Goal: Information Seeking & Learning: Learn about a topic

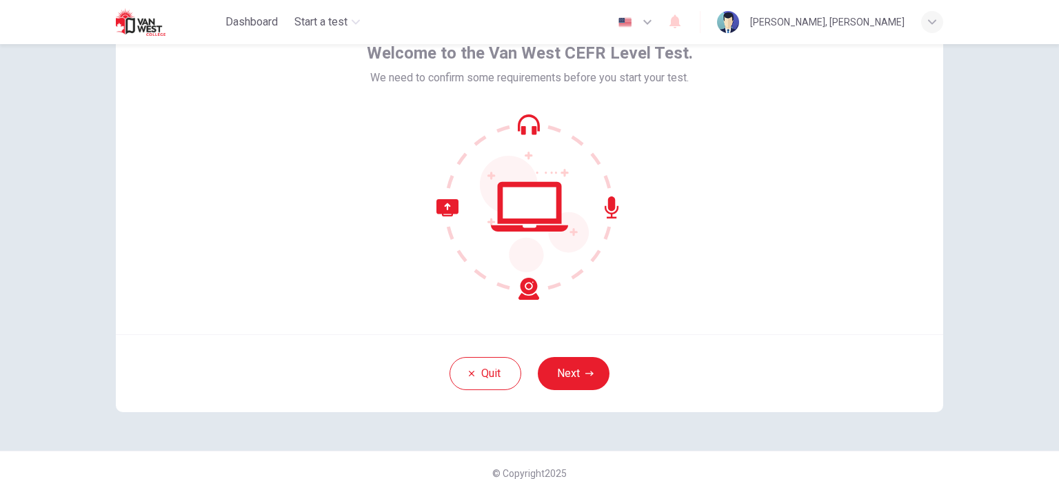
scroll to position [94, 0]
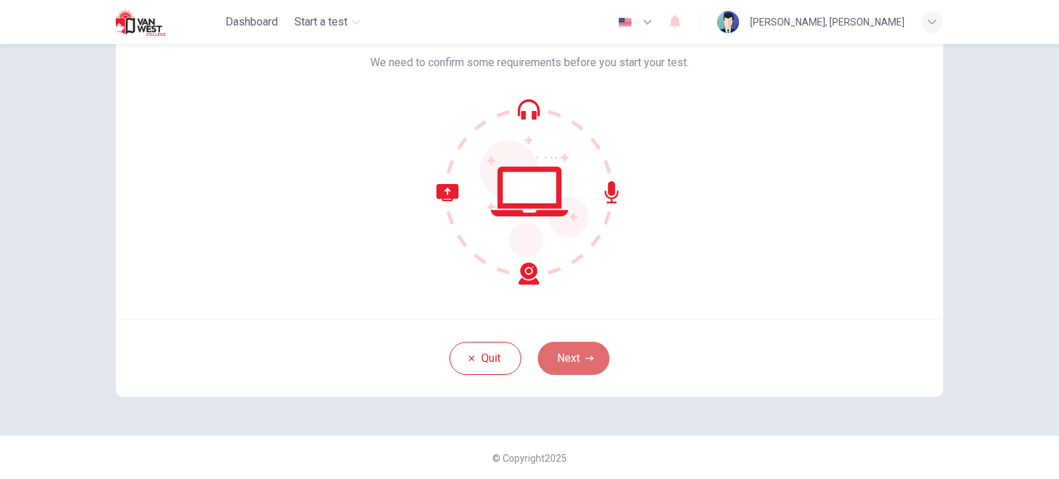
click at [571, 355] on button "Next" at bounding box center [574, 358] width 72 height 33
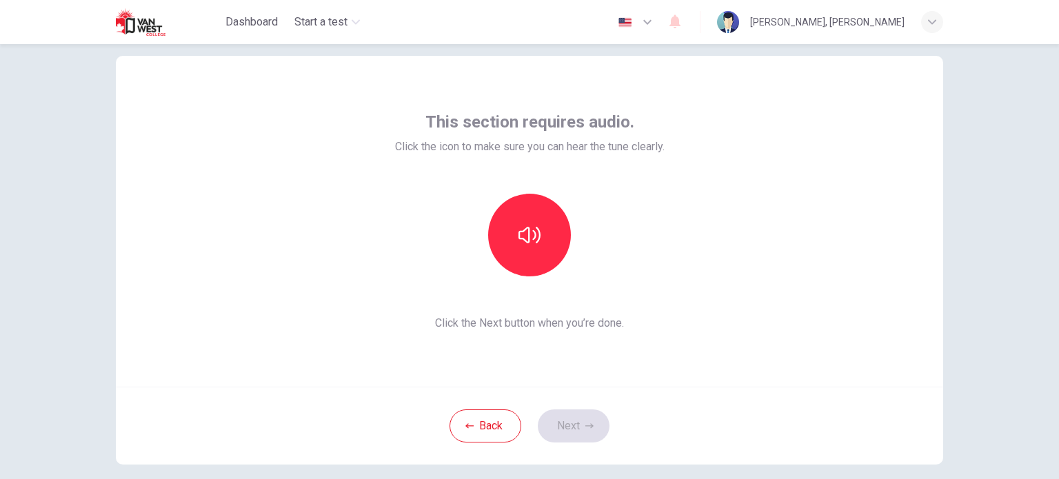
scroll to position [0, 0]
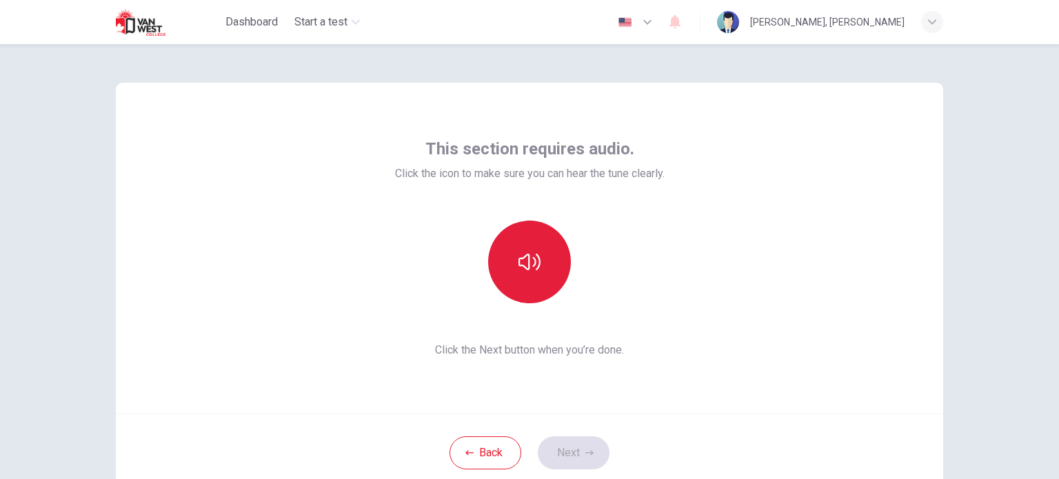
click at [523, 265] on icon "button" at bounding box center [529, 262] width 22 height 22
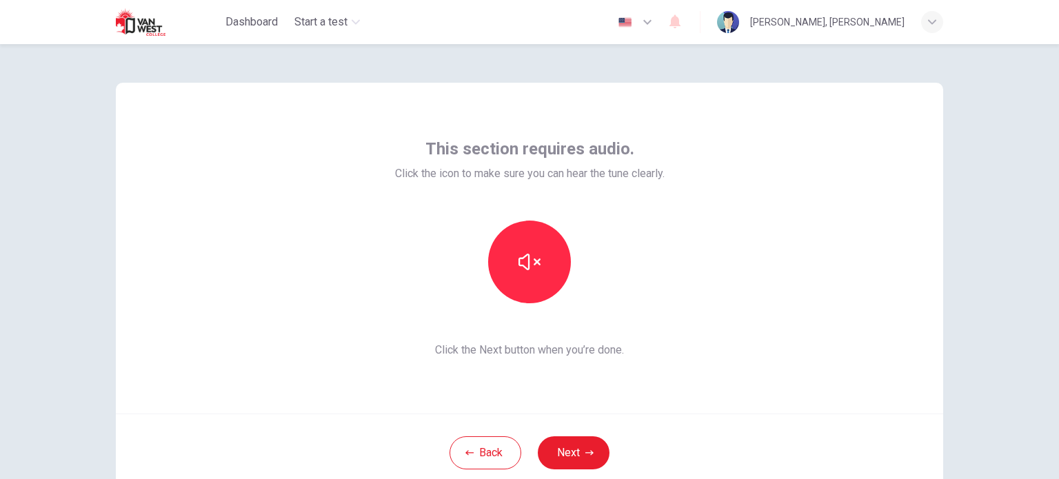
click at [647, 327] on div "This section requires audio. Click the icon to make sure you can hear the tune …" at bounding box center [530, 248] width 270 height 221
click at [586, 456] on icon "button" at bounding box center [589, 453] width 8 height 8
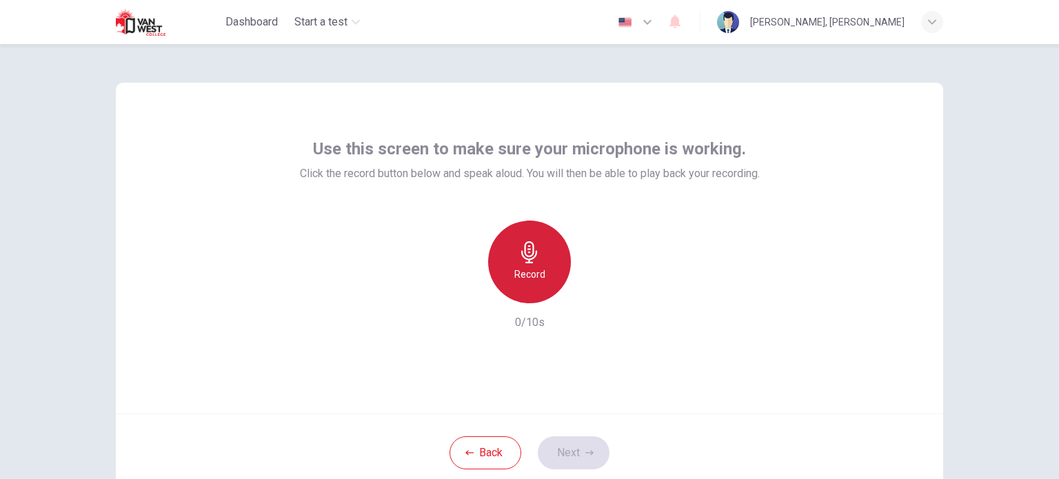
click at [534, 261] on icon "button" at bounding box center [529, 252] width 22 height 22
click at [527, 268] on h6 "Stop" at bounding box center [529, 274] width 21 height 17
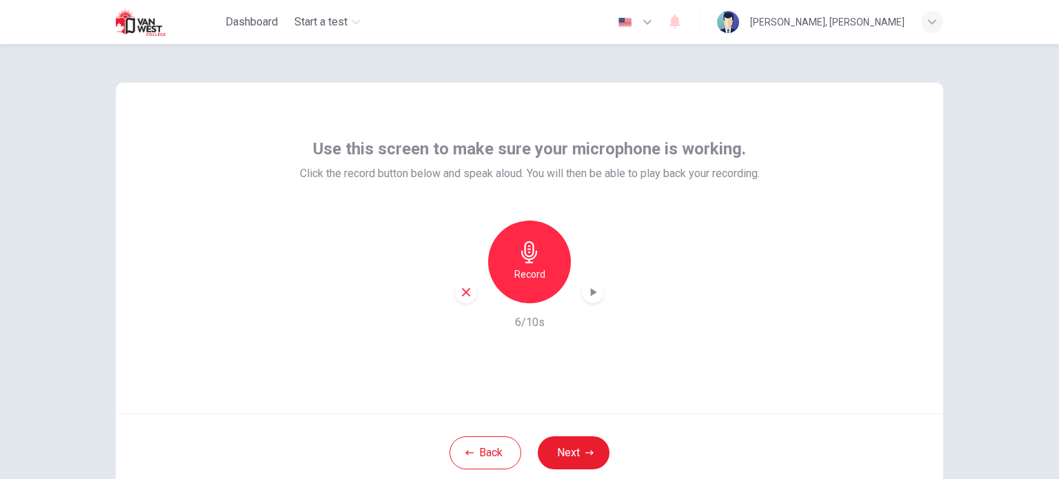
click at [591, 292] on icon "button" at bounding box center [594, 292] width 6 height 8
click at [455, 292] on div "button" at bounding box center [466, 292] width 22 height 22
click at [549, 284] on div "Record" at bounding box center [529, 262] width 83 height 83
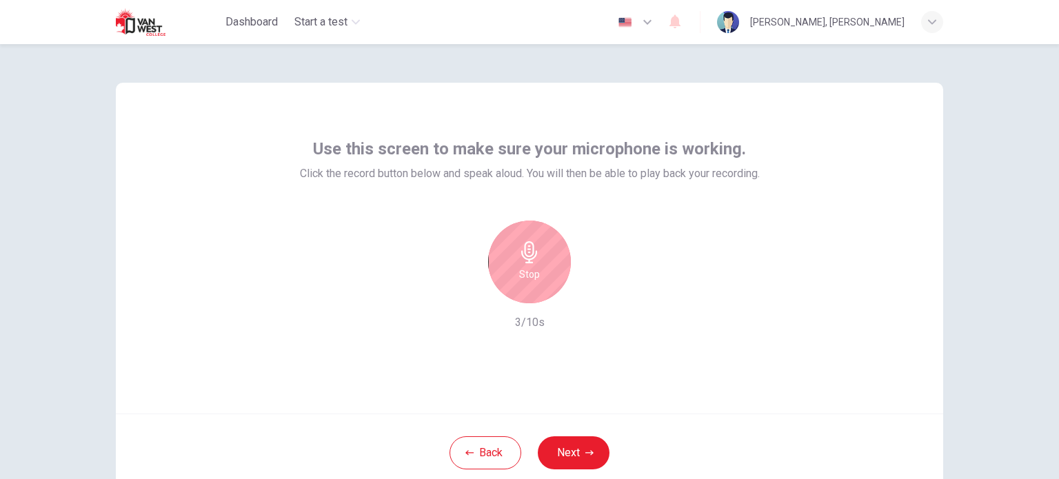
click at [527, 277] on h6 "Stop" at bounding box center [529, 274] width 21 height 17
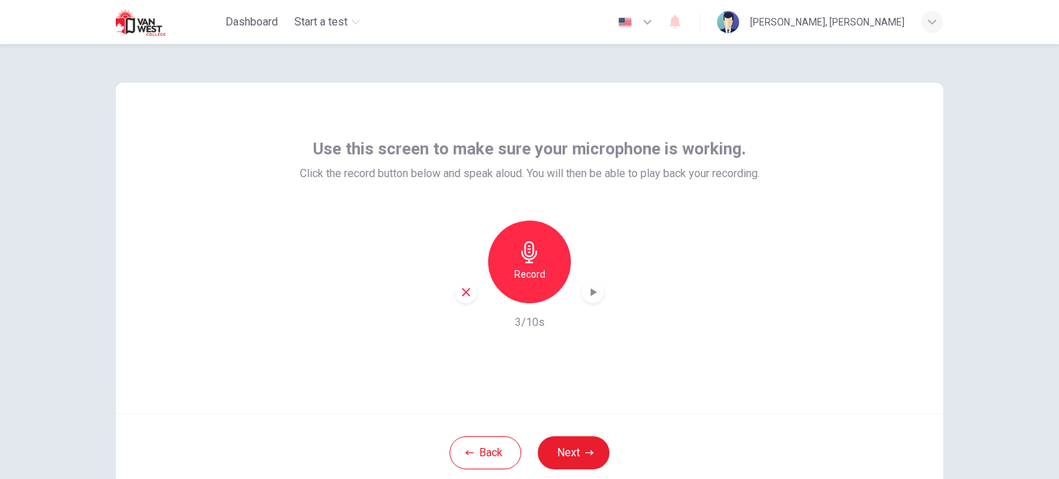
click at [586, 295] on icon "button" at bounding box center [593, 292] width 14 height 14
click at [575, 442] on button "Next" at bounding box center [574, 452] width 72 height 33
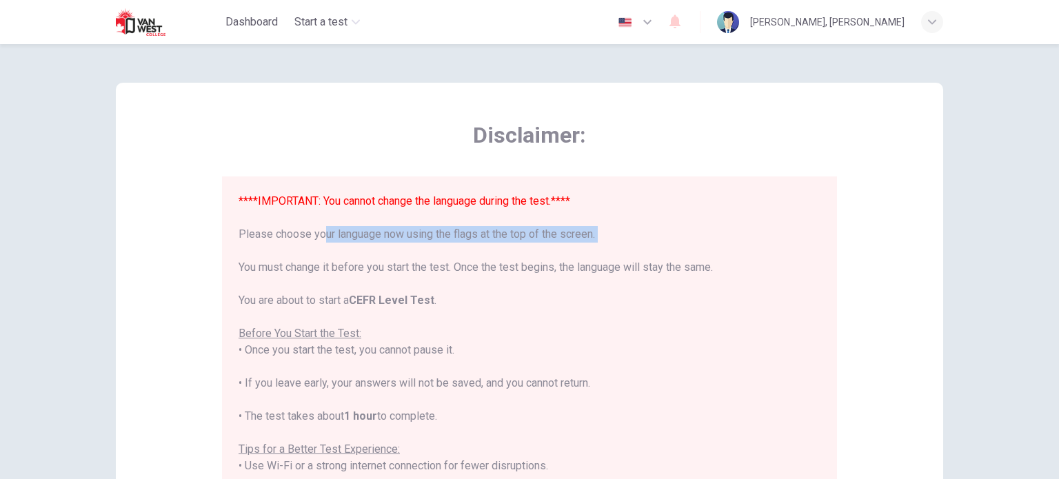
drag, startPoint x: 309, startPoint y: 236, endPoint x: 440, endPoint y: 250, distance: 132.3
click at [440, 250] on div "****IMPORTANT: You cannot change the language during the test.**** Please choos…" at bounding box center [530, 441] width 582 height 496
click at [453, 274] on div "****IMPORTANT: You cannot change the language during the test.**** Please choos…" at bounding box center [530, 441] width 582 height 496
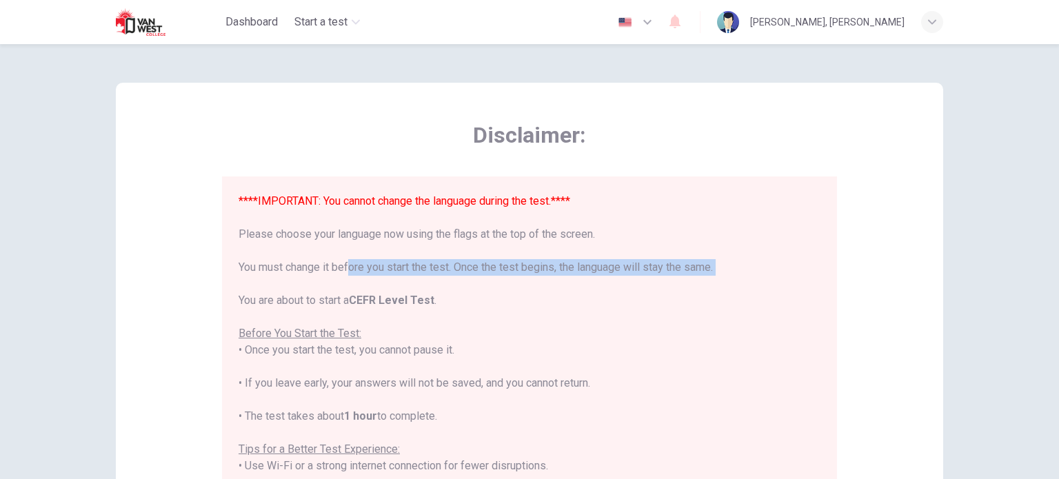
drag, startPoint x: 263, startPoint y: 276, endPoint x: 347, endPoint y: 274, distance: 84.1
click at [347, 274] on div "****IMPORTANT: You cannot change the language during the test.**** Please choos…" at bounding box center [530, 441] width 582 height 496
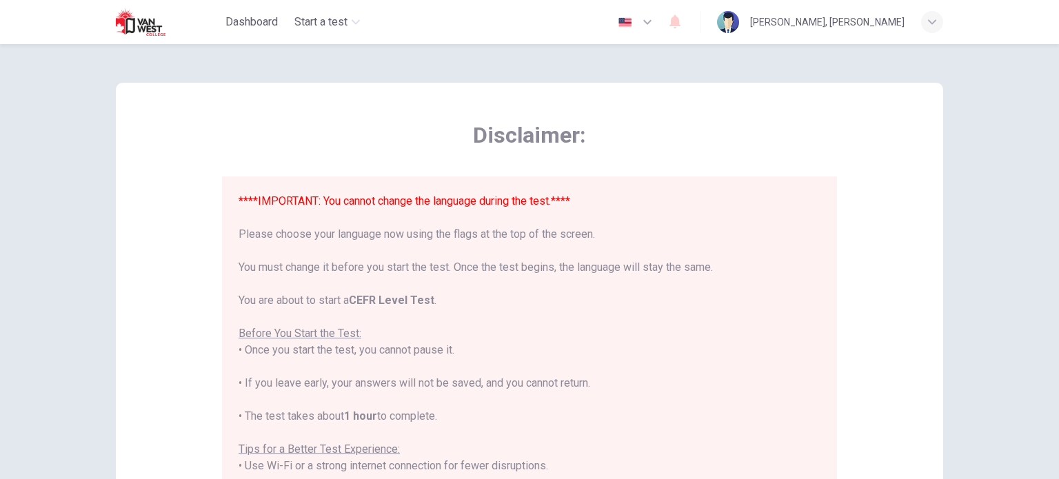
click at [405, 297] on b "CEFR Level Test" at bounding box center [391, 300] width 85 height 13
click at [656, 19] on icon "button" at bounding box center [647, 22] width 17 height 17
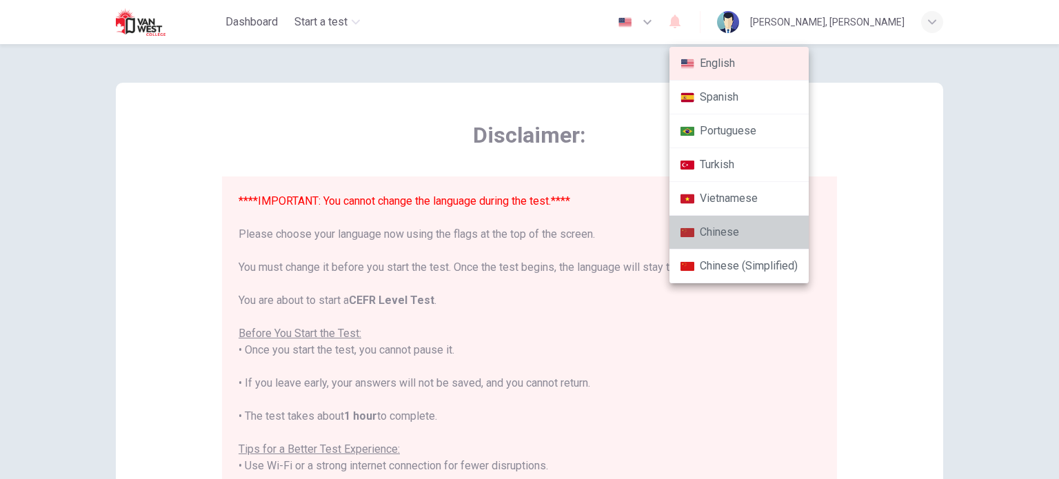
click at [783, 240] on li "Chinese" at bounding box center [738, 233] width 139 height 34
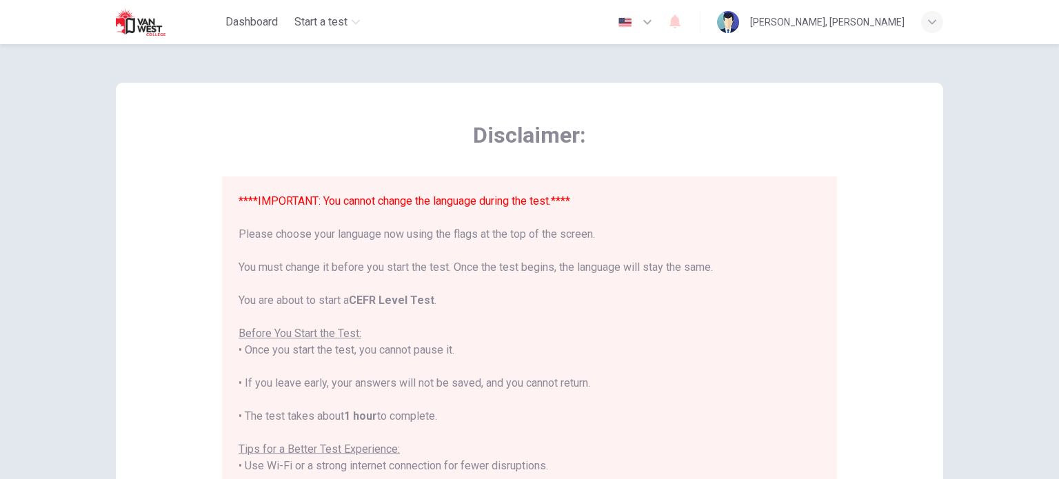
type input "zh"
click at [661, 32] on button "button" at bounding box center [636, 22] width 50 height 28
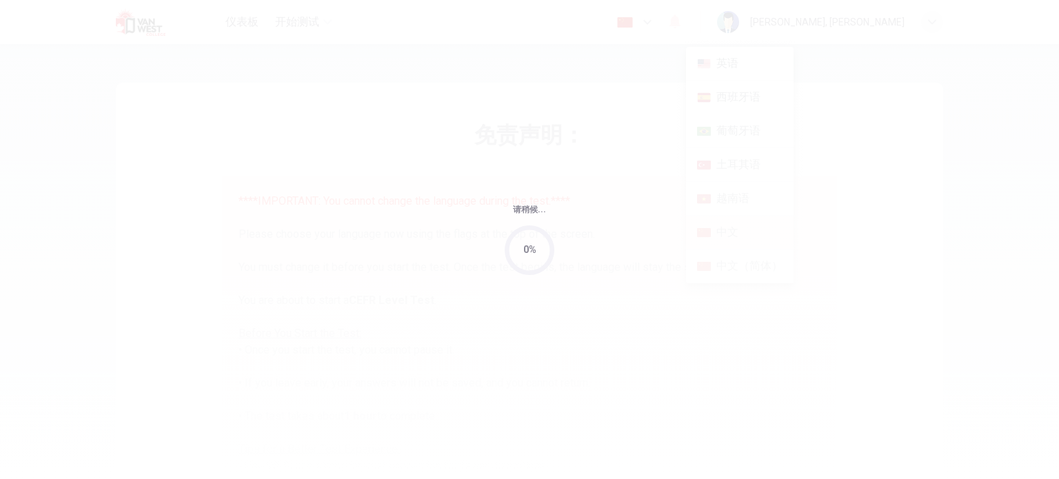
click at [560, 170] on div "请稍候... 0%" at bounding box center [529, 239] width 1059 height 479
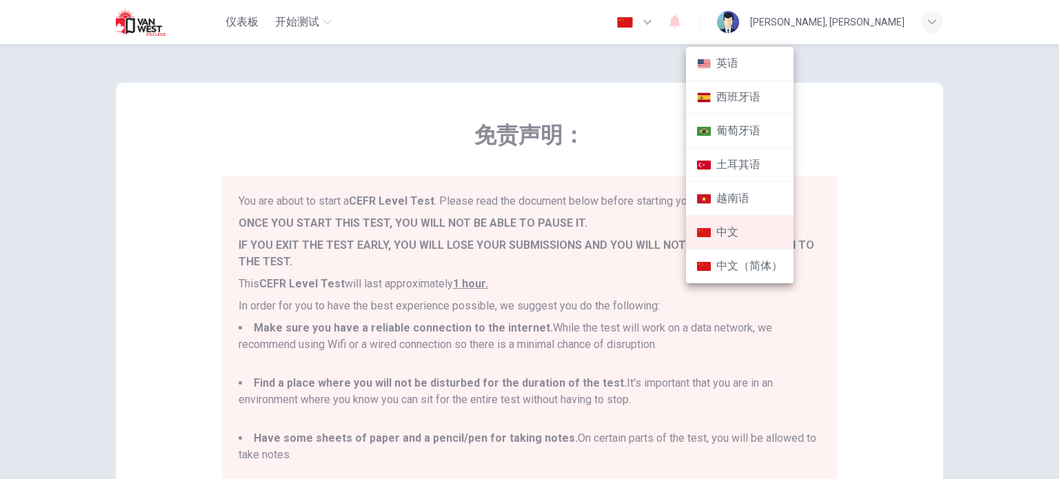
click at [618, 362] on div at bounding box center [529, 239] width 1059 height 479
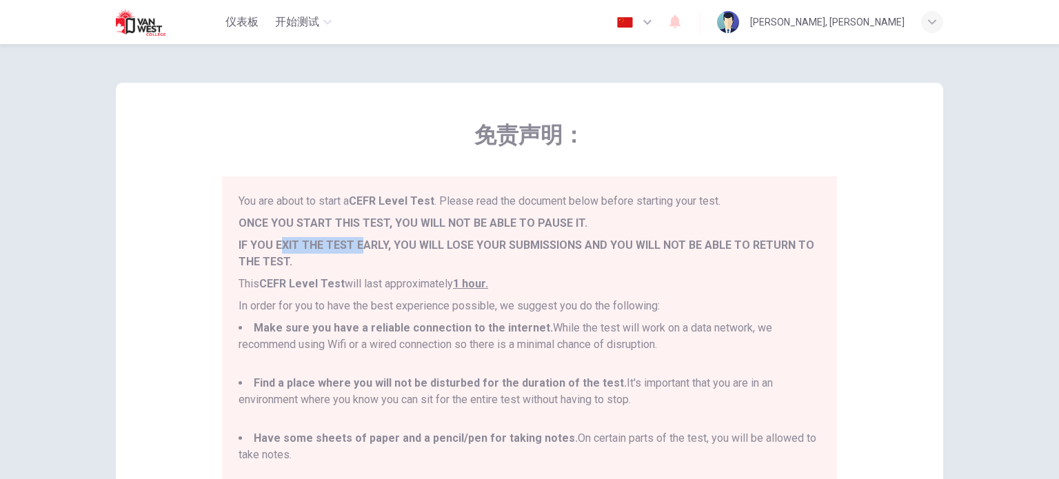
drag, startPoint x: 278, startPoint y: 250, endPoint x: 358, endPoint y: 250, distance: 80.0
click at [358, 250] on b "IF YOU EXIT THE TEST EARLY, YOU WILL LOSE YOUR SUBMISSIONS AND YOU WILL NOT BE …" at bounding box center [527, 254] width 576 height 30
click at [362, 270] on p "IF YOU EXIT THE TEST EARLY, YOU WILL LOSE YOUR SUBMISSIONS AND YOU WILL NOT BE …" at bounding box center [530, 253] width 582 height 33
drag, startPoint x: 320, startPoint y: 310, endPoint x: 371, endPoint y: 305, distance: 51.2
click at [371, 305] on p "In order for you to have the best experience possible, we suggest you do the fo…" at bounding box center [530, 306] width 582 height 17
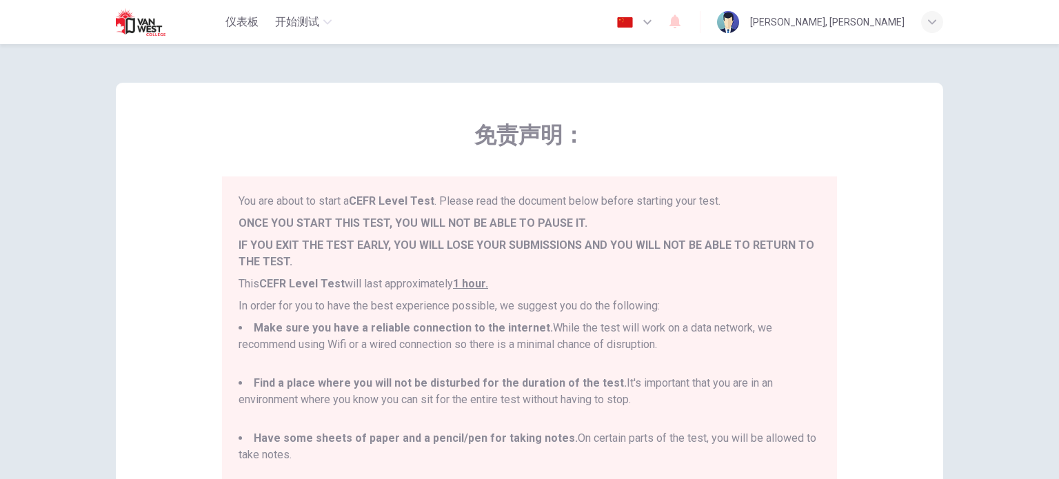
click at [388, 424] on li "Find a place where you will not be disturbed for the duration of the test. It's…" at bounding box center [530, 400] width 582 height 50
drag, startPoint x: 289, startPoint y: 301, endPoint x: 401, endPoint y: 299, distance: 112.4
click at [401, 299] on p "In order for you to have the best experience possible, we suggest you do the fo…" at bounding box center [530, 306] width 582 height 17
click at [480, 358] on li "Make sure you have a reliable connection to the internet. While the test will w…" at bounding box center [530, 345] width 582 height 50
drag, startPoint x: 281, startPoint y: 331, endPoint x: 350, endPoint y: 331, distance: 68.9
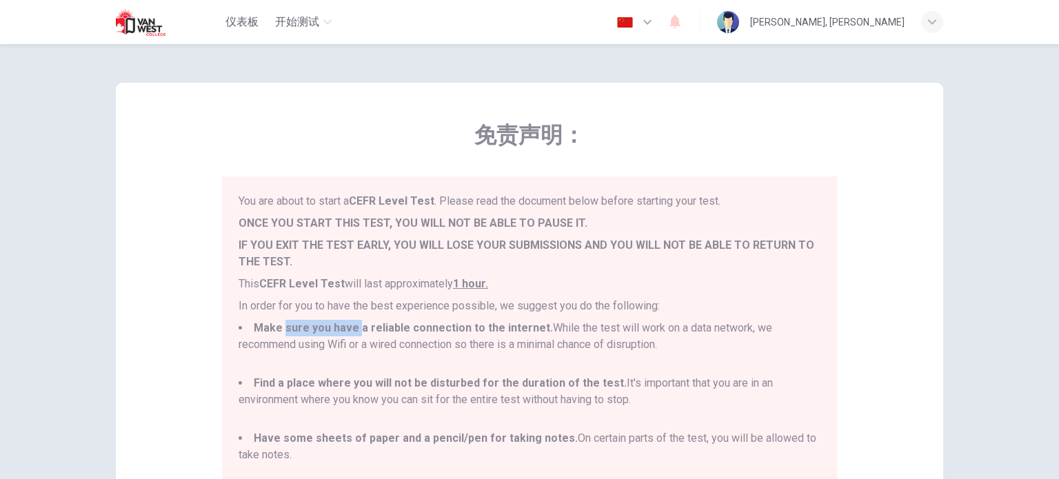
click at [350, 331] on b "Make sure you have a reliable connection to the internet." at bounding box center [403, 327] width 299 height 13
click at [347, 338] on li "Make sure you have a reliable connection to the internet. While the test will w…" at bounding box center [530, 345] width 582 height 50
drag, startPoint x: 382, startPoint y: 328, endPoint x: 476, endPoint y: 326, distance: 93.8
click at [476, 326] on b "Make sure you have a reliable connection to the internet." at bounding box center [403, 327] width 299 height 13
click at [487, 344] on li "Make sure you have a reliable connection to the internet. While the test will w…" at bounding box center [530, 345] width 582 height 50
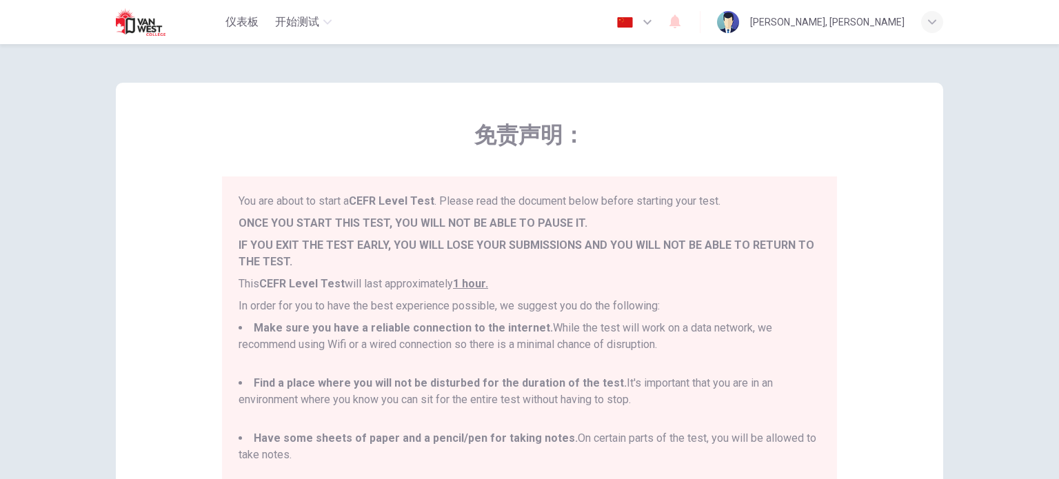
click at [570, 324] on li "Make sure you have a reliable connection to the internet. While the test will w…" at bounding box center [530, 345] width 582 height 50
click at [392, 383] on b "Find a place where you will not be disturbed for the duration of the test." at bounding box center [440, 382] width 373 height 13
click at [403, 398] on li "Find a place where you will not be disturbed for the duration of the test. It's…" at bounding box center [530, 400] width 582 height 50
click at [480, 388] on b "Find a place where you will not be disturbed for the duration of the test." at bounding box center [440, 382] width 373 height 13
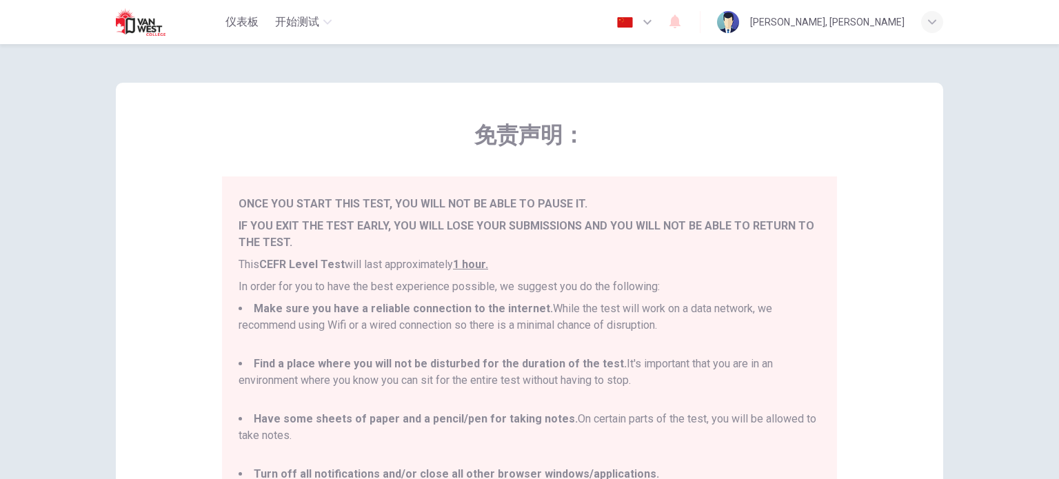
scroll to position [287, 0]
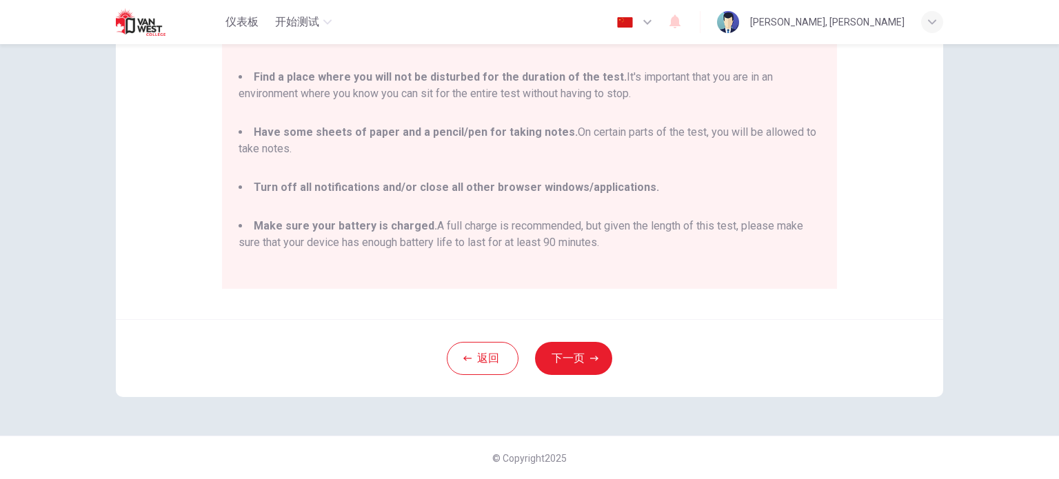
drag, startPoint x: 323, startPoint y: 140, endPoint x: 401, endPoint y: 139, distance: 77.9
click at [401, 139] on li "Have some sheets of paper and a pencil/pen for taking notes. On certain parts o…" at bounding box center [530, 149] width 582 height 50
click at [403, 151] on li "Have some sheets of paper and a pencil/pen for taking notes. On certain parts o…" at bounding box center [530, 149] width 582 height 50
click at [426, 186] on b "Turn off all notifications and/or close all other browser windows/applications." at bounding box center [456, 187] width 405 height 13
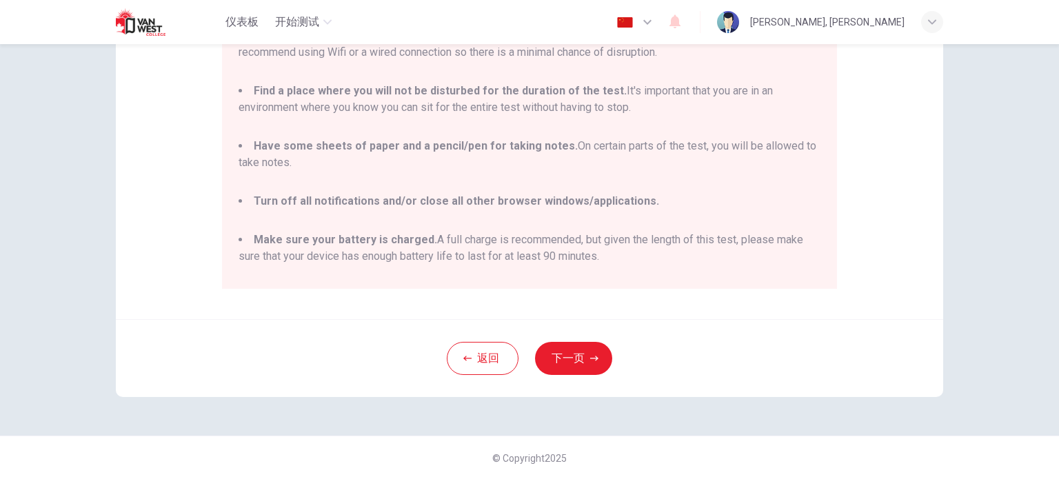
scroll to position [0, 0]
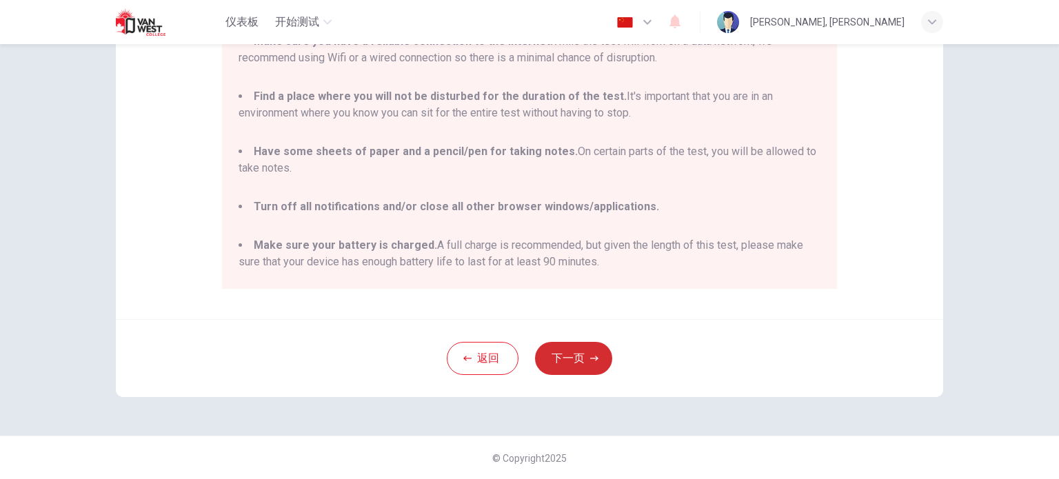
click at [579, 358] on button "下一页" at bounding box center [573, 358] width 77 height 33
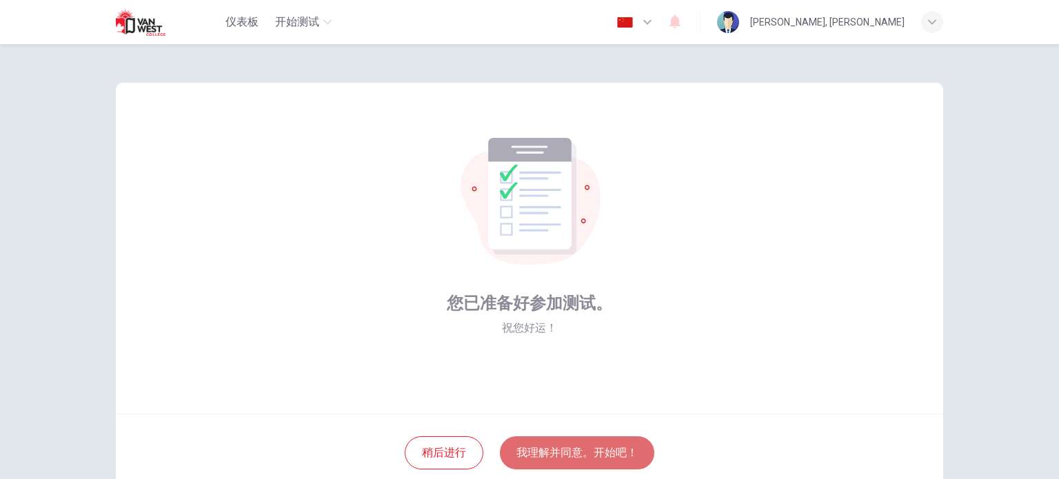
click at [587, 454] on button "我理解并同意。开始吧！" at bounding box center [577, 452] width 154 height 33
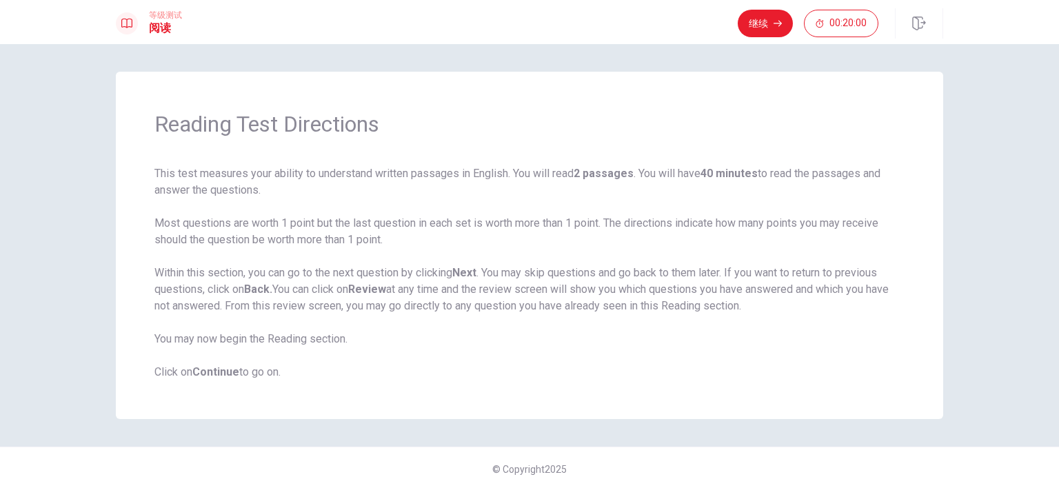
drag, startPoint x: 214, startPoint y: 177, endPoint x: 271, endPoint y: 174, distance: 56.6
click at [271, 174] on span "This test measures your ability to understand written passages in English. You …" at bounding box center [529, 272] width 750 height 215
drag, startPoint x: 161, startPoint y: 227, endPoint x: 238, endPoint y: 226, distance: 77.2
click at [238, 226] on span "This test measures your ability to understand written passages in English. You …" at bounding box center [529, 272] width 750 height 215
drag, startPoint x: 267, startPoint y: 276, endPoint x: 285, endPoint y: 276, distance: 17.2
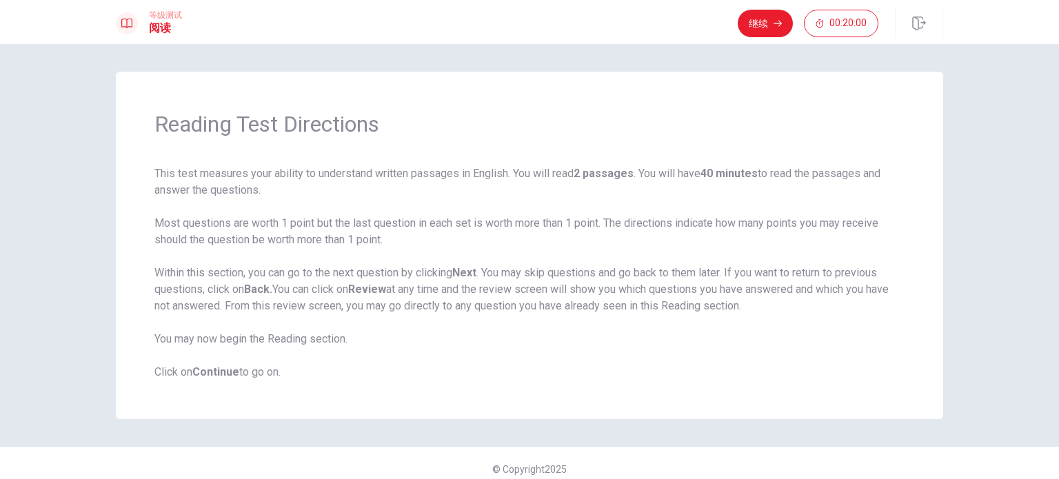
click at [285, 276] on span "This test measures your ability to understand written passages in English. You …" at bounding box center [529, 272] width 750 height 215
drag, startPoint x: 386, startPoint y: 287, endPoint x: 526, endPoint y: 289, distance: 139.9
click at [526, 289] on span "This test measures your ability to understand written passages in English. You …" at bounding box center [529, 272] width 750 height 215
drag, startPoint x: 565, startPoint y: 289, endPoint x: 592, endPoint y: 289, distance: 26.9
click at [568, 290] on span "This test measures your ability to understand written passages in English. You …" at bounding box center [529, 272] width 750 height 215
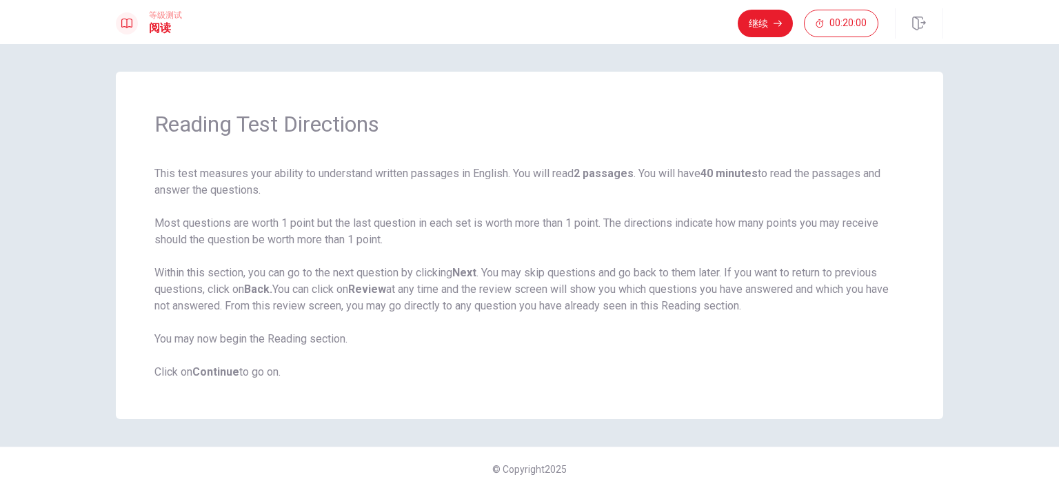
drag, startPoint x: 595, startPoint y: 289, endPoint x: 722, endPoint y: 296, distance: 127.8
click at [722, 296] on span "This test measures your ability to understand written passages in English. You …" at bounding box center [529, 272] width 750 height 215
drag, startPoint x: 307, startPoint y: 305, endPoint x: 372, endPoint y: 305, distance: 65.5
click at [372, 305] on span "This test measures your ability to understand written passages in English. You …" at bounding box center [529, 272] width 750 height 215
drag, startPoint x: 758, startPoint y: 23, endPoint x: 748, endPoint y: 36, distance: 16.7
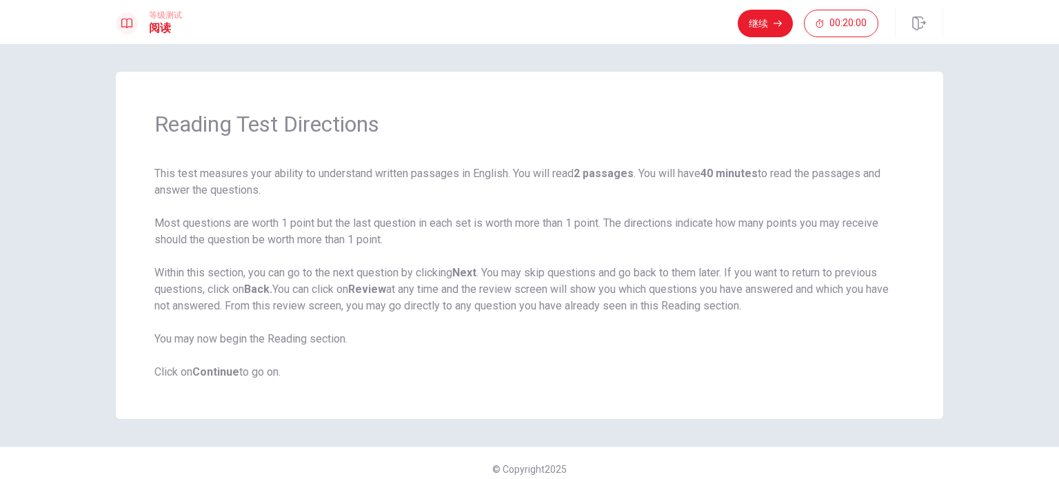
click at [758, 22] on button "继续" at bounding box center [765, 24] width 55 height 28
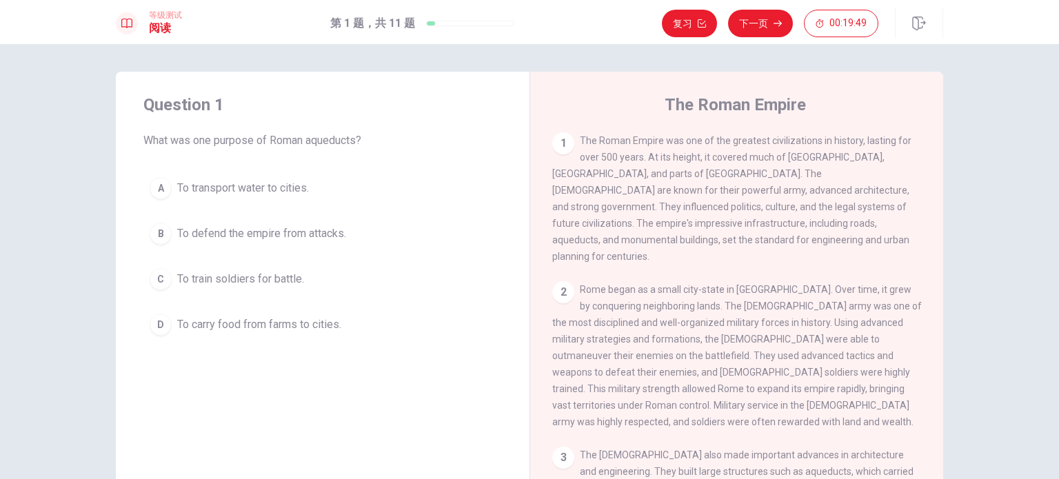
drag, startPoint x: 624, startPoint y: 143, endPoint x: 659, endPoint y: 144, distance: 35.2
click at [659, 144] on span "The Roman Empire was one of the greatest civilizations in history, lasting for …" at bounding box center [731, 198] width 359 height 127
click at [767, 32] on button "下一页" at bounding box center [760, 24] width 65 height 28
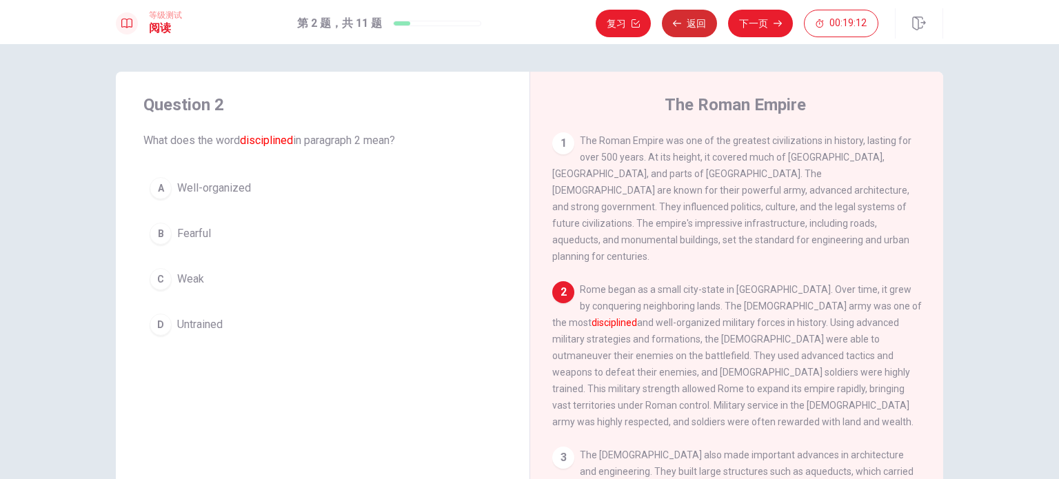
click at [685, 23] on button "返回" at bounding box center [689, 24] width 55 height 28
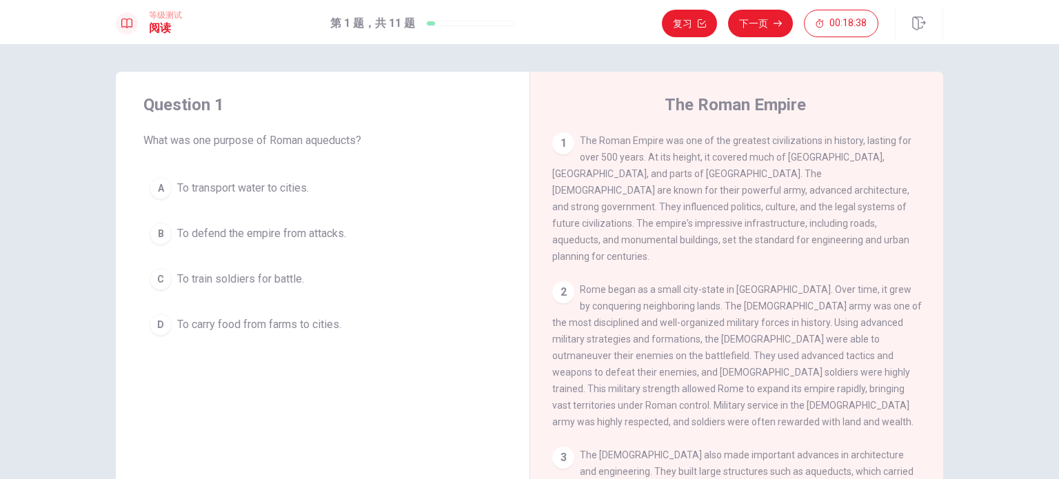
drag, startPoint x: 201, startPoint y: 141, endPoint x: 252, endPoint y: 137, distance: 50.4
click at [252, 137] on span "What was one purpose of Roman aqueducts?" at bounding box center [322, 140] width 358 height 17
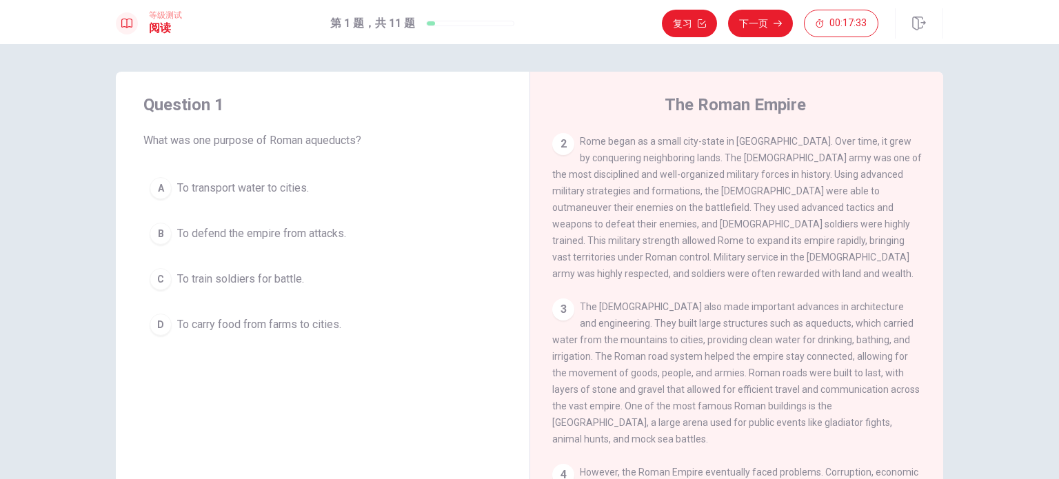
scroll to position [161, 0]
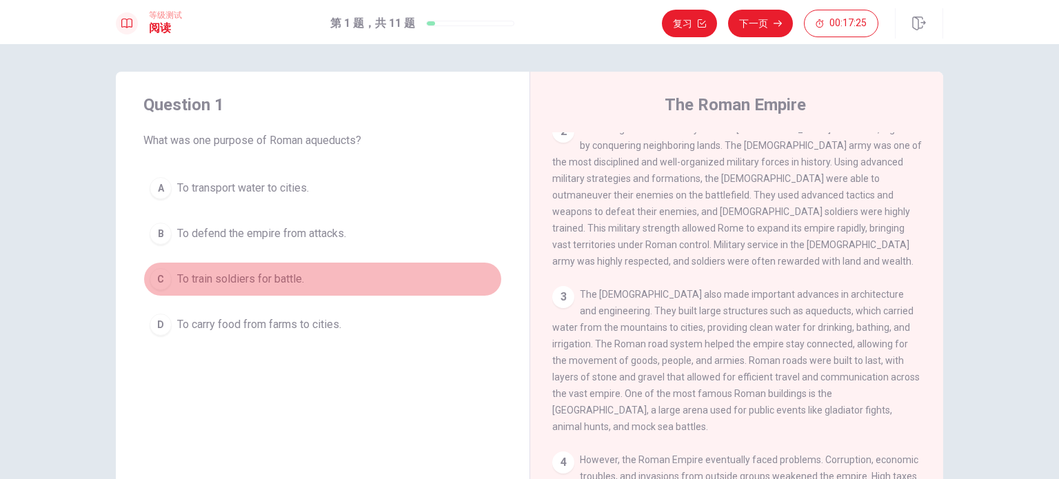
click at [282, 276] on span "To train soldiers for battle." at bounding box center [240, 279] width 127 height 17
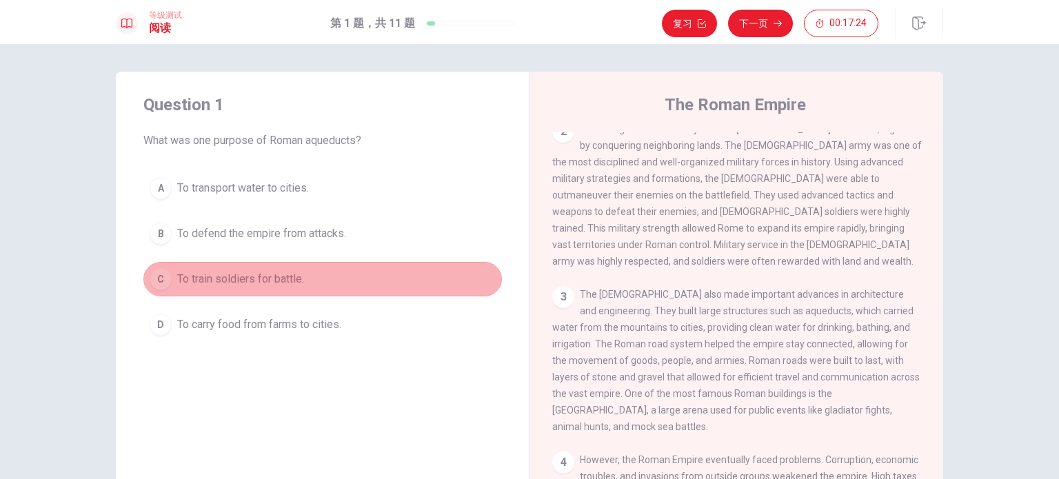
click at [323, 286] on button "C To train soldiers for battle." at bounding box center [322, 279] width 358 height 34
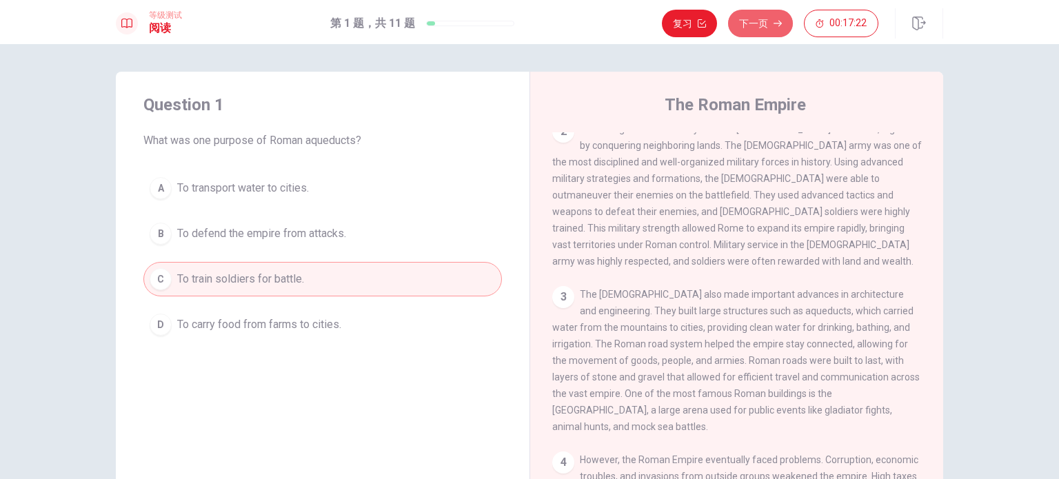
click at [756, 27] on button "下一页" at bounding box center [760, 24] width 65 height 28
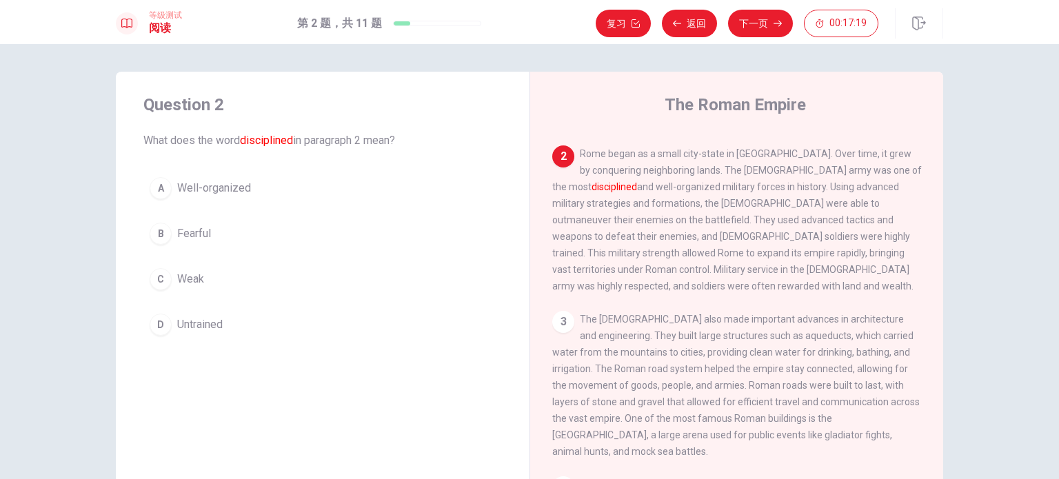
scroll to position [0, 0]
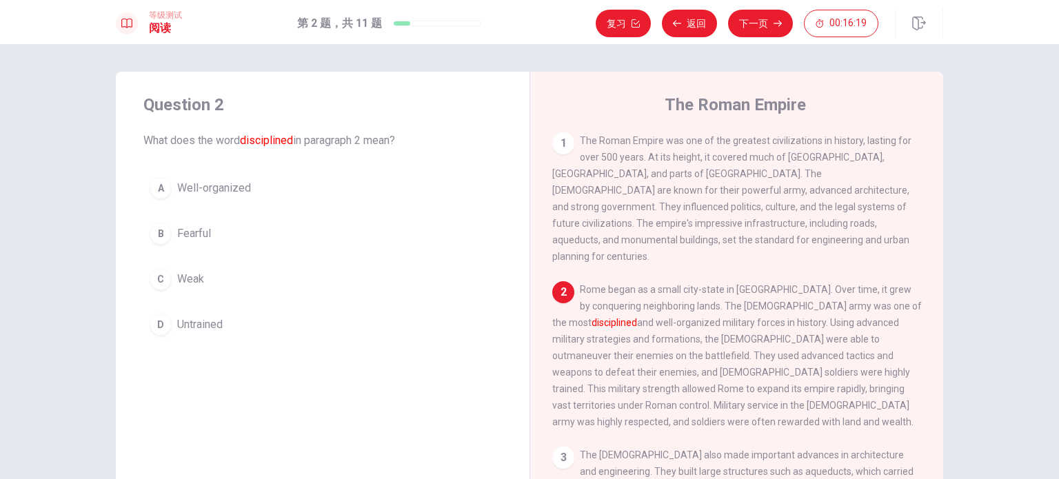
click at [185, 231] on span "Fearful" at bounding box center [194, 233] width 34 height 17
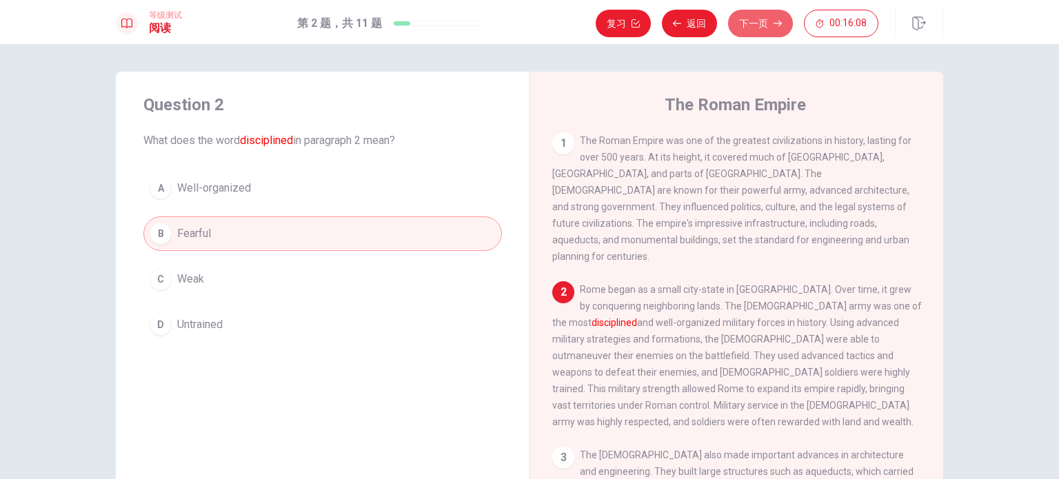
click at [756, 30] on button "下一页" at bounding box center [760, 24] width 65 height 28
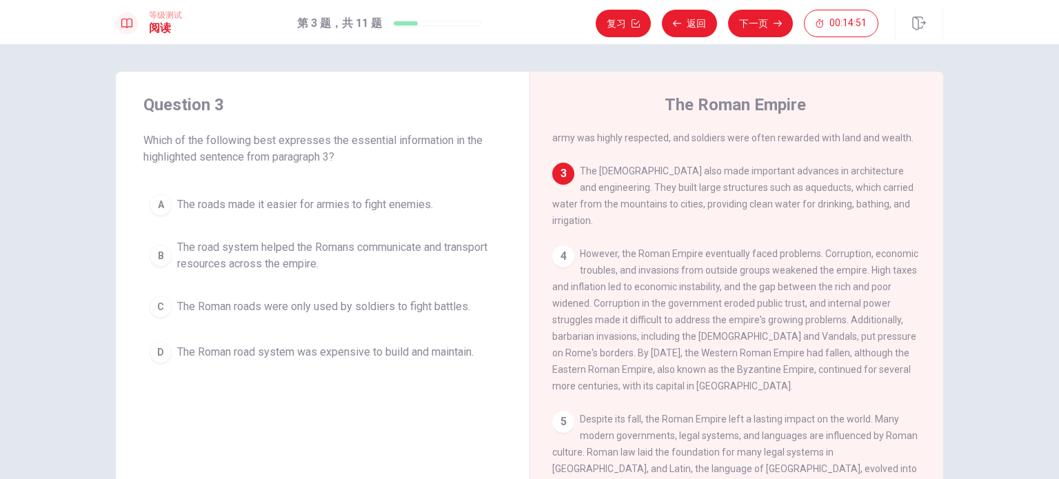
scroll to position [123, 0]
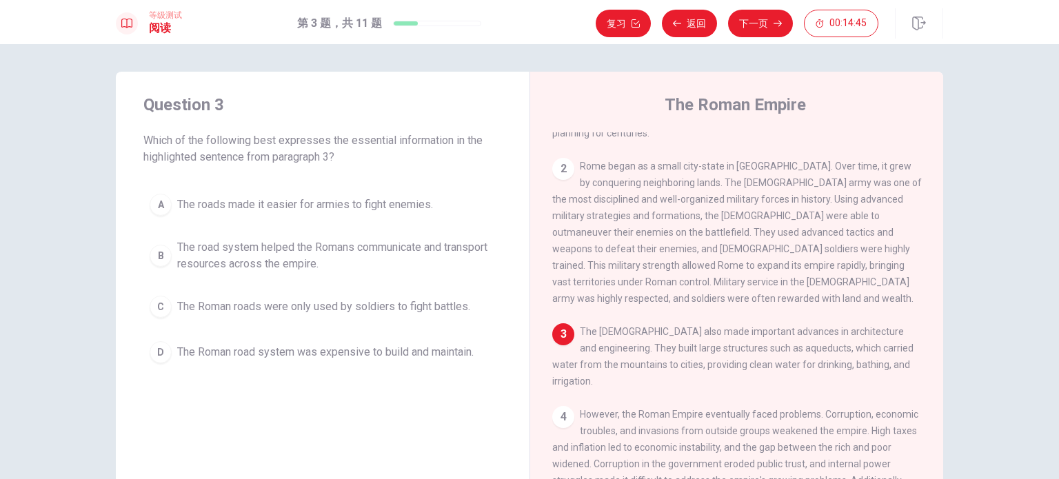
click at [705, 341] on span "The [DEMOGRAPHIC_DATA] also made important advances in architecture and enginee…" at bounding box center [732, 356] width 361 height 61
drag, startPoint x: 744, startPoint y: 343, endPoint x: 789, endPoint y: 340, distance: 45.6
click at [789, 340] on span "The [DEMOGRAPHIC_DATA] also made important advances in architecture and enginee…" at bounding box center [732, 356] width 361 height 61
click at [321, 261] on span "The road system helped the Romans communicate and transport resources across th…" at bounding box center [336, 255] width 318 height 33
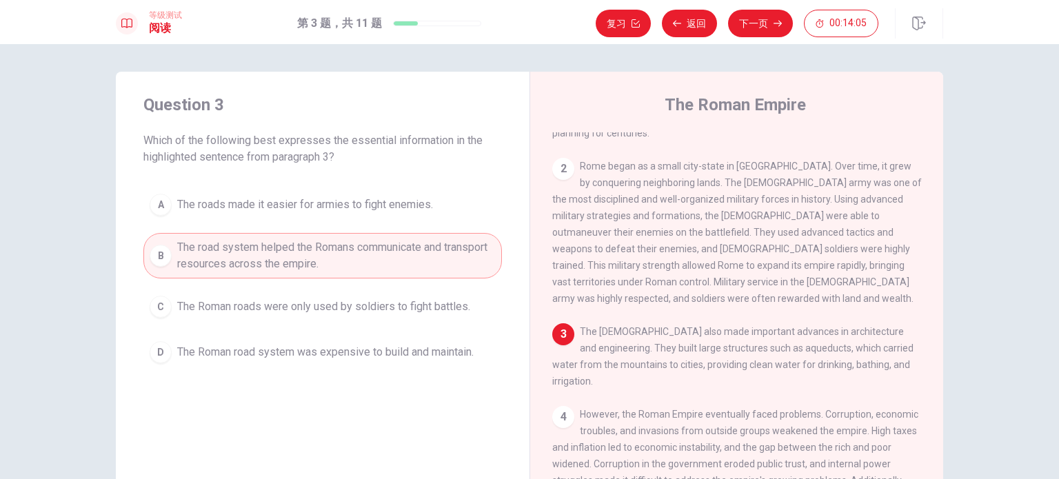
scroll to position [0, 0]
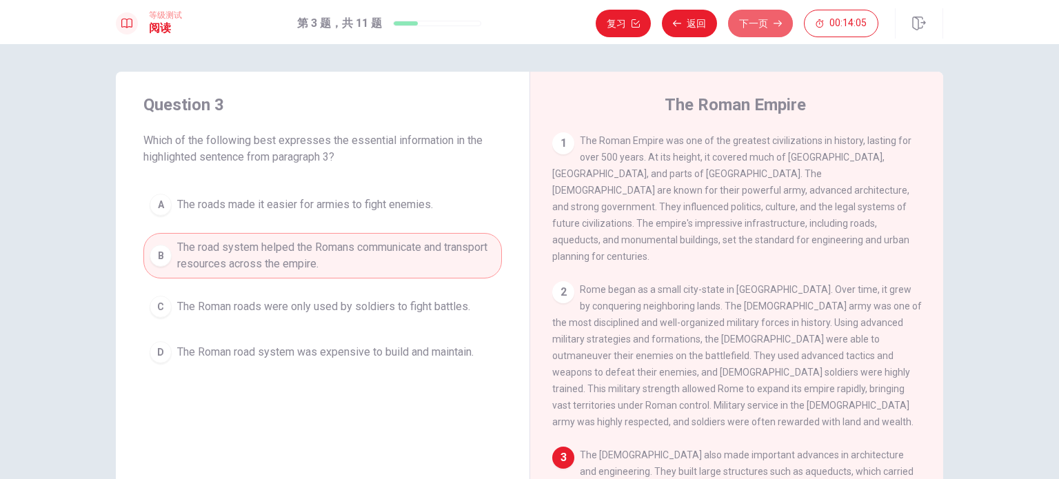
click at [749, 21] on button "下一页" at bounding box center [760, 24] width 65 height 28
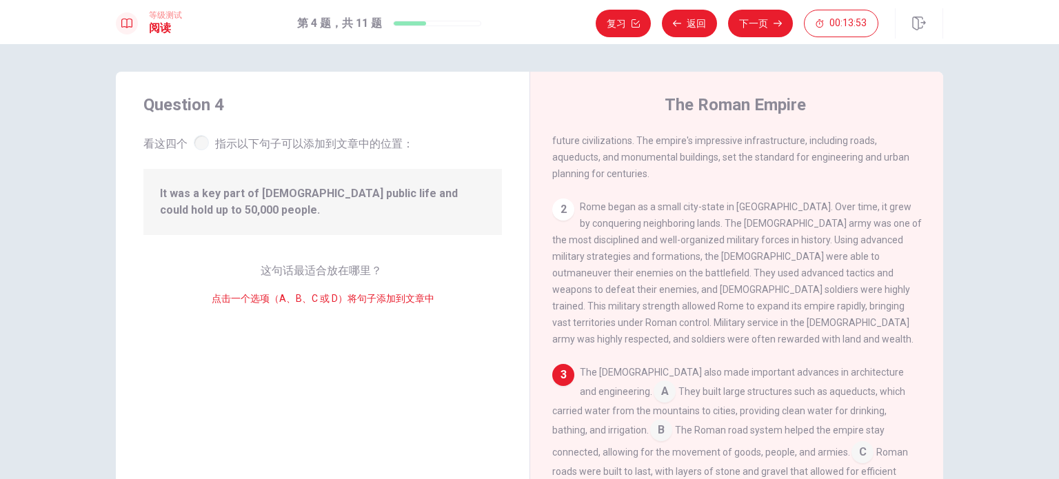
scroll to position [243, 0]
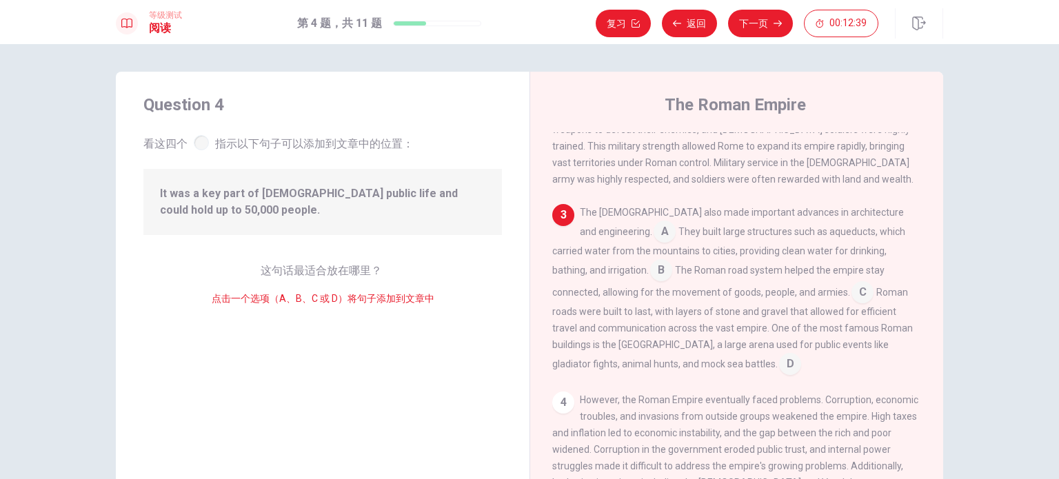
click at [851, 283] on input at bounding box center [862, 294] width 22 height 22
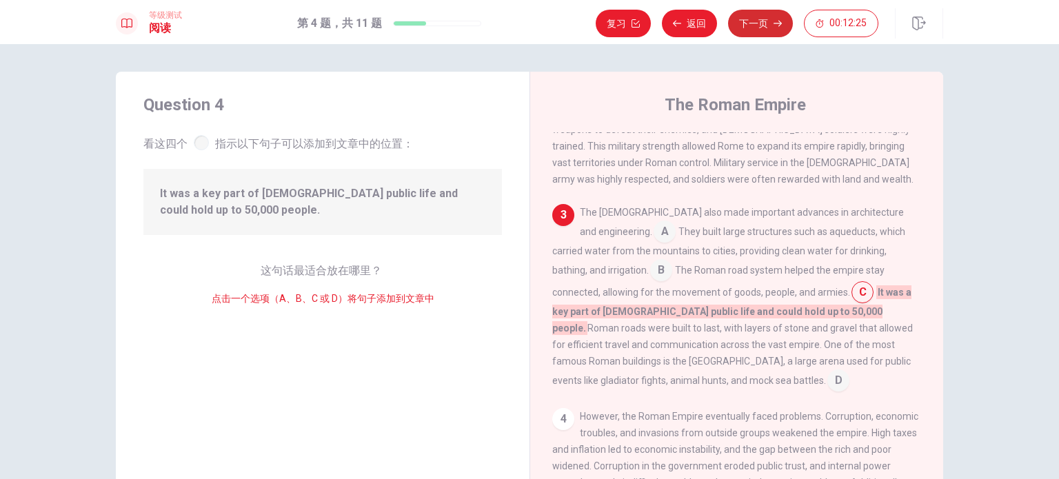
click at [746, 28] on button "下一页" at bounding box center [760, 24] width 65 height 28
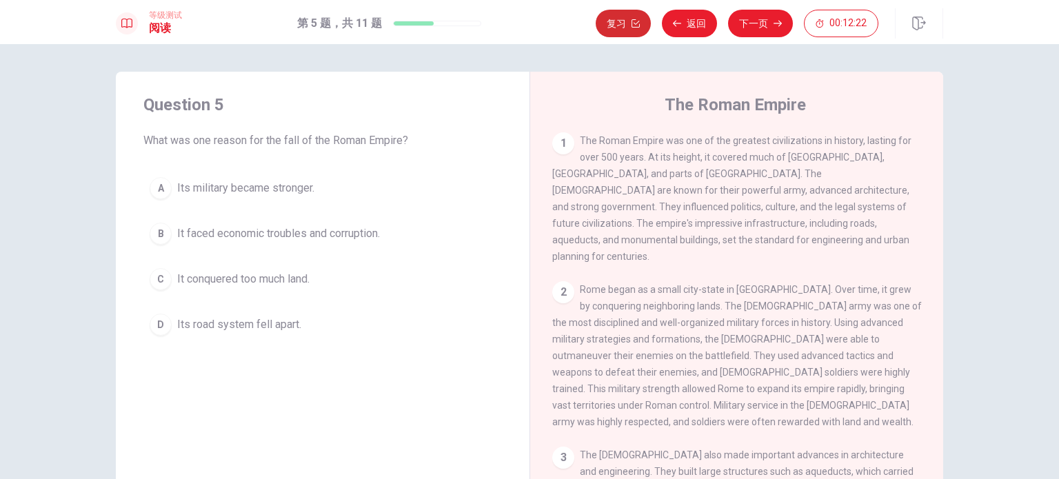
click at [637, 18] on button "复习" at bounding box center [623, 24] width 55 height 28
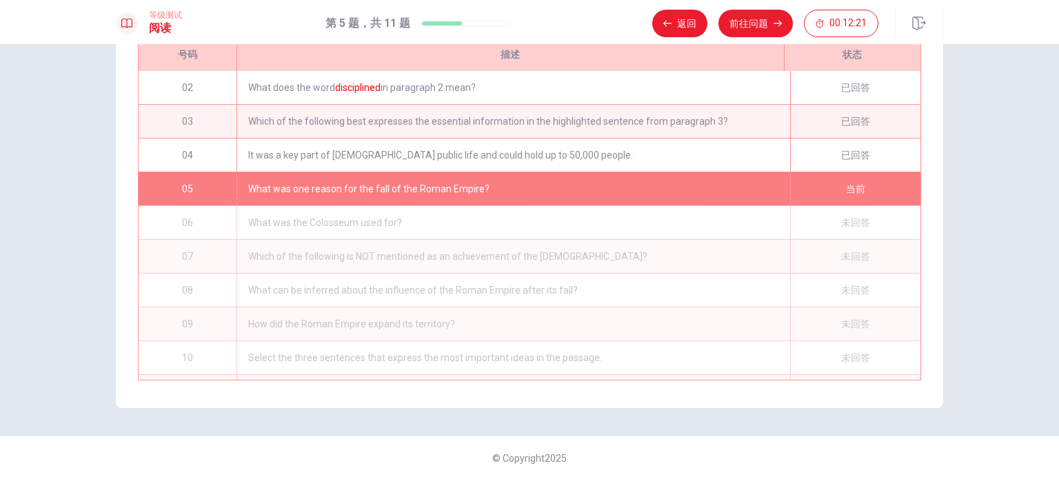
scroll to position [0, 0]
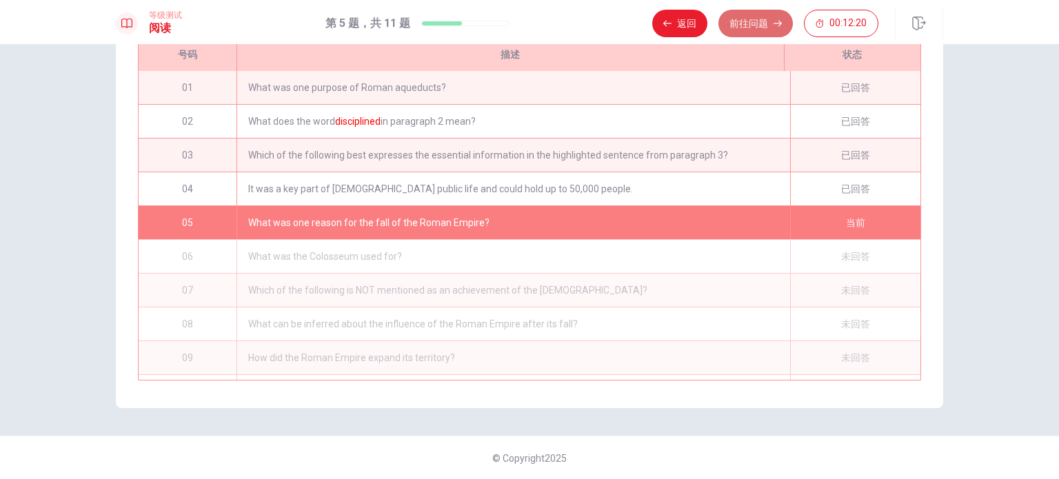
click at [756, 26] on button "前往问题" at bounding box center [755, 24] width 74 height 28
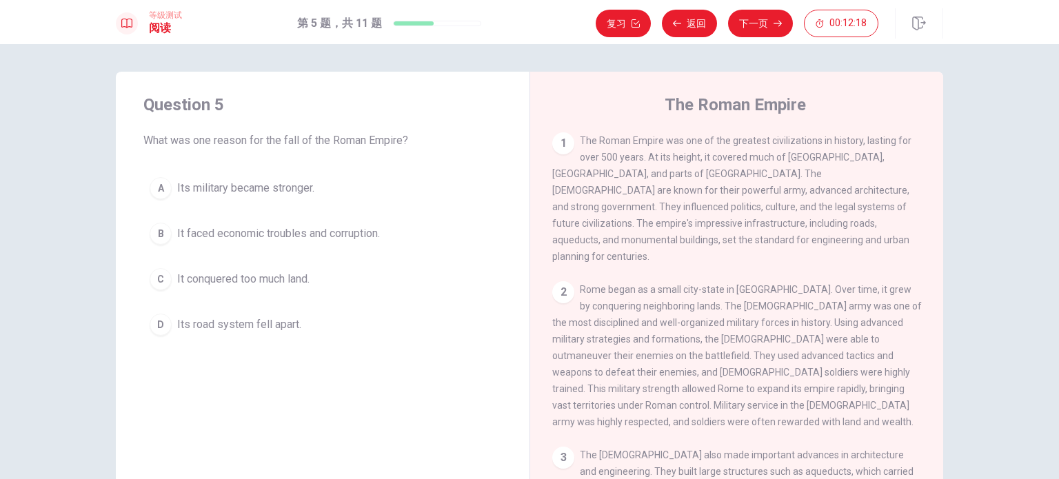
drag, startPoint x: 259, startPoint y: 142, endPoint x: 310, endPoint y: 143, distance: 51.7
click at [301, 144] on span "What was one reason for the fall of the Roman Empire?" at bounding box center [322, 140] width 358 height 17
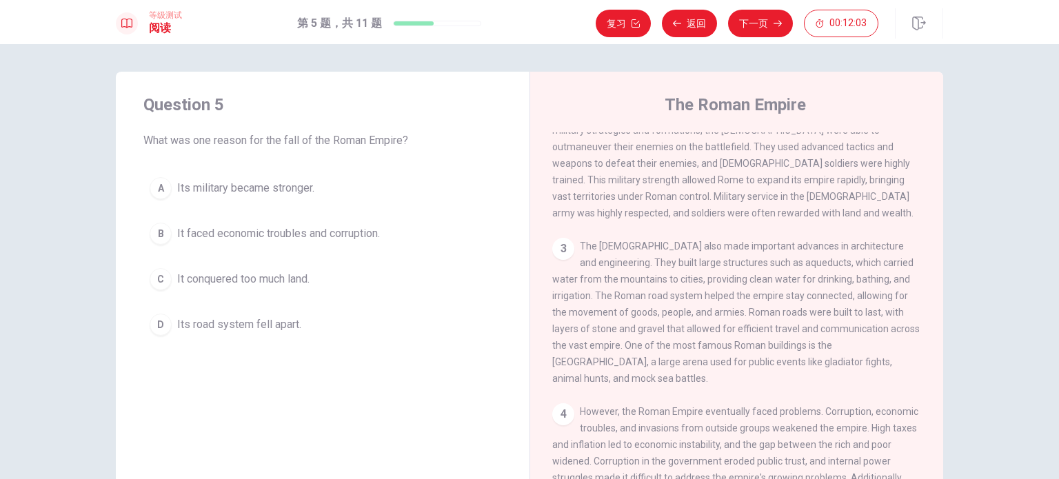
scroll to position [369, 0]
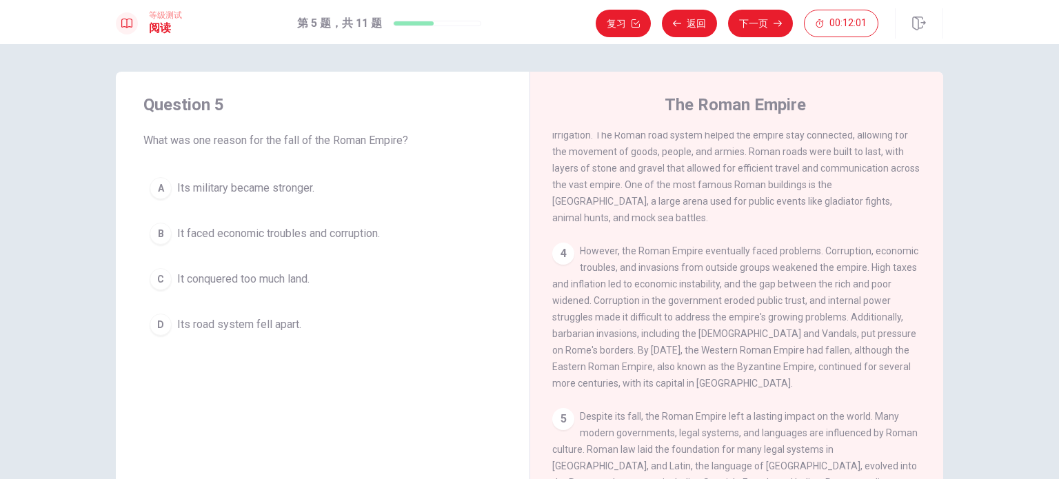
drag, startPoint x: 674, startPoint y: 232, endPoint x: 714, endPoint y: 232, distance: 40.0
click at [714, 245] on span "However, the Roman Empire eventually faced problems. Corruption, economic troub…" at bounding box center [735, 316] width 366 height 143
drag, startPoint x: 611, startPoint y: 269, endPoint x: 640, endPoint y: 263, distance: 28.8
click at [640, 263] on span "However, the Roman Empire eventually faced problems. Corruption, economic troub…" at bounding box center [735, 316] width 366 height 143
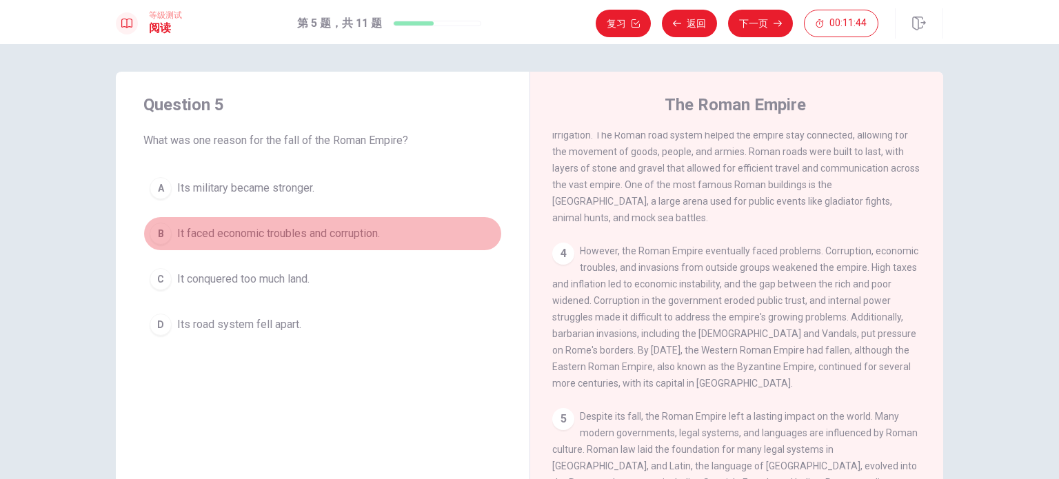
click at [342, 231] on span "It faced economic troubles and corruption." at bounding box center [278, 233] width 203 height 17
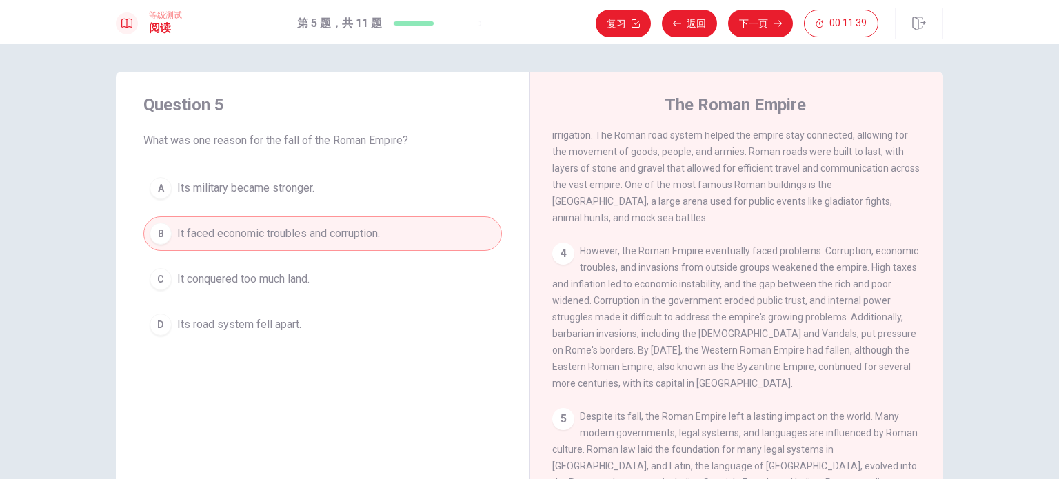
drag, startPoint x: 651, startPoint y: 281, endPoint x: 669, endPoint y: 280, distance: 17.9
click at [669, 280] on span "However, the Roman Empire eventually faced problems. Corruption, economic troub…" at bounding box center [735, 316] width 366 height 143
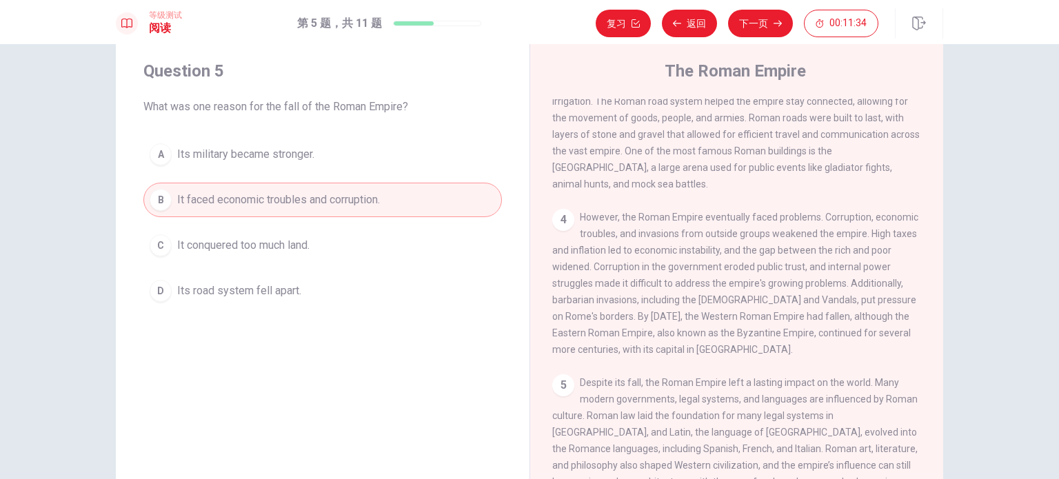
scroll to position [0, 0]
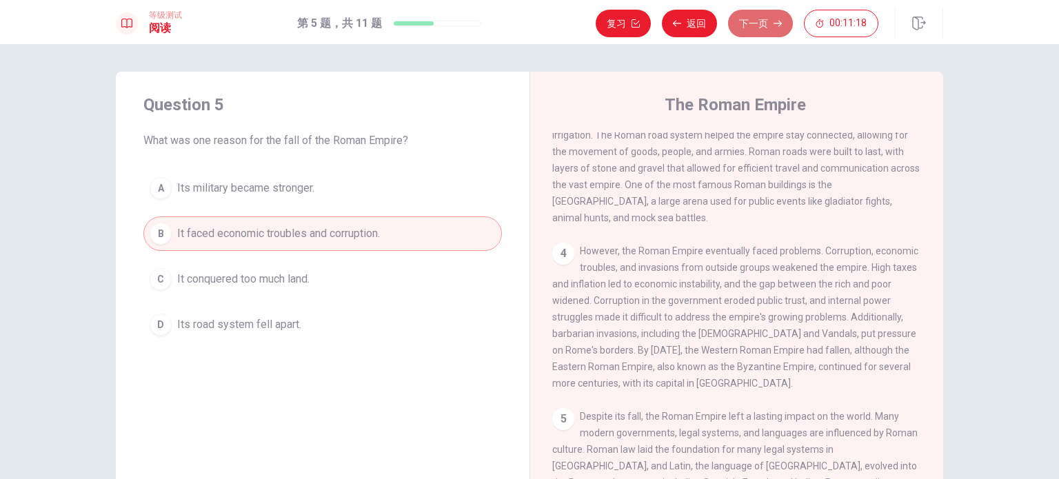
click at [753, 30] on button "下一页" at bounding box center [760, 24] width 65 height 28
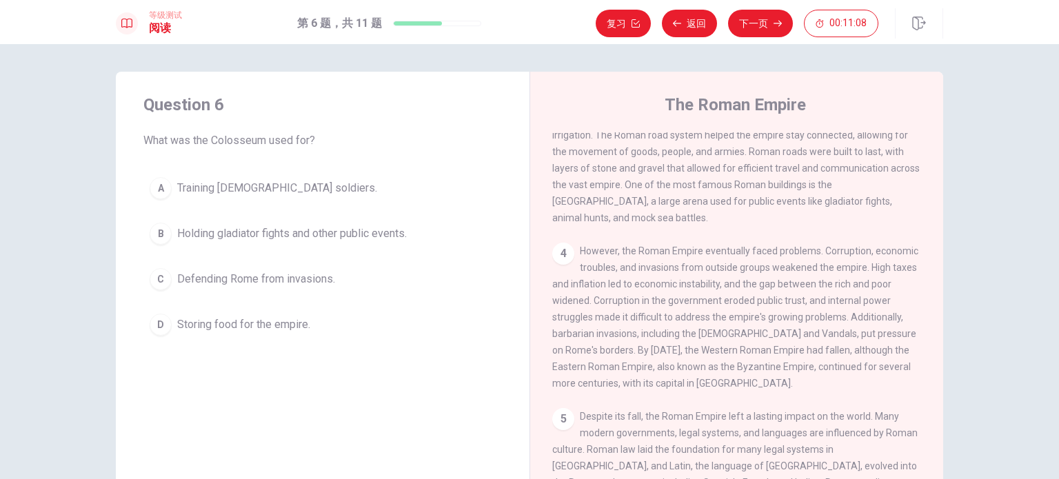
drag, startPoint x: 654, startPoint y: 330, endPoint x: 761, endPoint y: 333, distance: 106.9
click at [761, 333] on span "However, the Roman Empire eventually faced problems. Corruption, economic troub…" at bounding box center [735, 316] width 366 height 143
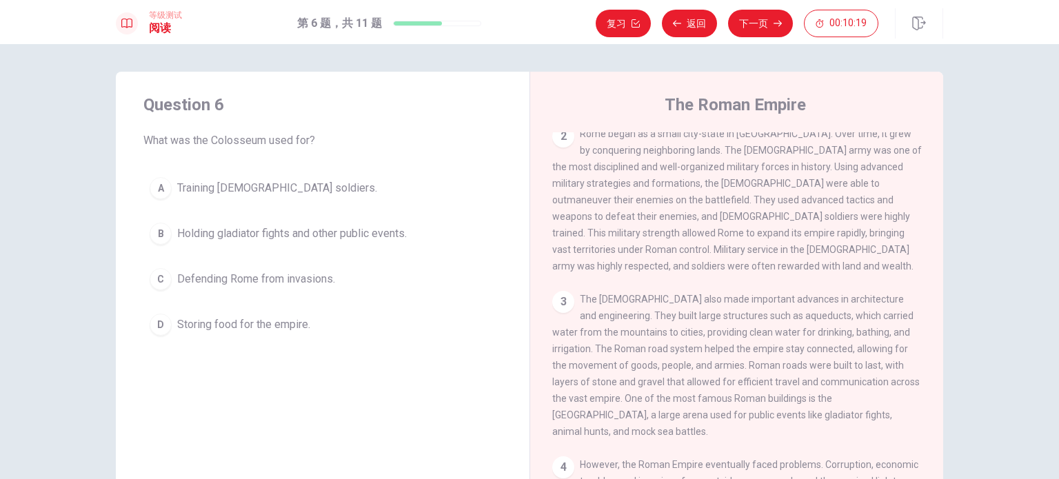
scroll to position [321, 0]
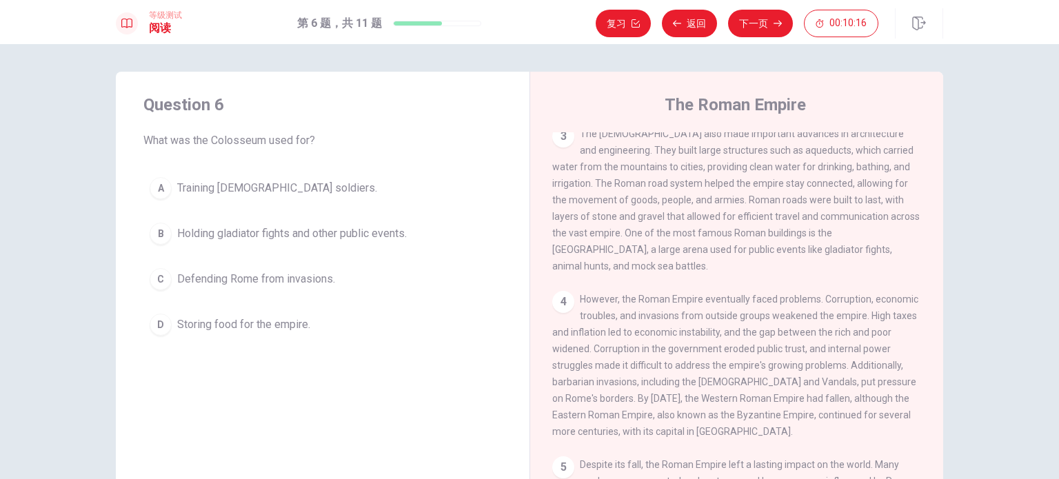
click at [800, 232] on span "The [DEMOGRAPHIC_DATA] also made important advances in architecture and enginee…" at bounding box center [735, 199] width 367 height 143
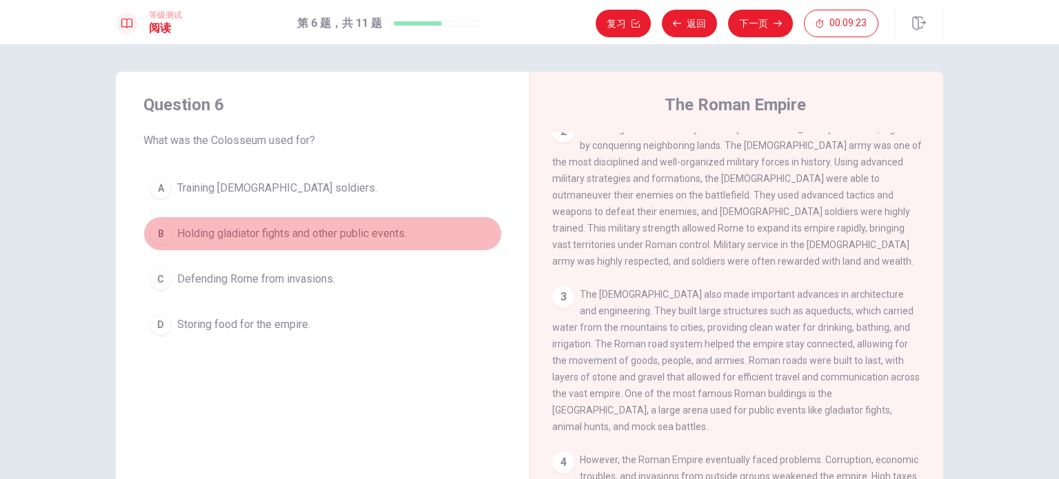
click at [375, 236] on span "Holding gladiator fights and other public events." at bounding box center [292, 233] width 230 height 17
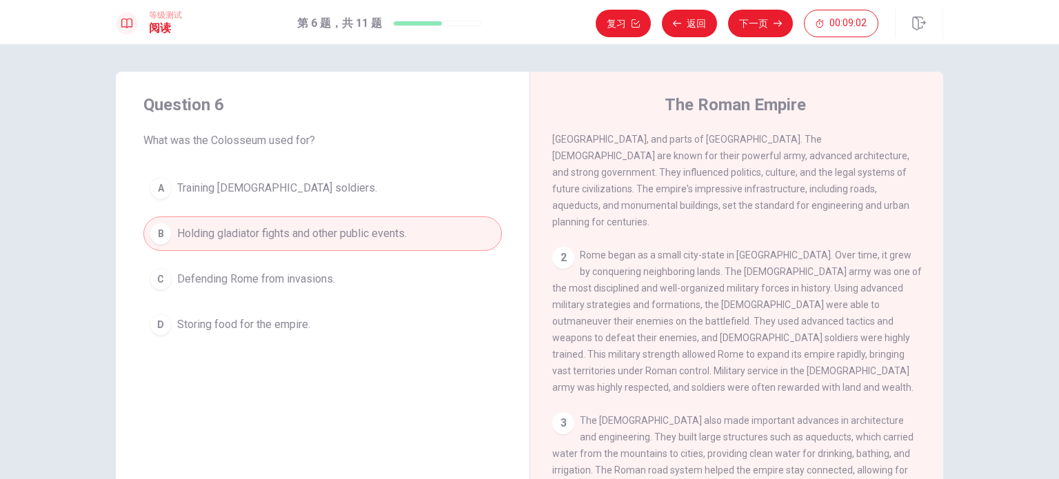
scroll to position [0, 0]
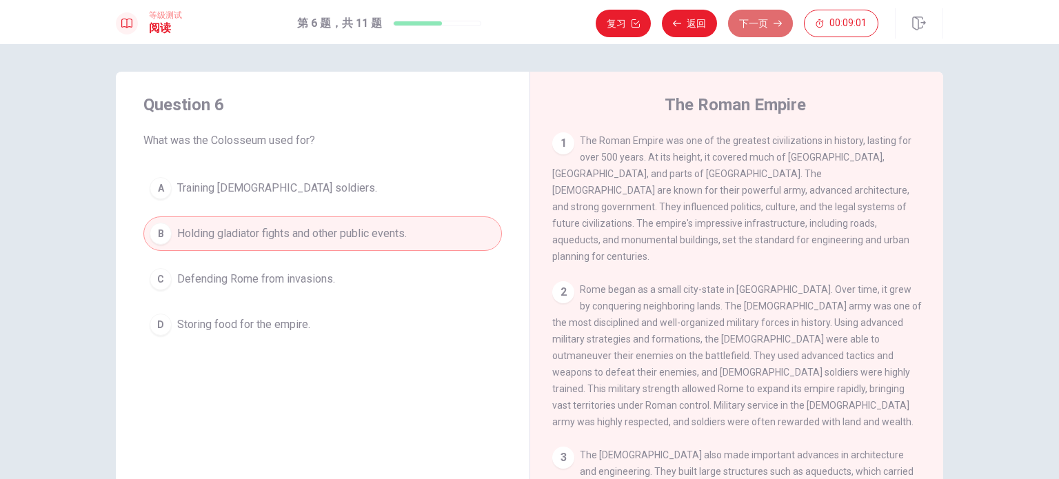
click at [760, 27] on button "下一页" at bounding box center [760, 24] width 65 height 28
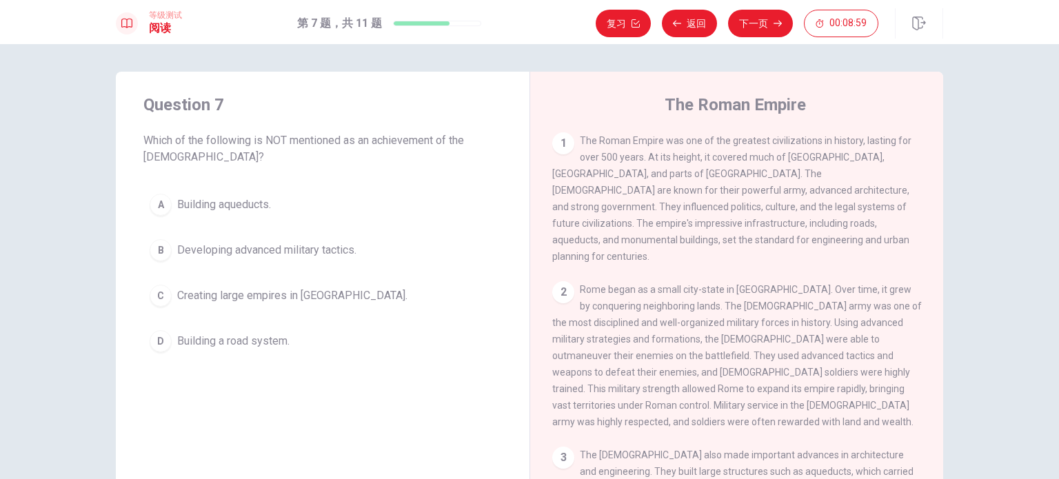
click at [203, 156] on span "Which of the following is NOT mentioned as an achievement of the [DEMOGRAPHIC_D…" at bounding box center [322, 148] width 358 height 33
drag, startPoint x: 225, startPoint y: 141, endPoint x: 350, endPoint y: 137, distance: 124.8
click at [350, 137] on span "Which of the following is NOT mentioned as an achievement of the [DEMOGRAPHIC_D…" at bounding box center [322, 148] width 358 height 33
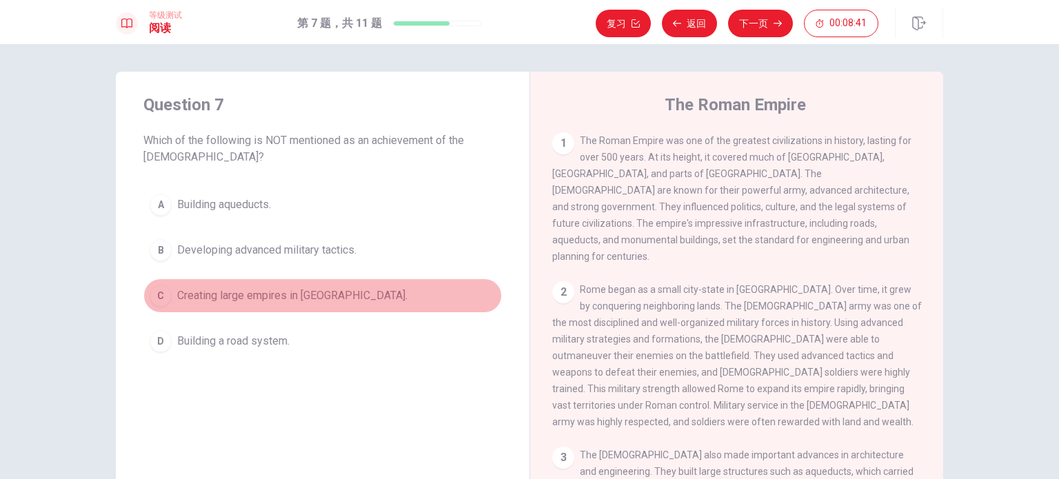
click at [313, 282] on button "C Creating large empires in [GEOGRAPHIC_DATA]." at bounding box center [322, 295] width 358 height 34
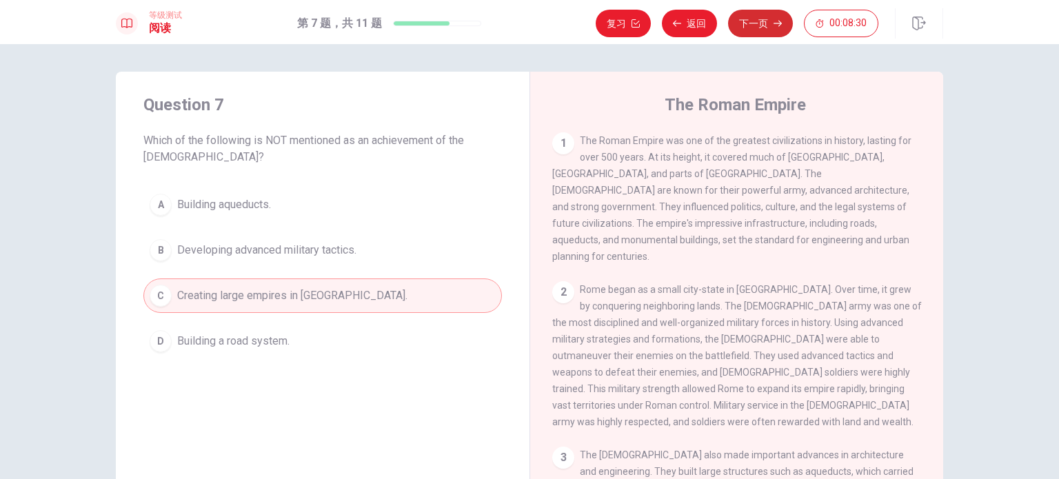
click at [762, 17] on button "下一页" at bounding box center [760, 24] width 65 height 28
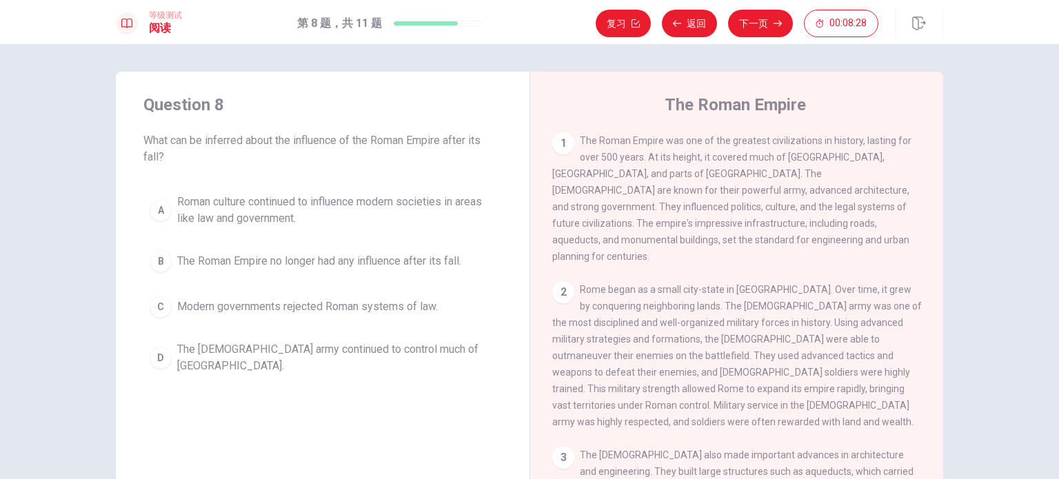
drag, startPoint x: 188, startPoint y: 139, endPoint x: 254, endPoint y: 142, distance: 66.2
click at [254, 142] on span "What can be inferred about the influence of the Roman Empire after its fall?" at bounding box center [322, 148] width 358 height 33
click at [343, 213] on span "Roman culture continued to influence modern societies in areas like law and gov…" at bounding box center [336, 210] width 318 height 33
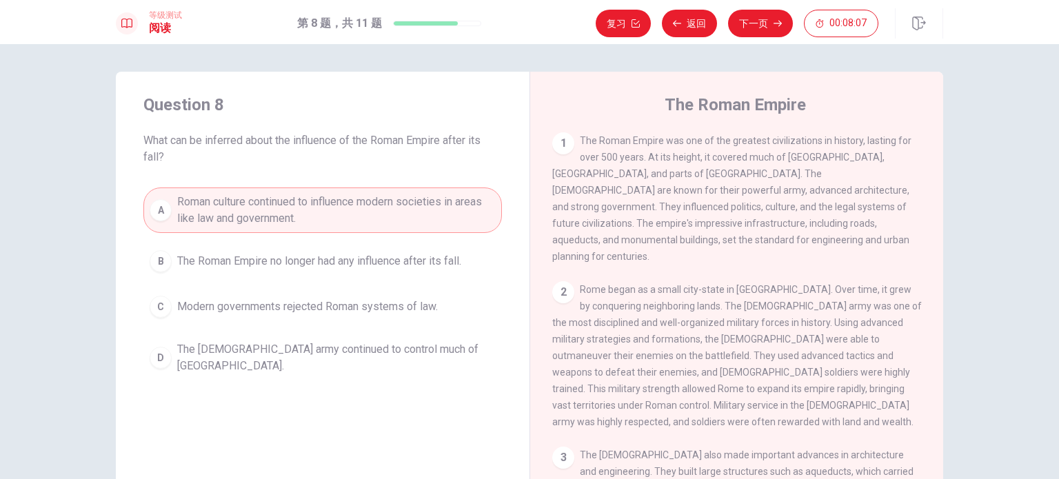
click at [749, 34] on button "下一页" at bounding box center [760, 24] width 65 height 28
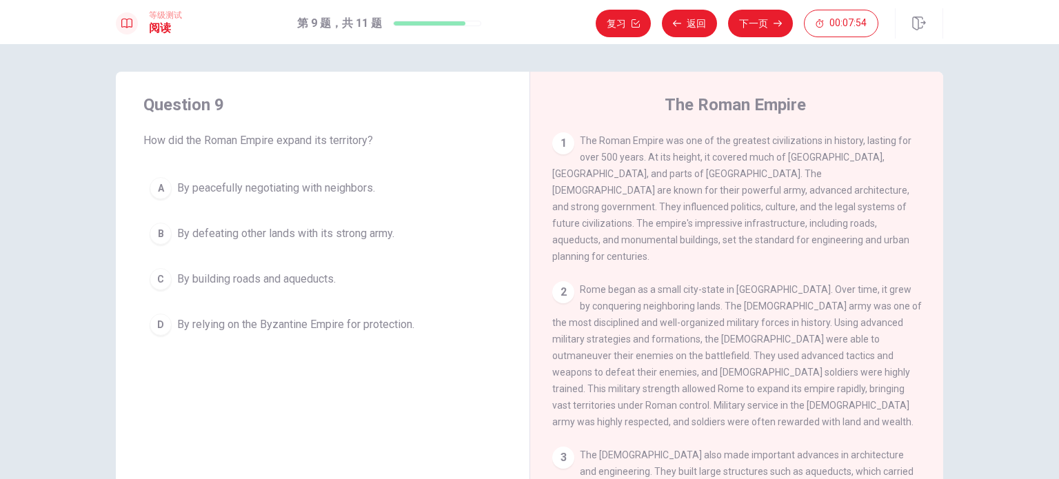
click at [288, 242] on button "B By defeating other lands with its strong army." at bounding box center [322, 233] width 358 height 34
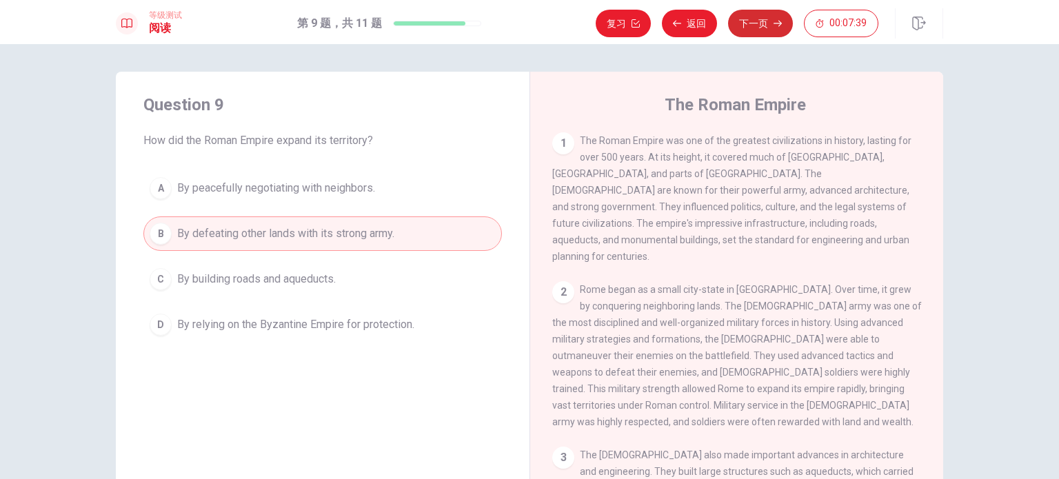
click at [751, 26] on button "下一页" at bounding box center [760, 24] width 65 height 28
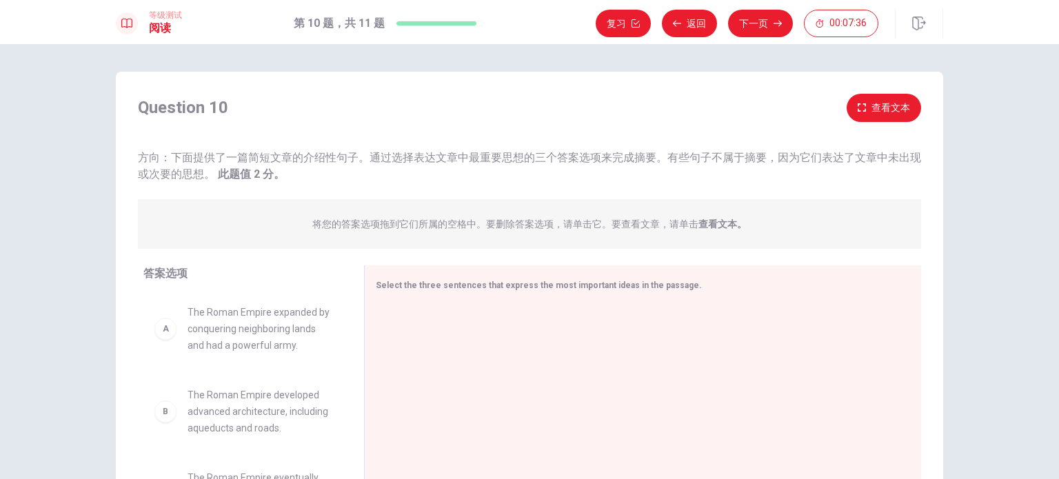
drag, startPoint x: 219, startPoint y: 152, endPoint x: 341, endPoint y: 151, distance: 122.0
click at [341, 151] on span "方向：下面提供了一篇简短文章的介绍性句子。通过选择表达文章中最重要思想的三个答案选项来完成摘要。有些句子不属于摘要，因为它们表达了文章中未出现或次要的思想。 …" at bounding box center [529, 166] width 783 height 30
drag, startPoint x: 168, startPoint y: 156, endPoint x: 191, endPoint y: 157, distance: 22.8
click at [191, 157] on span "方向：下面提供了一篇简短文章的介绍性句子。通过选择表达文章中最重要思想的三个答案选项来完成摘要。有些句子不属于摘要，因为它们表达了文章中未出现或次要的思想。 …" at bounding box center [529, 166] width 783 height 30
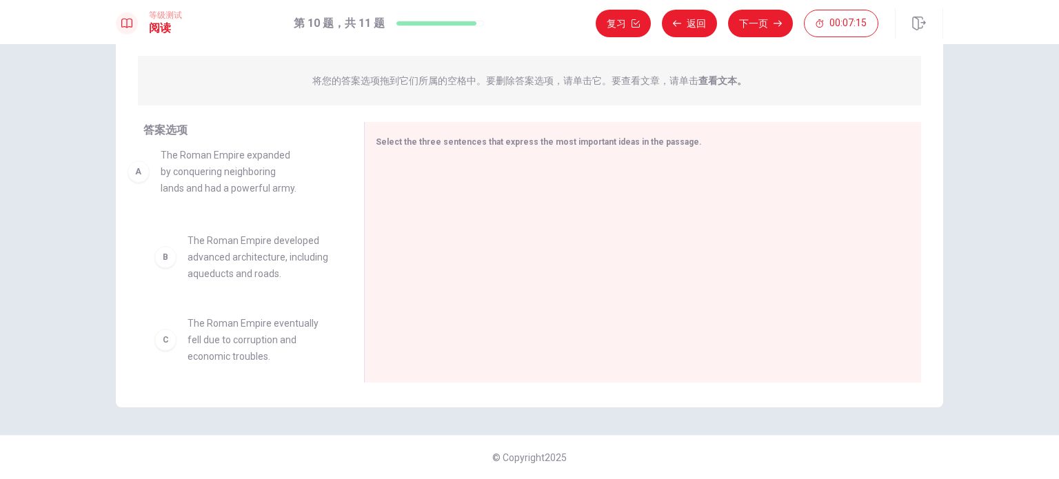
drag, startPoint x: 261, startPoint y: 208, endPoint x: 243, endPoint y: 195, distance: 22.2
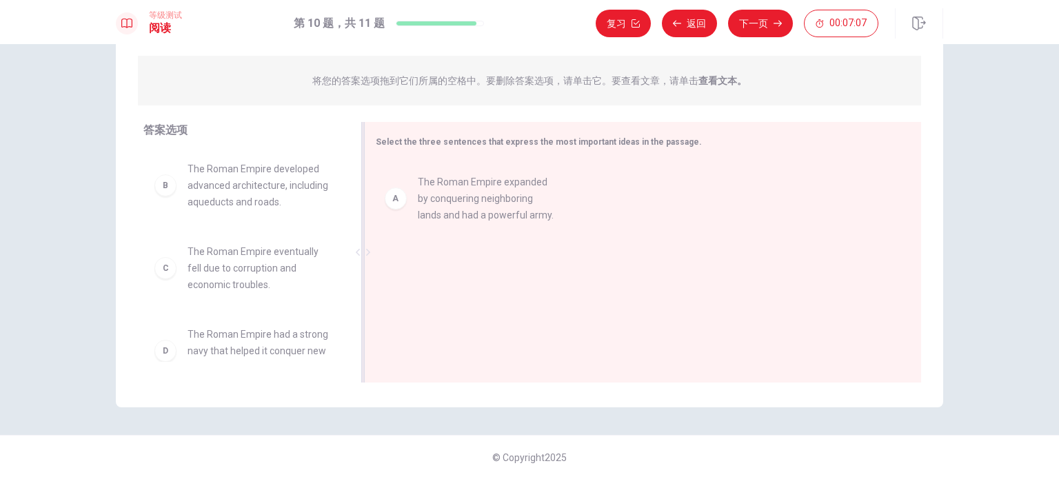
drag, startPoint x: 244, startPoint y: 218, endPoint x: 482, endPoint y: 231, distance: 238.2
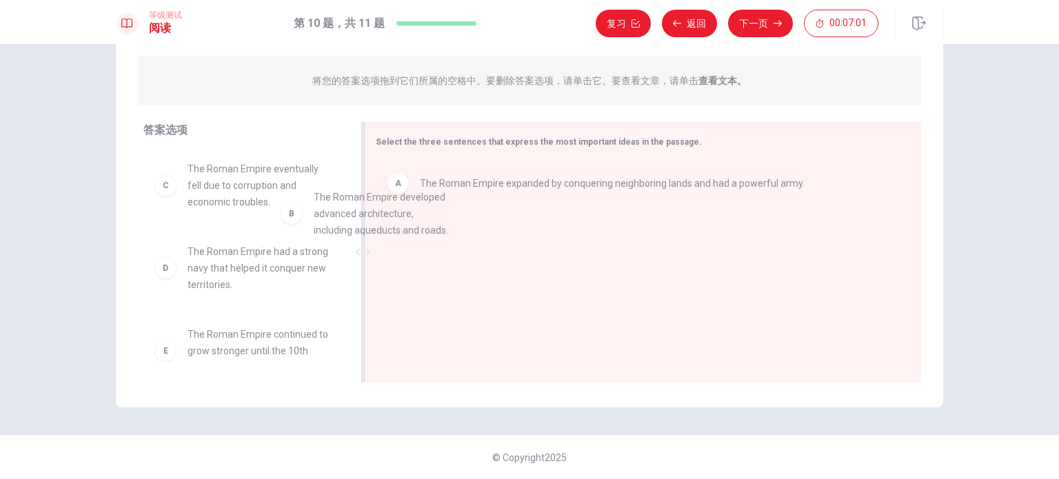
drag, startPoint x: 256, startPoint y: 212, endPoint x: 513, endPoint y: 259, distance: 260.7
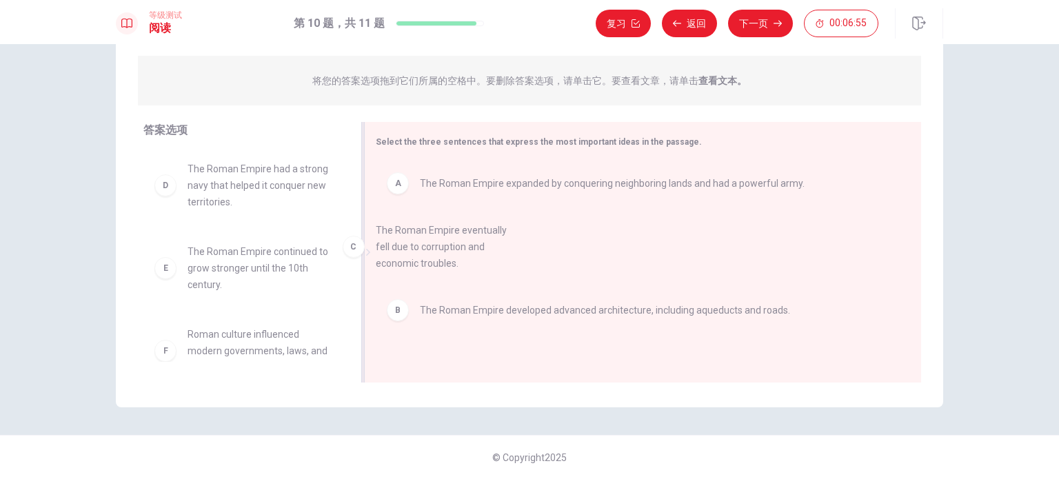
drag, startPoint x: 273, startPoint y: 212, endPoint x: 492, endPoint y: 284, distance: 230.6
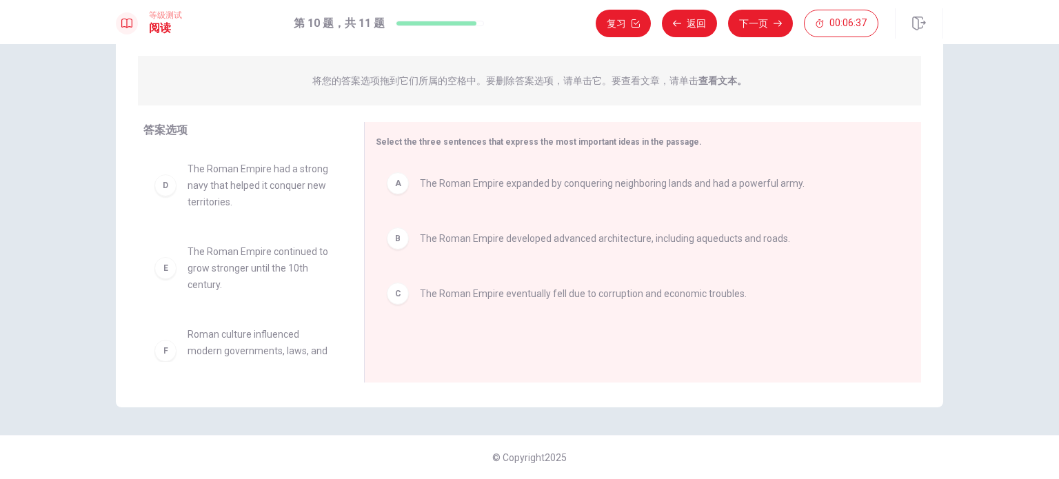
click at [714, 87] on span "将您的答案选项拖到它们所属的空格中。要删除答案选项，请单击它。要查看文章，请单击 查看文本。 点击下面的答案选项选择您的答案。要删除答案选项，请转到“答案”选…" at bounding box center [529, 80] width 434 height 17
click at [717, 82] on strong "查看文本。" at bounding box center [722, 80] width 48 height 11
drag, startPoint x: 741, startPoint y: 85, endPoint x: 695, endPoint y: 85, distance: 46.2
click at [698, 85] on strong "查看文本。" at bounding box center [722, 80] width 48 height 11
click at [670, 80] on p "将您的答案选项拖到它们所属的空格中。要删除答案选项，请单击它。要查看文章，请单击 查看文本。" at bounding box center [529, 80] width 434 height 11
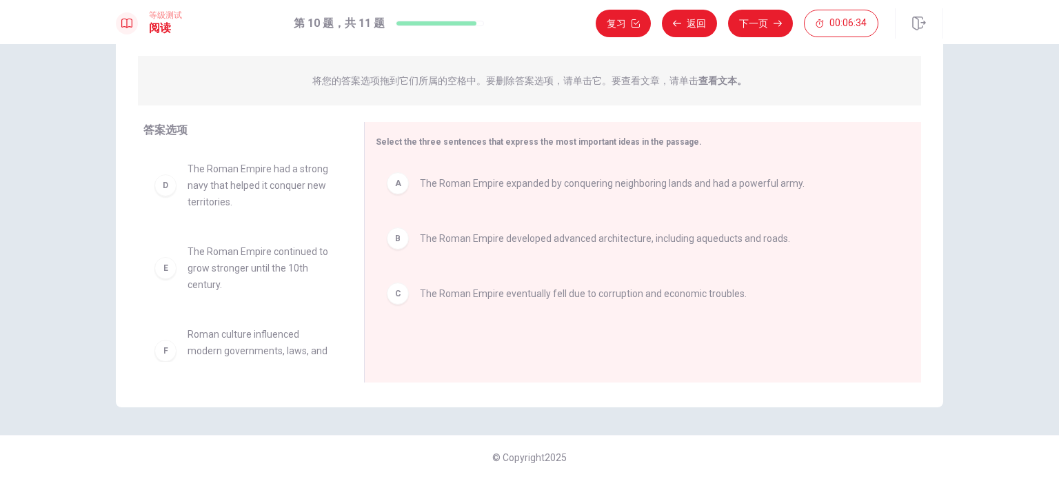
click at [713, 77] on strong "查看文本。" at bounding box center [722, 80] width 48 height 11
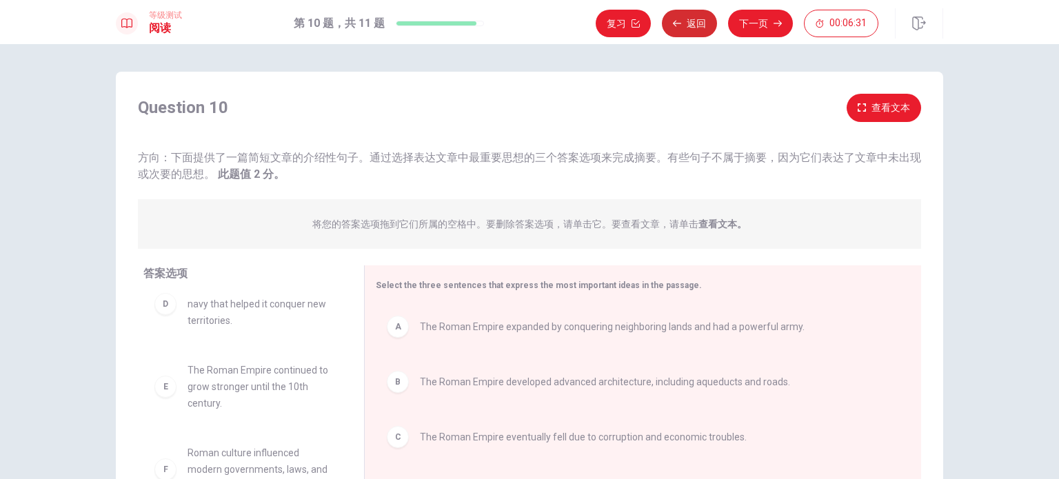
click at [688, 23] on button "返回" at bounding box center [689, 24] width 55 height 28
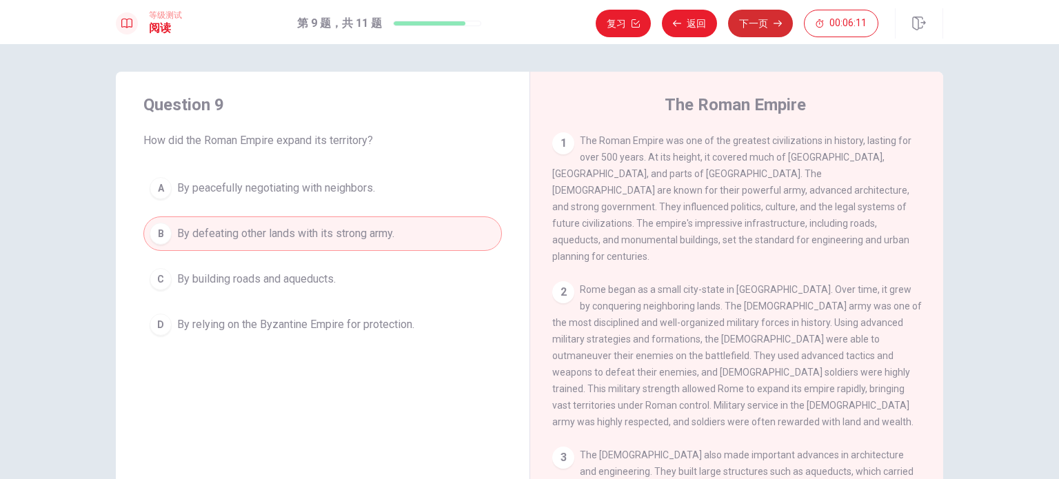
click at [759, 22] on button "下一页" at bounding box center [760, 24] width 65 height 28
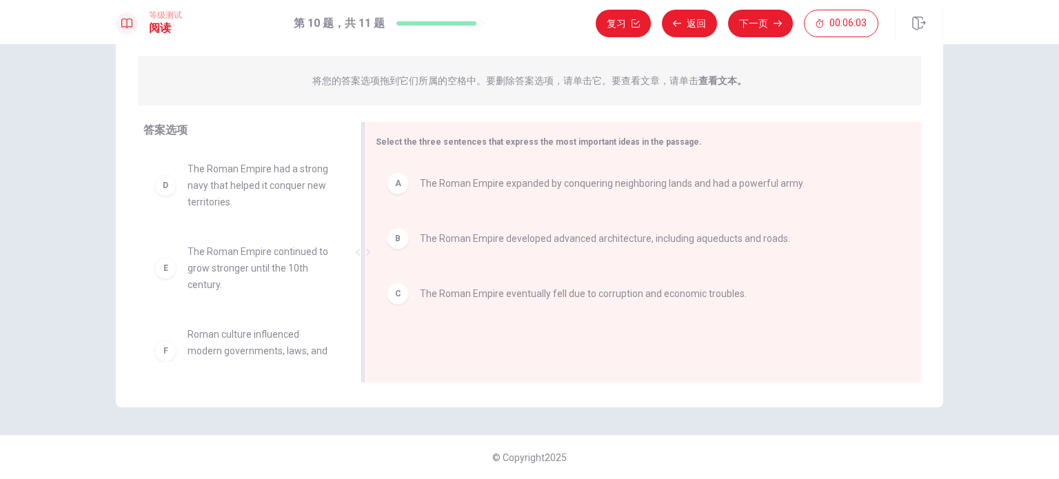
scroll to position [2, 0]
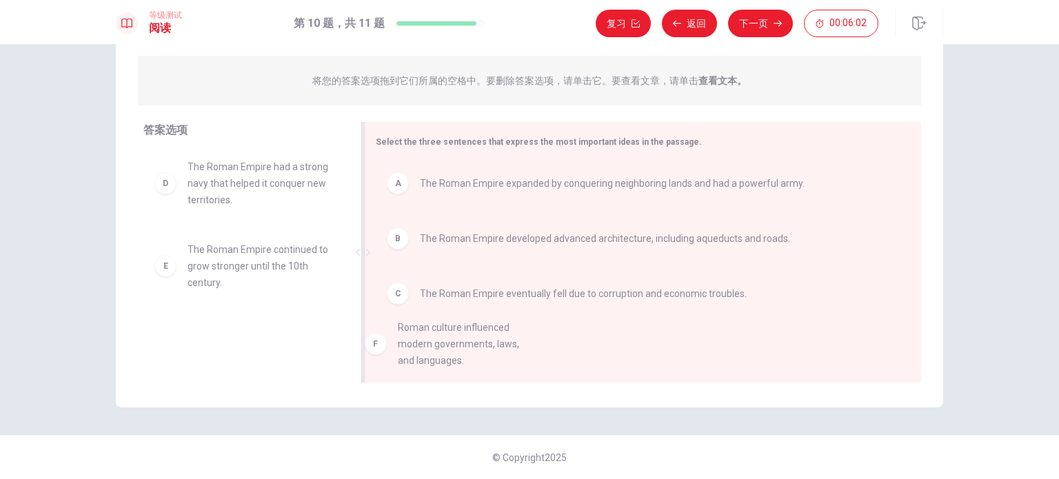
drag, startPoint x: 259, startPoint y: 355, endPoint x: 488, endPoint y: 348, distance: 229.0
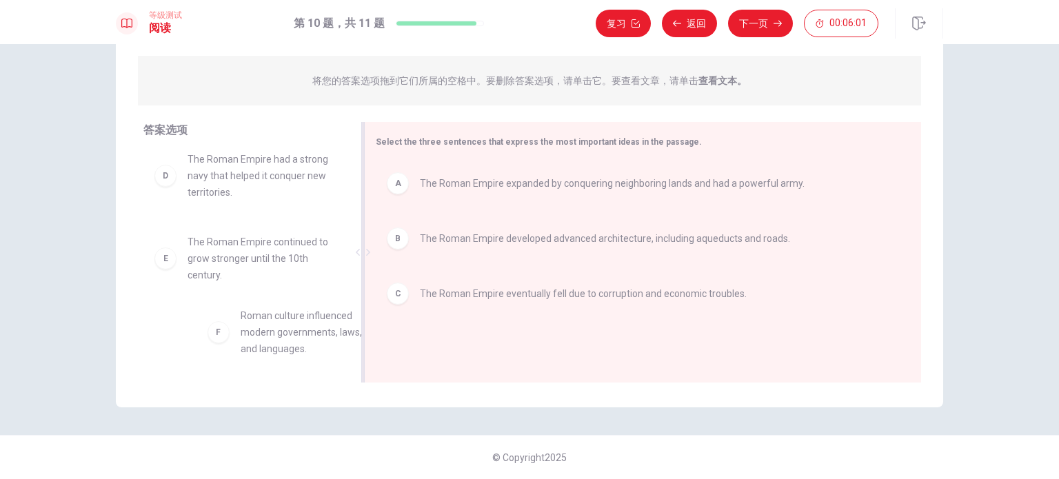
scroll to position [13, 0]
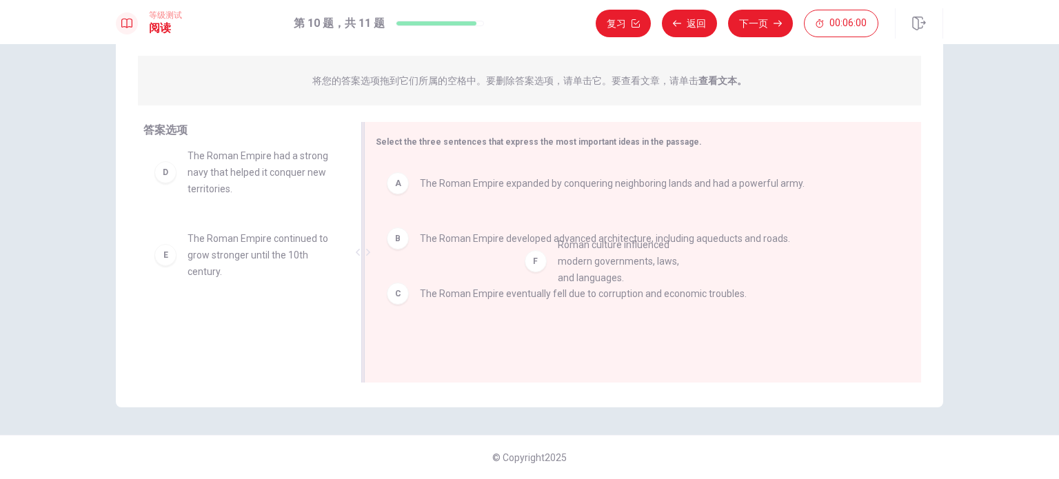
drag, startPoint x: 226, startPoint y: 338, endPoint x: 593, endPoint y: 252, distance: 376.7
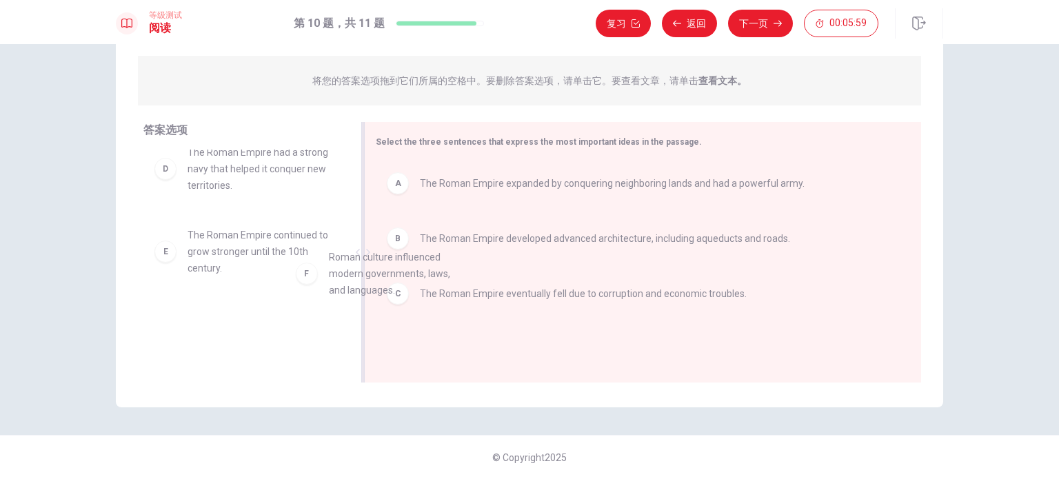
scroll to position [18, 0]
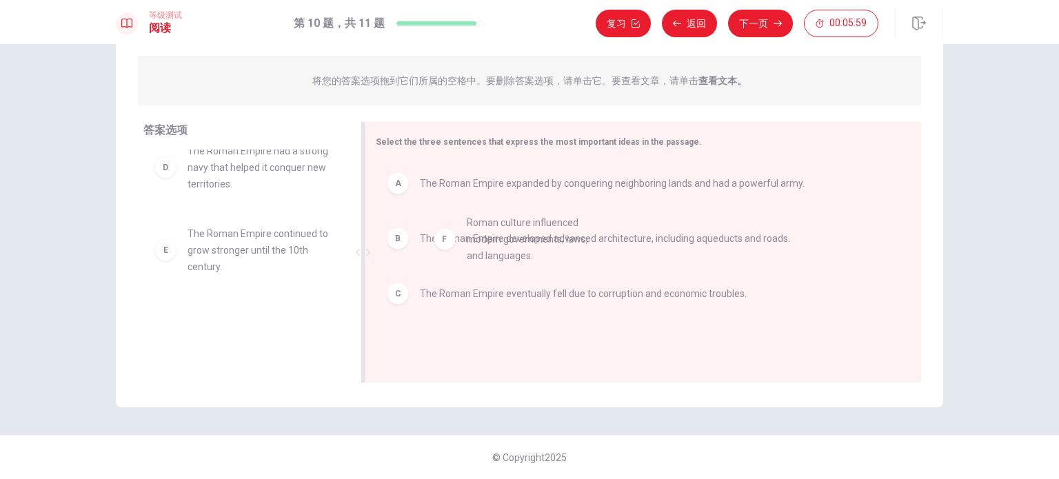
drag, startPoint x: 195, startPoint y: 334, endPoint x: 472, endPoint y: 238, distance: 292.6
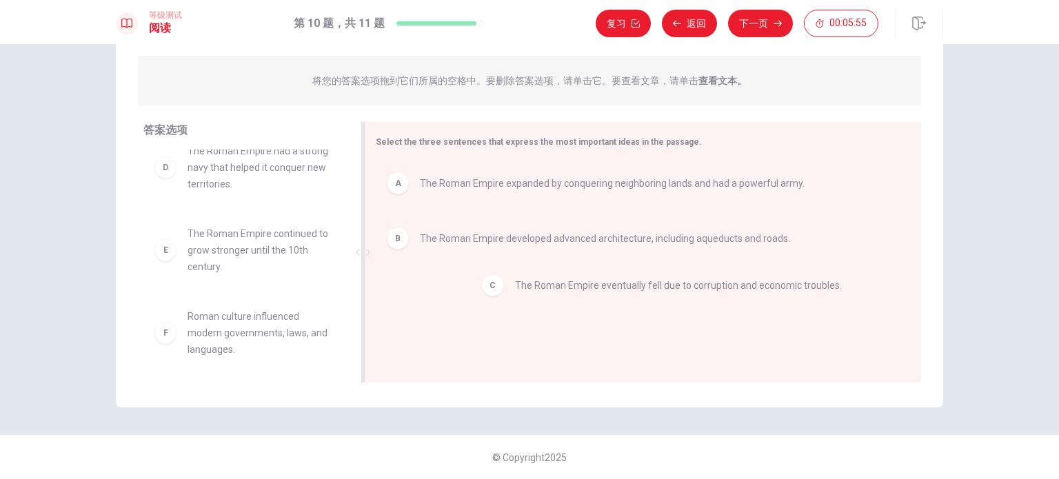
drag, startPoint x: 458, startPoint y: 303, endPoint x: 546, endPoint y: 294, distance: 88.6
drag, startPoint x: 515, startPoint y: 300, endPoint x: 494, endPoint y: 300, distance: 21.4
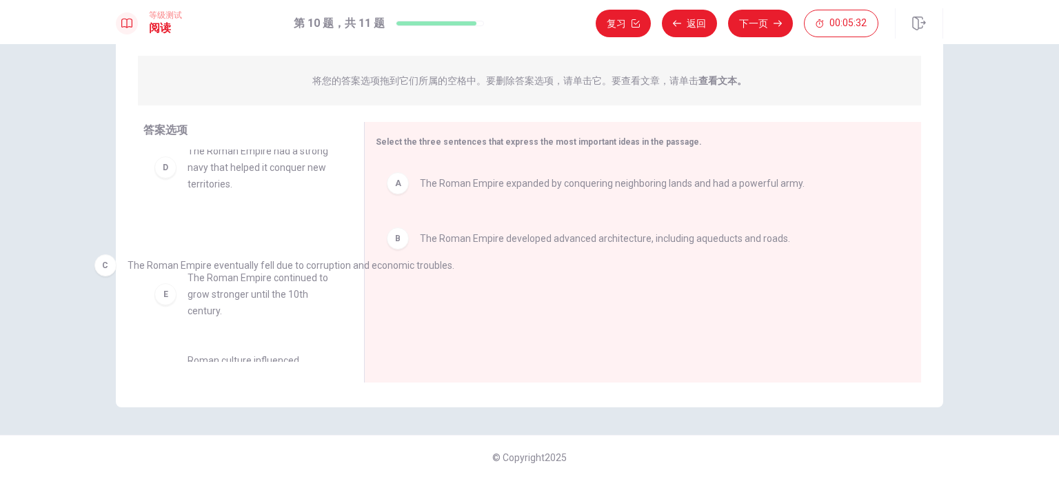
drag, startPoint x: 585, startPoint y: 305, endPoint x: 292, endPoint y: 277, distance: 294.3
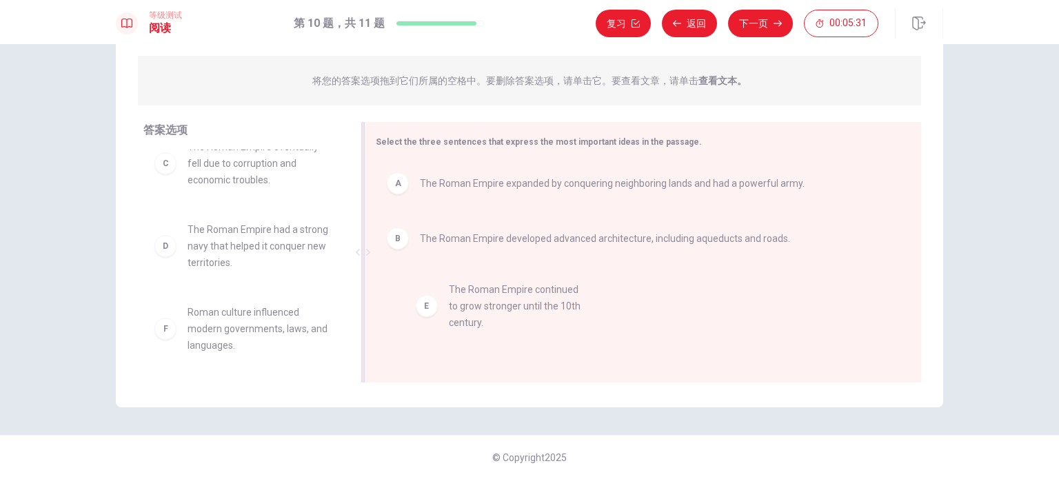
scroll to position [22, 0]
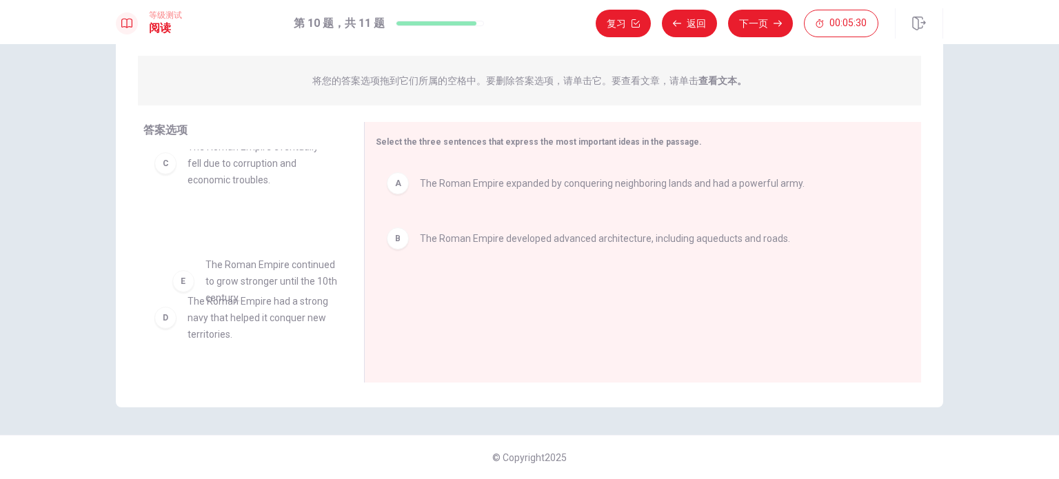
drag, startPoint x: 221, startPoint y: 338, endPoint x: 249, endPoint y: 286, distance: 59.5
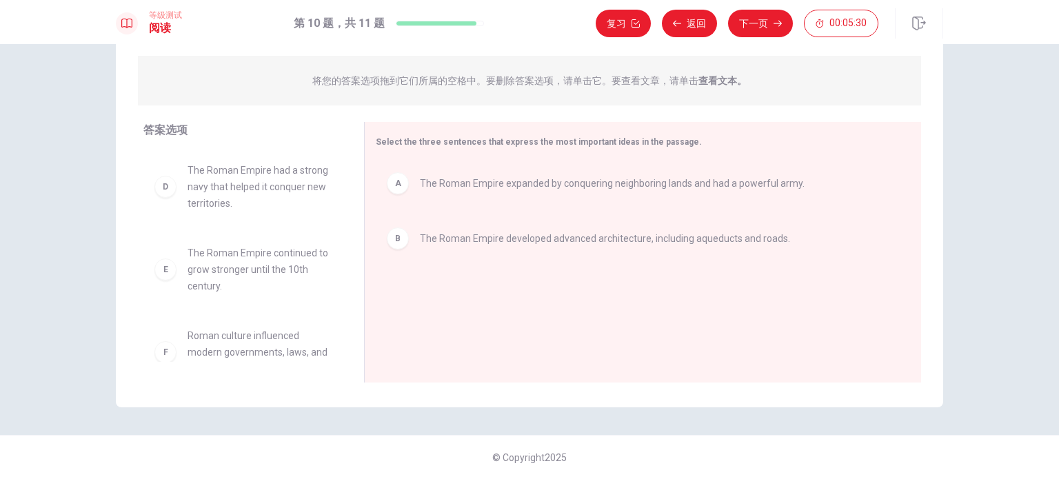
scroll to position [108, 0]
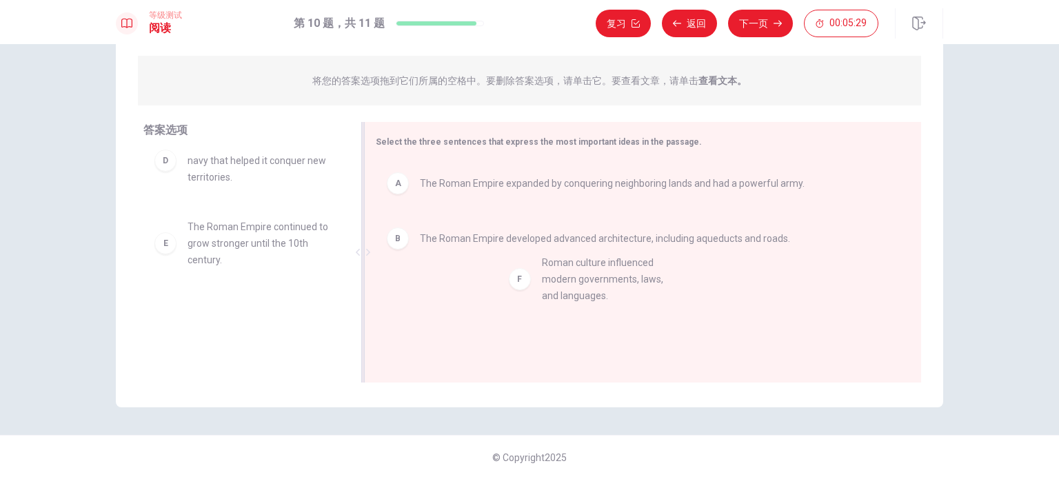
drag, startPoint x: 221, startPoint y: 317, endPoint x: 558, endPoint y: 270, distance: 340.4
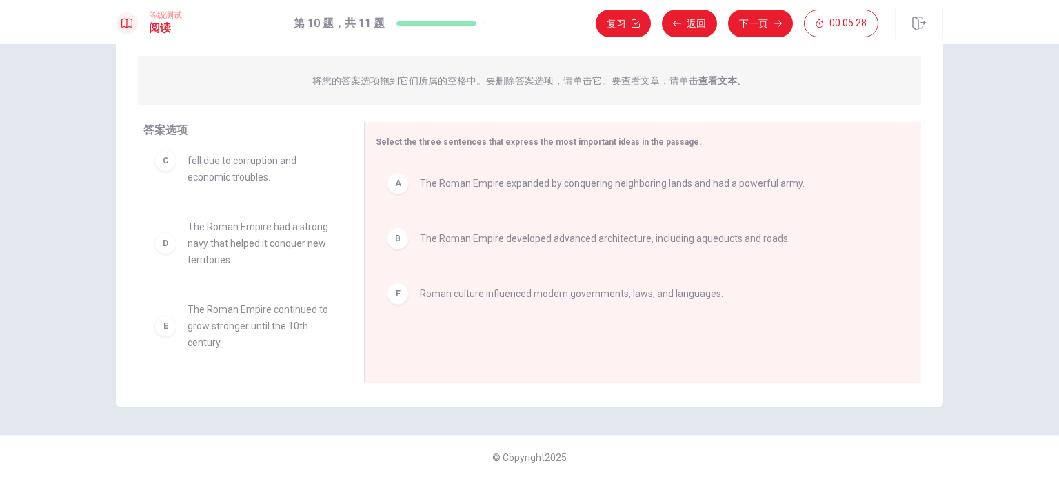
scroll to position [25, 0]
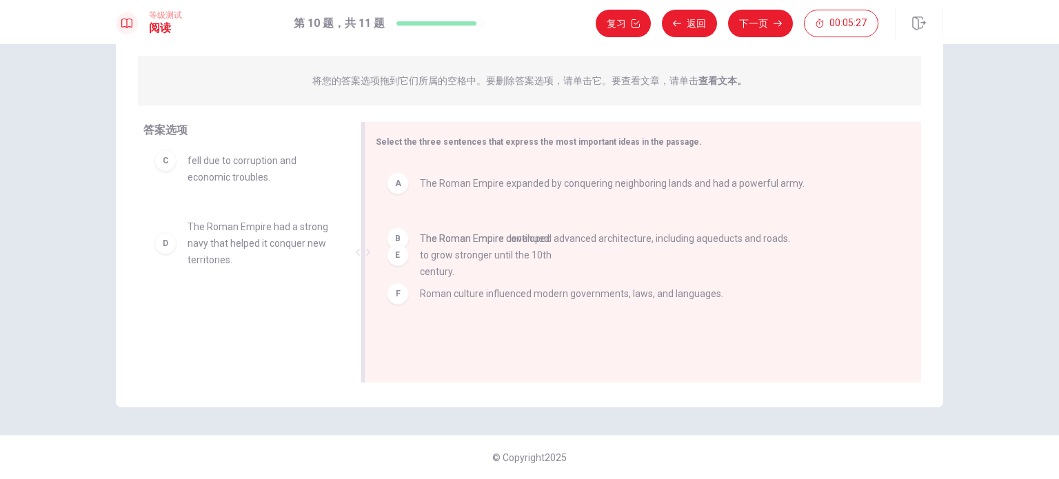
drag, startPoint x: 210, startPoint y: 324, endPoint x: 448, endPoint y: 253, distance: 248.9
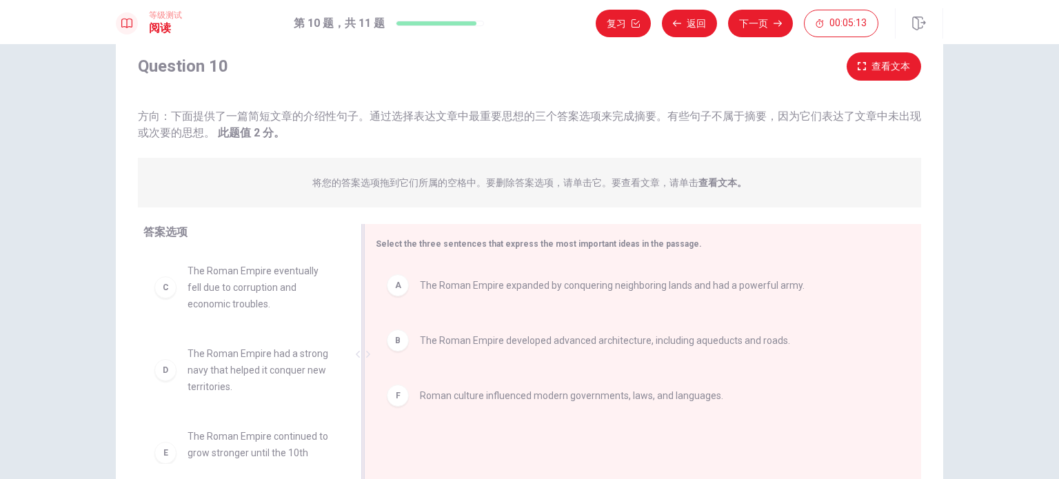
scroll to position [0, 0]
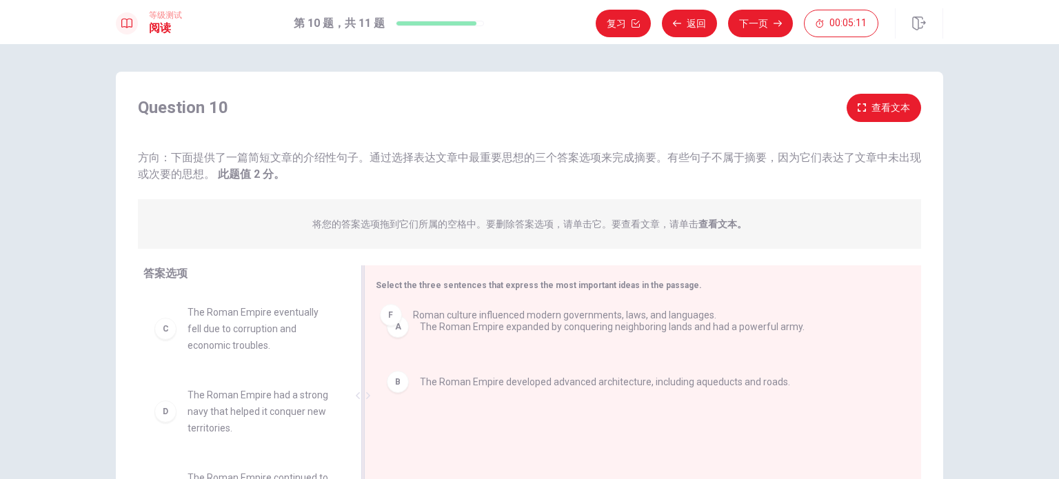
drag, startPoint x: 456, startPoint y: 427, endPoint x: 453, endPoint y: 302, distance: 125.5
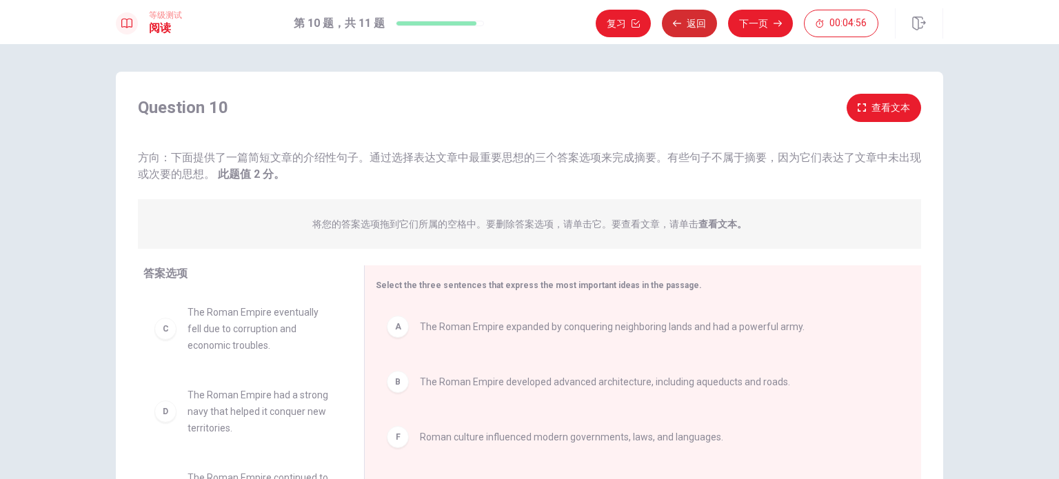
click at [695, 23] on button "返回" at bounding box center [689, 24] width 55 height 28
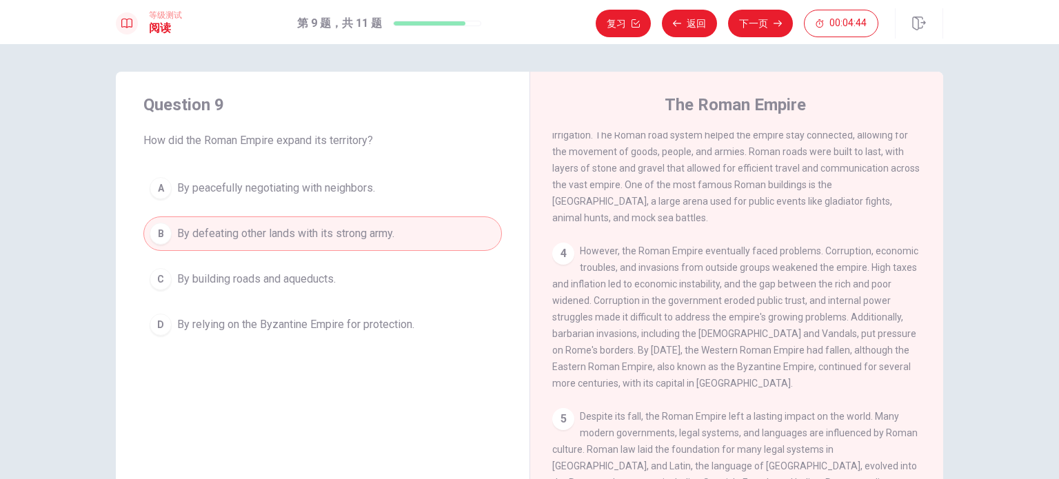
click at [761, 23] on button "下一页" at bounding box center [760, 24] width 65 height 28
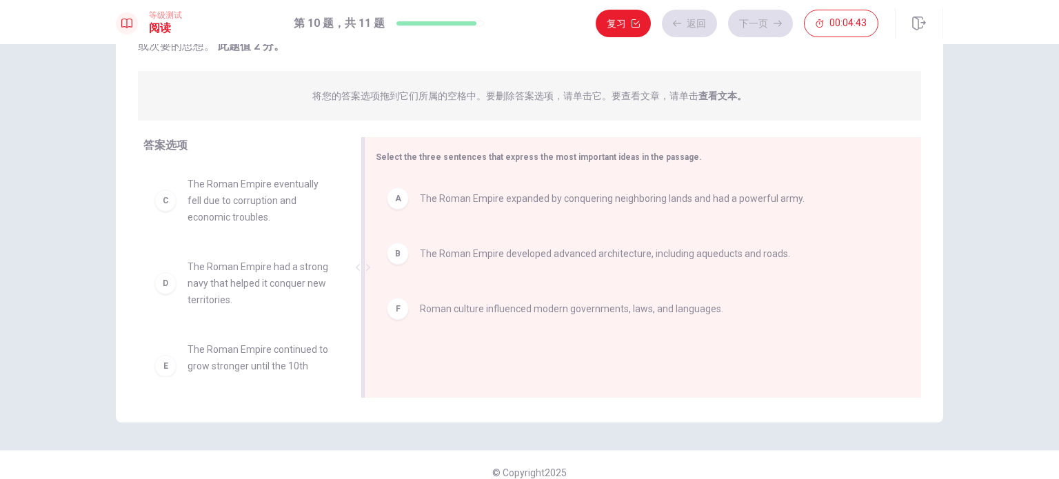
scroll to position [143, 0]
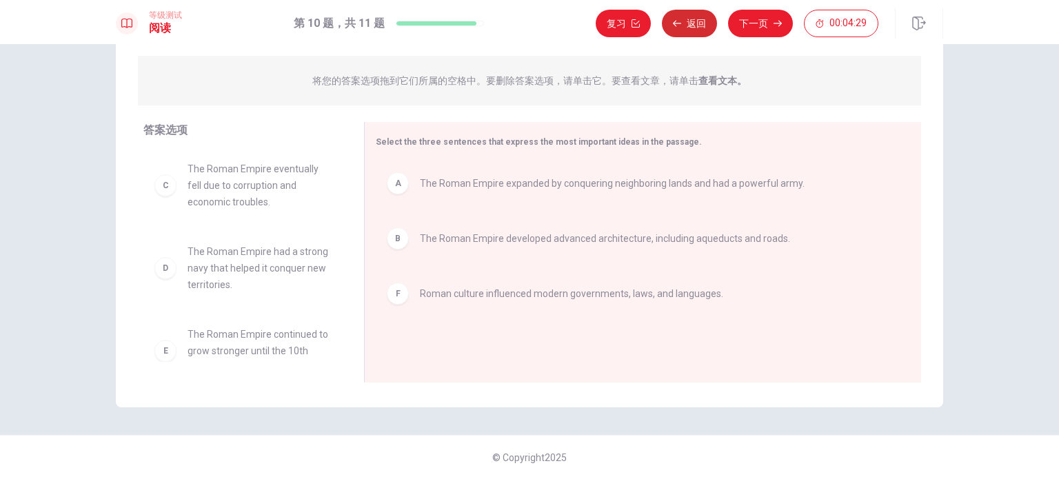
click at [696, 26] on button "返回" at bounding box center [689, 24] width 55 height 28
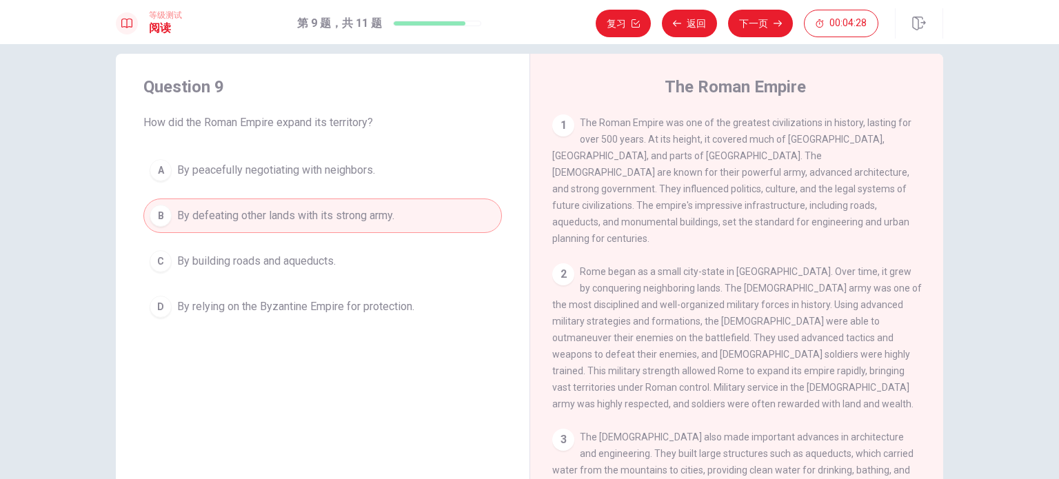
scroll to position [0, 0]
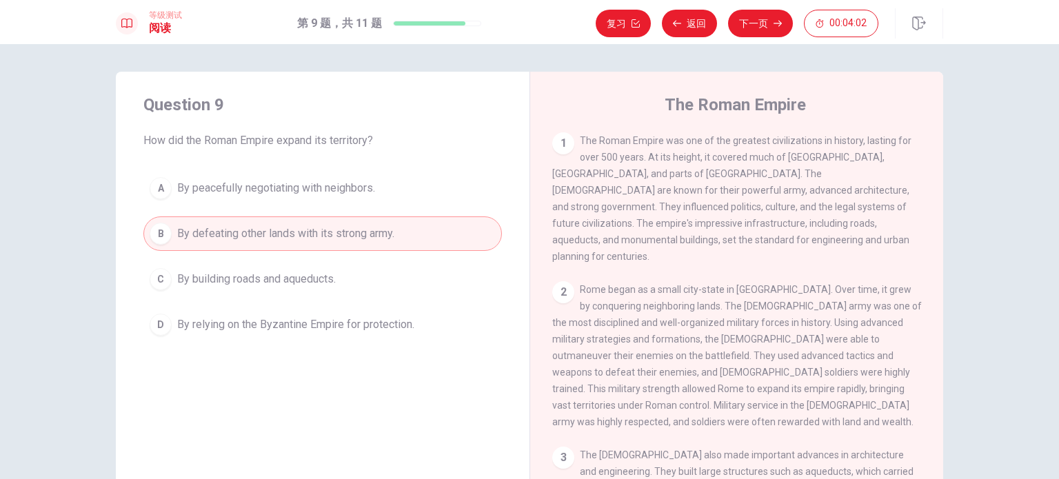
drag, startPoint x: 767, startPoint y: 32, endPoint x: 749, endPoint y: 63, distance: 35.5
click at [767, 31] on button "下一页" at bounding box center [760, 24] width 65 height 28
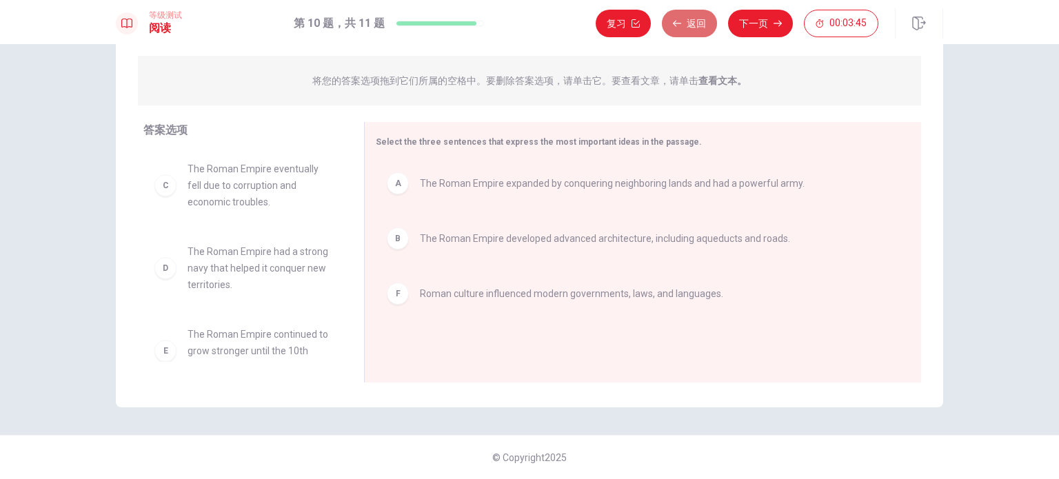
click at [680, 23] on icon "button" at bounding box center [677, 23] width 8 height 6
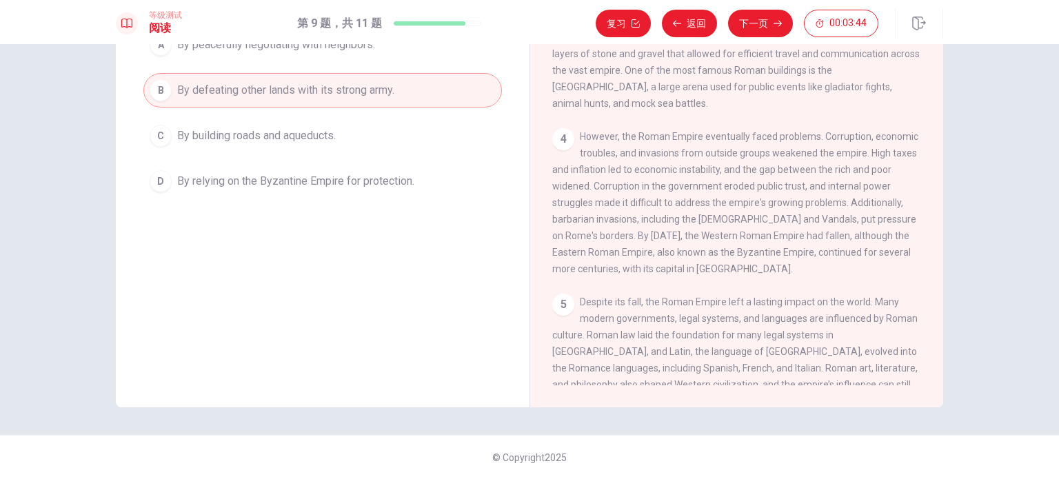
scroll to position [369, 0]
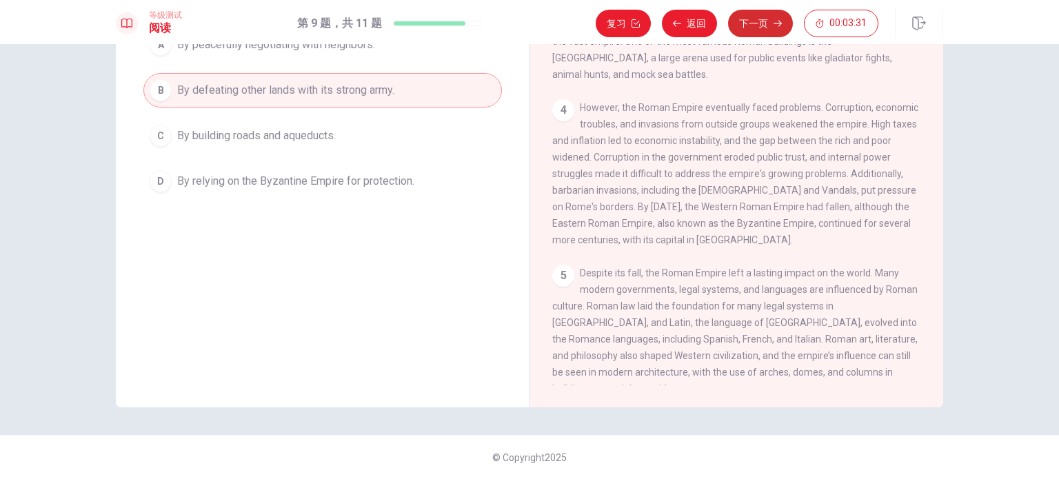
click at [756, 28] on button "下一页" at bounding box center [760, 24] width 65 height 28
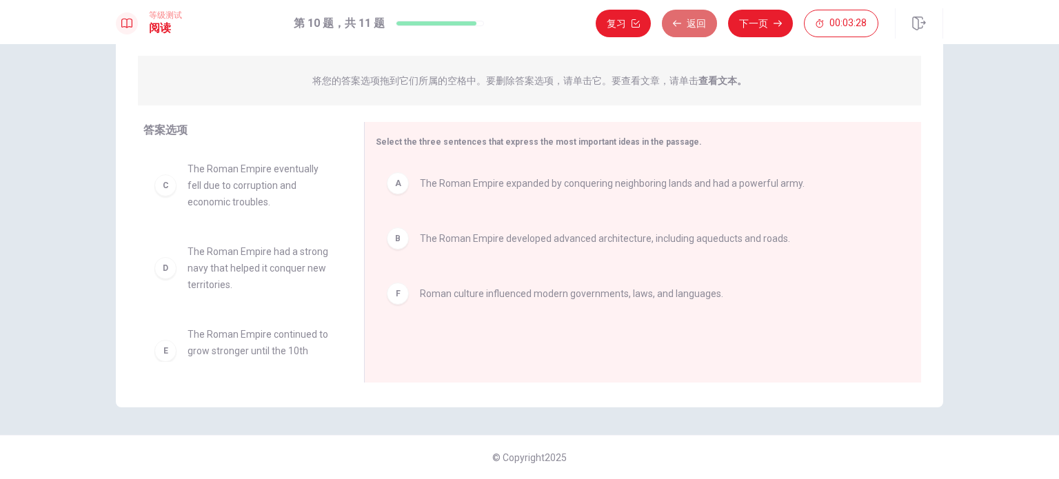
click at [682, 28] on button "返回" at bounding box center [689, 24] width 55 height 28
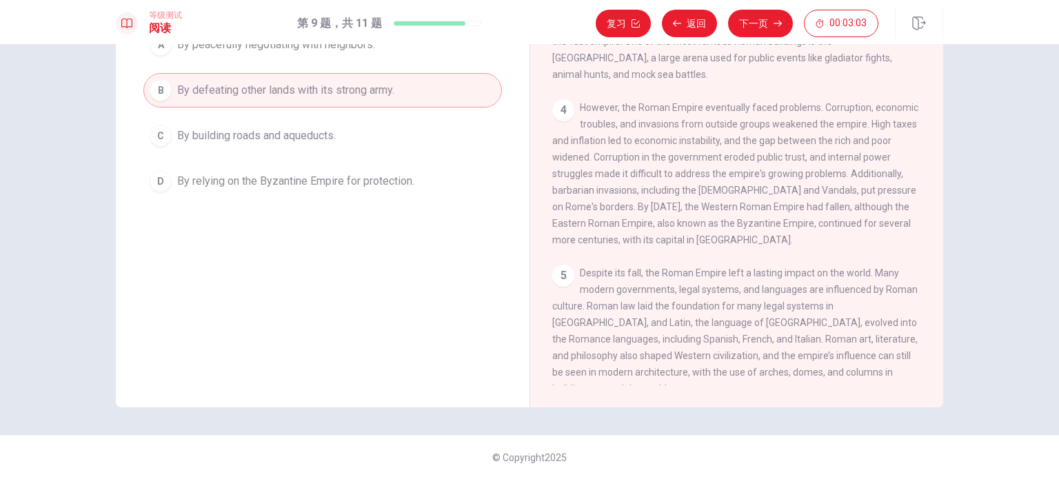
drag, startPoint x: 648, startPoint y: 294, endPoint x: 742, endPoint y: 292, distance: 93.8
click at [736, 292] on span "Despite its fall, the Roman Empire left a lasting impact on the world. Many mod…" at bounding box center [734, 330] width 365 height 127
click at [753, 19] on button "下一页" at bounding box center [760, 24] width 65 height 28
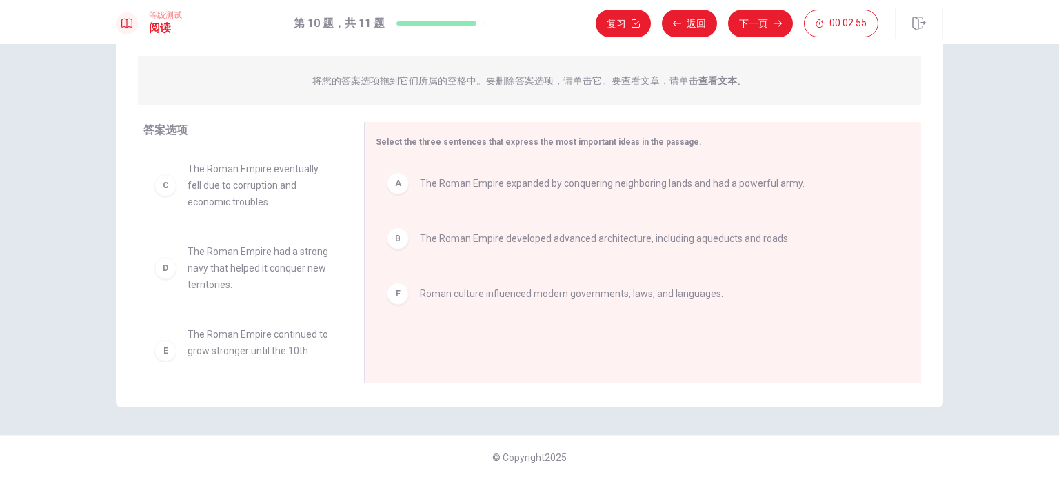
click at [764, 26] on button "下一页" at bounding box center [760, 24] width 65 height 28
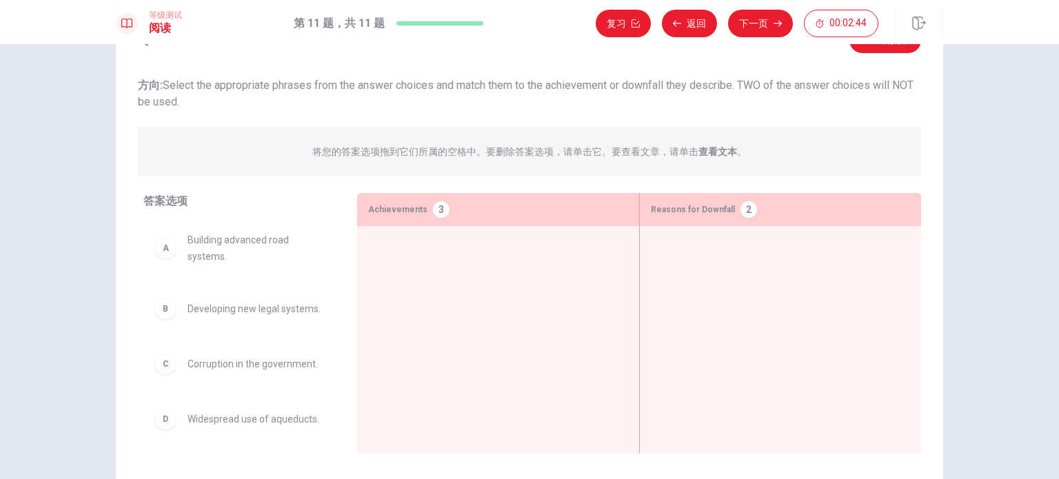
scroll to position [0, 0]
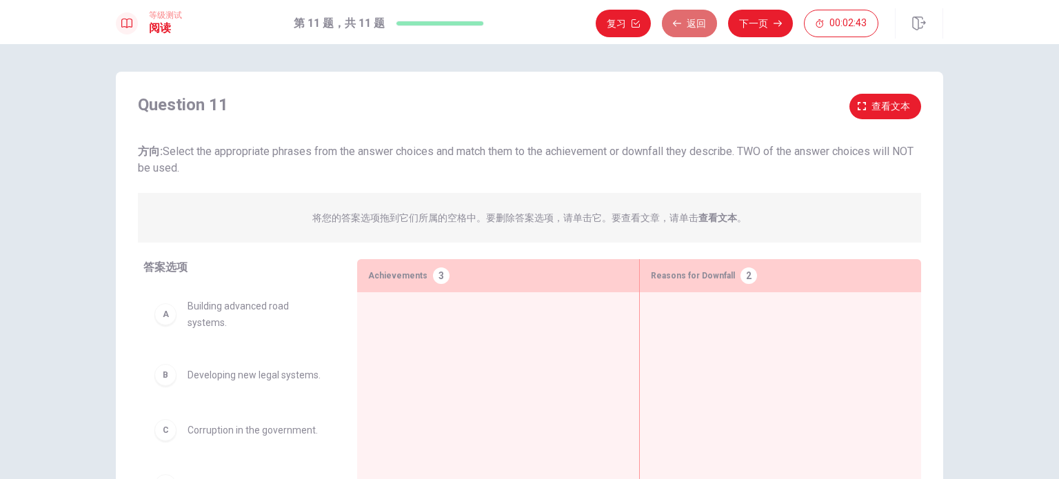
click at [693, 22] on button "返回" at bounding box center [689, 24] width 55 height 28
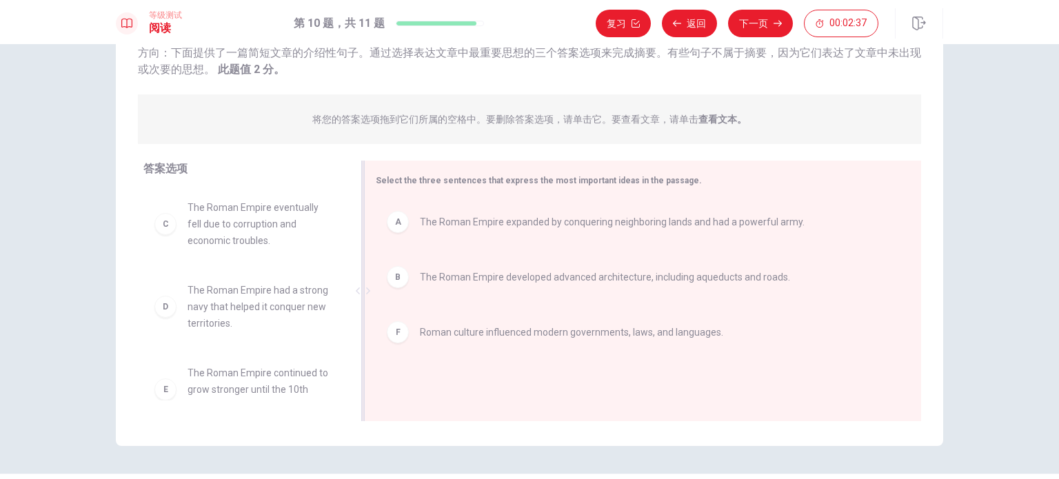
scroll to position [143, 0]
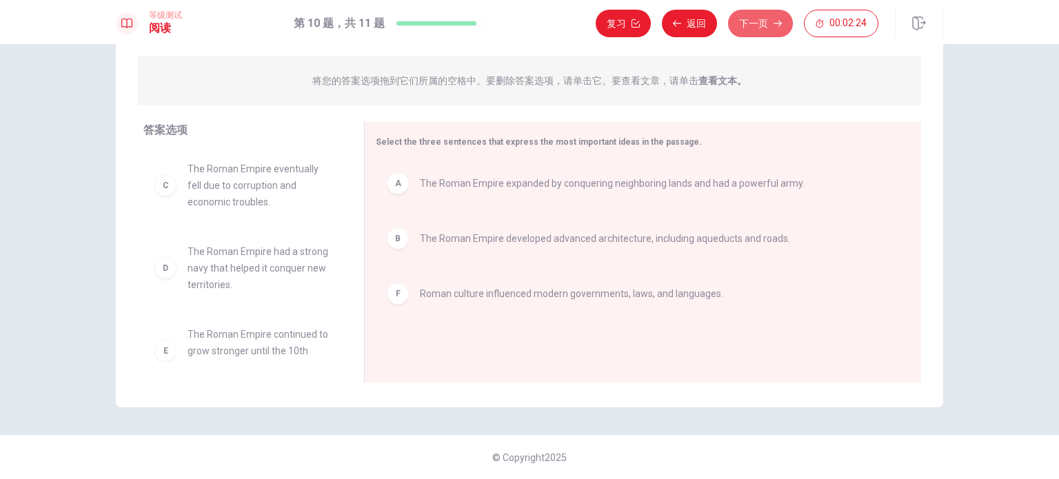
drag, startPoint x: 773, startPoint y: 26, endPoint x: 761, endPoint y: 33, distance: 14.2
click at [773, 25] on icon "button" at bounding box center [777, 23] width 8 height 8
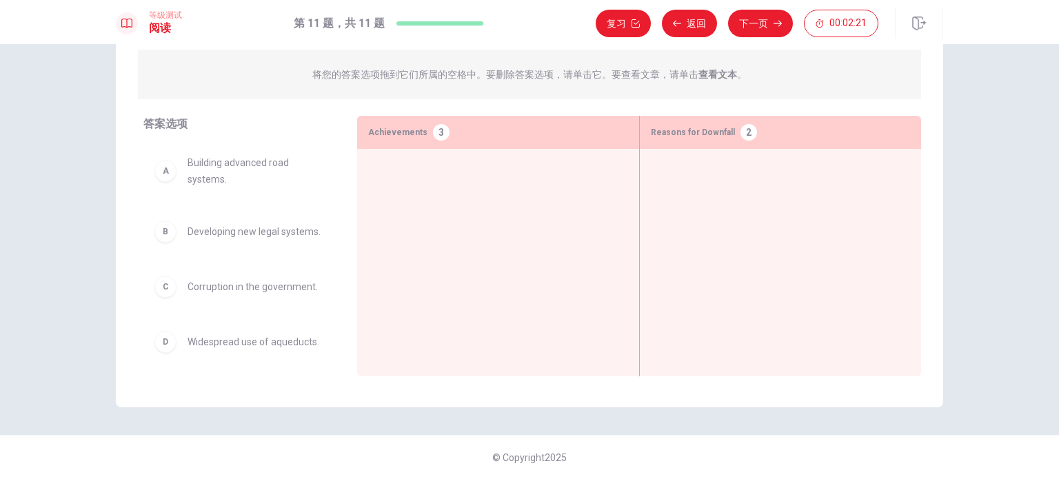
scroll to position [0, 0]
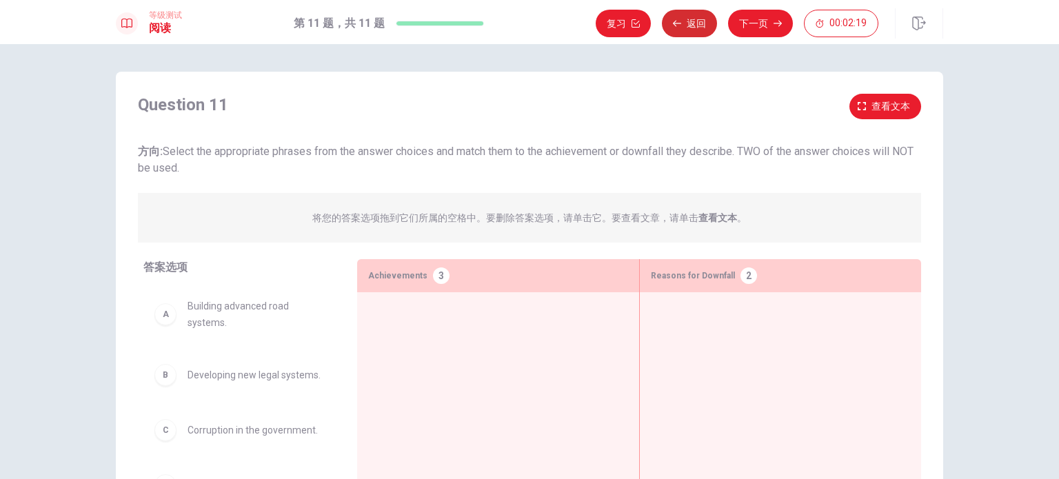
click at [694, 19] on button "返回" at bounding box center [689, 24] width 55 height 28
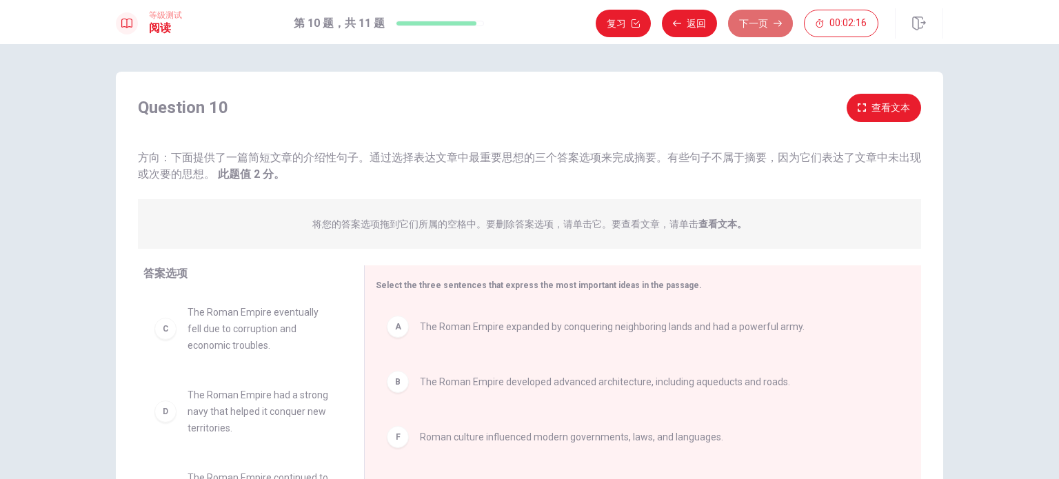
click at [762, 21] on button "下一页" at bounding box center [760, 24] width 65 height 28
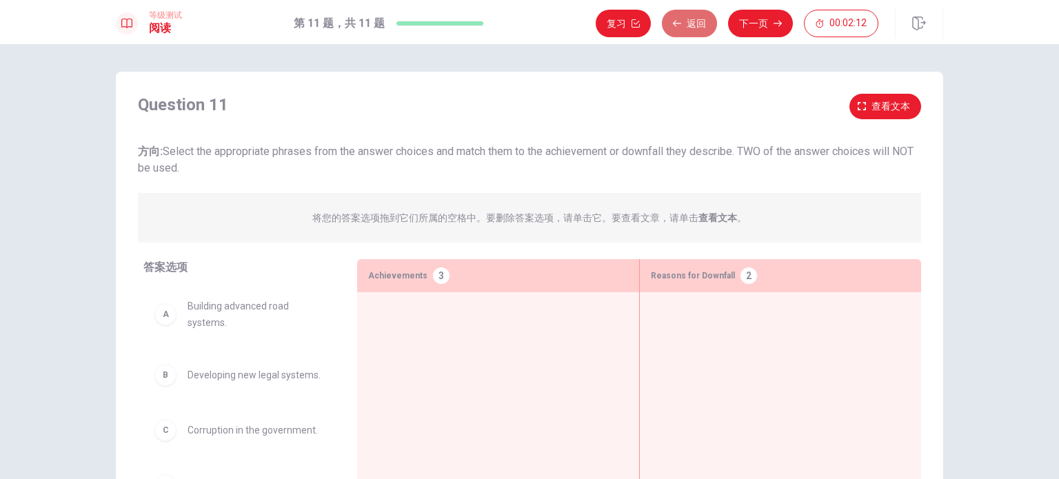
click at [685, 18] on button "返回" at bounding box center [689, 24] width 55 height 28
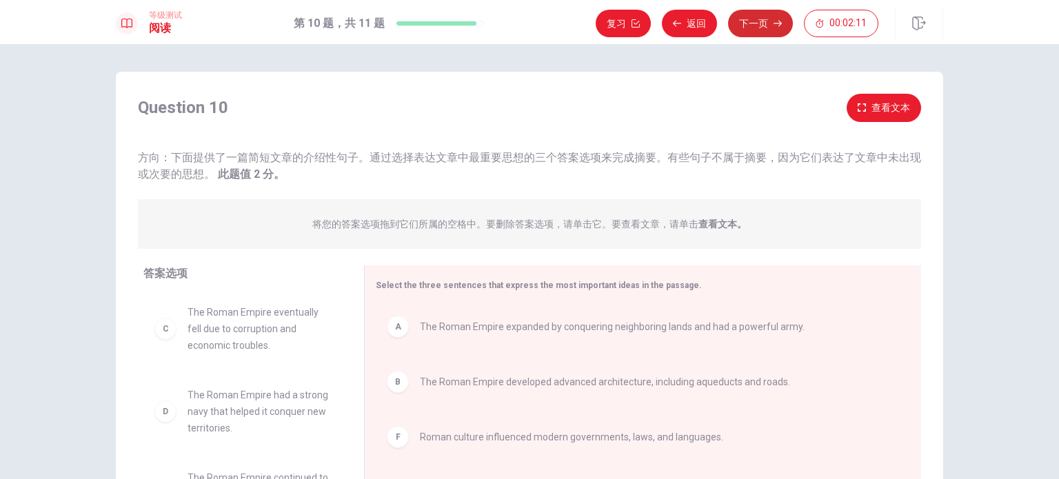
click at [752, 16] on button "下一页" at bounding box center [760, 24] width 65 height 28
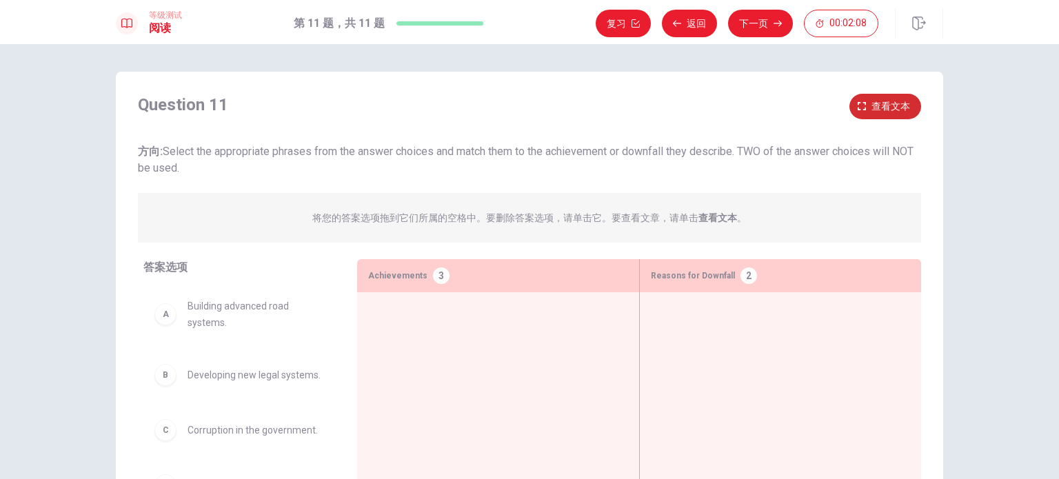
click at [866, 106] on button "查看文本" at bounding box center [885, 107] width 72 height 26
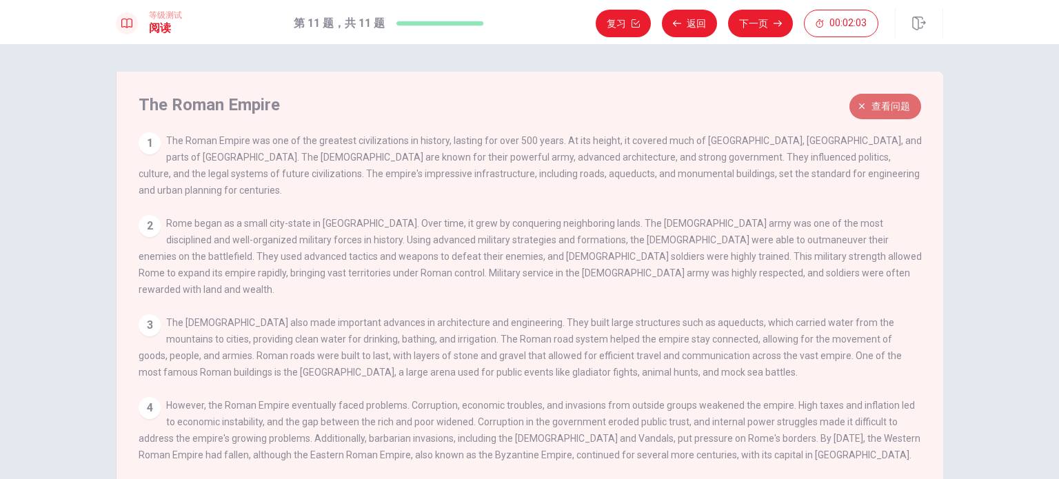
click at [892, 105] on span "查看问题" at bounding box center [890, 106] width 39 height 17
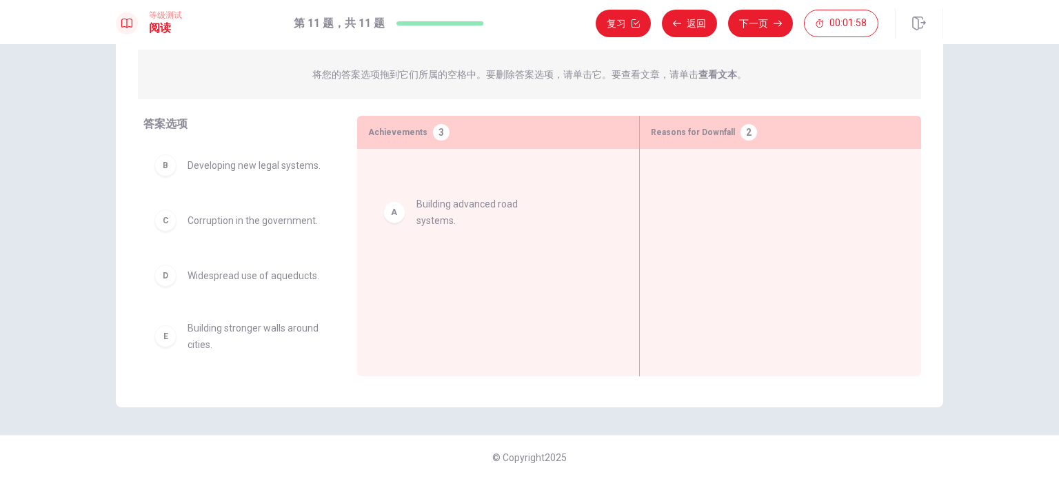
drag, startPoint x: 258, startPoint y: 192, endPoint x: 510, endPoint y: 242, distance: 257.1
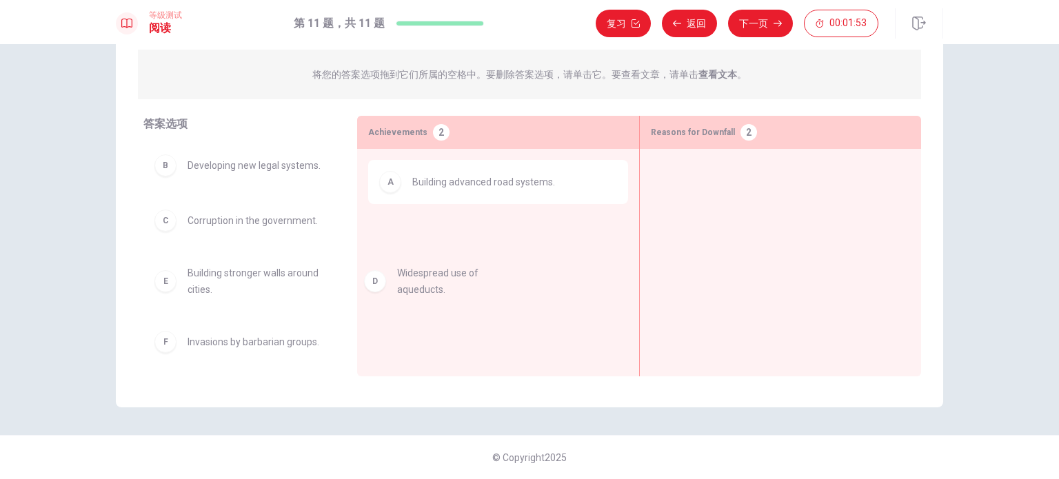
drag, startPoint x: 243, startPoint y: 297, endPoint x: 461, endPoint y: 287, distance: 218.7
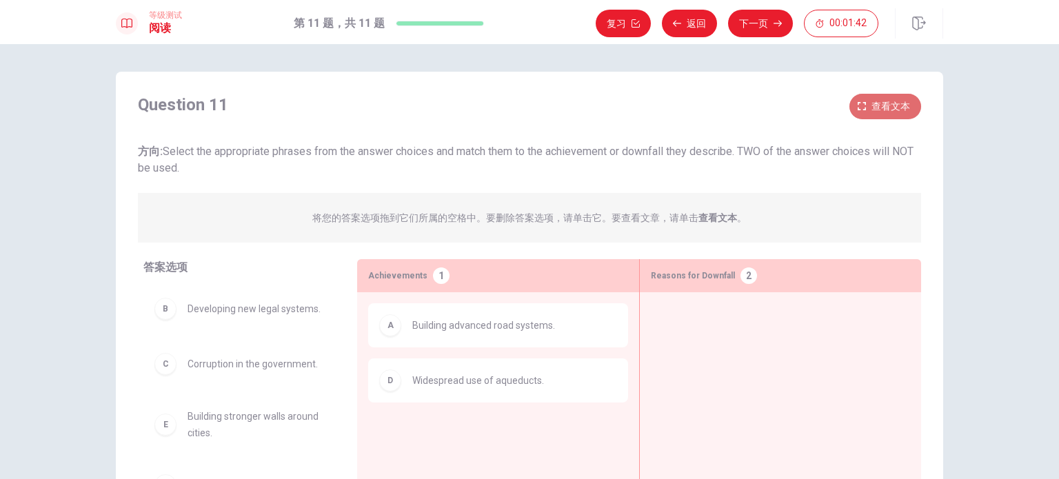
click at [895, 102] on span "查看文本" at bounding box center [890, 106] width 39 height 17
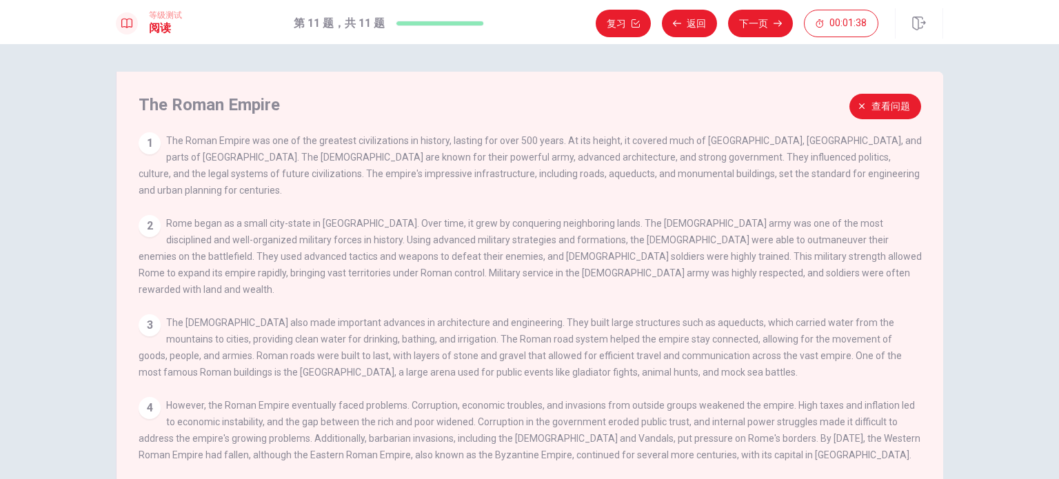
drag, startPoint x: 543, startPoint y: 287, endPoint x: 560, endPoint y: 287, distance: 17.2
click at [560, 314] on div "3 The [DEMOGRAPHIC_DATA] also made important advances in architecture and engin…" at bounding box center [530, 347] width 783 height 66
drag, startPoint x: 555, startPoint y: 297, endPoint x: 670, endPoint y: 296, distance: 115.1
click at [670, 317] on span "The [DEMOGRAPHIC_DATA] also made important advances in architecture and enginee…" at bounding box center [520, 347] width 763 height 61
click at [866, 105] on button "查看问题" at bounding box center [885, 107] width 72 height 26
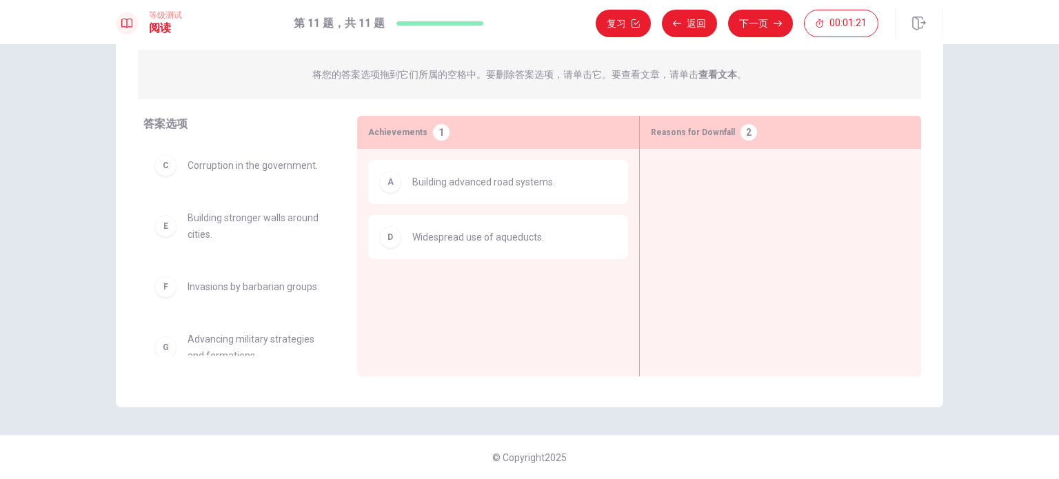
scroll to position [97, 0]
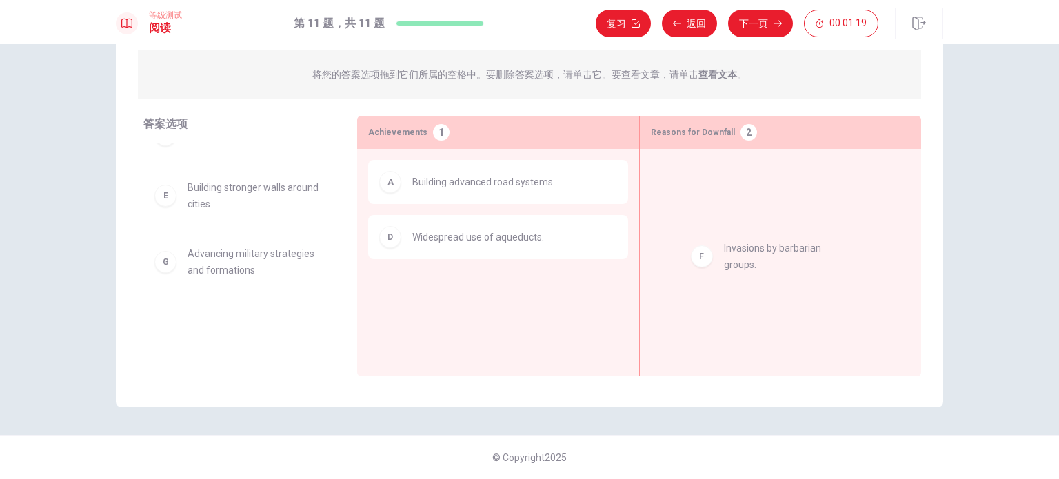
drag, startPoint x: 243, startPoint y: 281, endPoint x: 807, endPoint y: 275, distance: 563.9
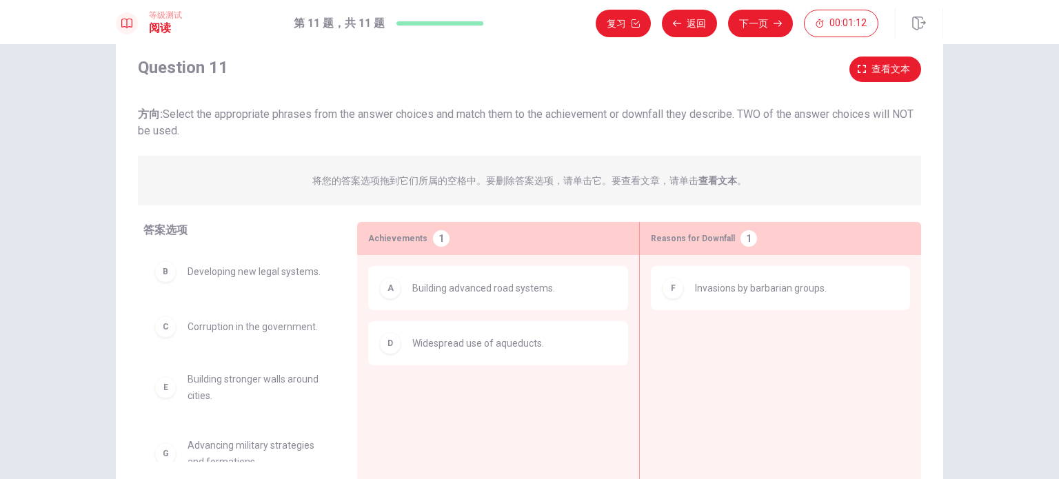
scroll to position [0, 0]
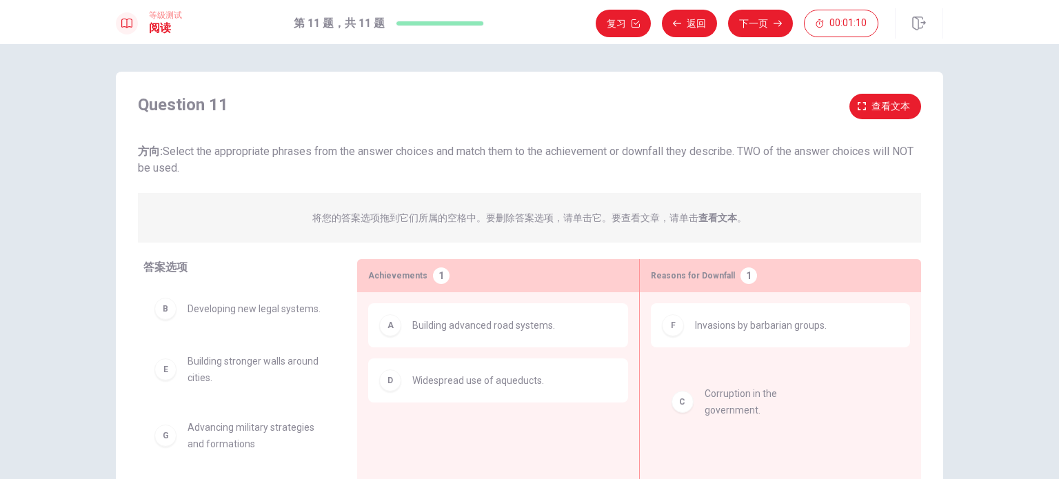
drag, startPoint x: 281, startPoint y: 383, endPoint x: 836, endPoint y: 418, distance: 556.7
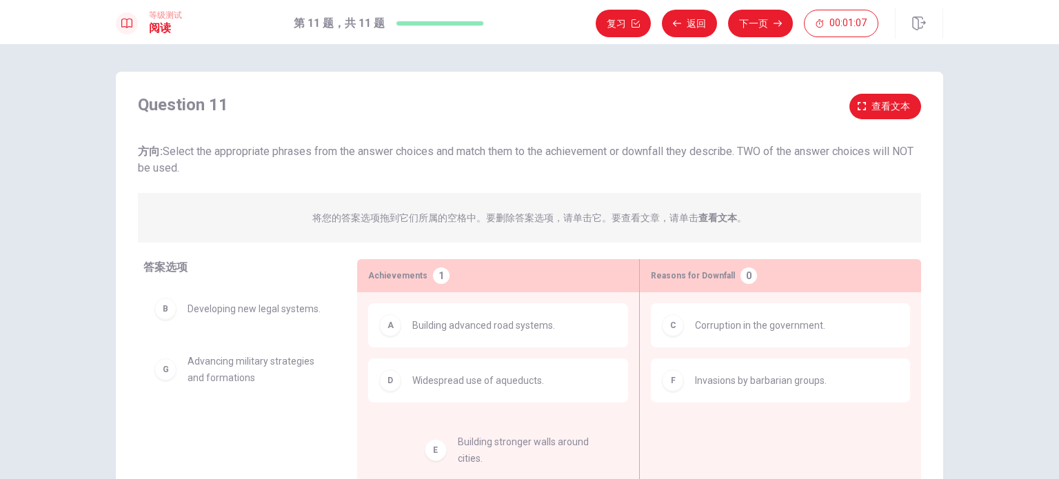
drag, startPoint x: 252, startPoint y: 367, endPoint x: 529, endPoint y: 449, distance: 289.0
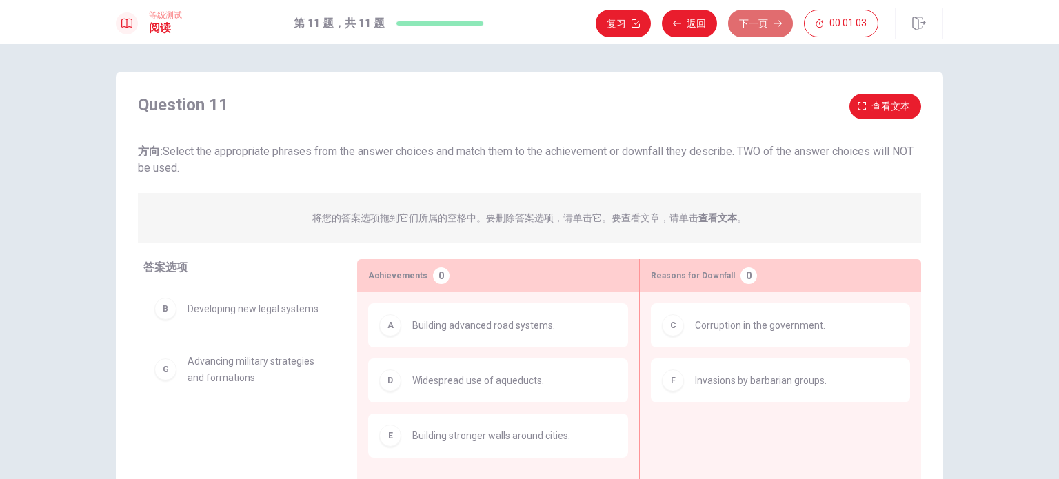
click at [744, 19] on button "下一页" at bounding box center [760, 24] width 65 height 28
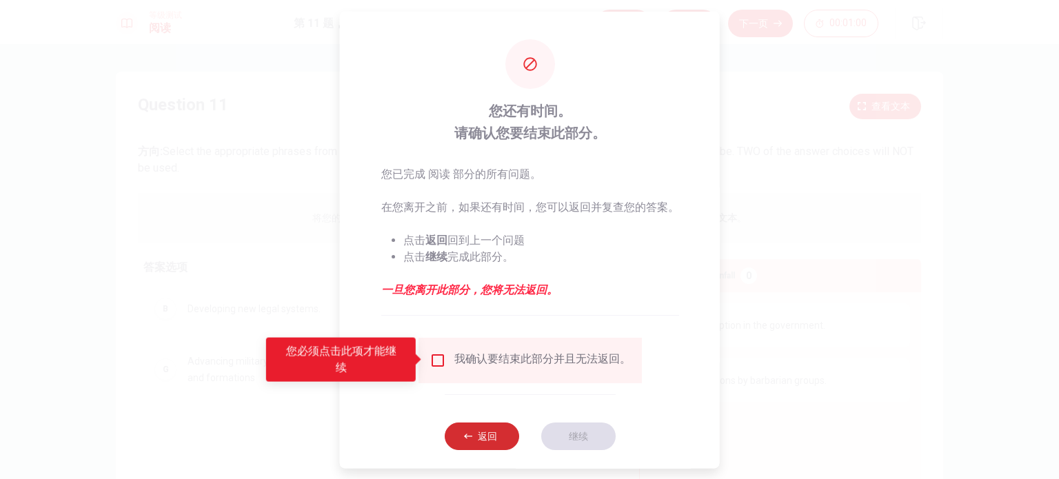
click at [498, 445] on button "返回" at bounding box center [481, 436] width 74 height 28
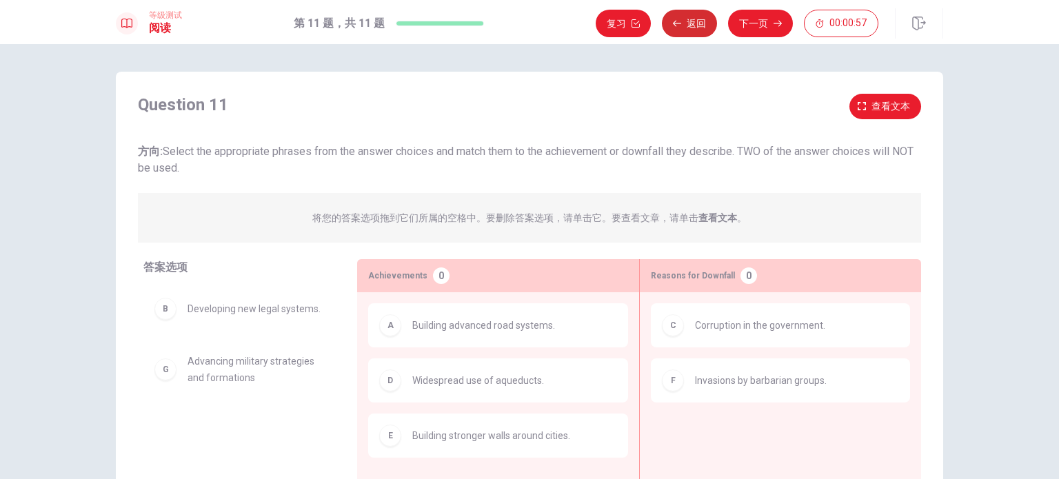
click at [703, 27] on button "返回" at bounding box center [689, 24] width 55 height 28
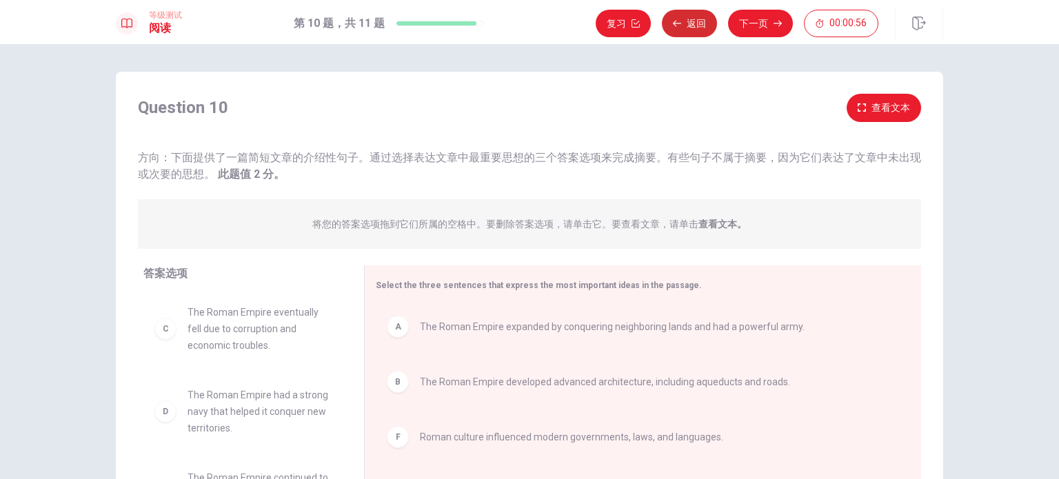
click at [703, 27] on button "返回" at bounding box center [689, 24] width 55 height 28
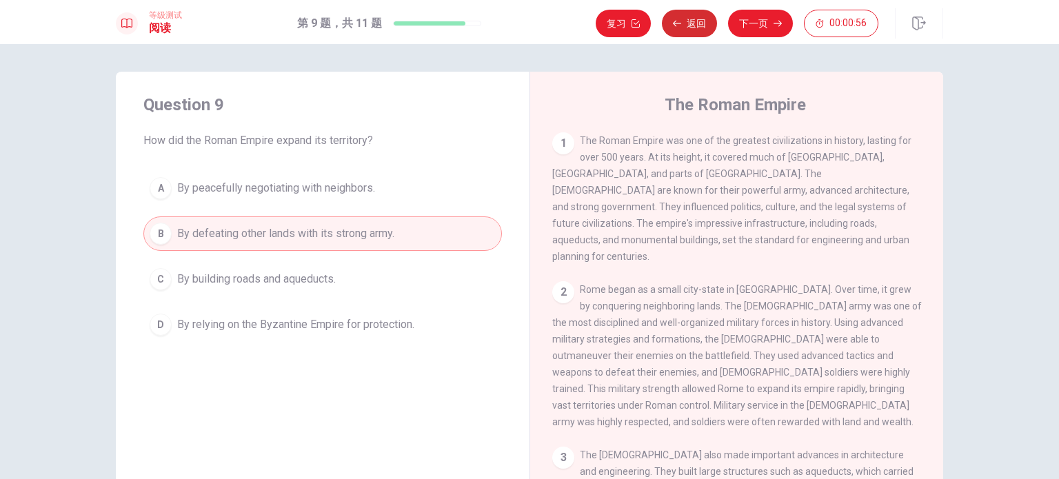
click at [703, 27] on button "返回" at bounding box center [689, 24] width 55 height 28
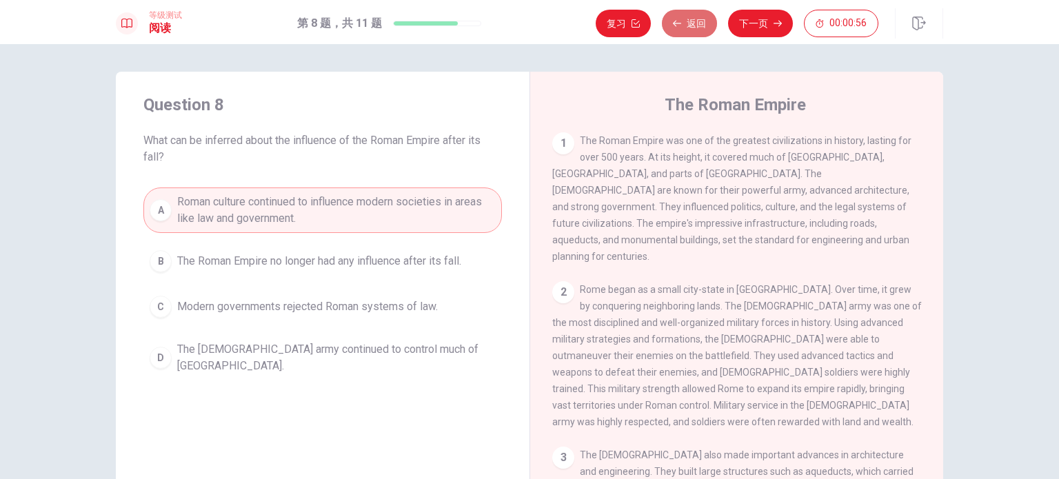
click at [703, 27] on button "返回" at bounding box center [689, 24] width 55 height 28
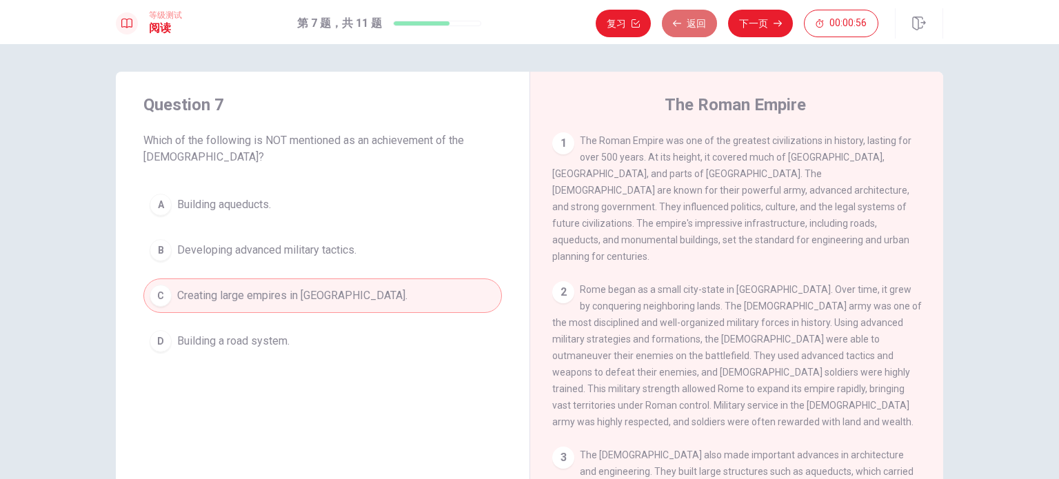
click at [703, 27] on button "返回" at bounding box center [689, 24] width 55 height 28
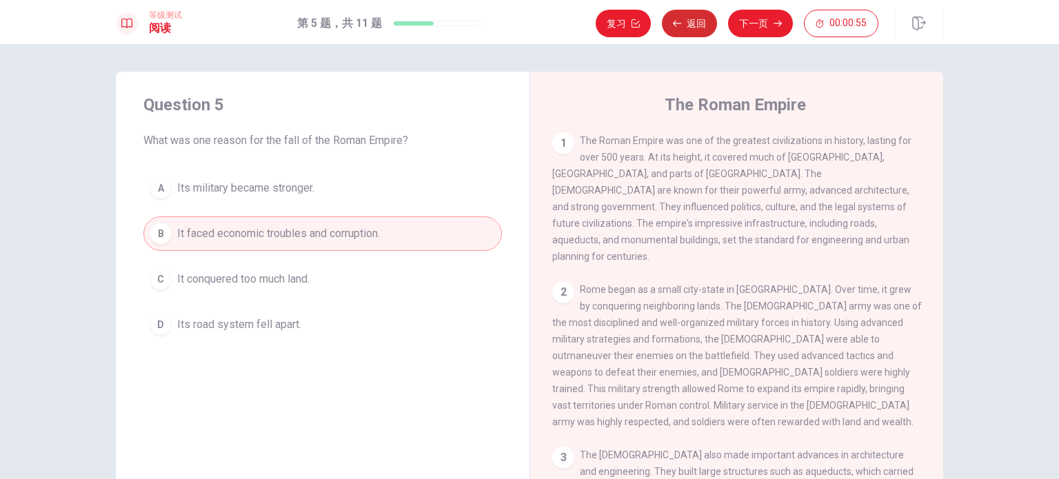
click at [703, 27] on button "返回" at bounding box center [689, 24] width 55 height 28
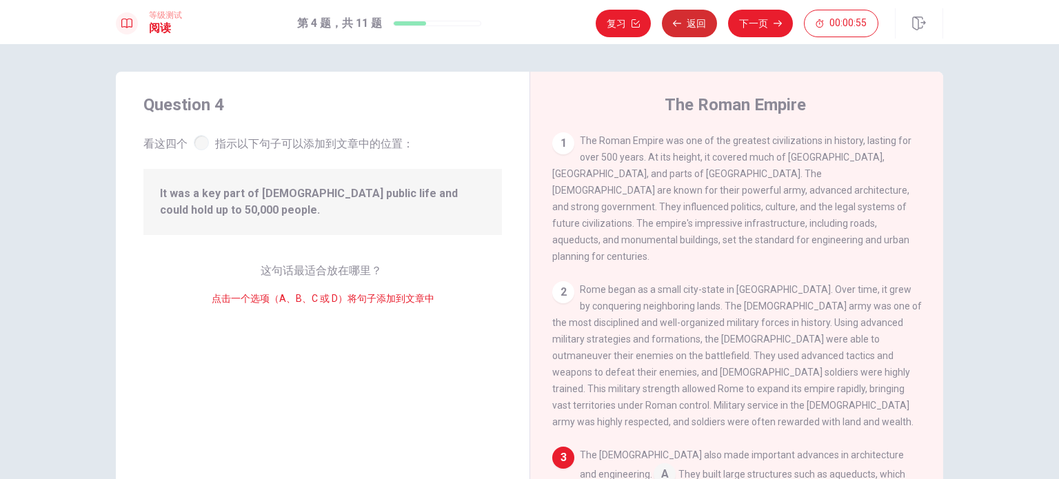
click at [703, 27] on button "返回" at bounding box center [689, 24] width 55 height 28
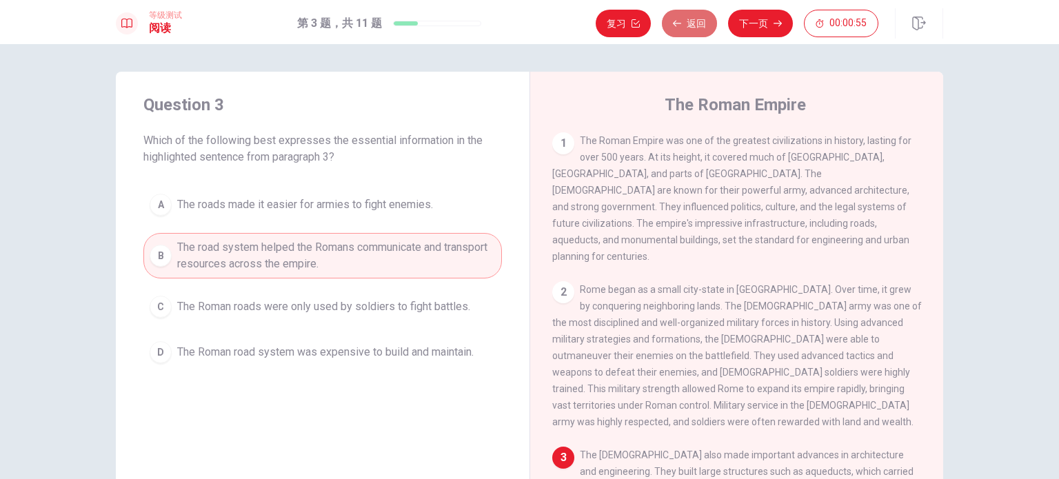
click at [703, 27] on button "返回" at bounding box center [689, 24] width 55 height 28
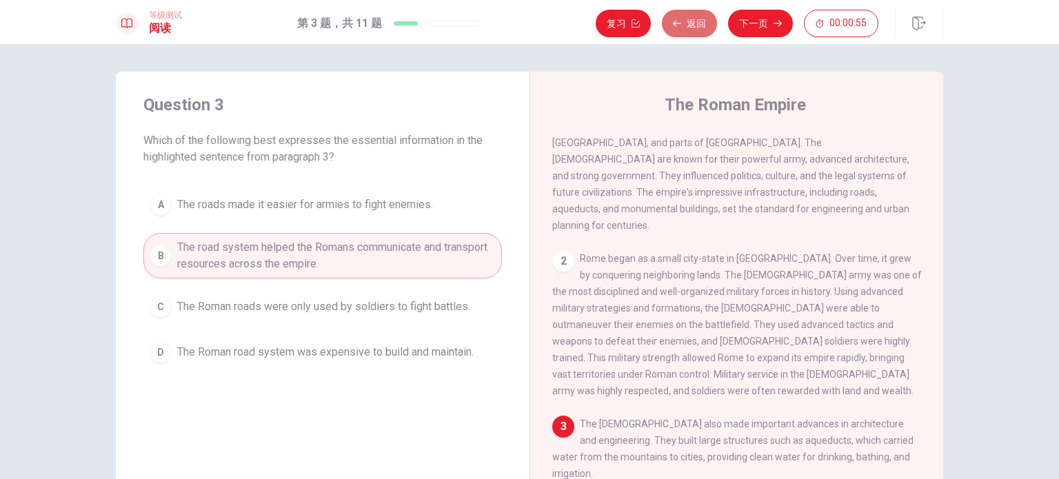
click at [703, 27] on button "返回" at bounding box center [689, 24] width 55 height 28
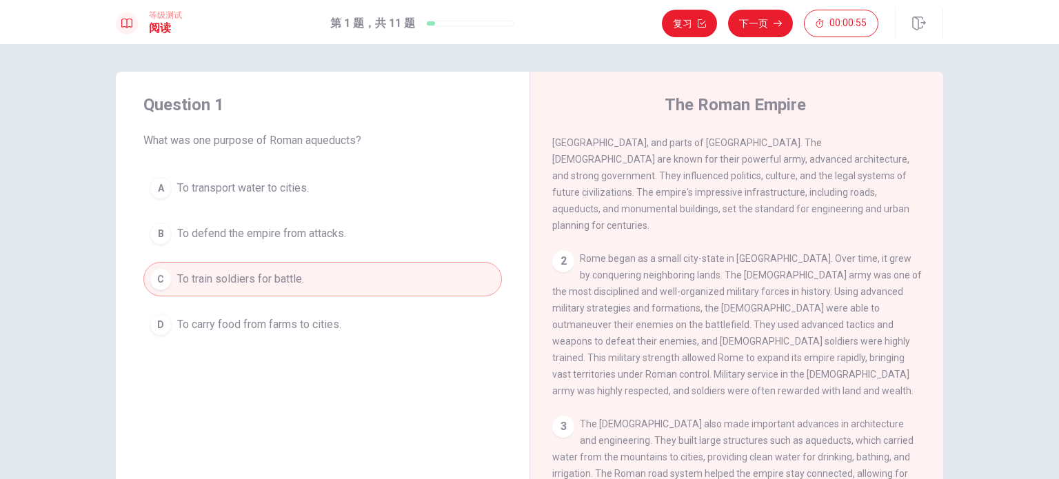
click at [703, 27] on icon "button" at bounding box center [702, 23] width 8 height 8
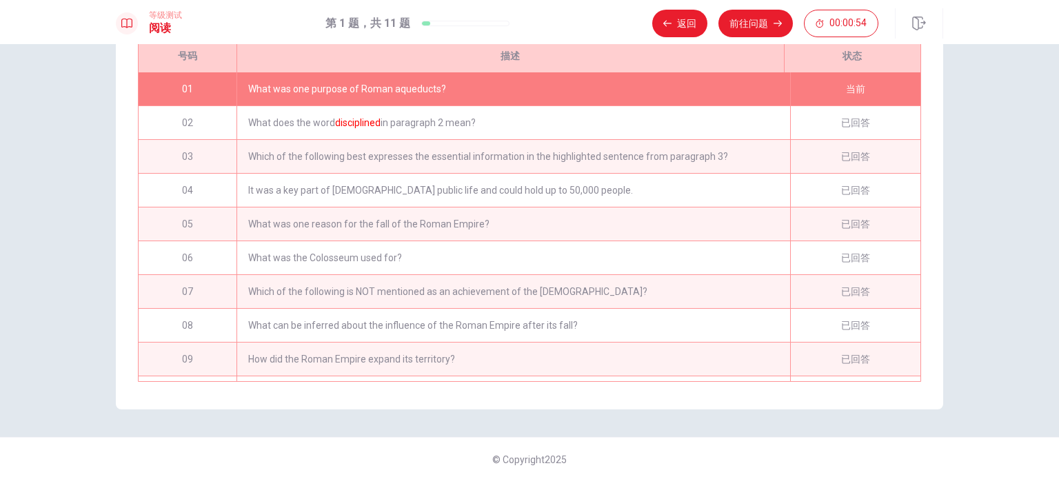
scroll to position [200, 0]
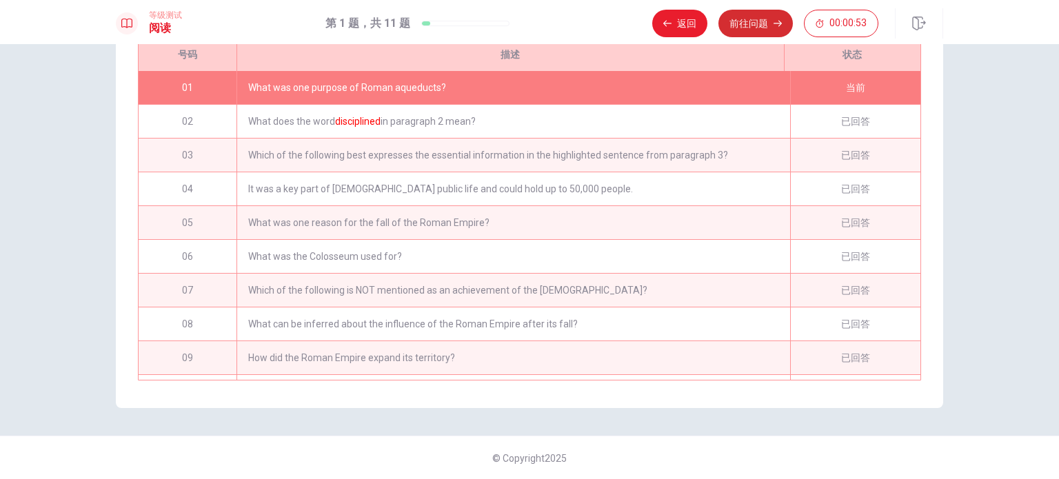
click at [762, 27] on button "前往问题" at bounding box center [755, 24] width 74 height 28
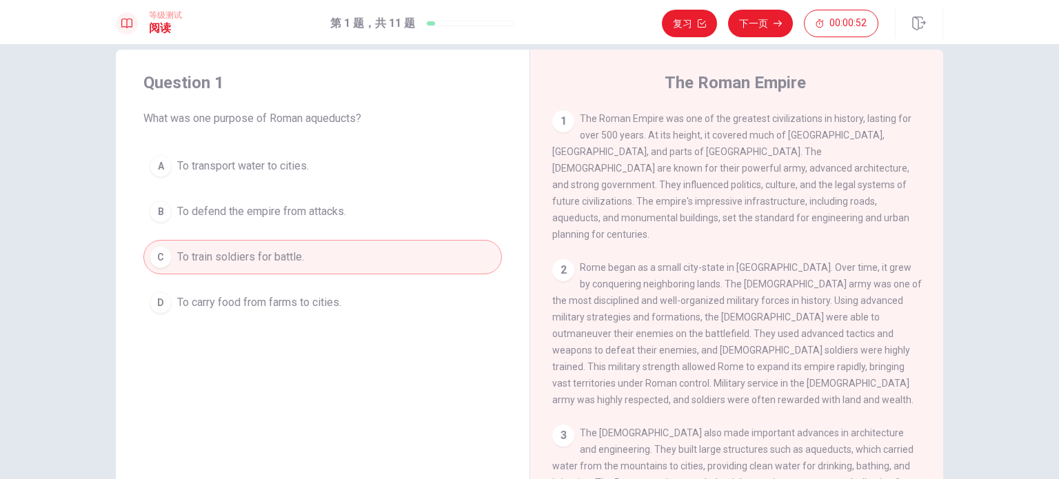
scroll to position [0, 0]
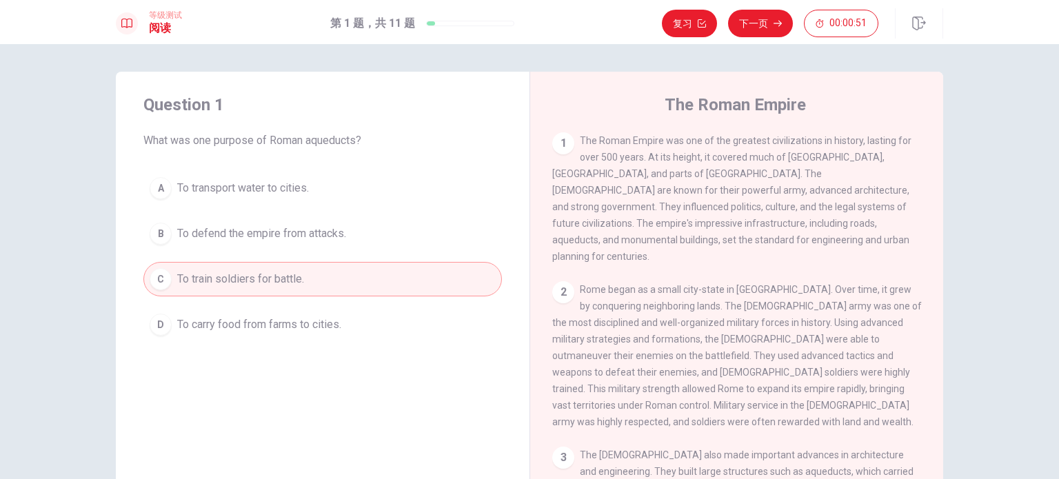
drag, startPoint x: 199, startPoint y: 145, endPoint x: 374, endPoint y: 148, distance: 175.8
click at [374, 148] on span "What was one purpose of Roman aqueducts?" at bounding box center [322, 140] width 358 height 17
drag, startPoint x: 298, startPoint y: 180, endPoint x: 307, endPoint y: 192, distance: 14.8
click at [298, 180] on span "To transport water to cities." at bounding box center [243, 188] width 132 height 17
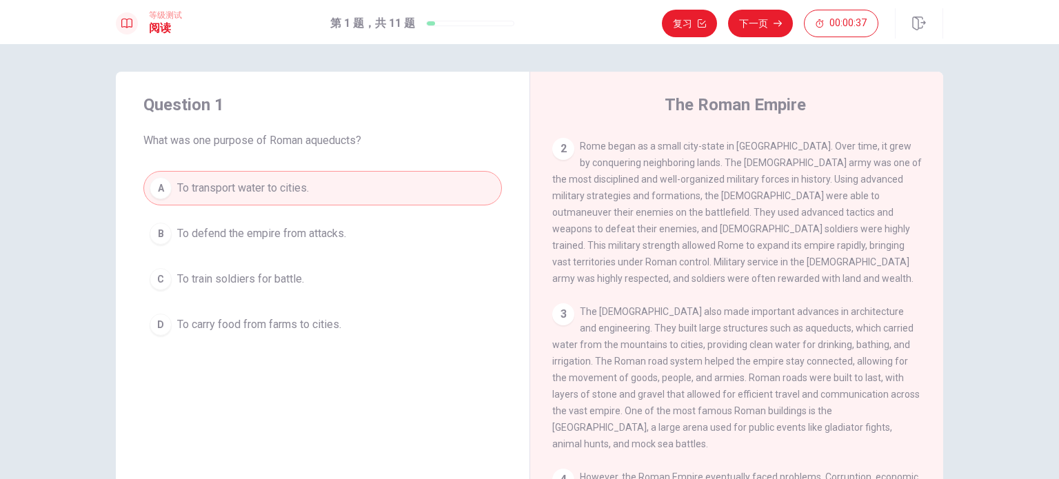
scroll to position [161, 0]
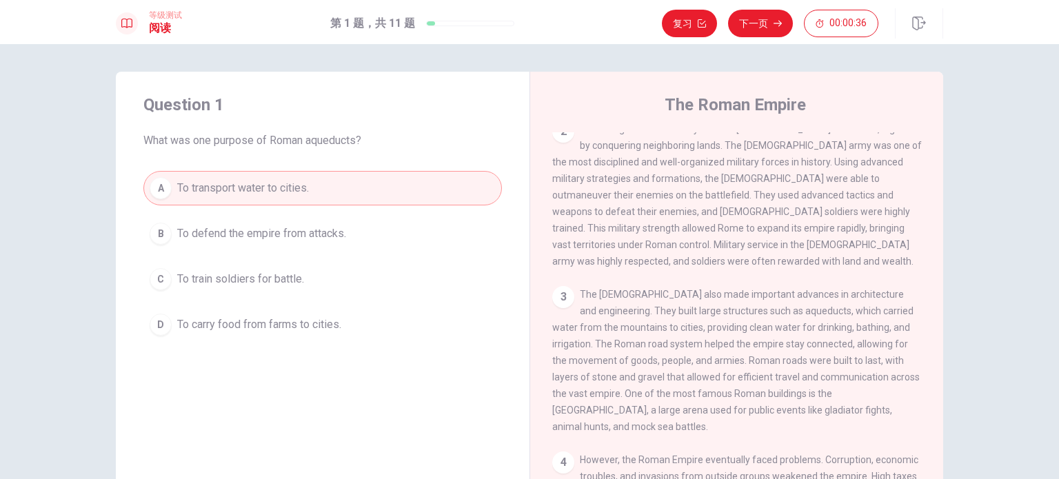
drag, startPoint x: 673, startPoint y: 286, endPoint x: 768, endPoint y: 281, distance: 94.6
click at [768, 289] on span "The [DEMOGRAPHIC_DATA] also made important advances in architecture and enginee…" at bounding box center [735, 360] width 367 height 143
click at [766, 28] on button "下一页" at bounding box center [760, 24] width 65 height 28
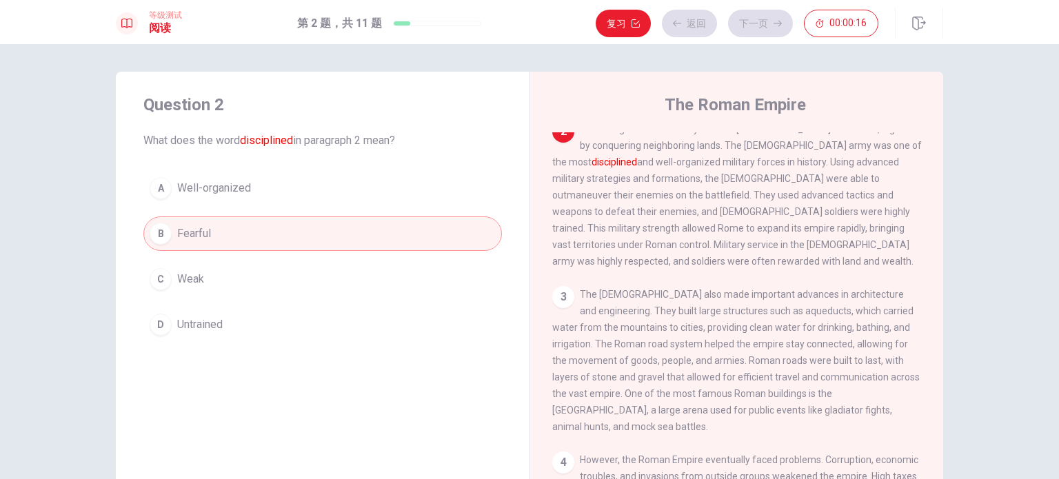
scroll to position [136, 0]
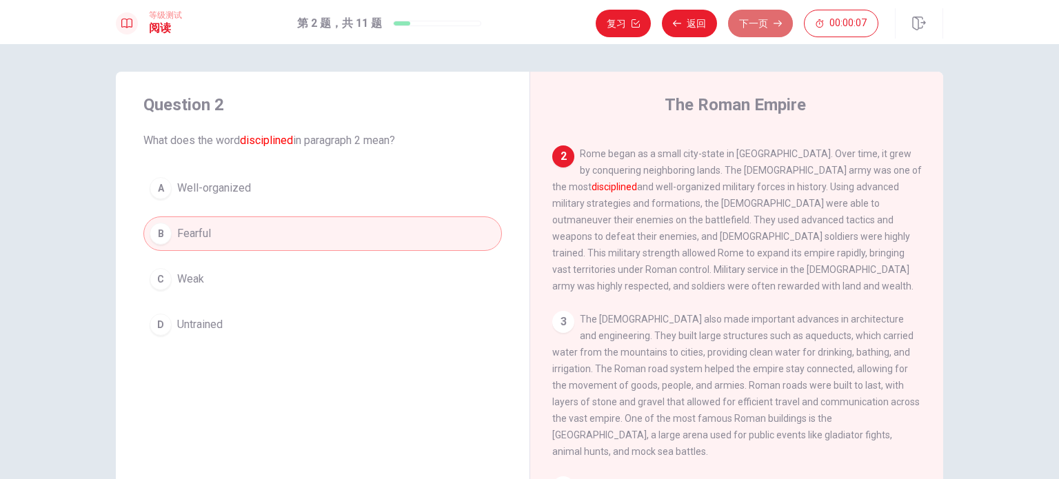
click at [751, 24] on button "下一页" at bounding box center [760, 24] width 65 height 28
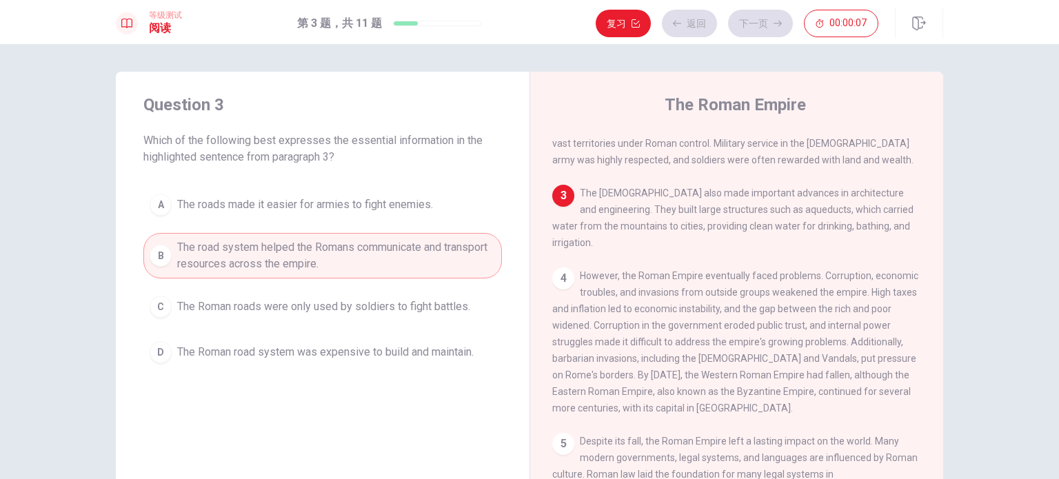
scroll to position [284, 0]
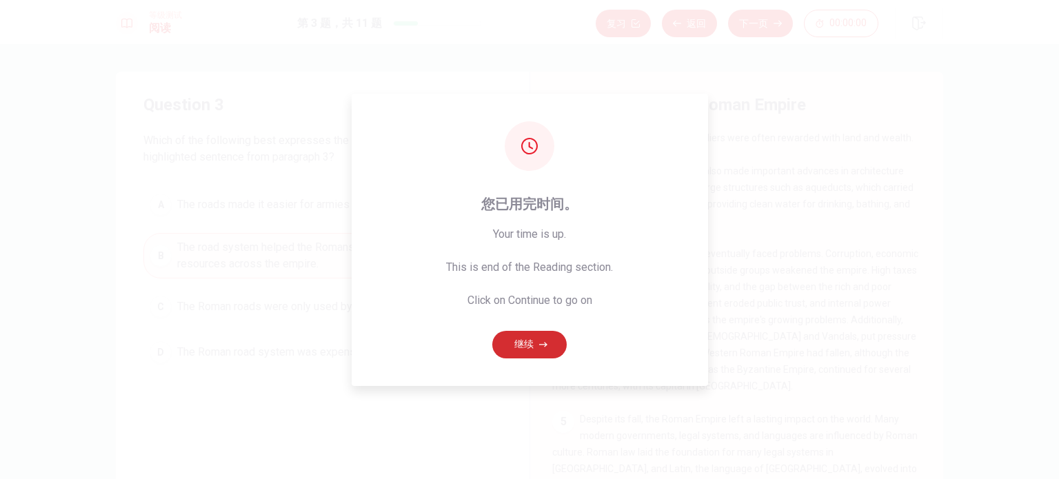
click at [535, 344] on button "继续" at bounding box center [529, 345] width 74 height 28
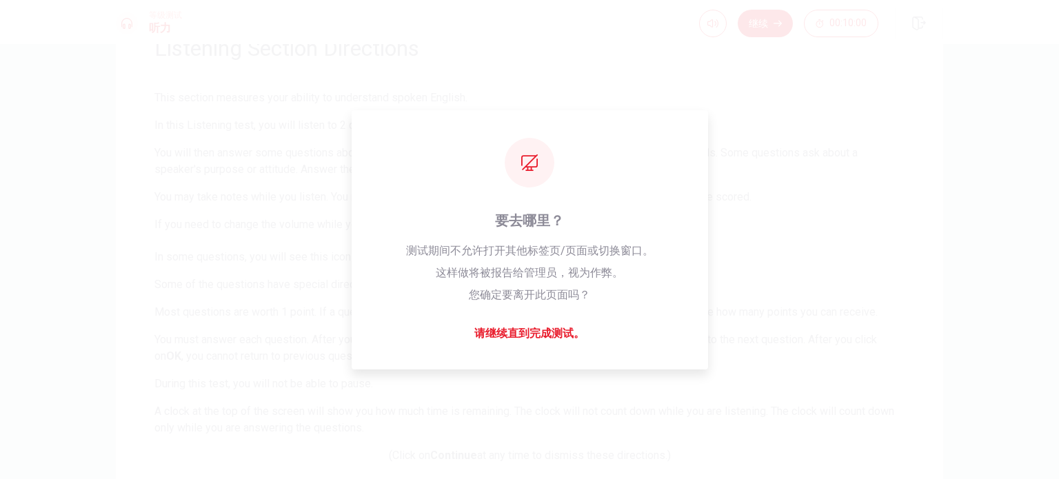
scroll to position [9, 0]
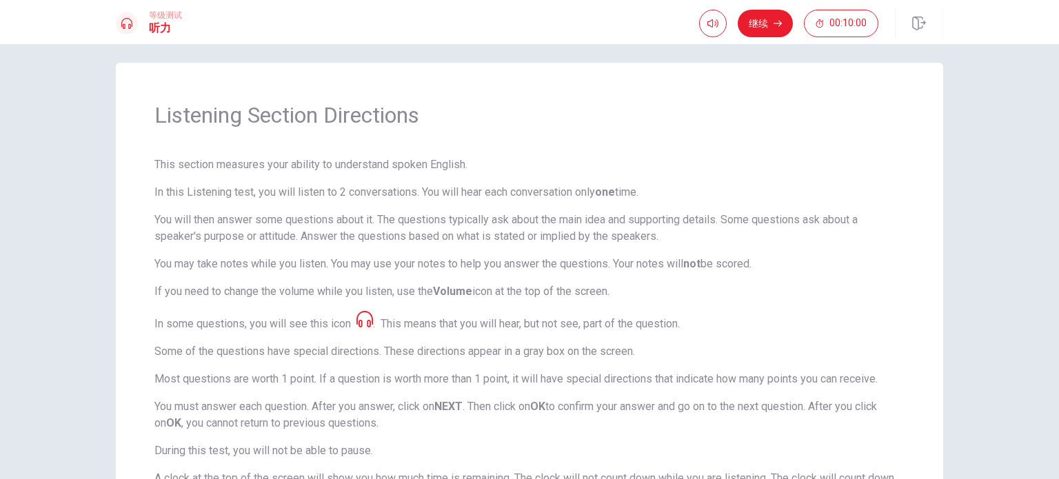
drag, startPoint x: 161, startPoint y: 223, endPoint x: 265, endPoint y: 218, distance: 103.5
click at [265, 218] on p "You will then answer some questions about it. The questions typically ask about…" at bounding box center [529, 228] width 750 height 33
drag, startPoint x: 165, startPoint y: 234, endPoint x: 256, endPoint y: 236, distance: 91.0
click at [256, 236] on p "You will then answer some questions about it. The questions typically ask about…" at bounding box center [529, 228] width 750 height 33
drag, startPoint x: 317, startPoint y: 239, endPoint x: 511, endPoint y: 233, distance: 193.8
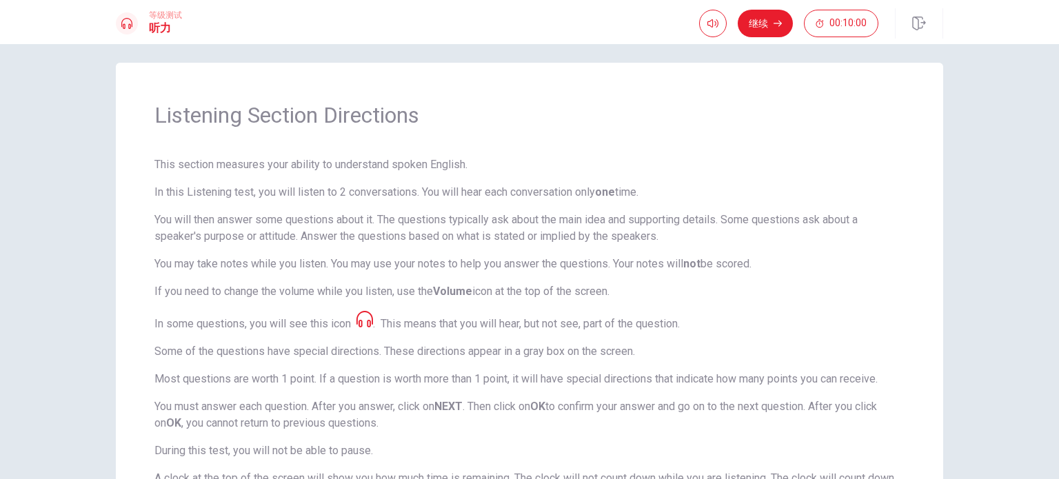
click at [511, 233] on p "You will then answer some questions about it. The questions typically ask about…" at bounding box center [529, 228] width 750 height 33
click at [718, 24] on icon "button" at bounding box center [712, 23] width 11 height 8
click at [714, 165] on p "This section measures your ability to understand spoken English." at bounding box center [529, 164] width 750 height 17
drag, startPoint x: 403, startPoint y: 327, endPoint x: 484, endPoint y: 327, distance: 81.3
click at [484, 327] on p "This means that you will hear, but not see, part of the question." at bounding box center [530, 324] width 299 height 17
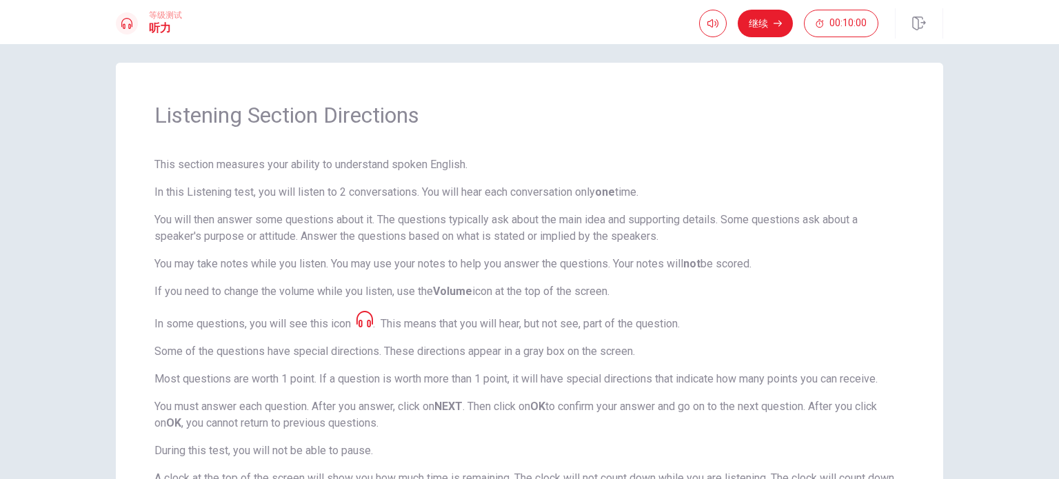
drag, startPoint x: 427, startPoint y: 351, endPoint x: 470, endPoint y: 350, distance: 43.5
click at [470, 350] on p "Some of the questions have special directions. These directions appear in a gra…" at bounding box center [529, 351] width 750 height 17
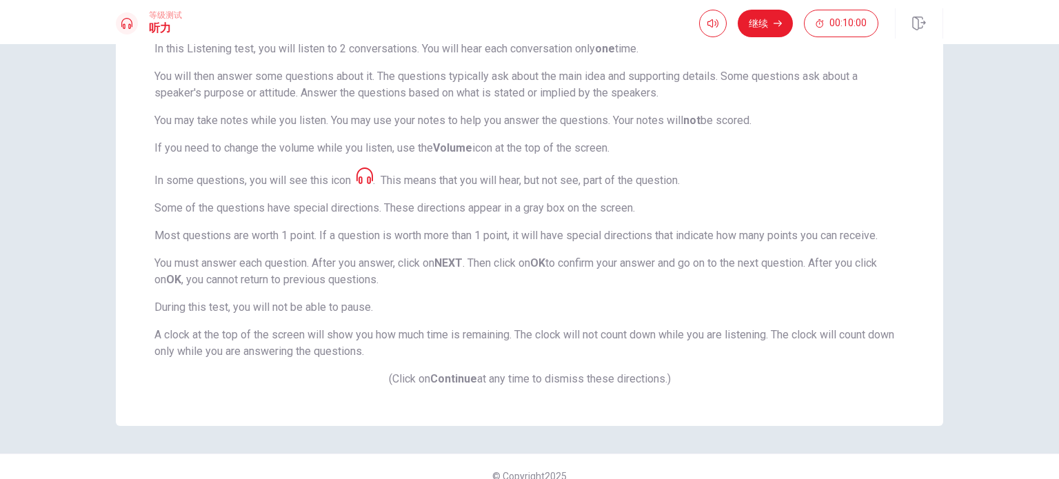
scroll to position [170, 0]
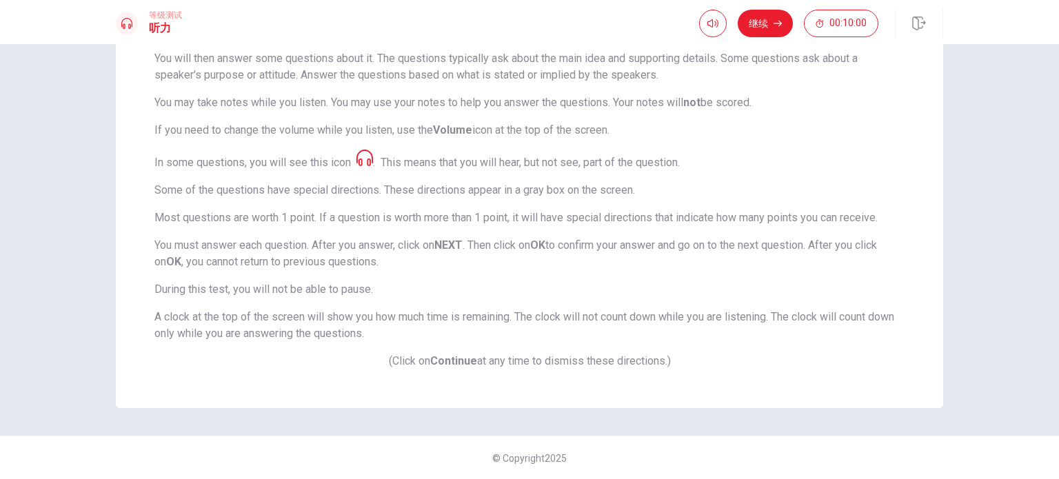
drag, startPoint x: 194, startPoint y: 221, endPoint x: 309, endPoint y: 239, distance: 116.5
click at [309, 239] on span "This section measures your ability to understand spoken English. In this Listen…" at bounding box center [529, 182] width 750 height 374
drag, startPoint x: 203, startPoint y: 316, endPoint x: 254, endPoint y: 316, distance: 51.0
click at [254, 316] on p "A clock at the top of the screen will show you how much time is remaining. The …" at bounding box center [529, 325] width 750 height 33
drag, startPoint x: 757, startPoint y: 16, endPoint x: 763, endPoint y: 37, distance: 22.3
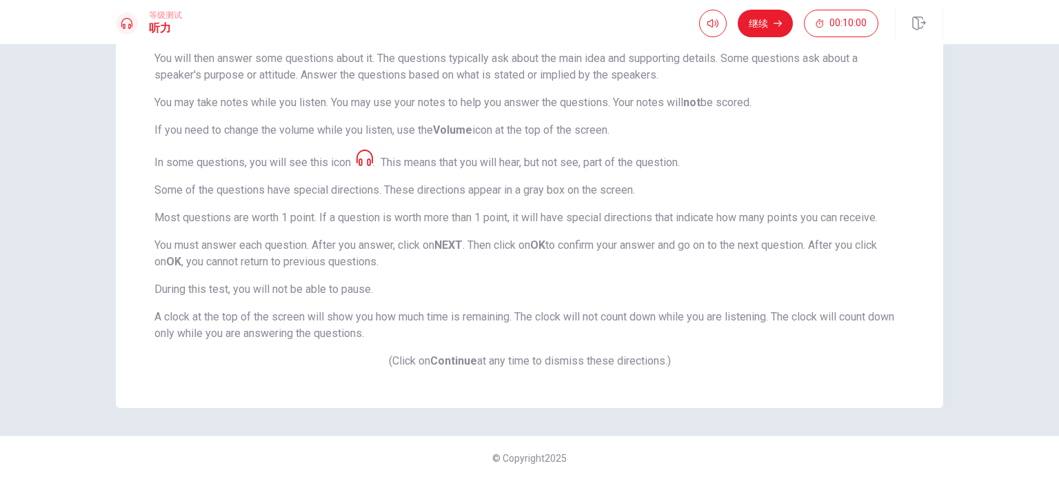
click at [758, 16] on button "继续" at bounding box center [765, 24] width 55 height 28
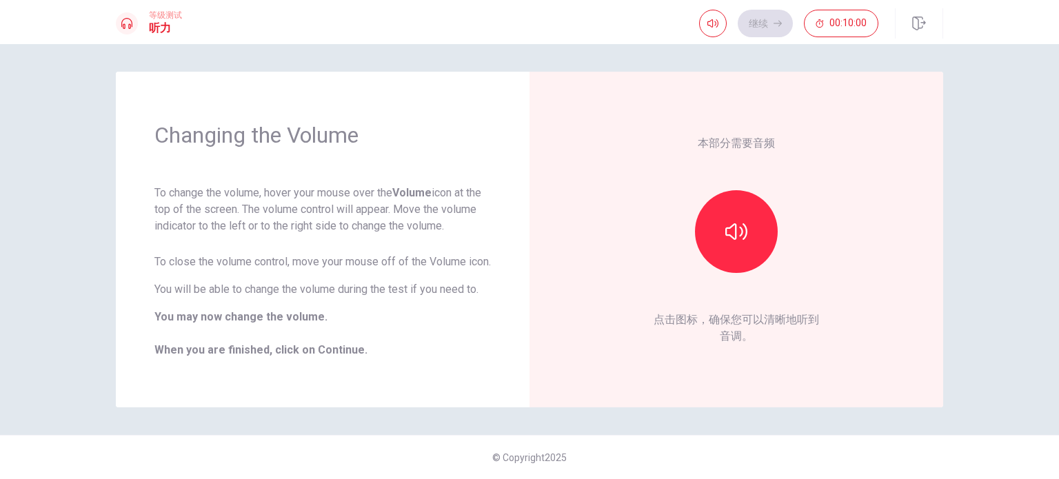
scroll to position [0, 0]
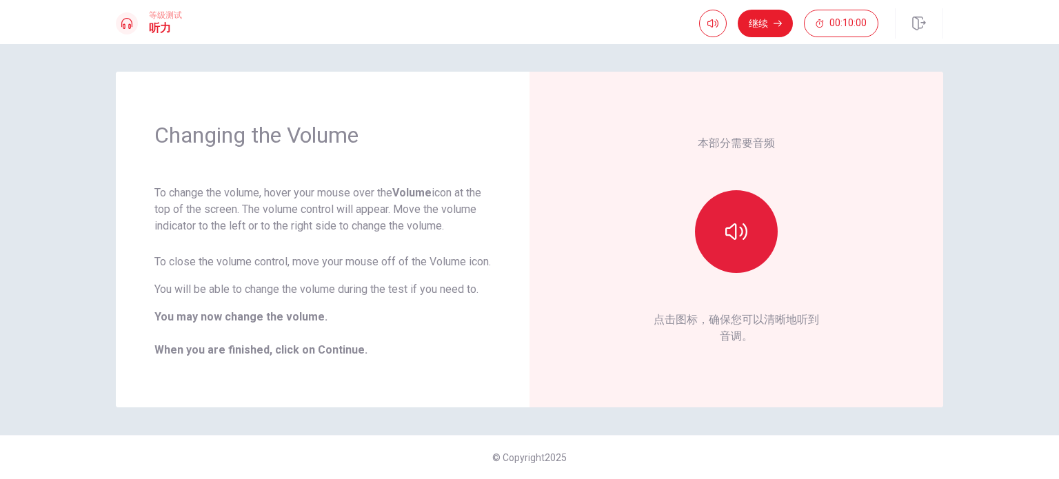
click at [734, 245] on button "button" at bounding box center [736, 231] width 83 height 83
click at [768, 19] on button "继续" at bounding box center [765, 24] width 55 height 28
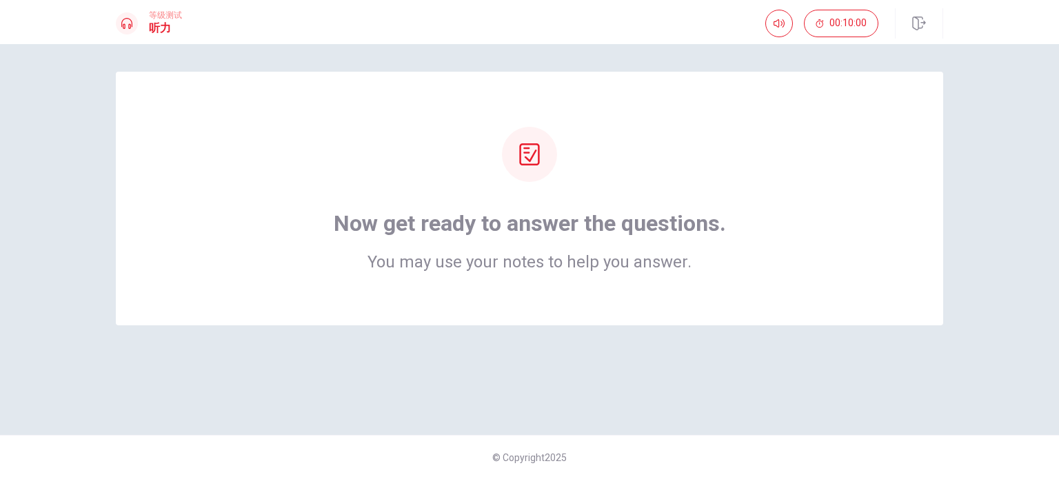
click at [625, 276] on div "Now get ready to answer the questions. You may use your notes to help you answe…" at bounding box center [529, 199] width 827 height 254
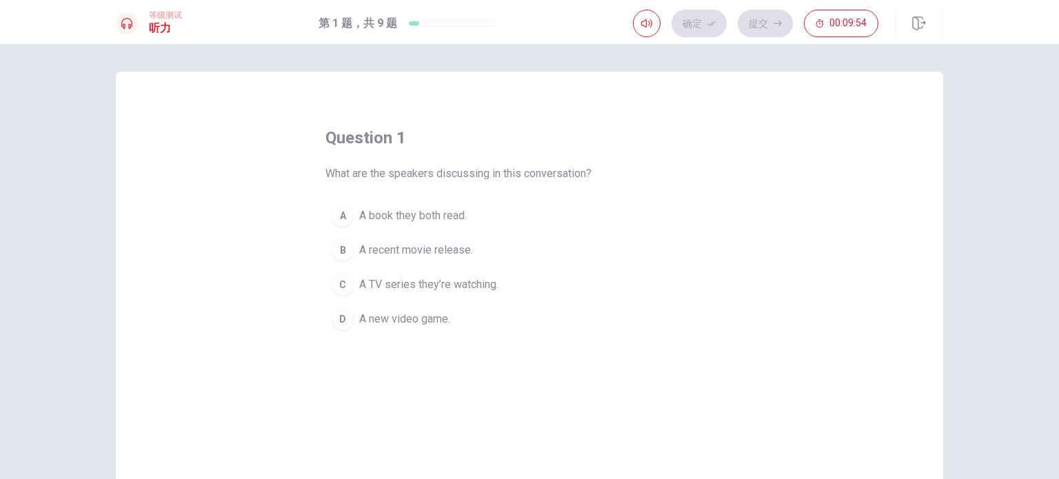
click at [458, 276] on span "A TV series they’re watching." at bounding box center [428, 284] width 139 height 17
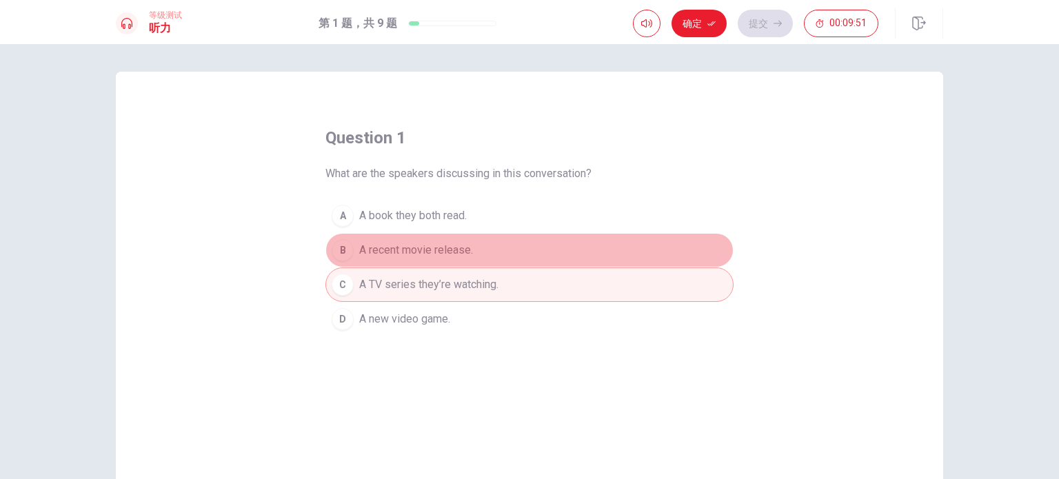
click at [480, 261] on button "B A recent movie release." at bounding box center [529, 250] width 408 height 34
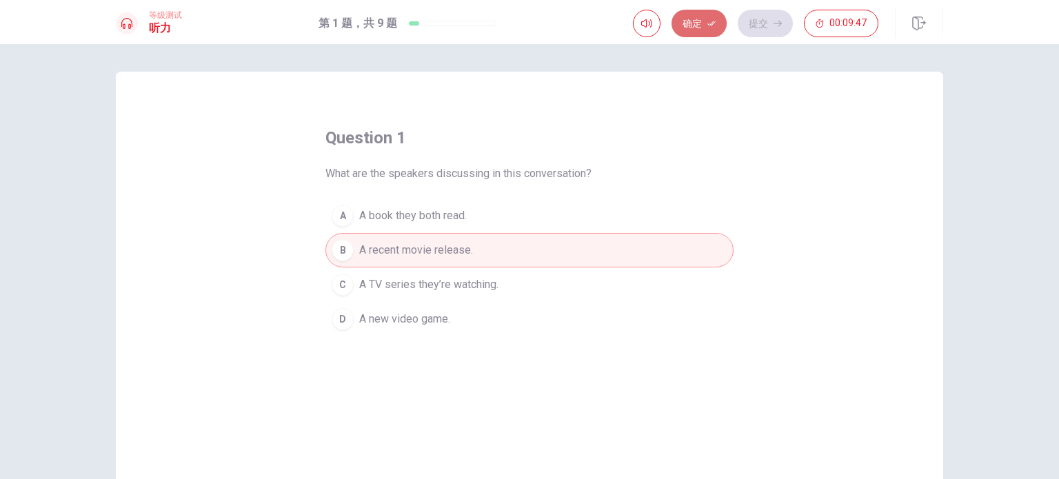
click at [703, 30] on button "确定" at bounding box center [698, 24] width 55 height 28
click at [769, 32] on button "提交" at bounding box center [765, 24] width 55 height 28
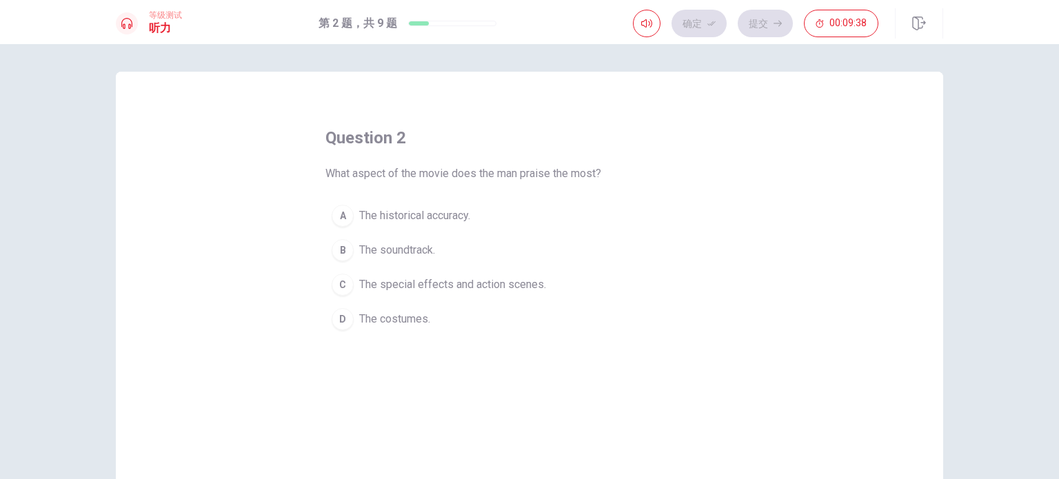
drag, startPoint x: 474, startPoint y: 176, endPoint x: 551, endPoint y: 176, distance: 76.5
click at [551, 176] on span "What aspect of the movie does the man praise the most?" at bounding box center [463, 173] width 276 height 17
click at [430, 217] on span "The historical accuracy." at bounding box center [414, 215] width 111 height 17
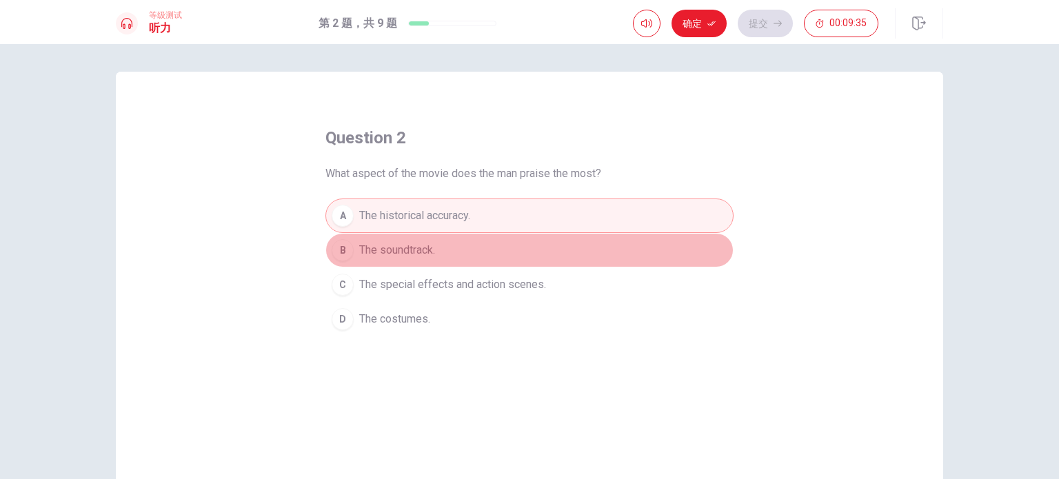
click at [418, 262] on button "B The soundtrack." at bounding box center [529, 250] width 408 height 34
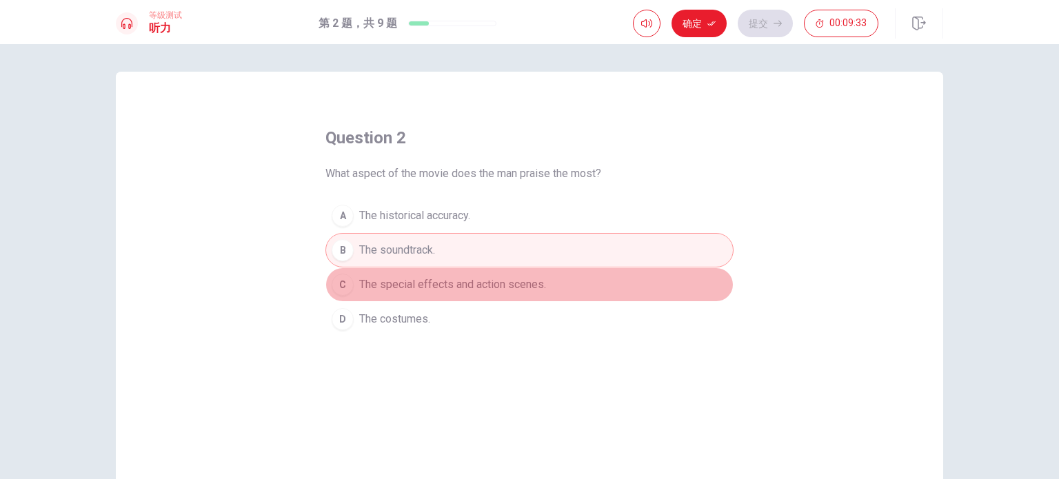
click at [456, 292] on button "C The special effects and action scenes." at bounding box center [529, 284] width 408 height 34
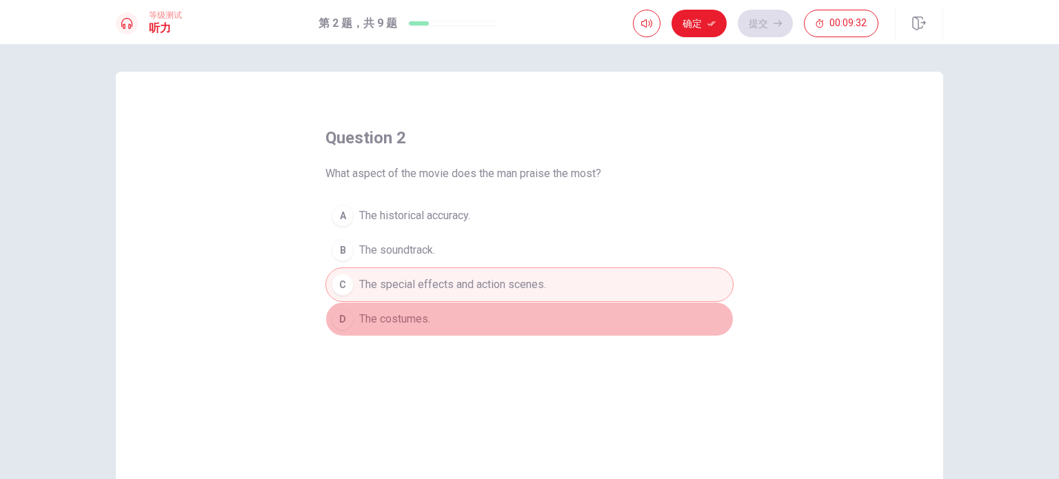
click at [455, 326] on button "D The costumes." at bounding box center [529, 319] width 408 height 34
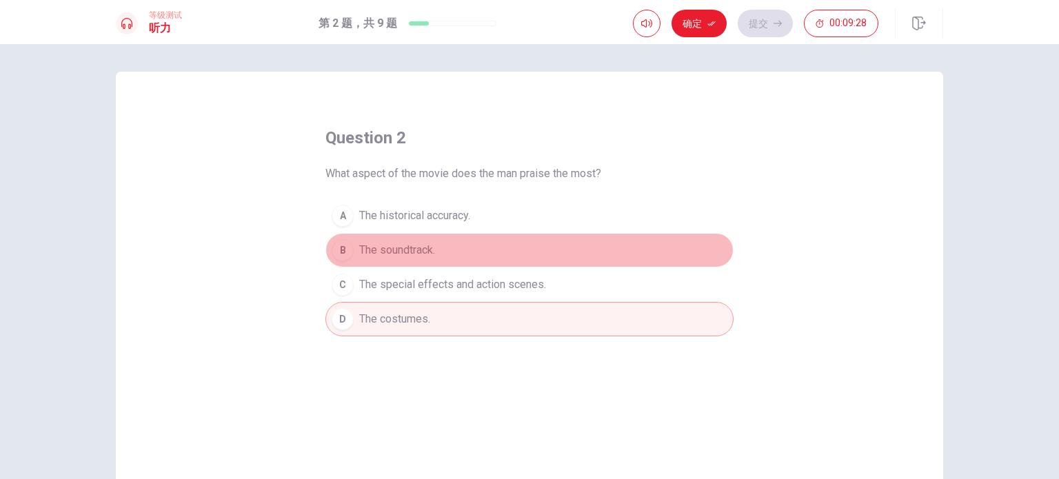
click at [458, 234] on button "B The soundtrack." at bounding box center [529, 250] width 408 height 34
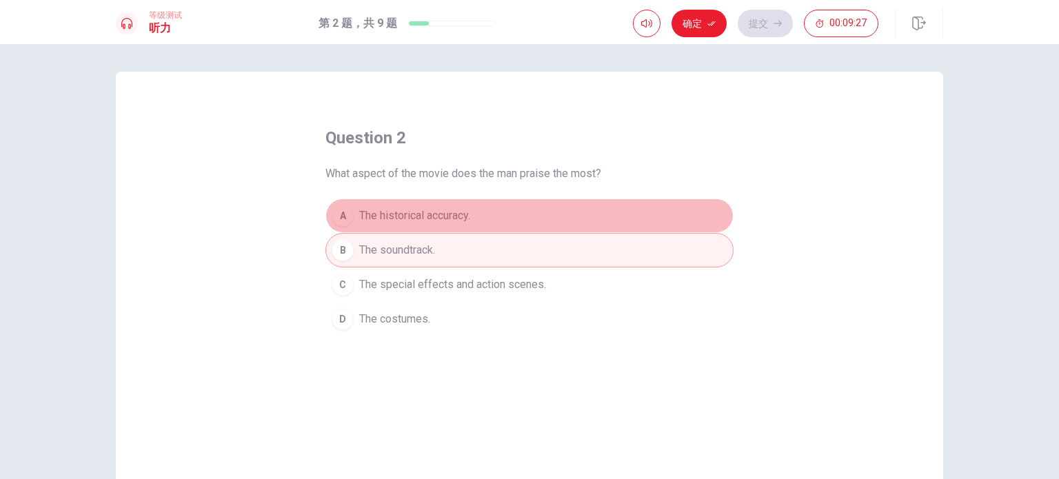
click at [477, 212] on button "A The historical accuracy." at bounding box center [529, 216] width 408 height 34
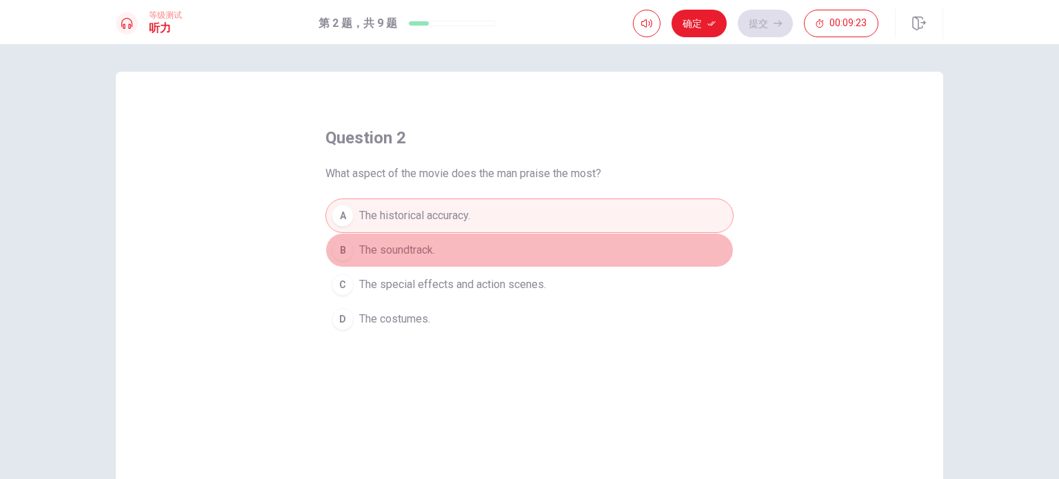
click at [541, 254] on button "B The soundtrack." at bounding box center [529, 250] width 408 height 34
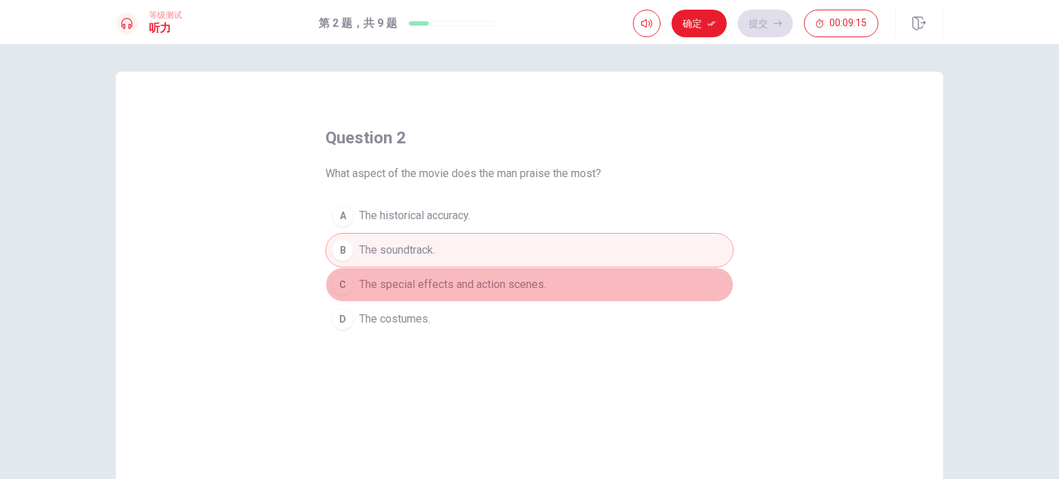
click at [550, 296] on button "C The special effects and action scenes." at bounding box center [529, 284] width 408 height 34
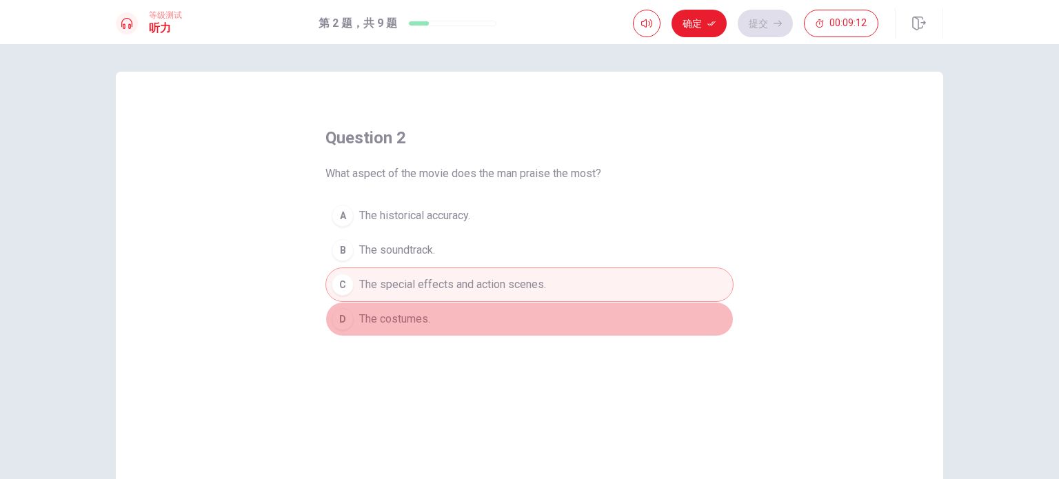
click at [512, 316] on button "D The costumes." at bounding box center [529, 319] width 408 height 34
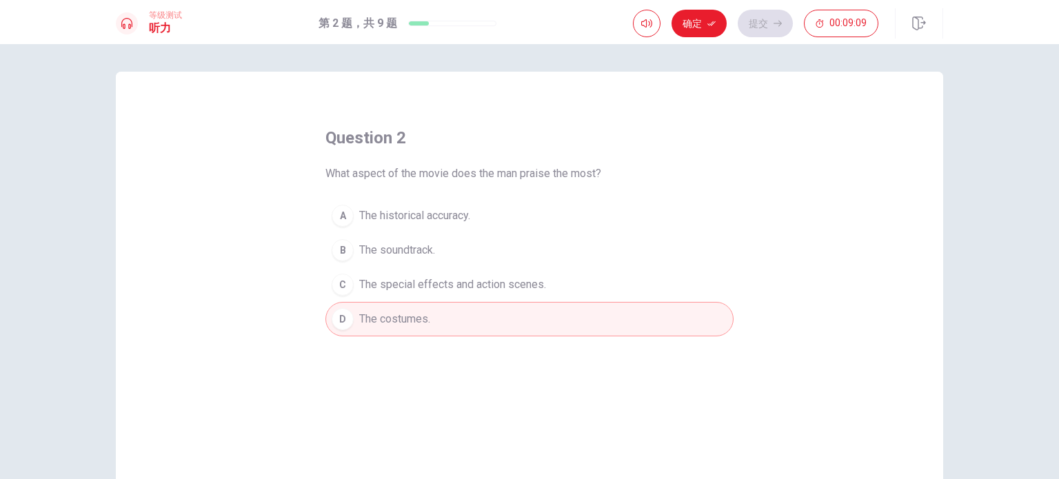
click at [525, 223] on button "A The historical accuracy." at bounding box center [529, 216] width 408 height 34
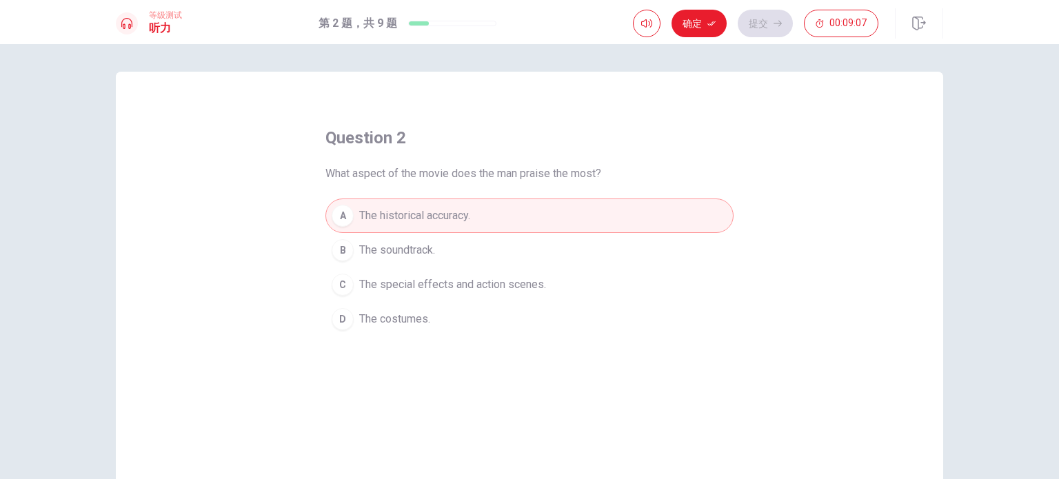
click at [536, 250] on button "B The soundtrack." at bounding box center [529, 250] width 408 height 34
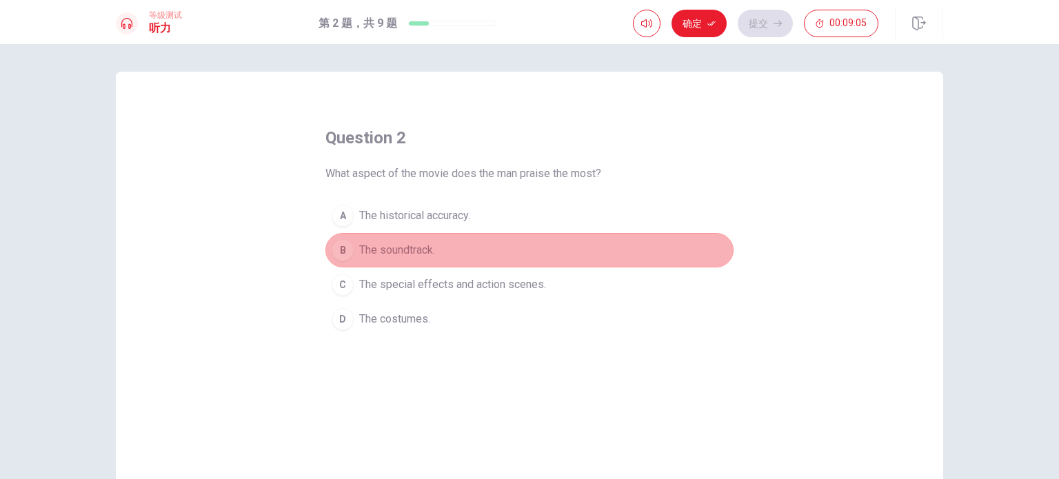
click at [558, 236] on button "B The soundtrack." at bounding box center [529, 250] width 408 height 34
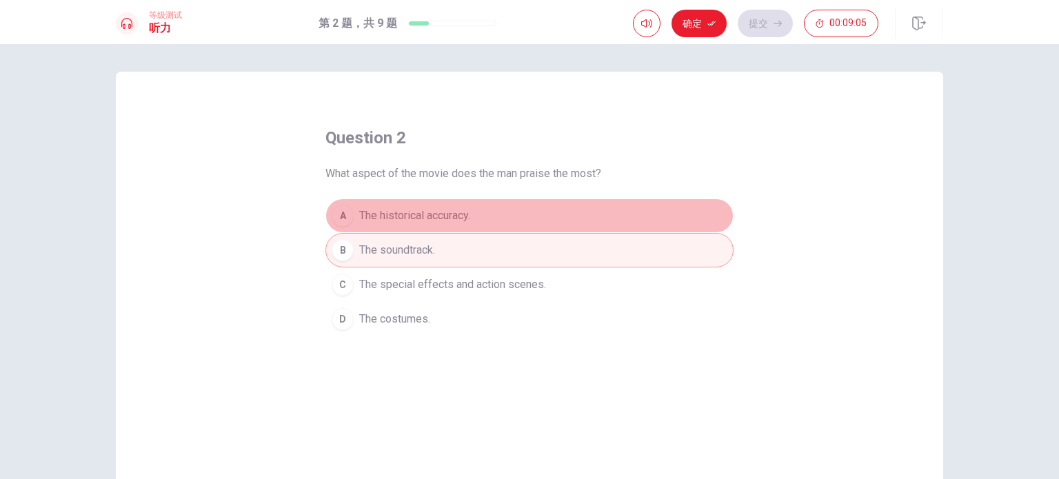
click at [560, 227] on button "A The historical accuracy." at bounding box center [529, 216] width 408 height 34
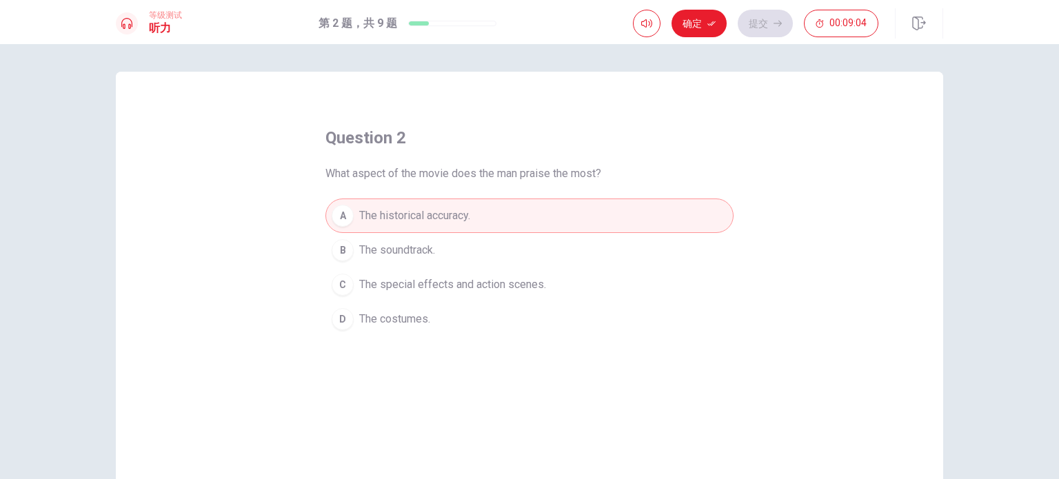
click at [542, 290] on span "The special effects and action scenes." at bounding box center [452, 284] width 187 height 17
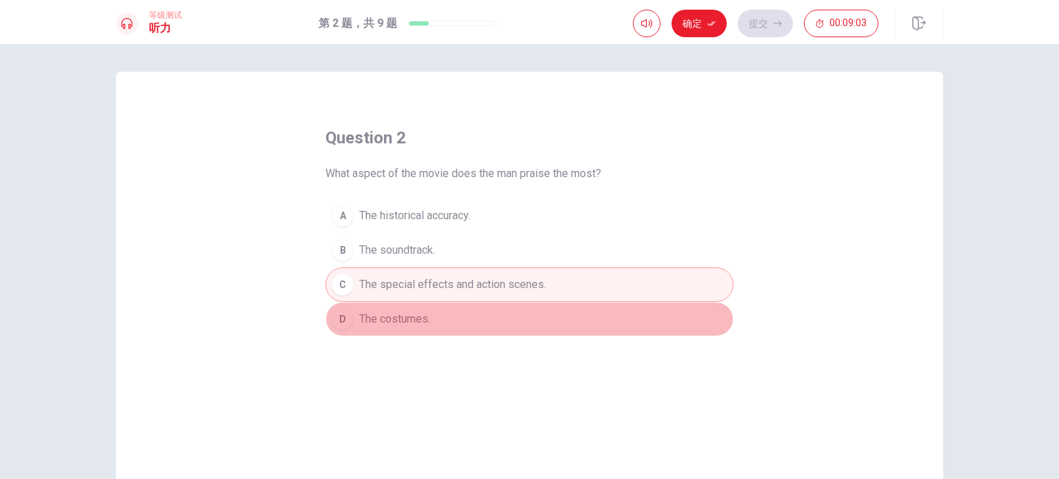
click at [524, 311] on button "D The costumes." at bounding box center [529, 319] width 408 height 34
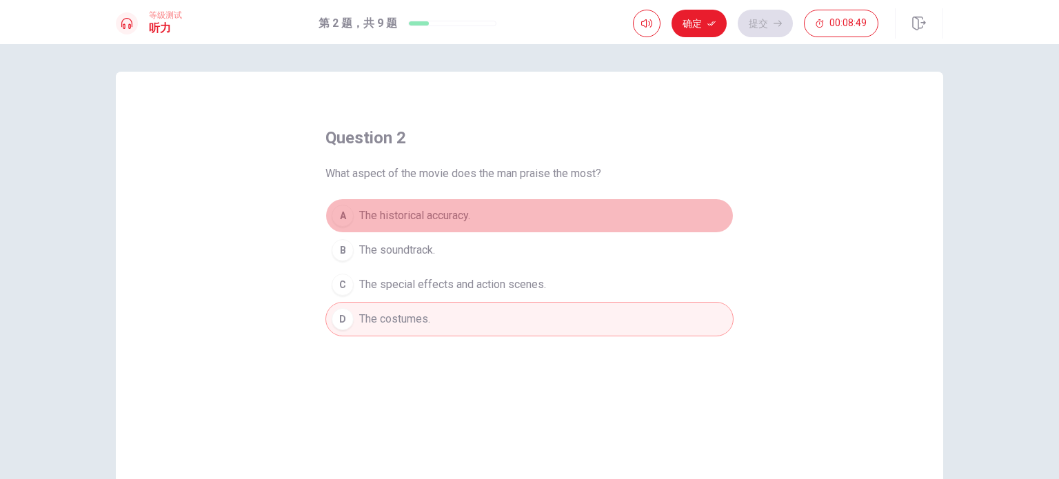
click at [509, 225] on button "A The historical accuracy." at bounding box center [529, 216] width 408 height 34
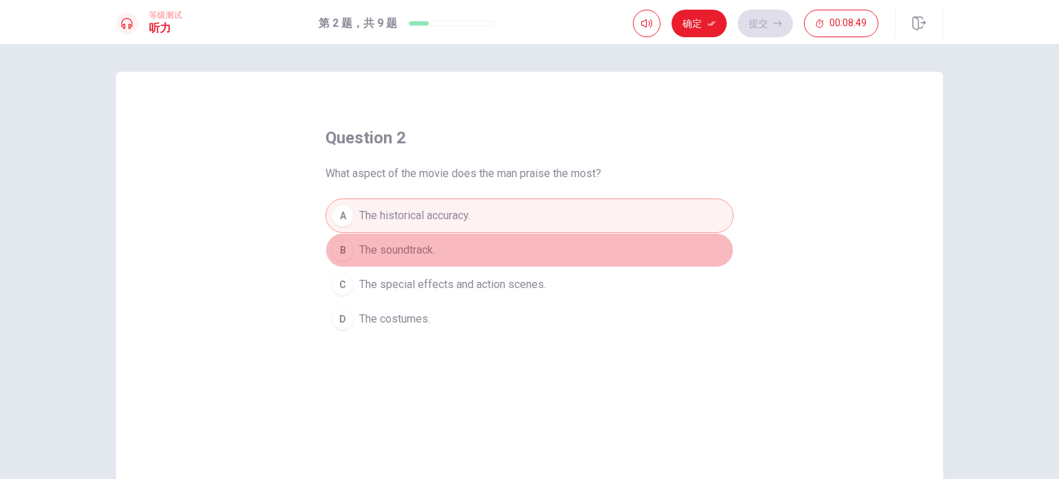
click at [500, 252] on button "B The soundtrack." at bounding box center [529, 250] width 408 height 34
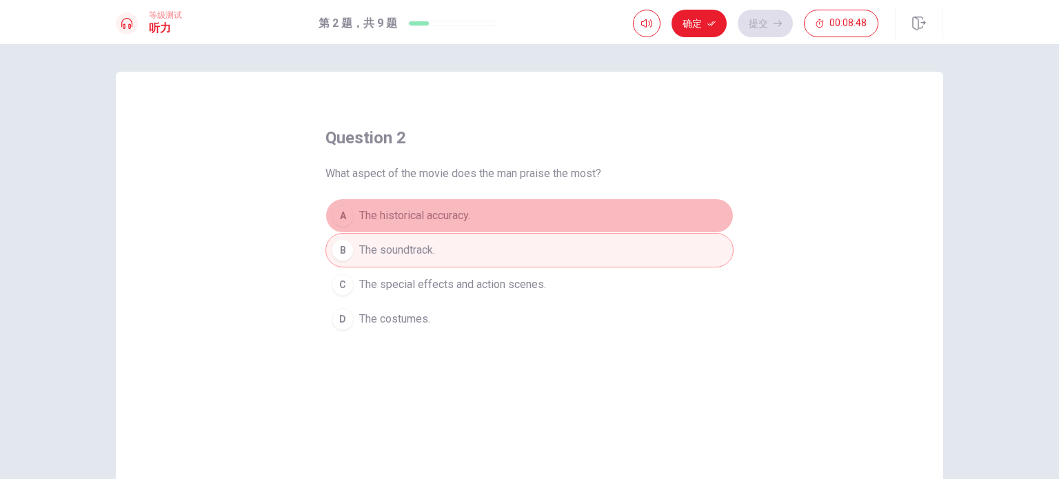
click at [494, 226] on button "A The historical accuracy." at bounding box center [529, 216] width 408 height 34
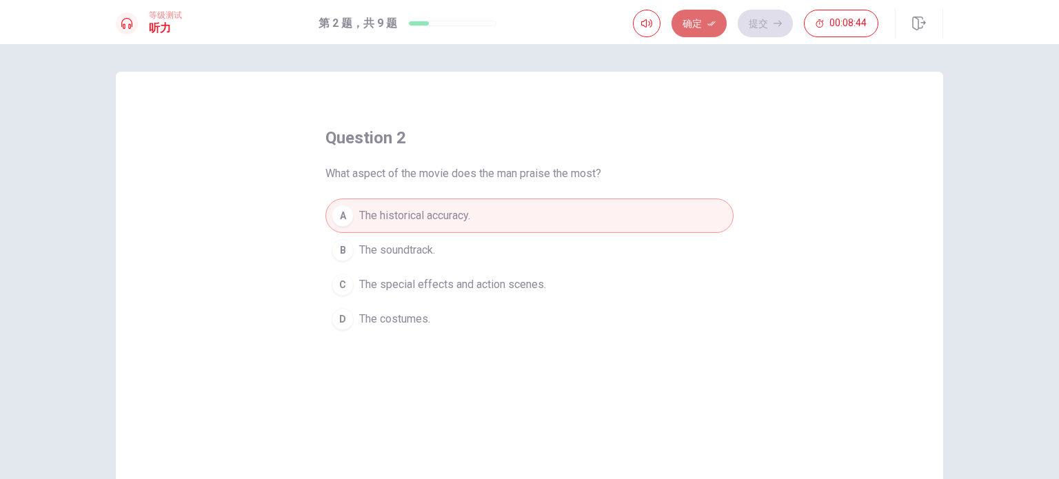
click at [696, 14] on button "确定" at bounding box center [698, 24] width 55 height 28
click at [439, 280] on span "The special effects and action scenes." at bounding box center [452, 284] width 187 height 17
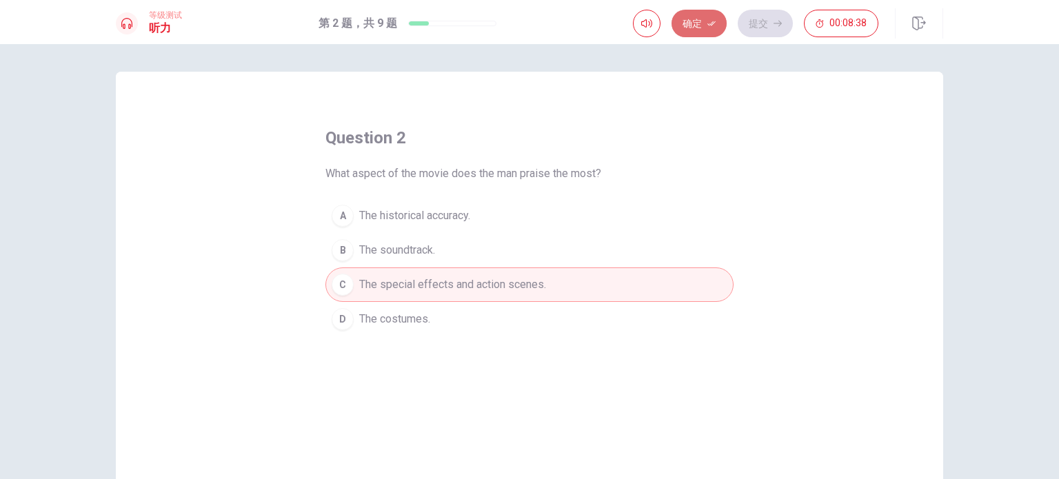
click at [700, 23] on button "确定" at bounding box center [698, 24] width 55 height 28
click at [769, 23] on button "提交" at bounding box center [765, 24] width 55 height 28
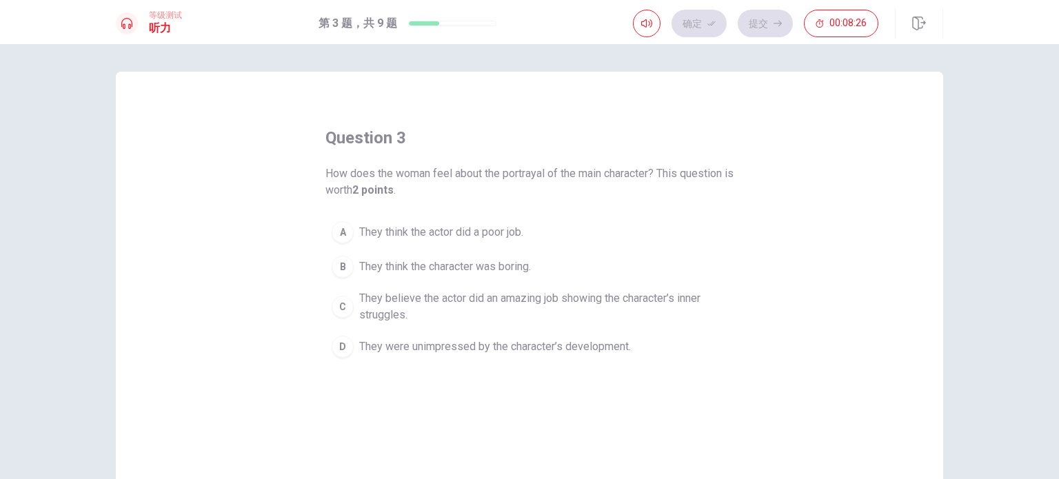
click at [474, 263] on span "They think the character was boring." at bounding box center [445, 267] width 172 height 17
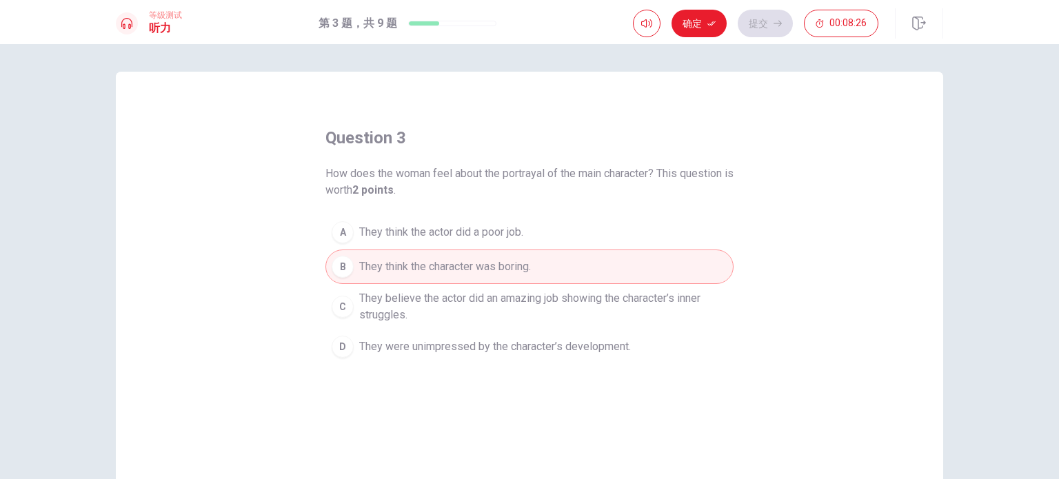
click at [441, 301] on span "They believe the actor did an amazing job showing the character’s inner struggl…" at bounding box center [543, 306] width 368 height 33
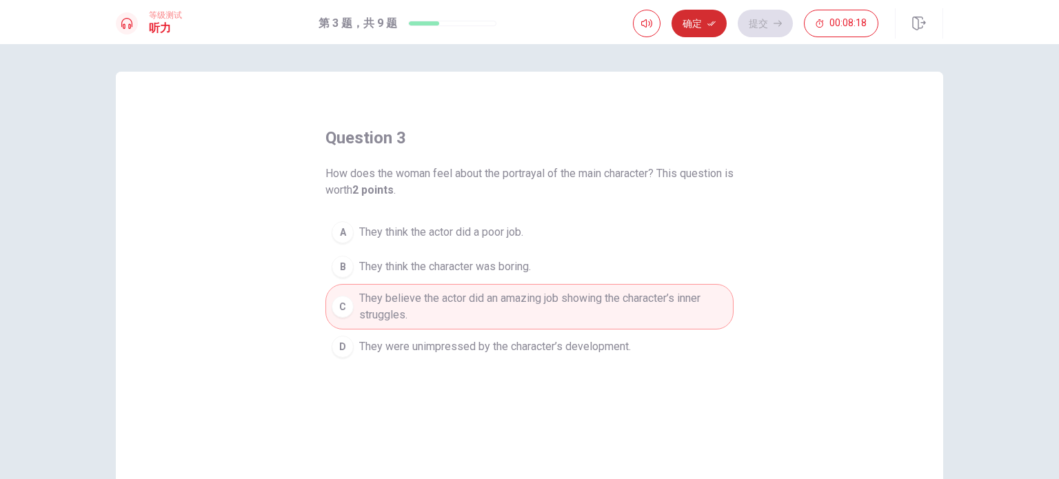
click at [709, 30] on button "确定" at bounding box center [698, 24] width 55 height 28
click at [772, 26] on button "提交" at bounding box center [765, 24] width 55 height 28
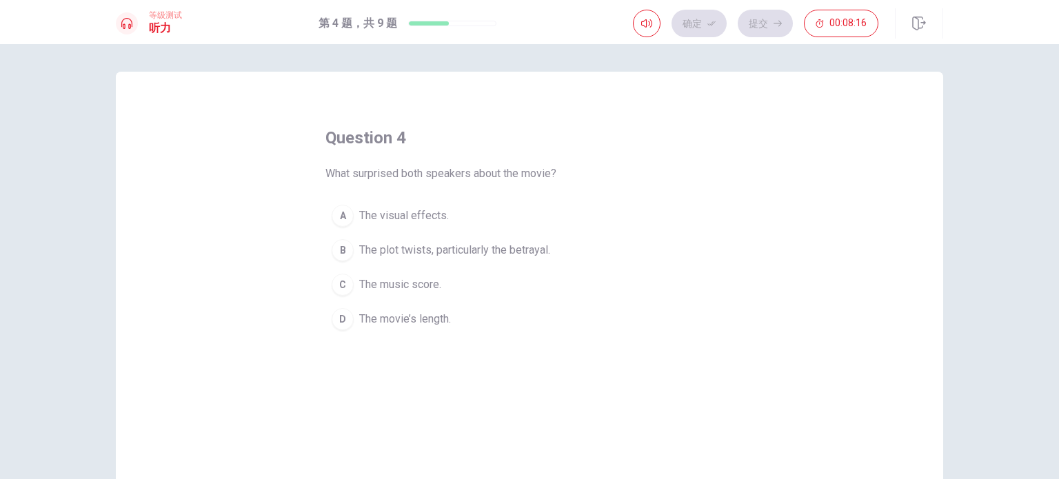
drag, startPoint x: 332, startPoint y: 176, endPoint x: 425, endPoint y: 181, distance: 93.2
click at [425, 181] on span "What surprised both speakers about the movie?" at bounding box center [440, 173] width 231 height 17
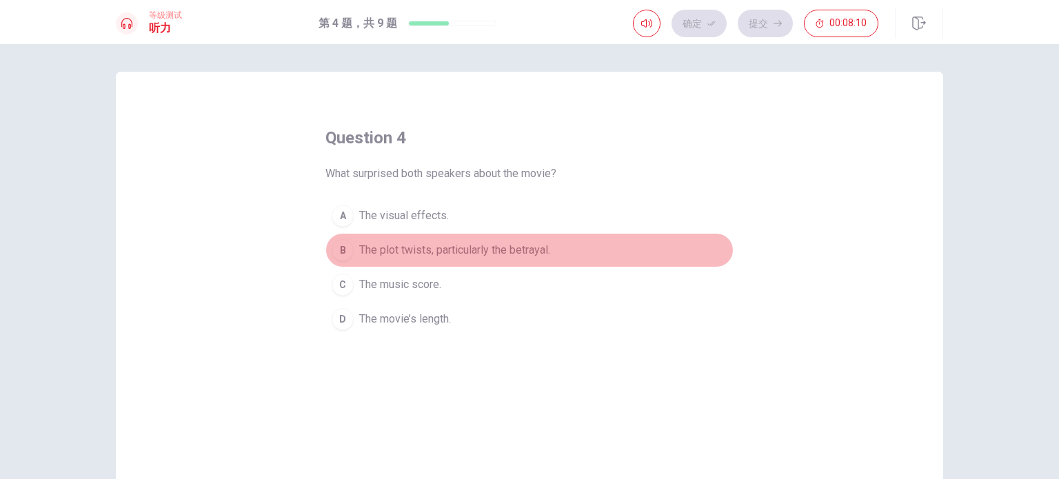
click at [458, 259] on button "B The plot twists, particularly the betrayal." at bounding box center [529, 250] width 408 height 34
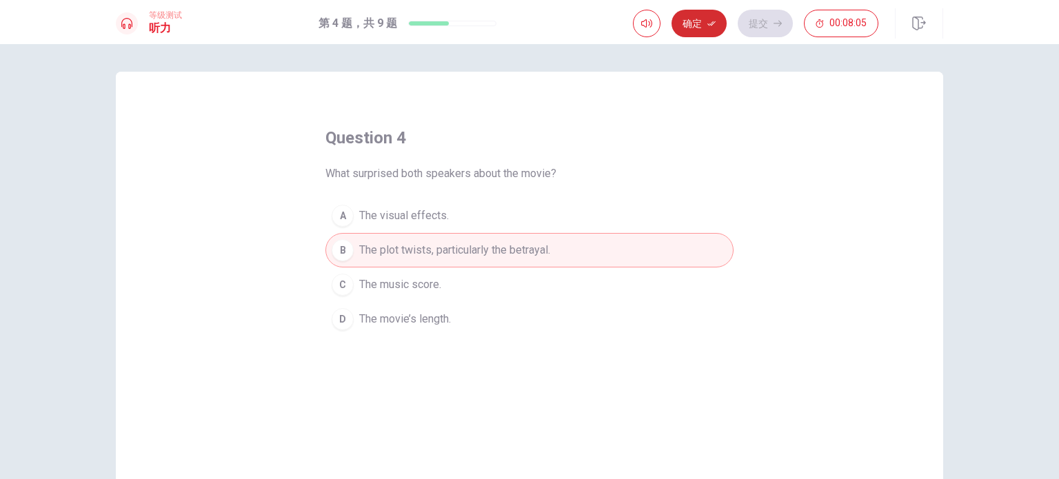
click at [697, 21] on button "确定" at bounding box center [698, 24] width 55 height 28
click at [776, 30] on button "提交" at bounding box center [765, 24] width 55 height 28
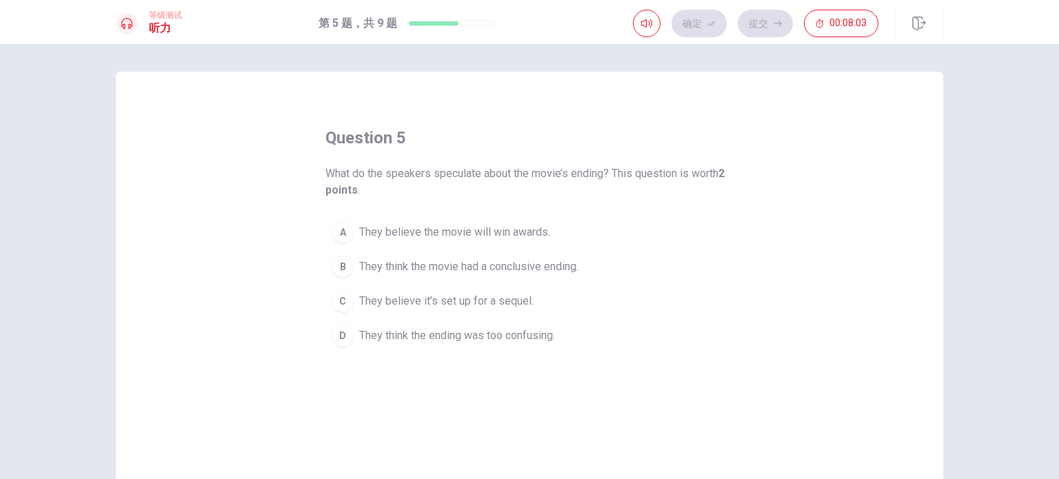
drag, startPoint x: 334, startPoint y: 176, endPoint x: 420, endPoint y: 178, distance: 85.5
click at [420, 178] on span "What do the speakers speculate about the movie’s ending? This question is worth…" at bounding box center [529, 181] width 408 height 33
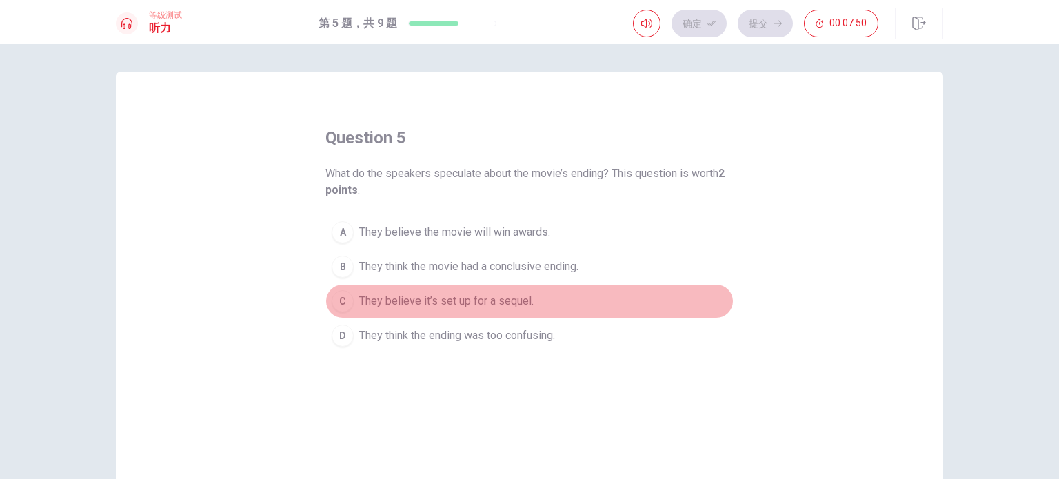
click at [429, 307] on span "They believe it’s set up for a sequel." at bounding box center [446, 301] width 174 height 17
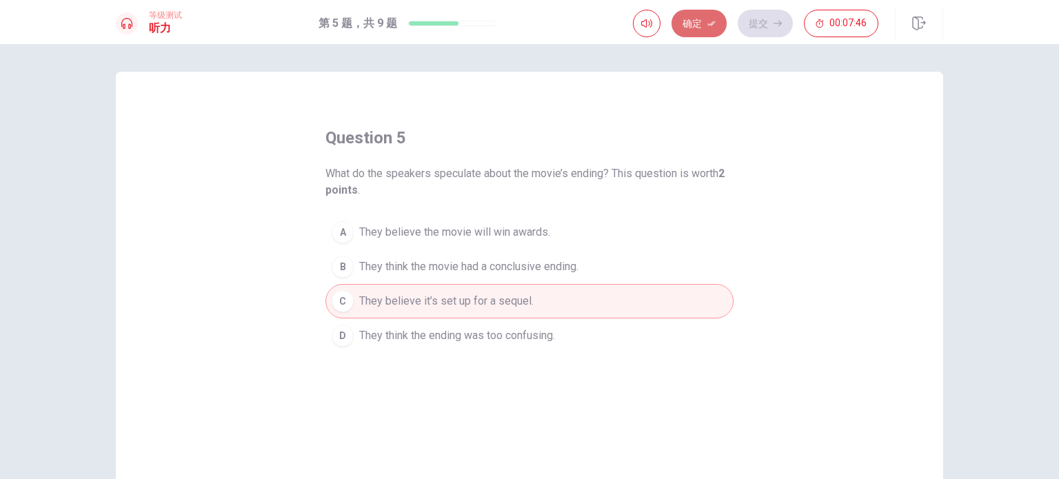
click at [684, 26] on button "确定" at bounding box center [698, 24] width 55 height 28
click at [767, 34] on button "提交" at bounding box center [765, 24] width 55 height 28
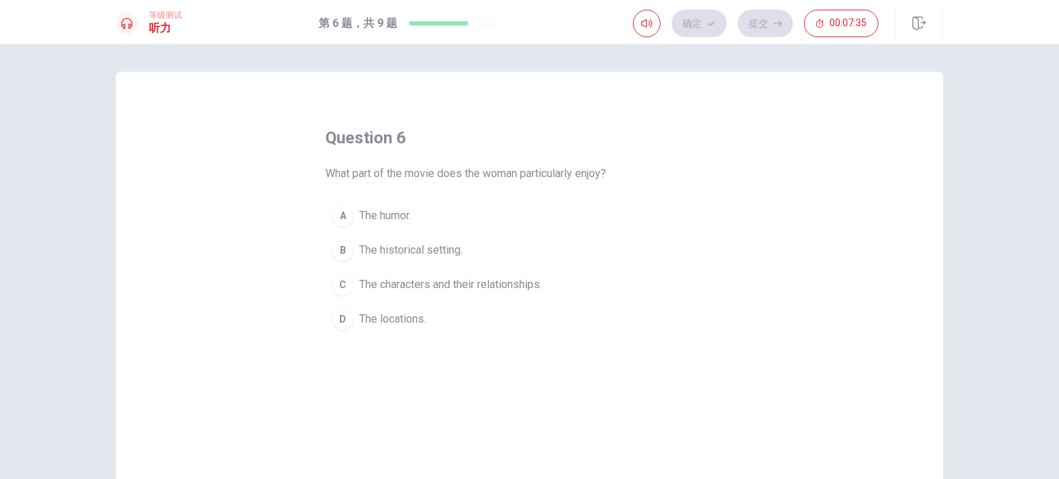
click at [498, 288] on span "The characters and their relationships." at bounding box center [450, 284] width 183 height 17
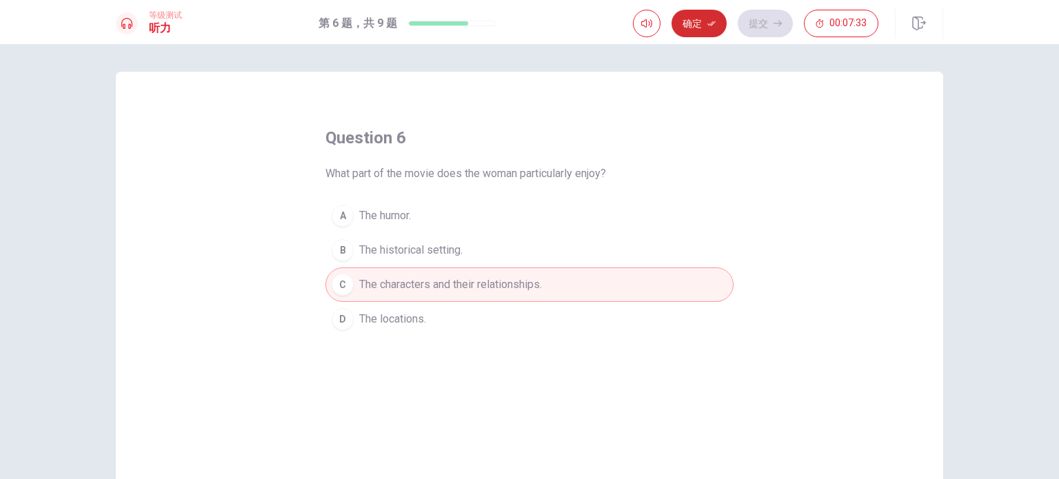
click at [716, 26] on icon "button" at bounding box center [711, 23] width 8 height 8
click at [757, 33] on button "提交" at bounding box center [765, 24] width 55 height 28
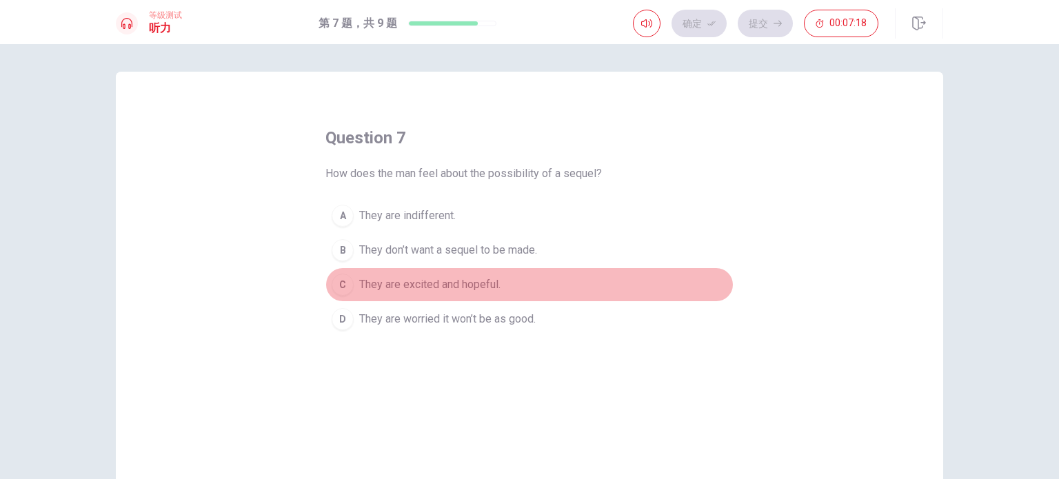
click at [529, 294] on button "C They are excited and hopeful." at bounding box center [529, 284] width 408 height 34
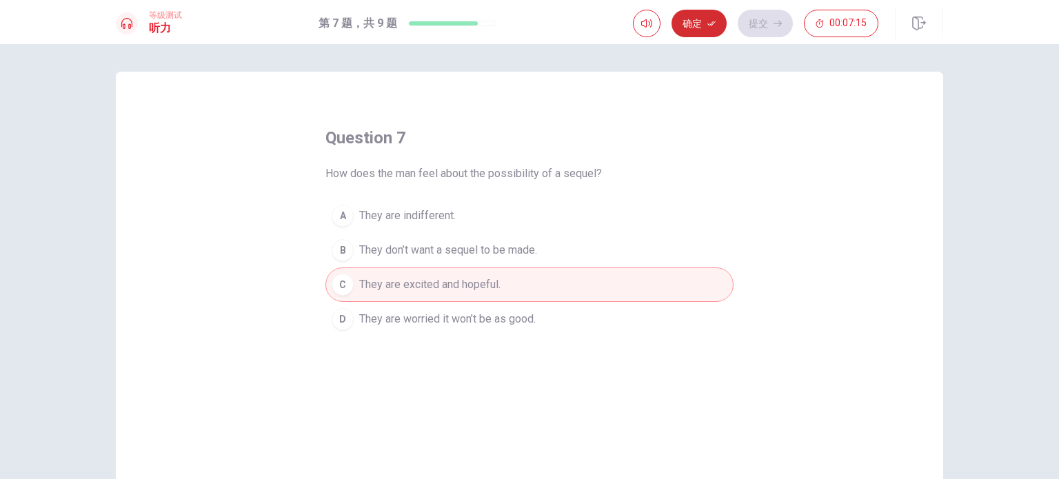
click at [702, 24] on button "确定" at bounding box center [698, 24] width 55 height 28
click at [753, 23] on button "提交" at bounding box center [765, 24] width 55 height 28
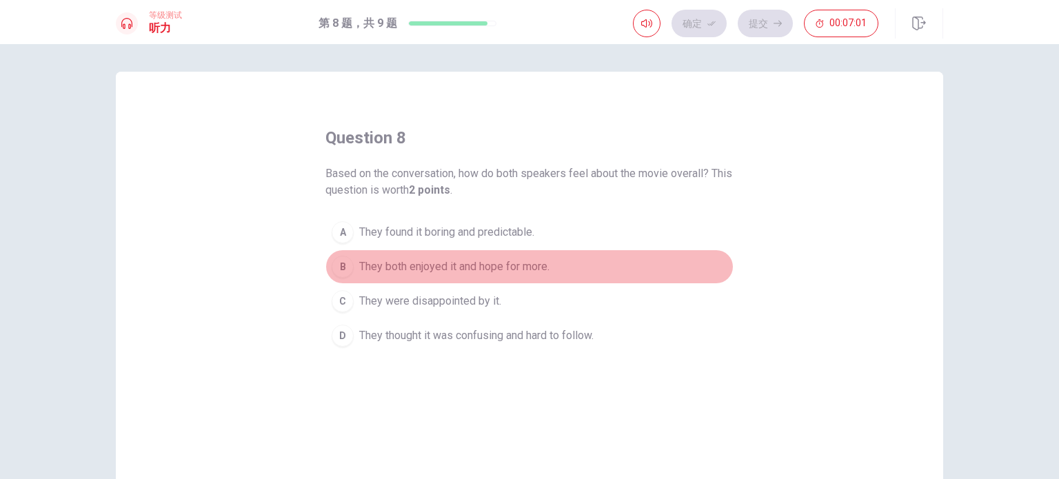
click at [540, 270] on span "They both enjoyed it and hope for more." at bounding box center [454, 267] width 190 height 17
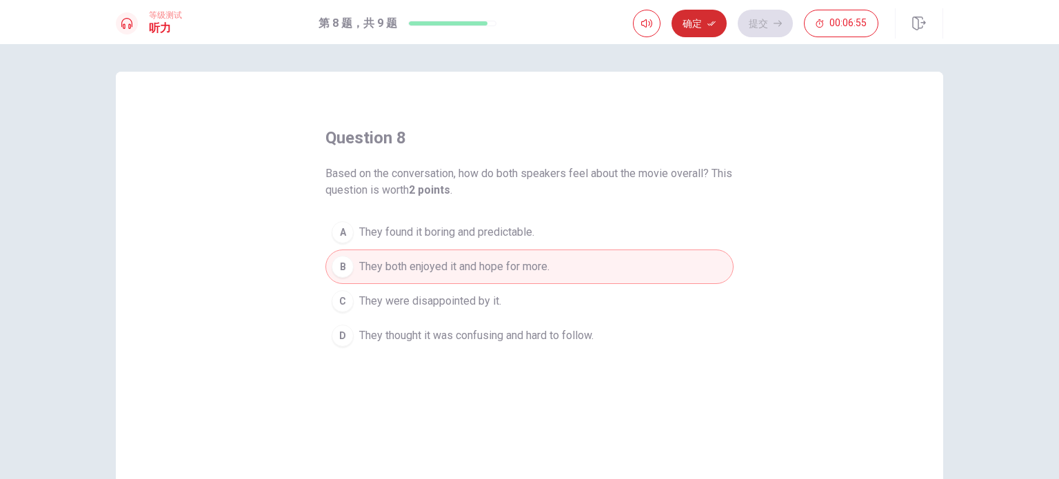
click at [709, 22] on icon "button" at bounding box center [711, 23] width 8 height 8
click at [750, 26] on button "提交" at bounding box center [765, 24] width 55 height 28
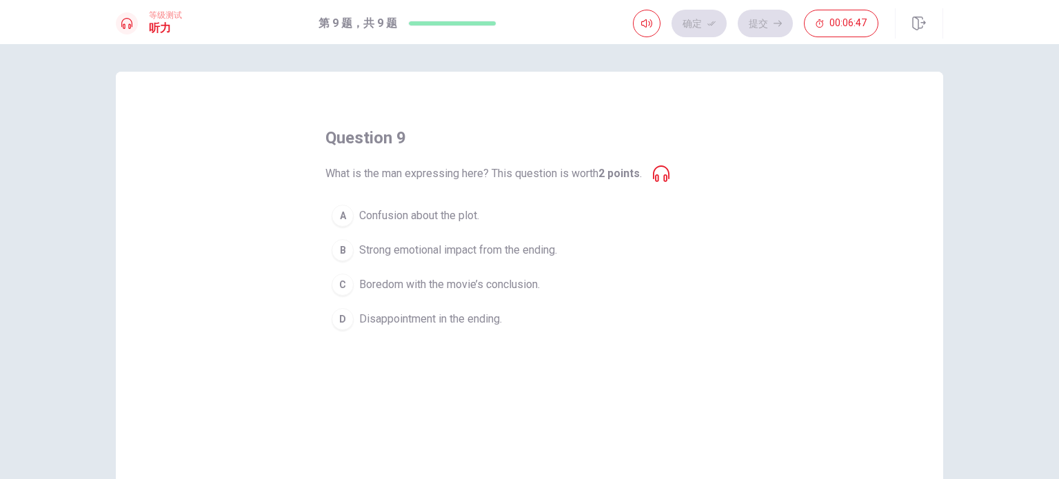
click at [456, 256] on span "Strong emotional impact from the ending." at bounding box center [458, 250] width 198 height 17
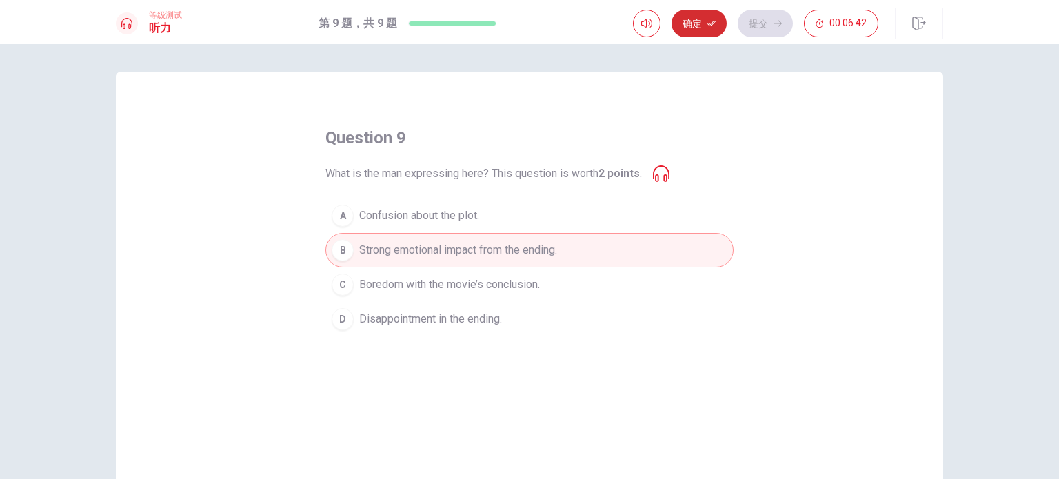
click at [708, 25] on icon "button" at bounding box center [711, 23] width 8 height 8
click at [751, 19] on button "提交" at bounding box center [765, 24] width 55 height 28
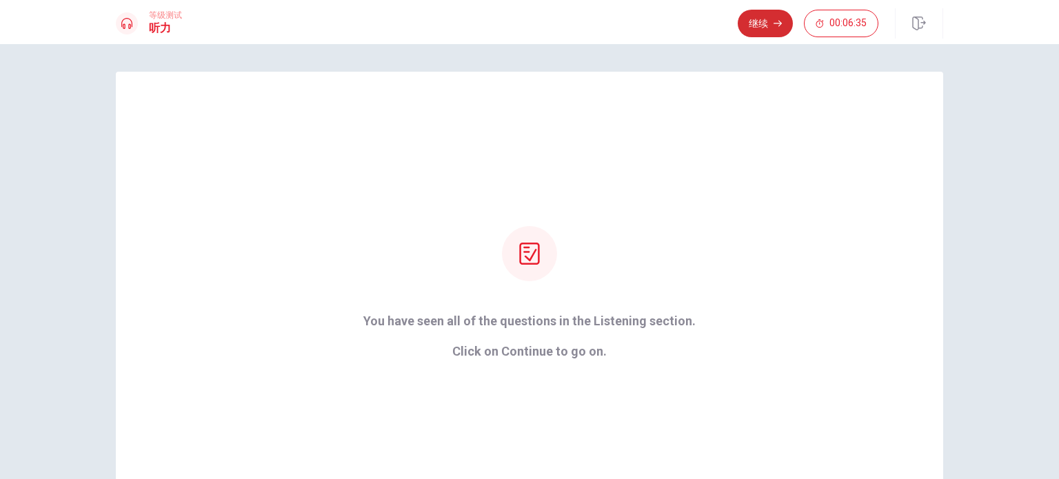
click at [753, 19] on button "继续" at bounding box center [765, 24] width 55 height 28
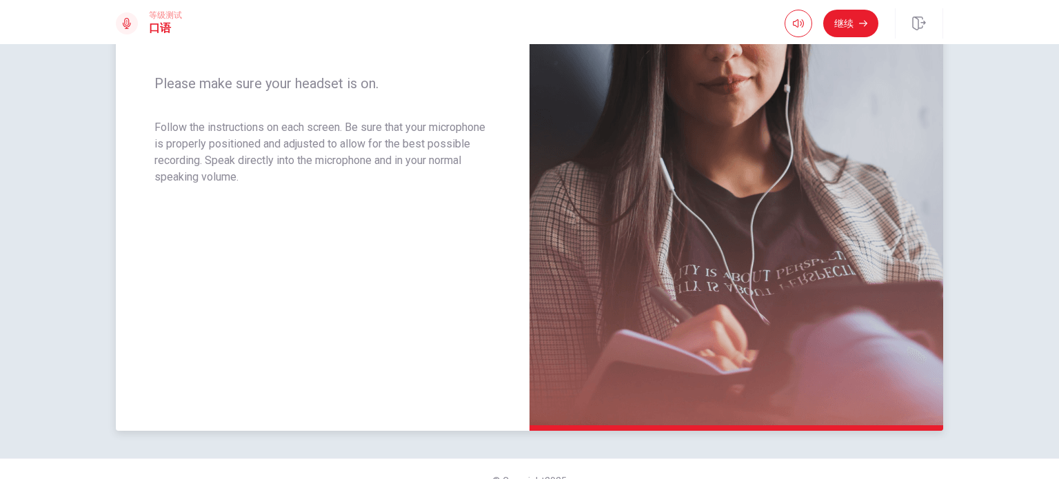
scroll to position [265, 0]
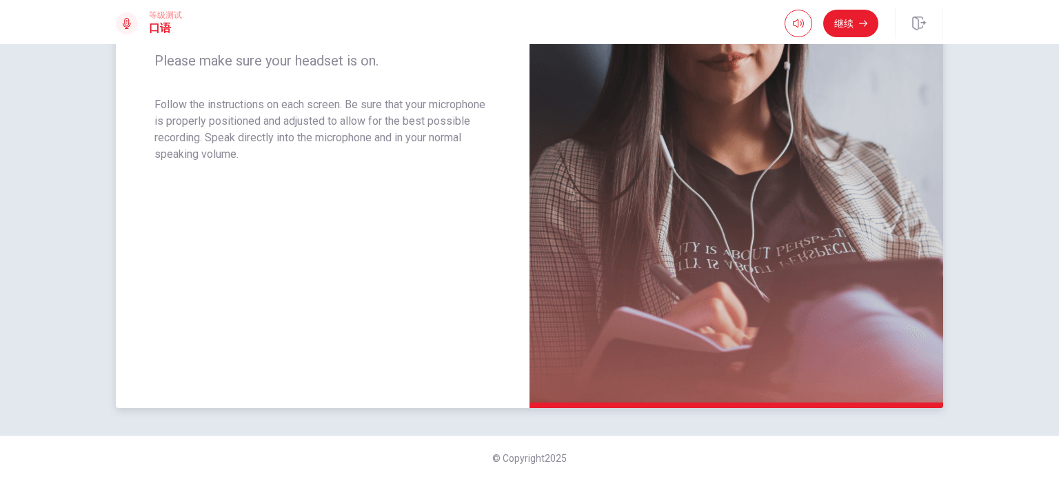
drag, startPoint x: 273, startPoint y: 125, endPoint x: 345, endPoint y: 125, distance: 71.7
click at [345, 125] on p "Follow the instructions on each screen. Be sure that your microphone is properl…" at bounding box center [322, 130] width 336 height 66
click at [374, 145] on p "Follow the instructions on each screen. Be sure that your microphone is properl…" at bounding box center [322, 130] width 336 height 66
click at [838, 25] on button "继续" at bounding box center [850, 24] width 55 height 28
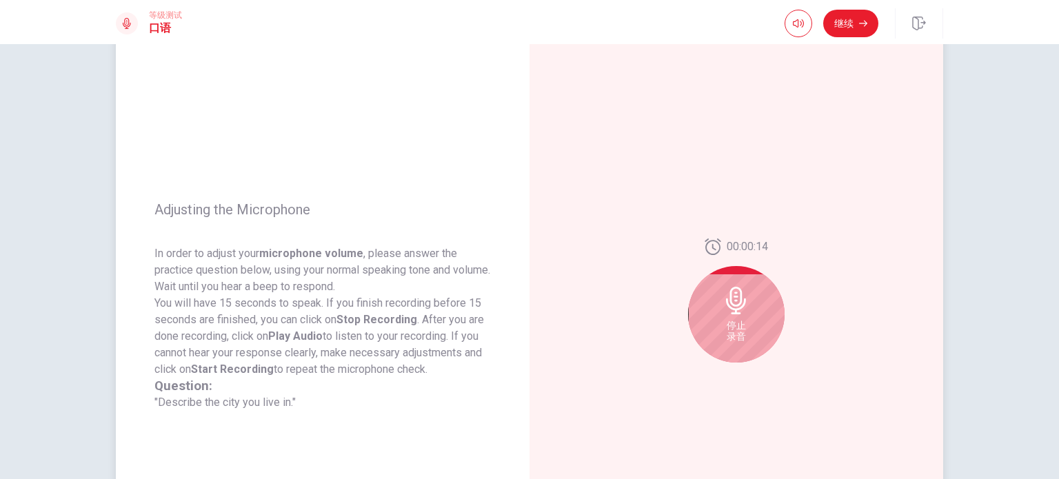
scroll to position [161, 0]
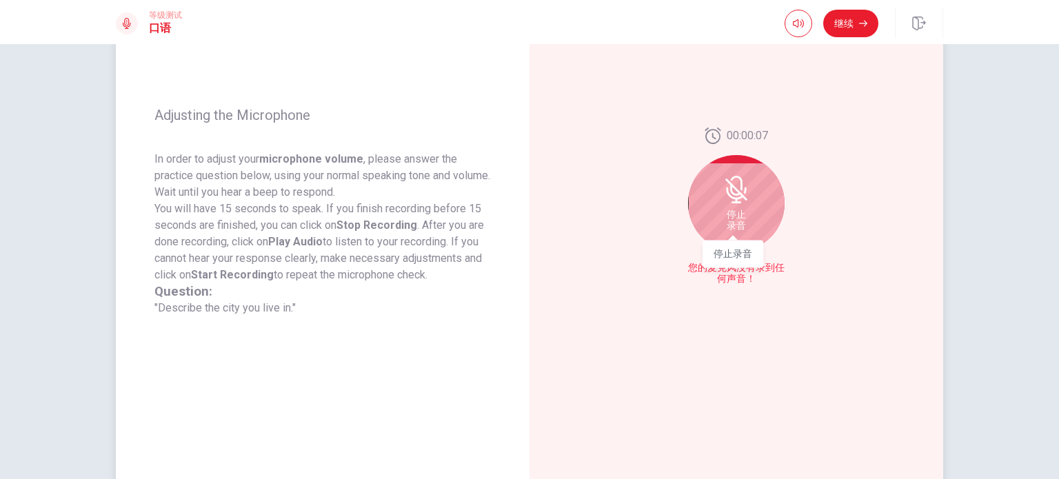
click at [740, 223] on span "停止 录音" at bounding box center [736, 220] width 19 height 22
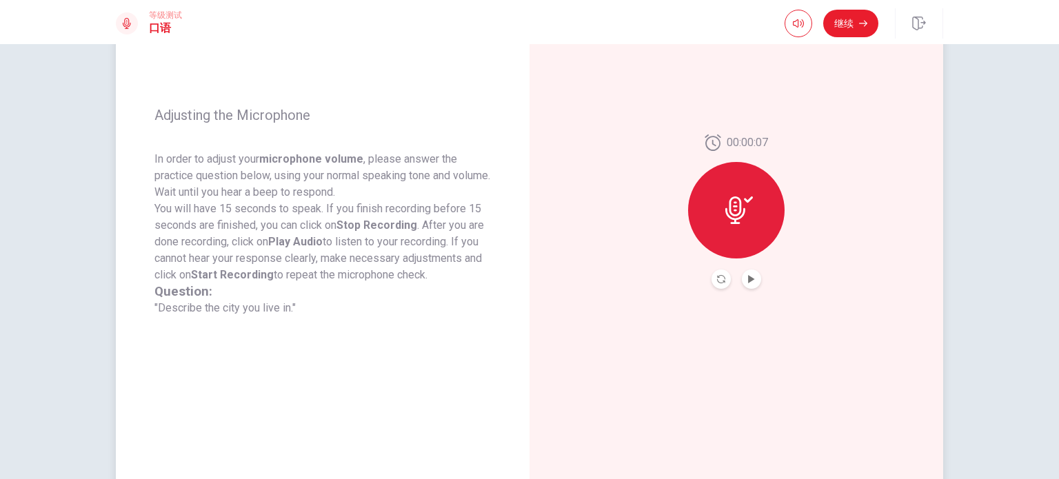
click at [731, 205] on icon at bounding box center [735, 210] width 20 height 28
click at [722, 283] on button "Record Again" at bounding box center [720, 279] width 19 height 19
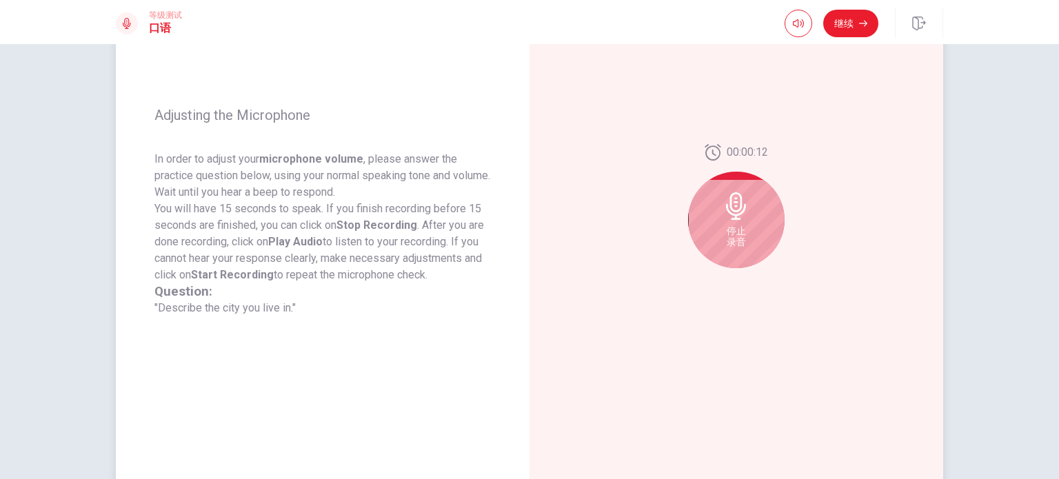
click at [745, 235] on div "停止 录音" at bounding box center [736, 220] width 97 height 97
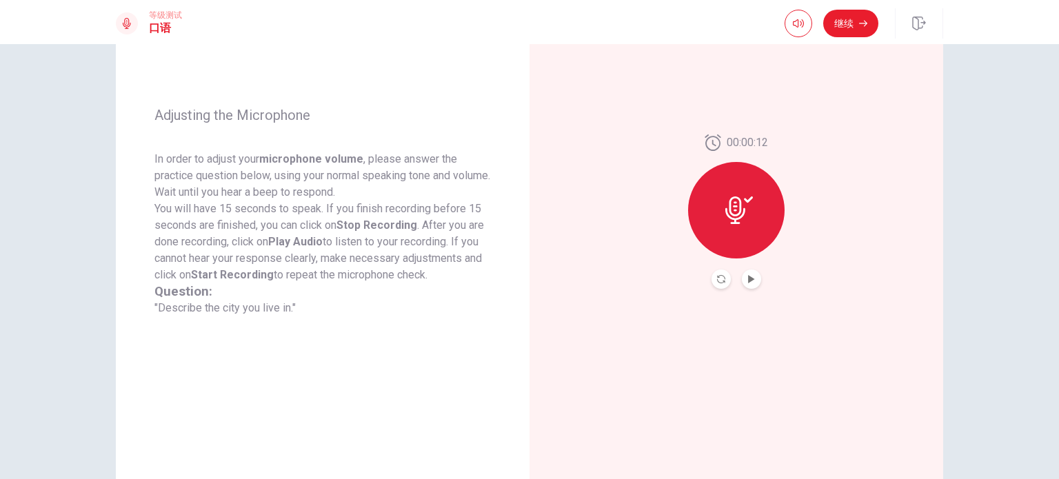
click at [752, 275] on button "Play Audio" at bounding box center [751, 279] width 19 height 19
click at [801, 247] on div "00:00:12" at bounding box center [736, 211] width 414 height 601
drag, startPoint x: 367, startPoint y: 161, endPoint x: 425, endPoint y: 164, distance: 58.0
click at [425, 164] on p "In order to adjust your microphone volume , please answer the practice question…" at bounding box center [322, 176] width 336 height 50
drag, startPoint x: 293, startPoint y: 179, endPoint x: 343, endPoint y: 176, distance: 50.4
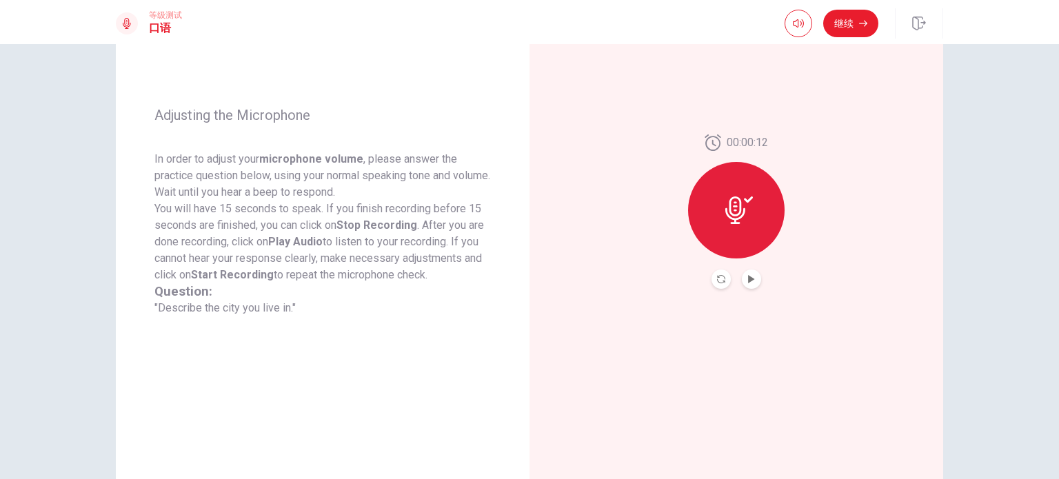
click at [343, 176] on p "In order to adjust your microphone volume , please answer the practice question…" at bounding box center [322, 176] width 336 height 50
click at [712, 276] on button "Record Again" at bounding box center [720, 279] width 19 height 19
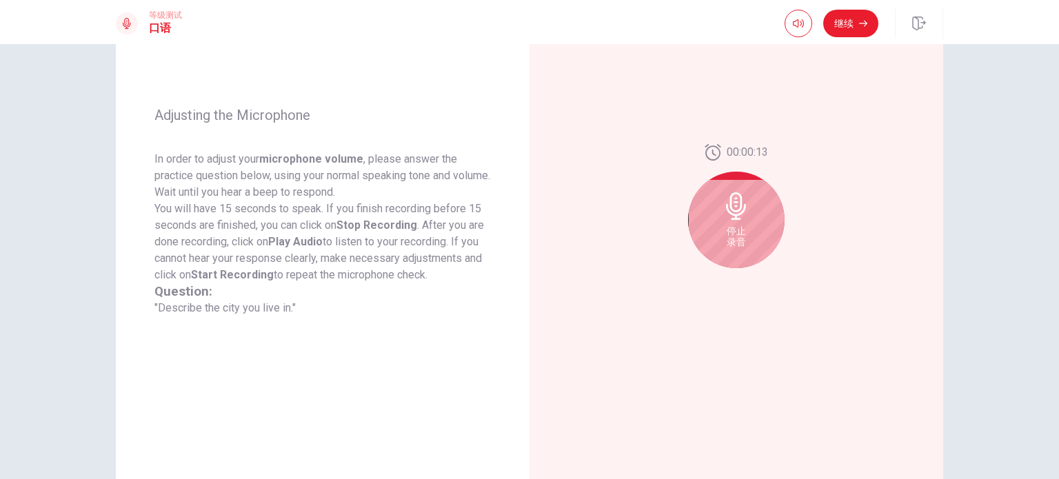
click at [716, 237] on div "停止 录音" at bounding box center [736, 220] width 97 height 97
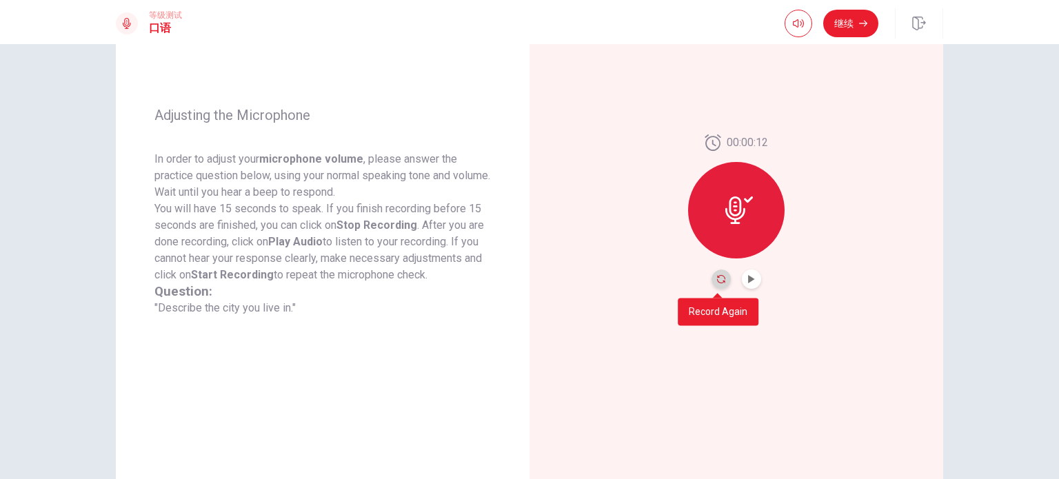
click at [717, 276] on icon "Record Again" at bounding box center [721, 279] width 8 height 8
click at [717, 281] on icon "Record Again" at bounding box center [721, 279] width 8 height 8
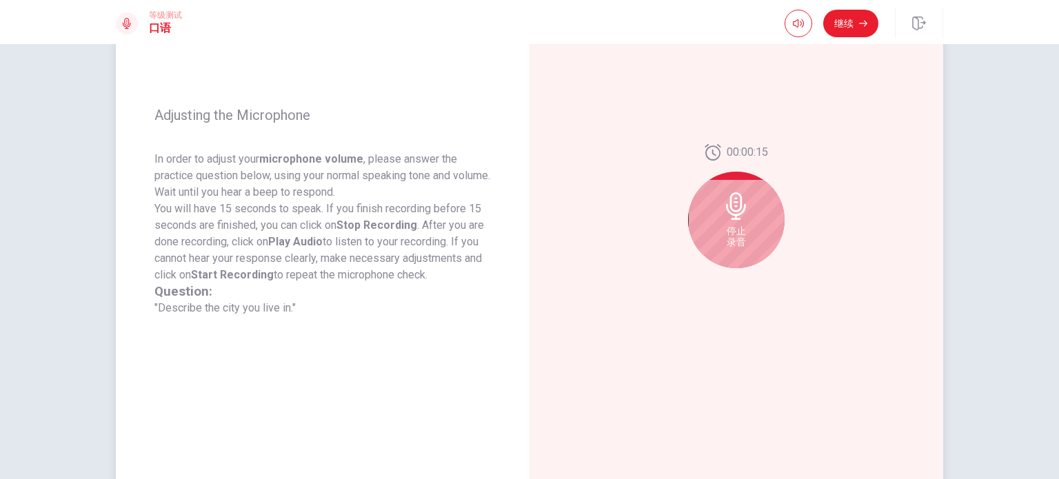
click at [735, 248] on div "停止 录音" at bounding box center [736, 220] width 97 height 97
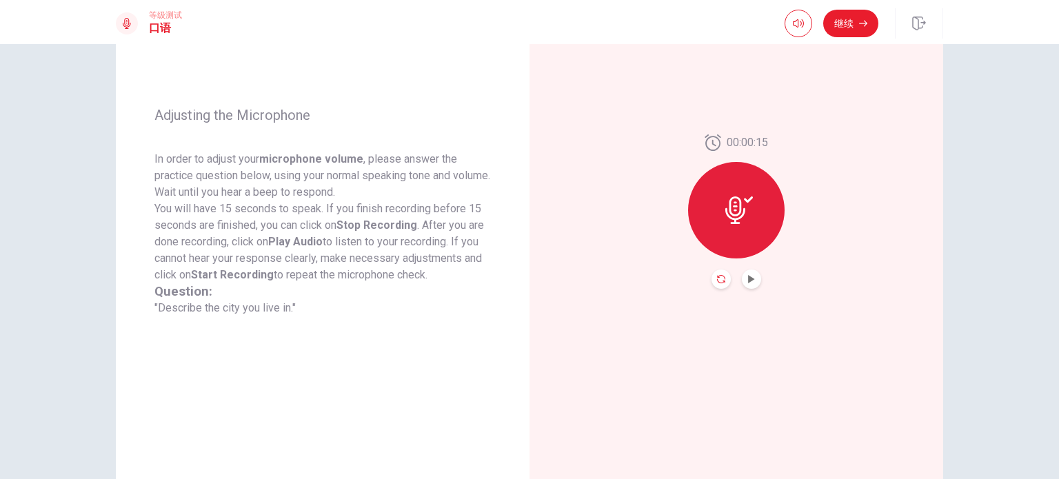
click at [720, 281] on icon "Record Again" at bounding box center [721, 279] width 8 height 8
click at [749, 281] on icon "Play Audio" at bounding box center [751, 279] width 8 height 8
click at [849, 28] on button "继续" at bounding box center [850, 24] width 55 height 28
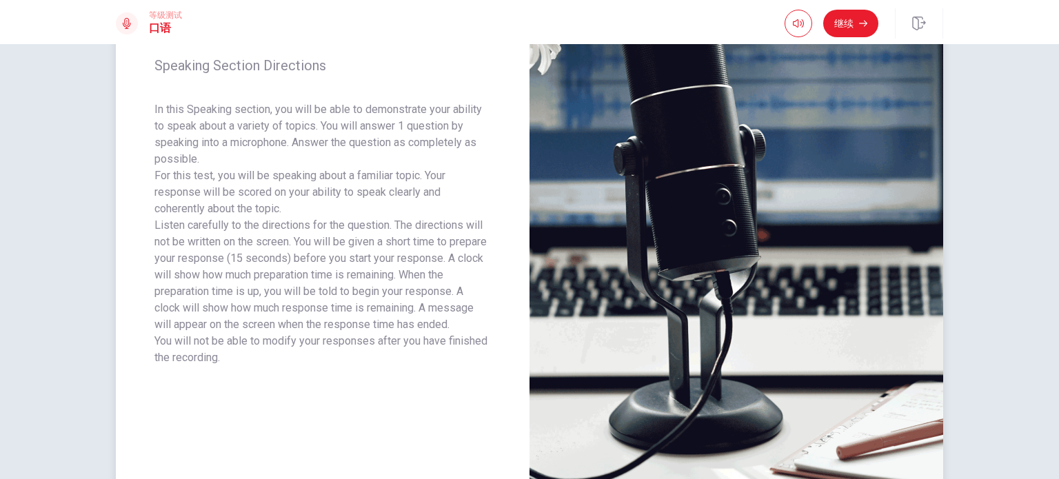
drag, startPoint x: 263, startPoint y: 129, endPoint x: 301, endPoint y: 128, distance: 37.9
click at [301, 128] on p "In this Speaking section, you will be able to demonstrate your ability to speak…" at bounding box center [322, 134] width 336 height 66
drag, startPoint x: 265, startPoint y: 230, endPoint x: 331, endPoint y: 245, distance: 67.9
click at [331, 245] on p "Listen carefully to the directions for the question. The directions will not be…" at bounding box center [322, 275] width 336 height 116
click at [850, 23] on button "继续" at bounding box center [850, 24] width 55 height 28
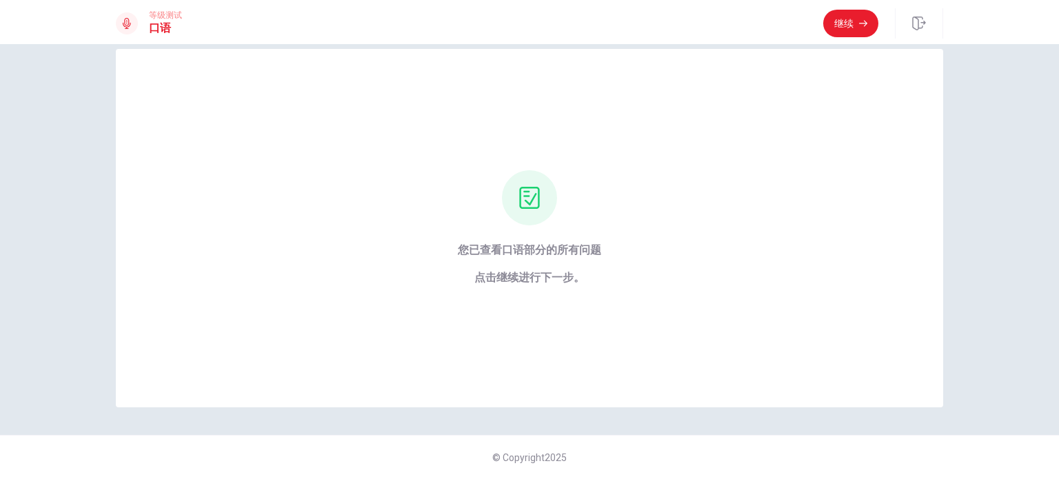
scroll to position [22, 0]
click at [851, 28] on button "继续" at bounding box center [850, 24] width 55 height 28
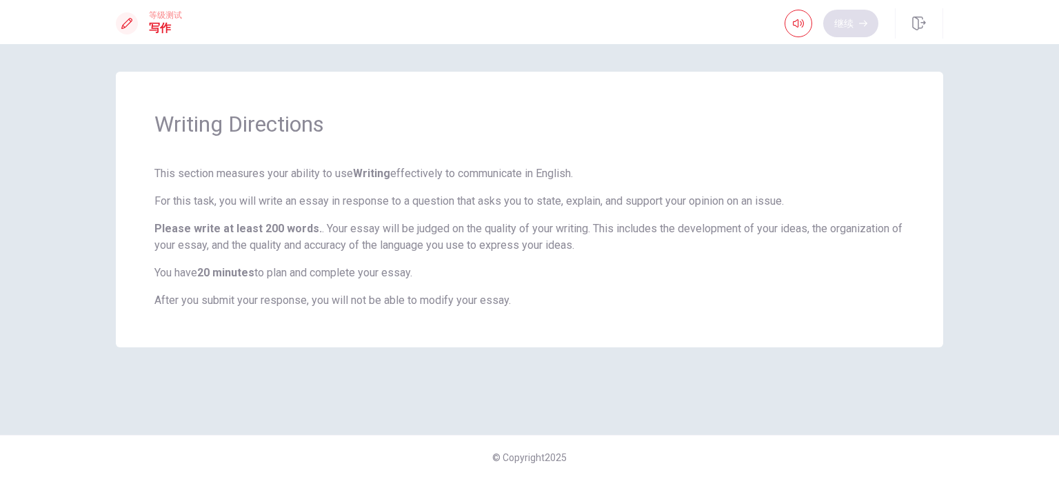
scroll to position [0, 0]
drag, startPoint x: 237, startPoint y: 176, endPoint x: 284, endPoint y: 175, distance: 46.9
click at [284, 175] on p "This section measures your ability to use Writing effectively to communicate in…" at bounding box center [529, 173] width 750 height 17
drag, startPoint x: 325, startPoint y: 203, endPoint x: 361, endPoint y: 203, distance: 36.5
click at [361, 203] on p "For this task, you will write an essay in response to a question that asks you …" at bounding box center [529, 201] width 750 height 17
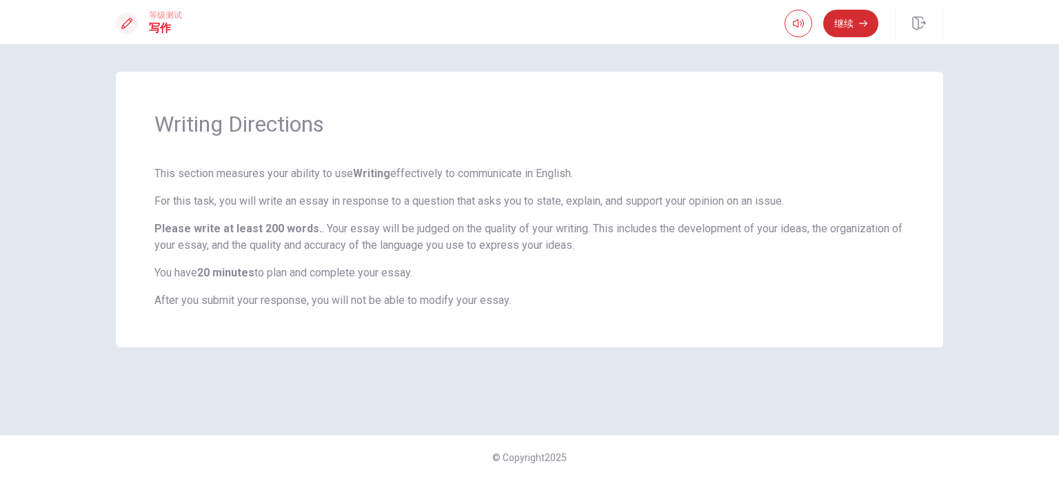
click at [867, 26] on icon "button" at bounding box center [863, 23] width 8 height 8
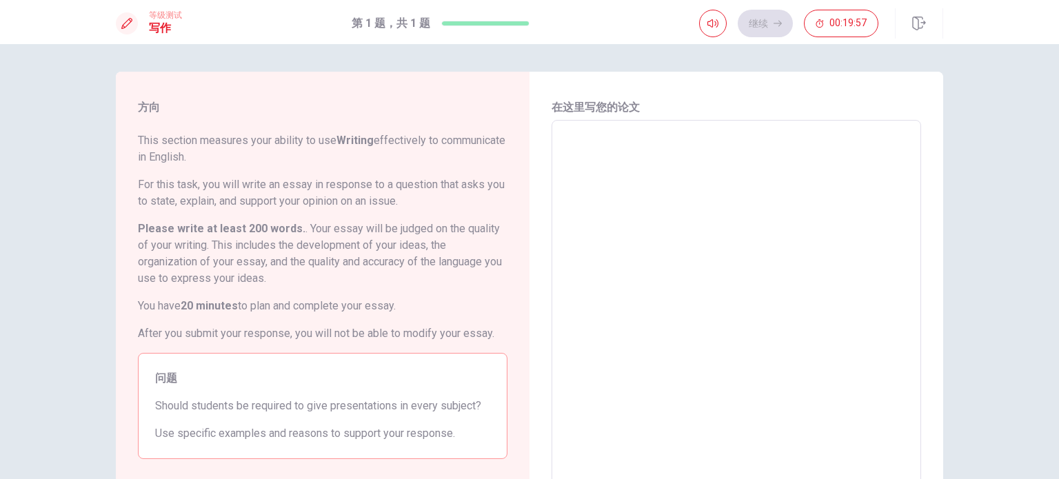
drag, startPoint x: 182, startPoint y: 143, endPoint x: 270, endPoint y: 141, distance: 87.6
click at [270, 141] on span "This section measures your ability to use Writing effectively to communicate in…" at bounding box center [322, 148] width 369 height 33
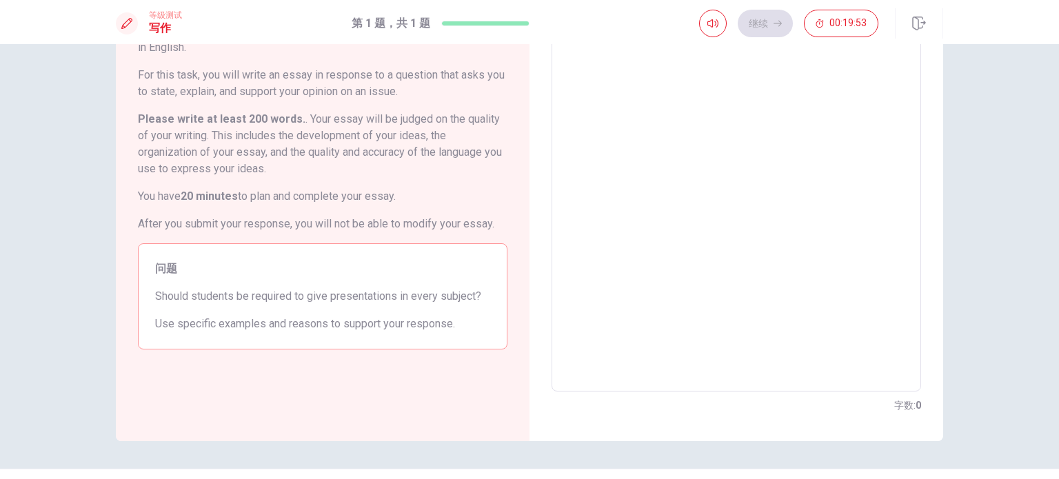
scroll to position [143, 0]
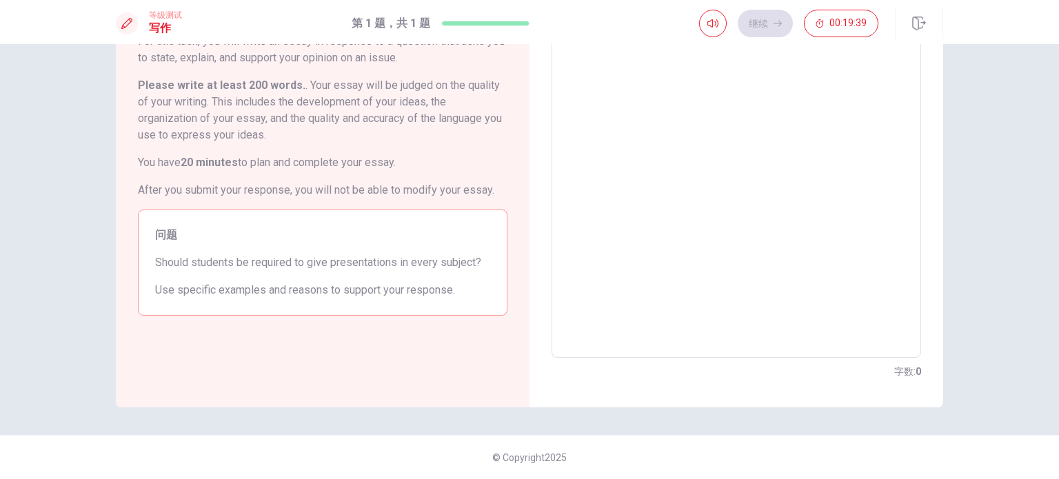
click at [234, 272] on div "问题 Should students be required to give presentations in every subject? Use spec…" at bounding box center [322, 263] width 369 height 106
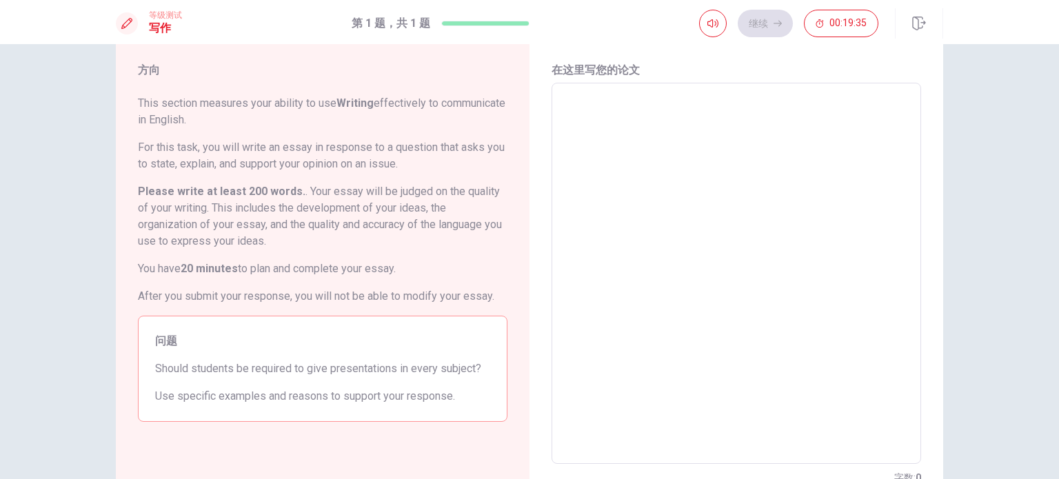
scroll to position [0, 0]
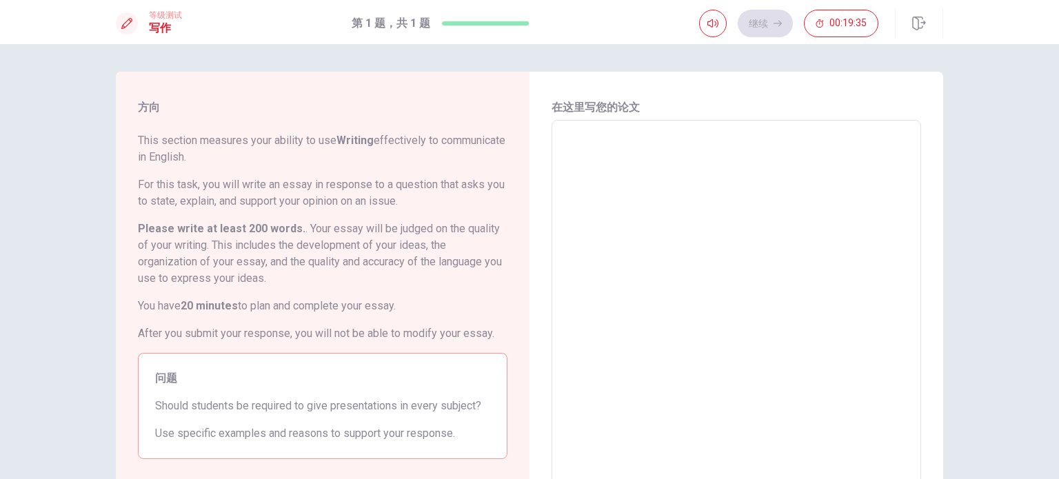
click at [722, 306] on textarea at bounding box center [736, 311] width 350 height 358
type textarea "i"
type textarea "x"
type textarea "ㄟ"
type textarea "x"
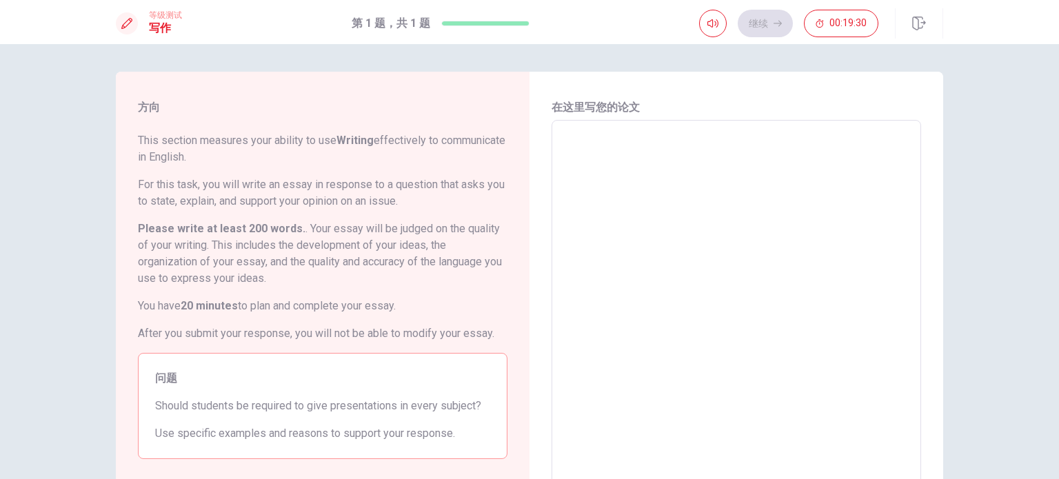
type textarea "ㄛ"
type textarea "x"
type textarea "i"
type textarea "x"
type textarea "i"
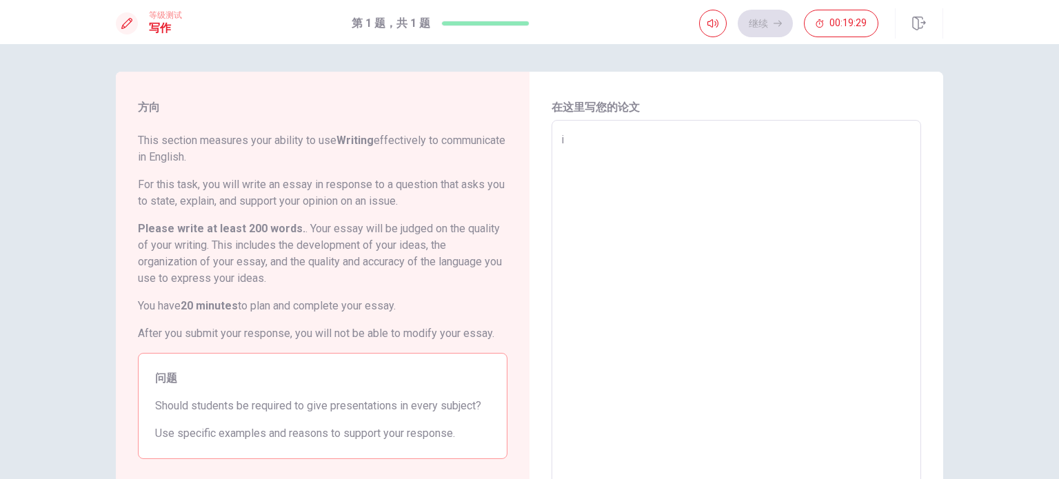
type textarea "x"
type textarea "i"
type textarea "x"
type textarea "I"
type textarea "x"
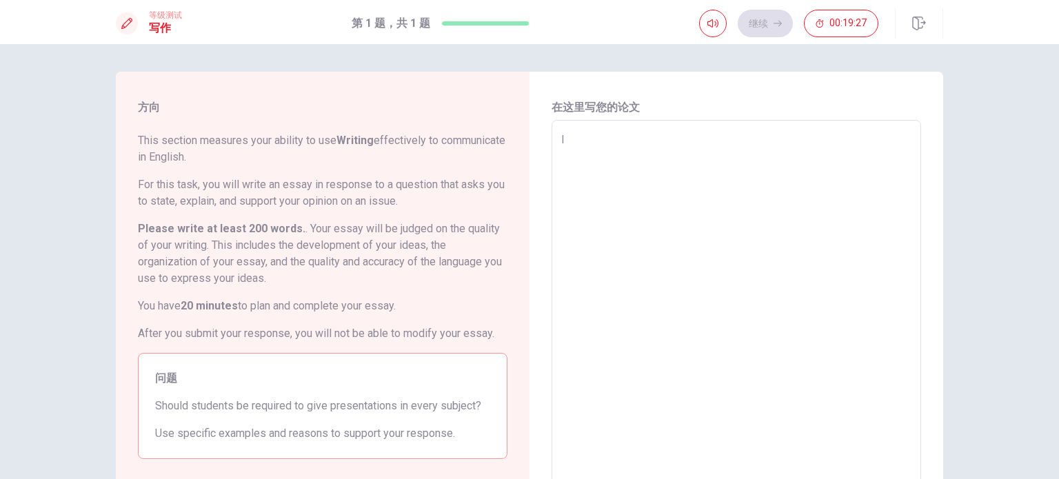
type textarea "I"
type textarea "x"
type textarea "I t"
type textarea "x"
type textarea "I th"
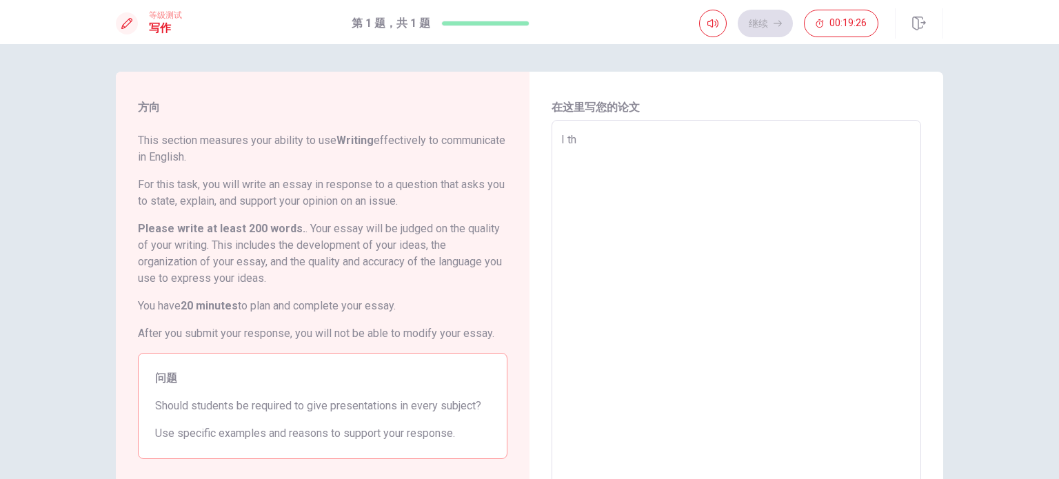
type textarea "x"
type textarea "I thi"
type textarea "x"
type textarea "I thin"
type textarea "x"
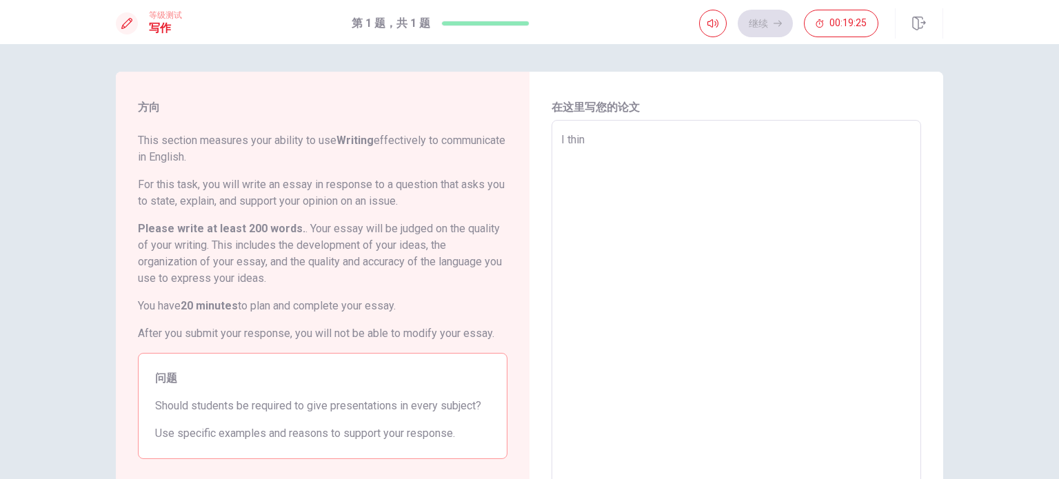
type textarea "I think"
type textarea "x"
type textarea "I think"
type textarea "x"
type textarea "I think s"
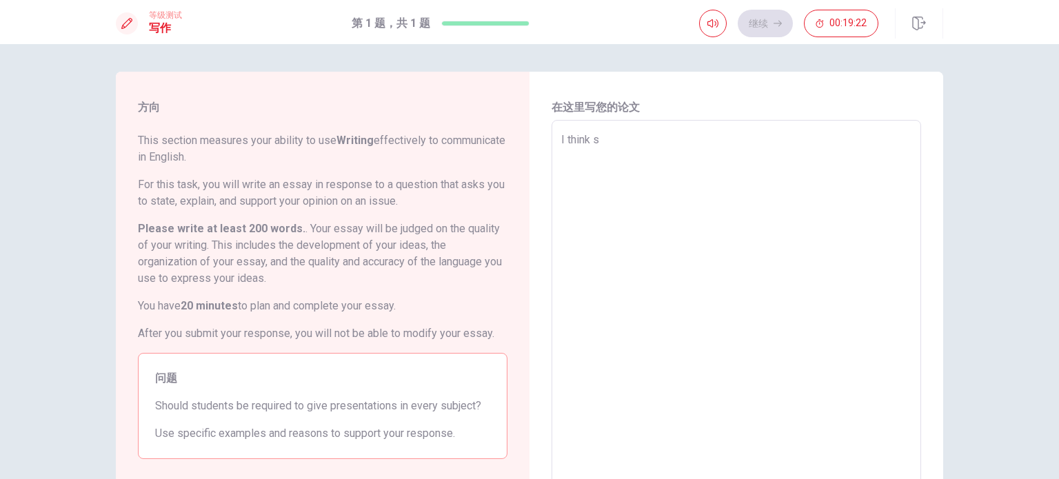
type textarea "x"
type textarea "I think st"
type textarea "x"
type textarea "I think stu"
type textarea "x"
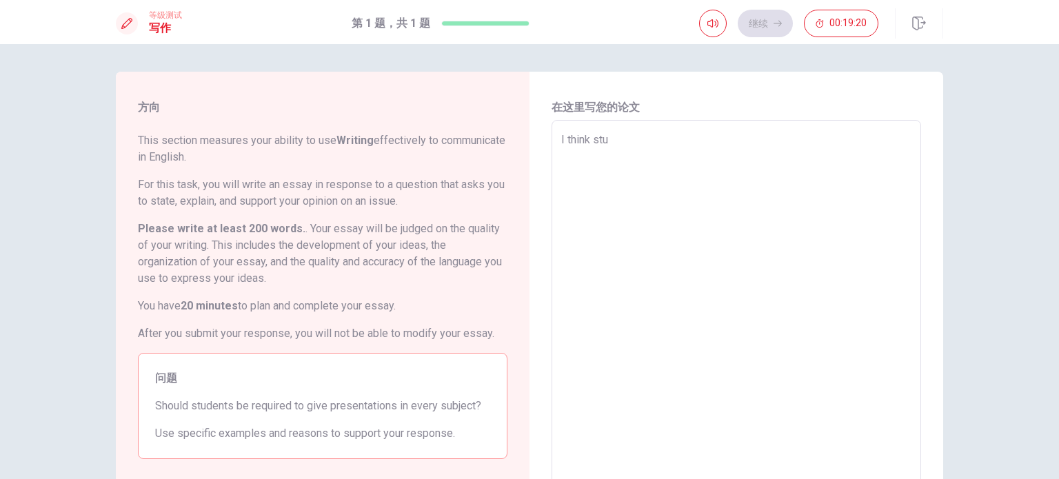
type textarea "I think stud"
type textarea "x"
type textarea "I think stude"
type textarea "x"
type textarea "I think studen"
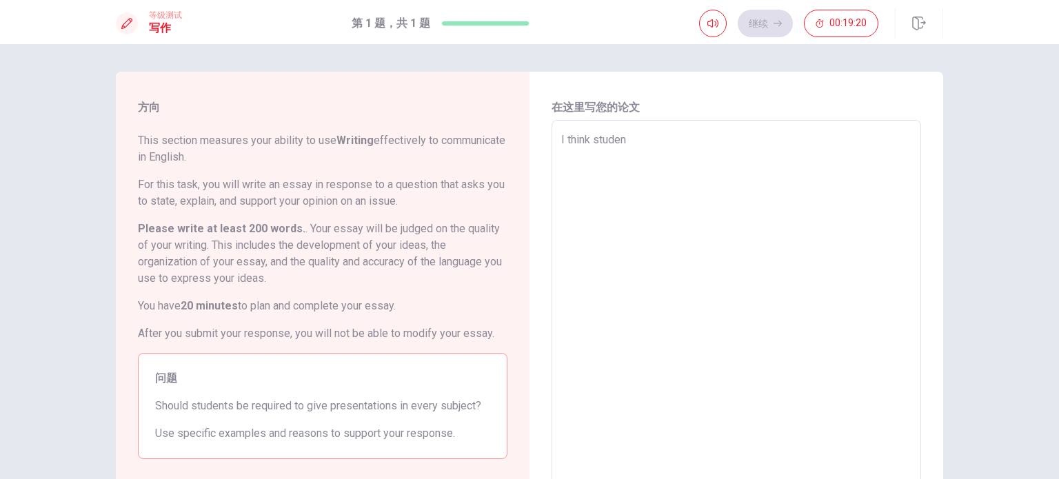
type textarea "x"
type textarea "I think student"
type textarea "x"
type textarea "I think students"
type textarea "x"
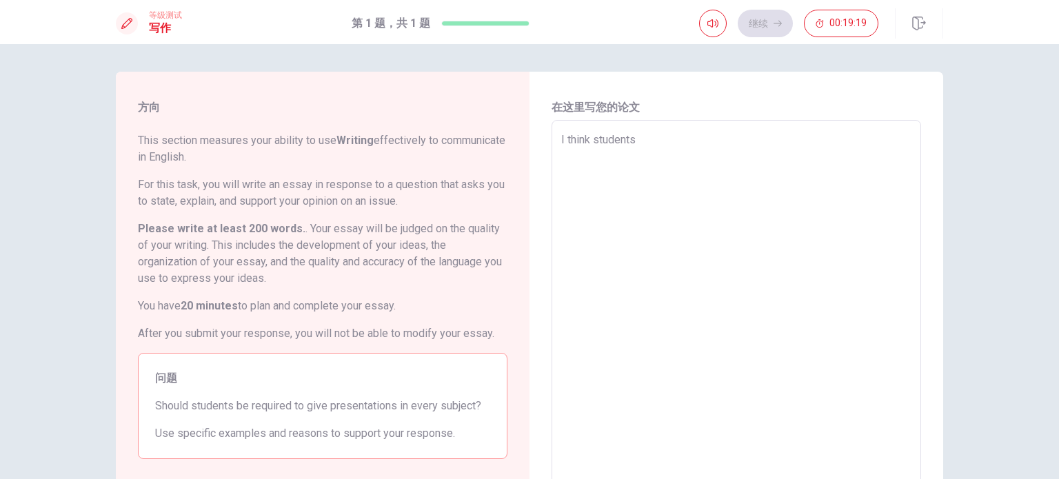
type textarea "I think students"
type textarea "x"
type textarea "I think students i"
type textarea "x"
type textarea "I think students is"
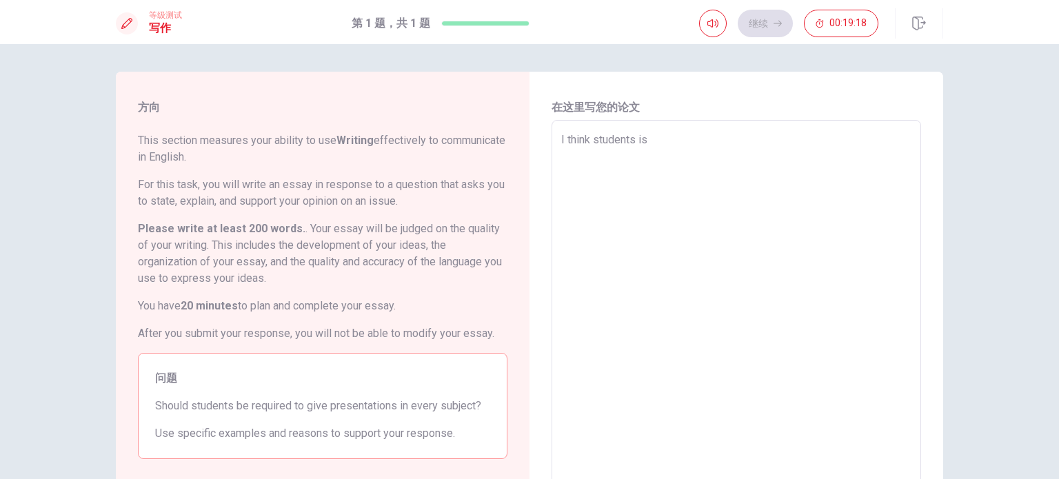
type textarea "x"
type textarea "I think students is"
type textarea "x"
type textarea "I think students is v"
type textarea "x"
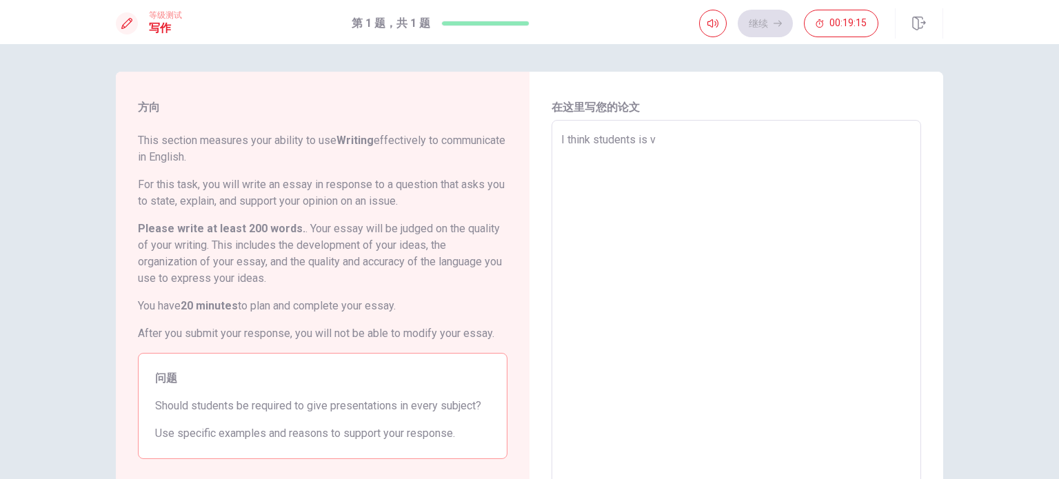
type textarea "I think students is"
type textarea "x"
type textarea "I think students is"
type textarea "x"
type textarea "I think students i"
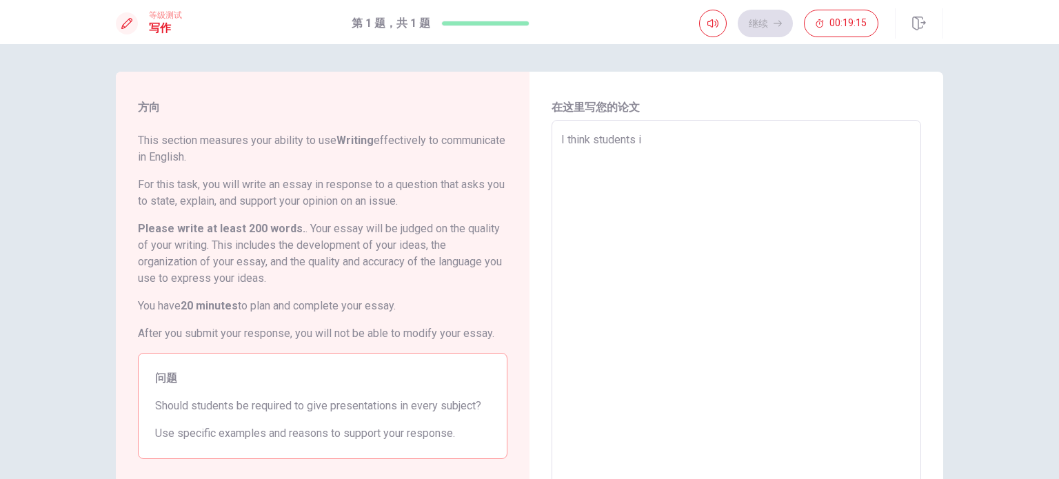
type textarea "x"
type textarea "I think students"
type textarea "x"
type textarea "I think students"
type textarea "x"
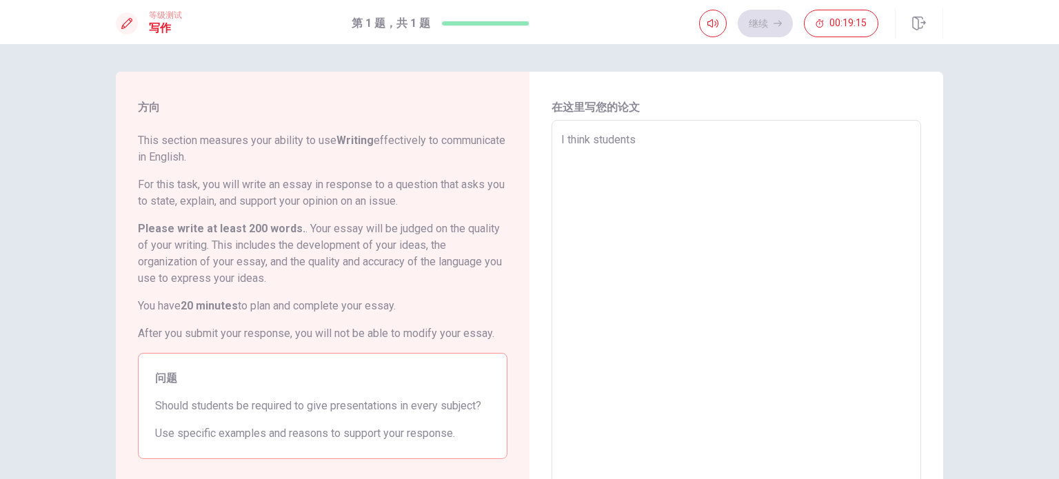
type textarea "I think student"
type textarea "x"
type textarea "I think studen"
type textarea "x"
type textarea "I think stude"
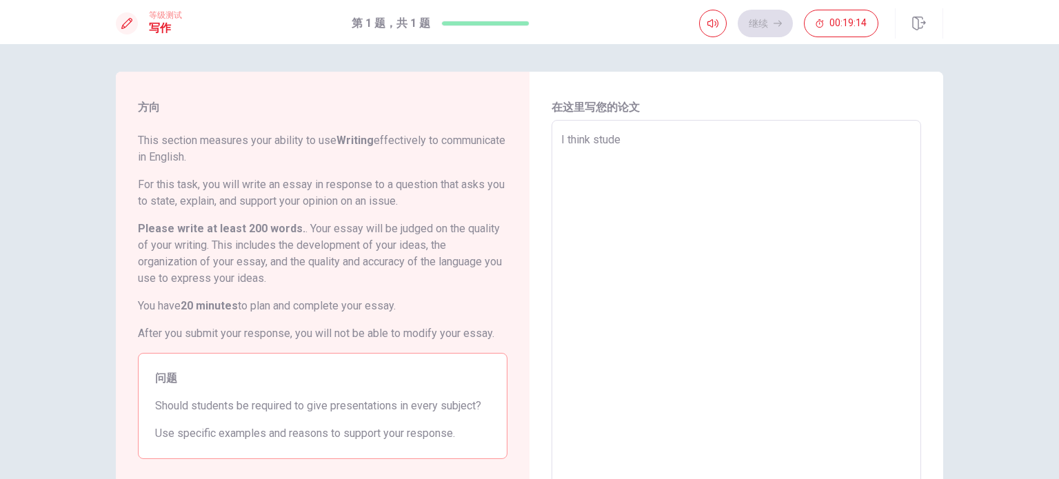
type textarea "x"
type textarea "I think stud"
type textarea "x"
type textarea "I think stu"
type textarea "x"
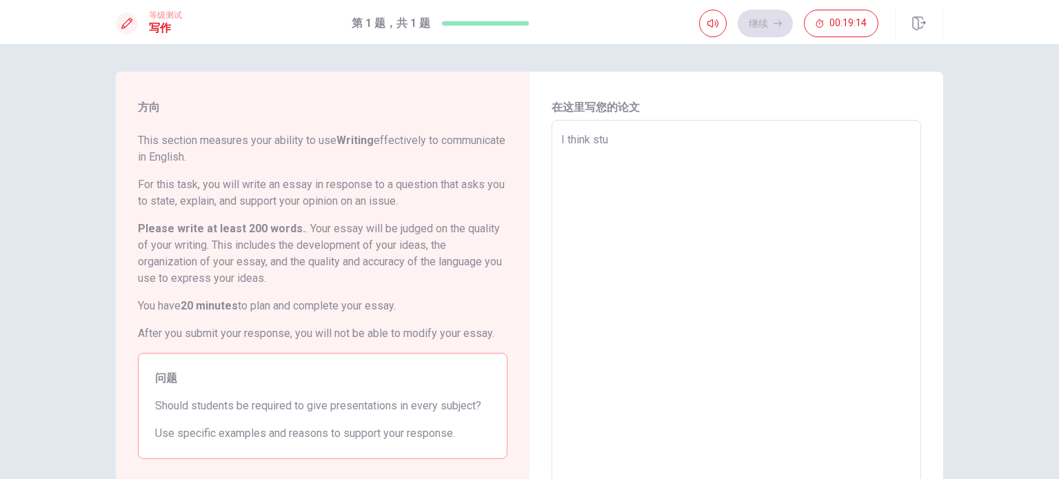
type textarea "I think st"
type textarea "x"
type textarea "I think s"
type textarea "x"
type textarea "I think"
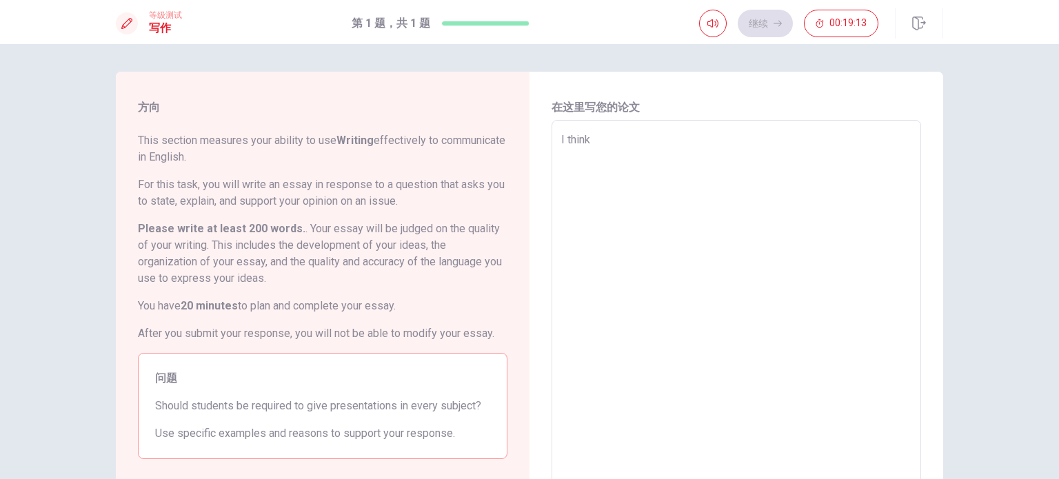
type textarea "x"
type textarea "I think i"
type textarea "x"
type textarea "I think it"
type textarea "x"
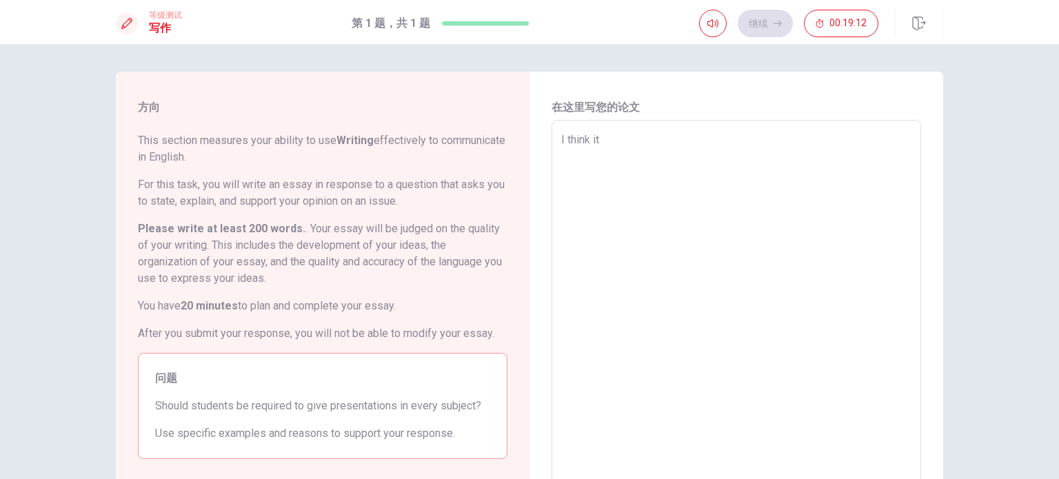
type textarea "I think it"
type textarea "x"
type textarea "I think it"
type textarea "x"
type textarea "I think it'"
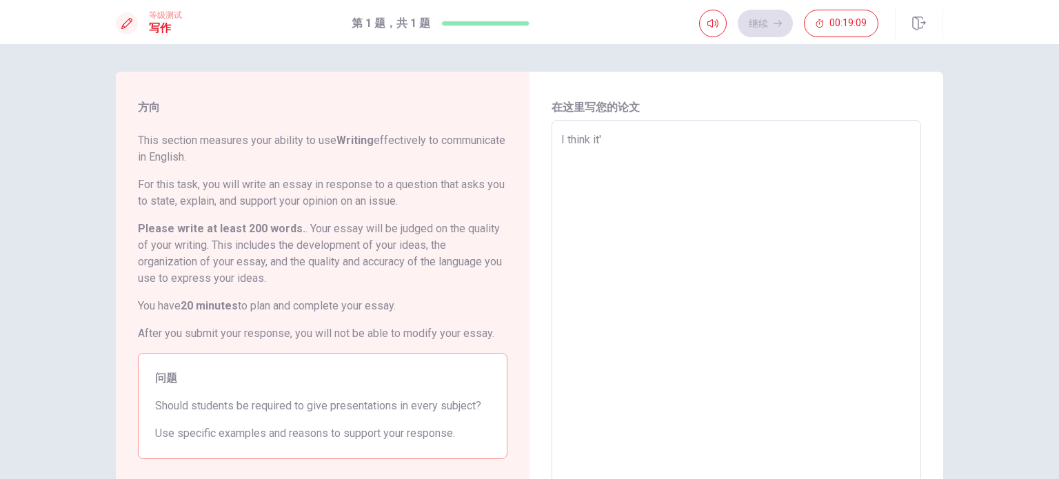
type textarea "x"
type textarea "I think it's"
type textarea "x"
type textarea "I think it's"
type textarea "x"
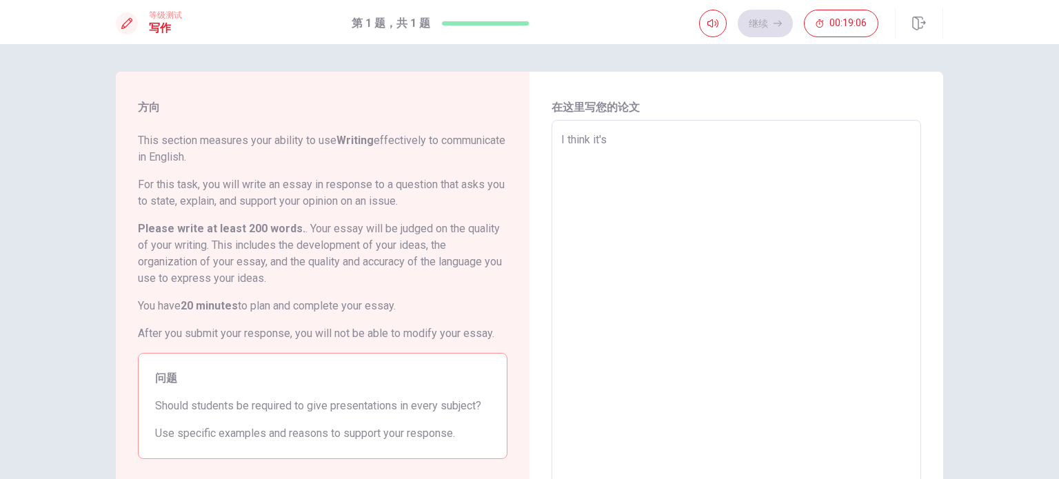
type textarea "I think it's v"
type textarea "x"
type textarea "I think it's ve"
type textarea "x"
type textarea "I think it's ver"
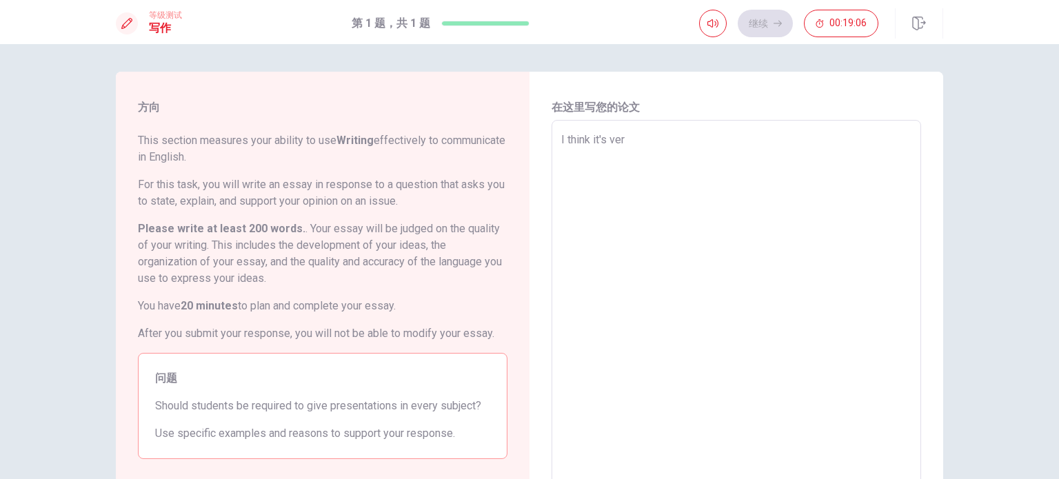
type textarea "x"
type textarea "I think it's very"
type textarea "x"
type textarea "I think it's very"
type textarea "x"
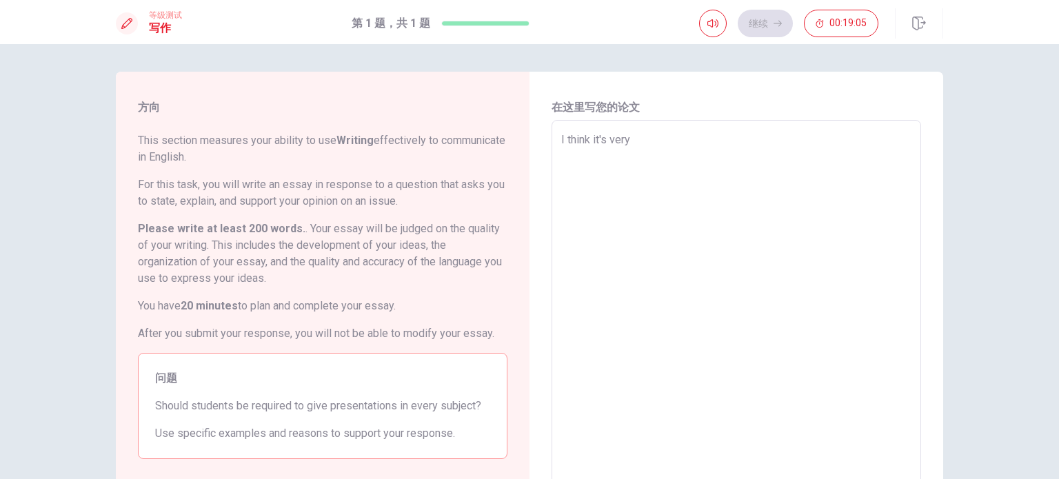
type textarea "I think it's very i"
type textarea "x"
type textarea "I think it's very im"
type textarea "x"
type textarea "I think it's very imp"
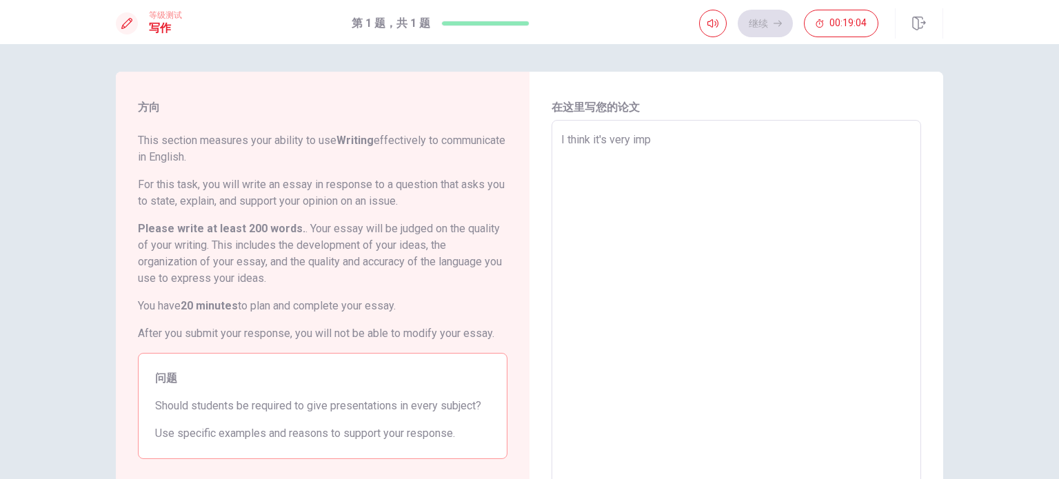
type textarea "x"
type textarea "I think it's very impo"
type textarea "x"
type textarea "I think it's very impot"
type textarea "x"
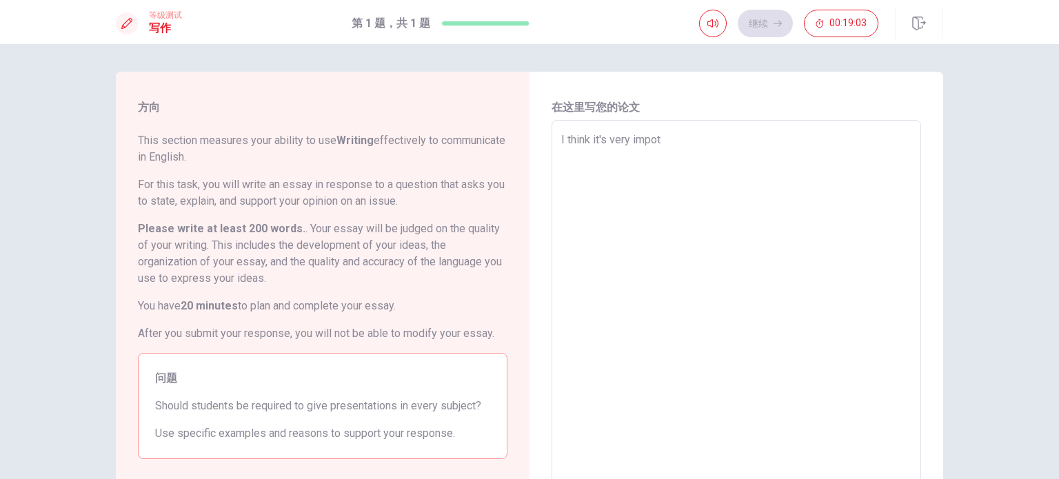
type textarea "I think it's very impo"
type textarea "x"
type textarea "I think it's very impor"
type textarea "x"
type textarea "I think it's very import"
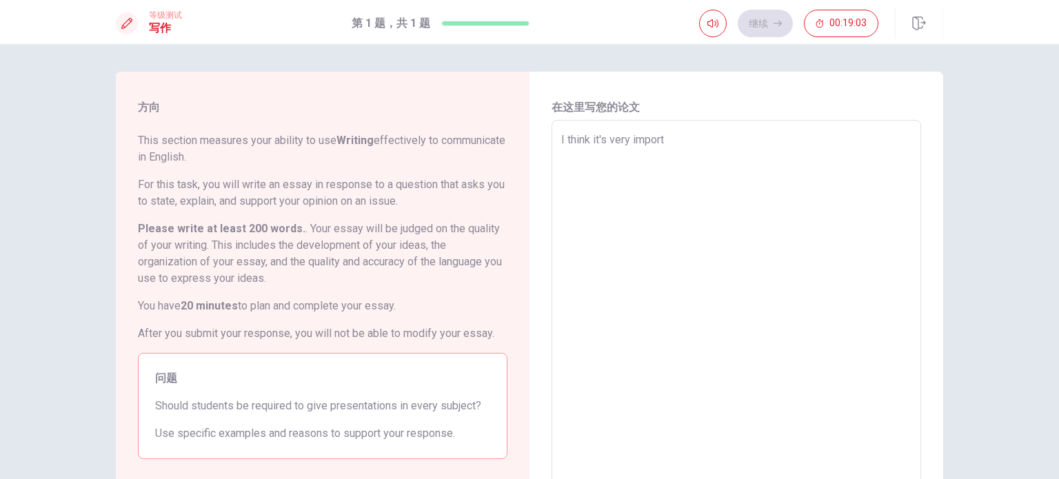
type textarea "x"
type textarea "I think it's very importa"
type textarea "x"
type textarea "I think it's very importan"
type textarea "x"
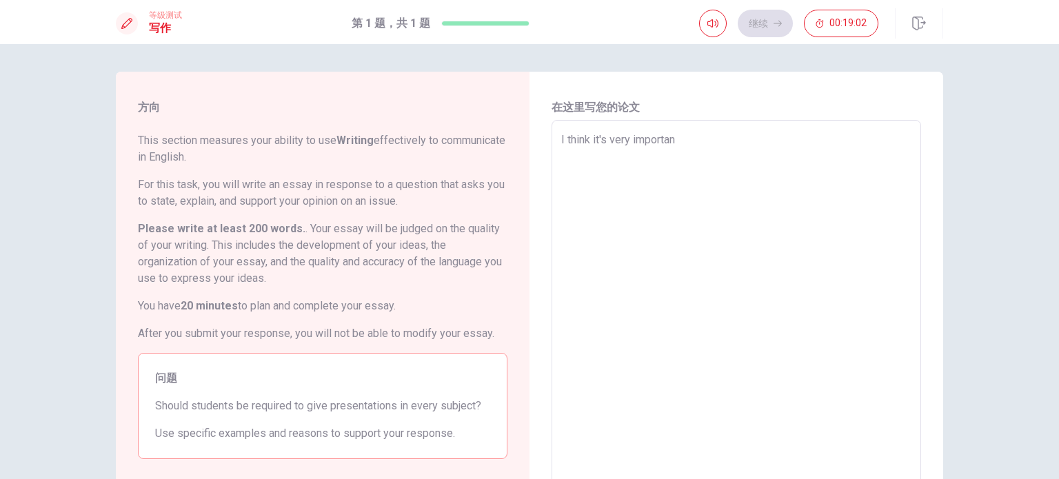
type textarea "I think it's very important"
type textarea "x"
type textarea "I think it's very important"
type textarea "x"
type textarea "I think it's very important t"
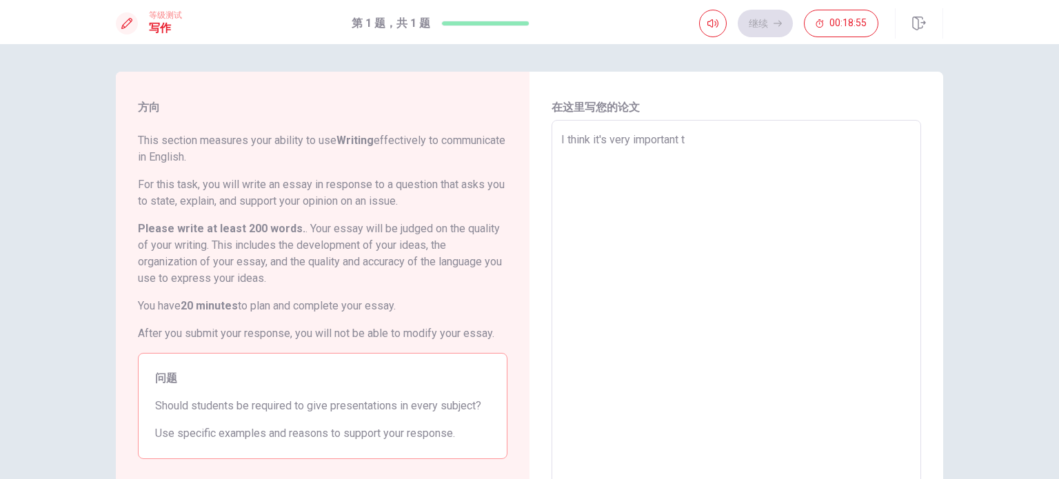
type textarea "x"
type textarea "I think it's very important to"
type textarea "x"
type textarea "I think it's very important to"
type textarea "x"
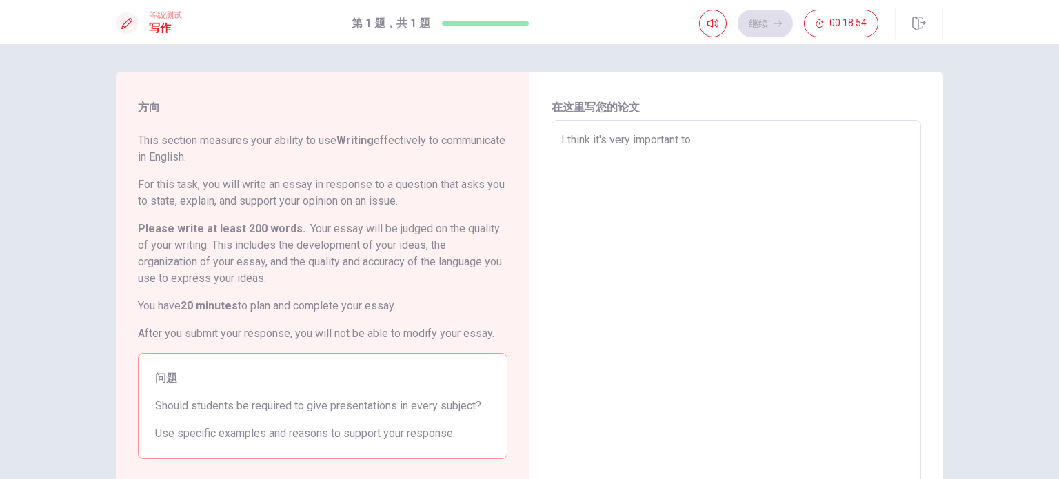
type textarea "I think it's very important to s"
type textarea "x"
type textarea "I think it's very important to st"
type textarea "x"
type textarea "I think it's very important to stu"
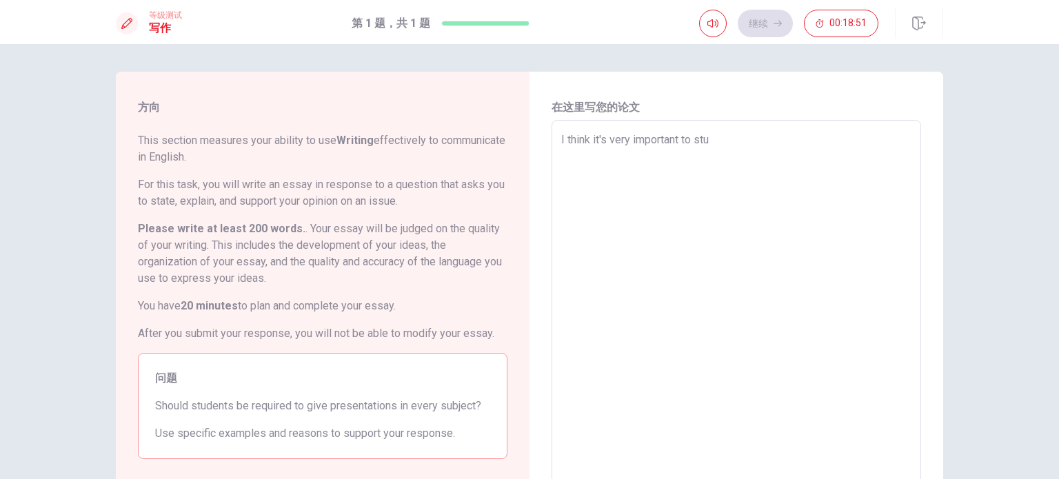
type textarea "x"
type textarea "I think it's very important to stud"
type textarea "x"
type textarea "I think it's very important to stude"
type textarea "x"
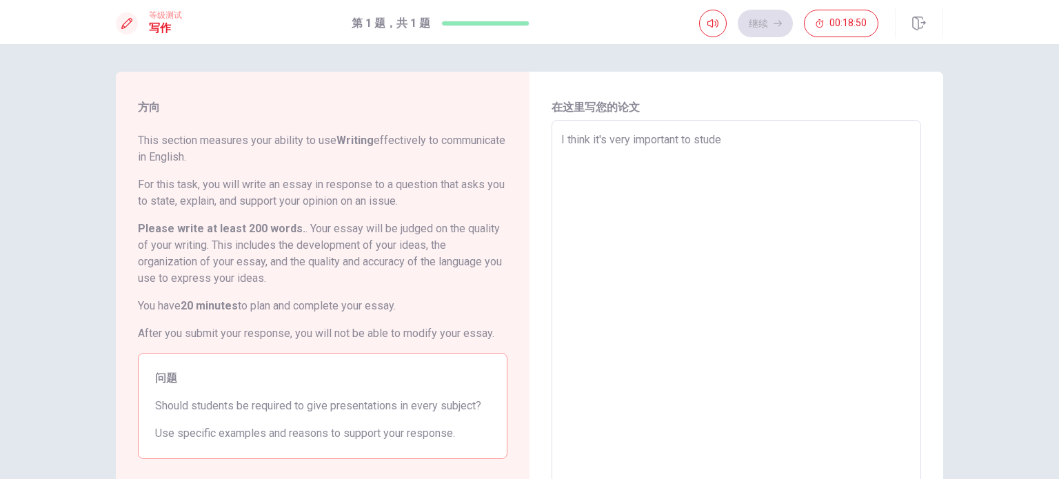
type textarea "I think it's very important to studen"
type textarea "x"
type textarea "I think it's very important to student"
type textarea "x"
type textarea "I think it's very important to students"
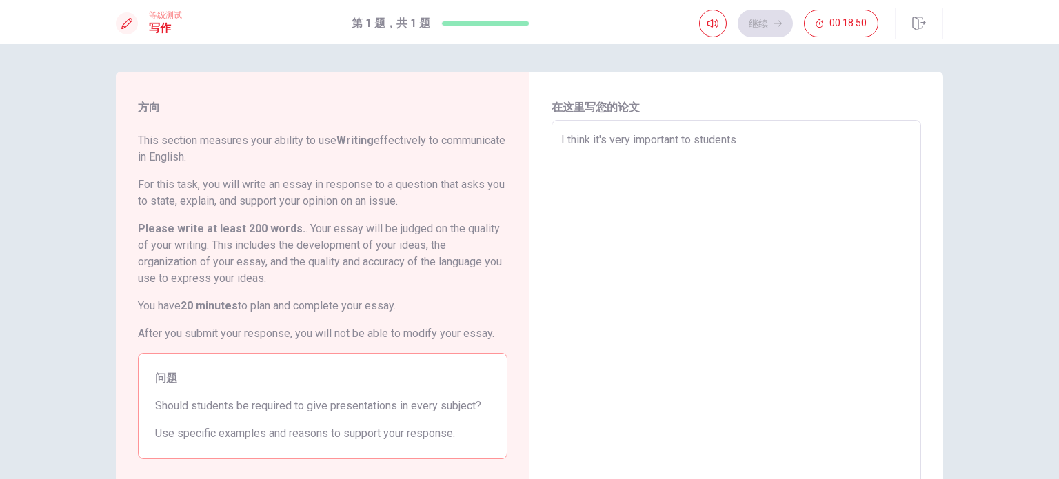
type textarea "x"
type textarea "I think it's very important to students"
type textarea "x"
type textarea "I think it's very important to students t"
type textarea "x"
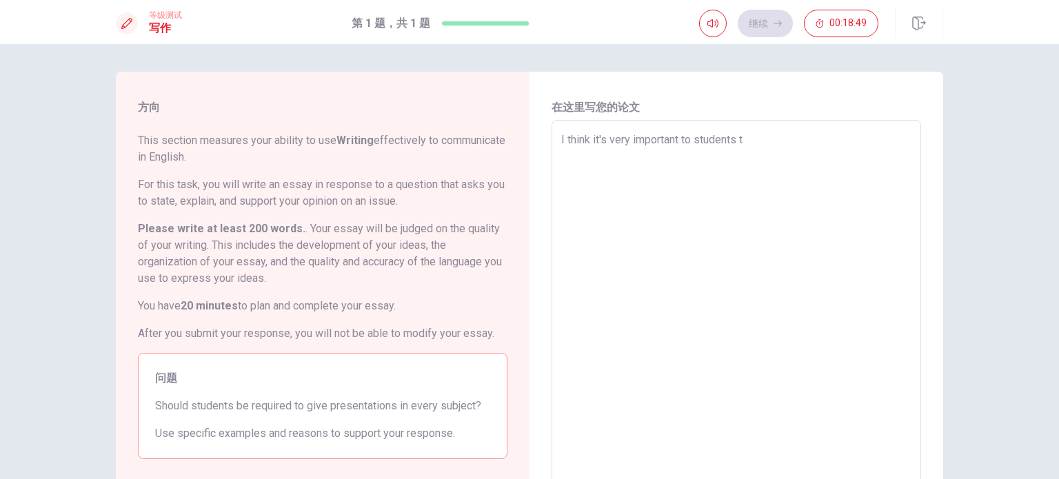
type textarea "I think it's very important to students to"
type textarea "x"
type textarea "I think it's very important to students to"
type textarea "x"
type textarea "I think it's very important to students to g"
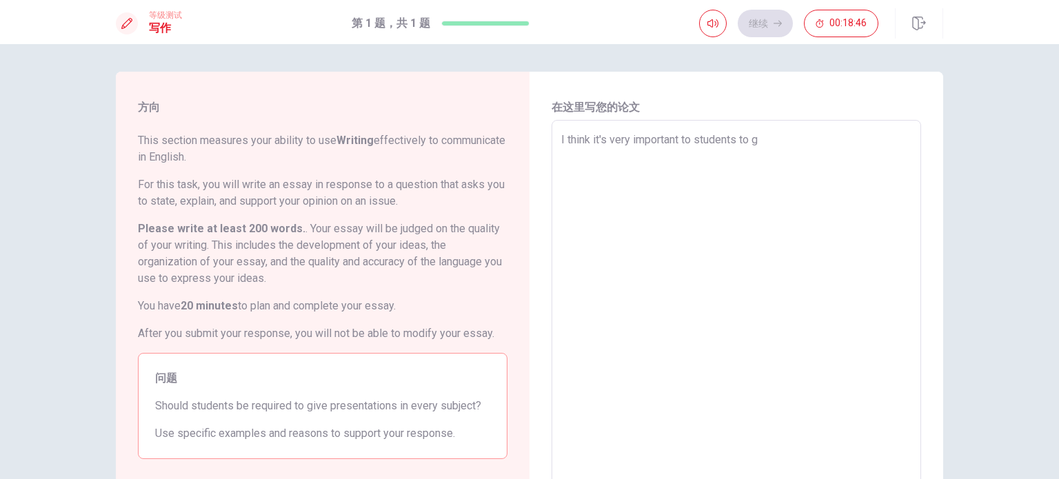
type textarea "x"
type textarea "I think it's very important to students to gi"
type textarea "x"
type textarea "I think it's very important to students to giv"
type textarea "x"
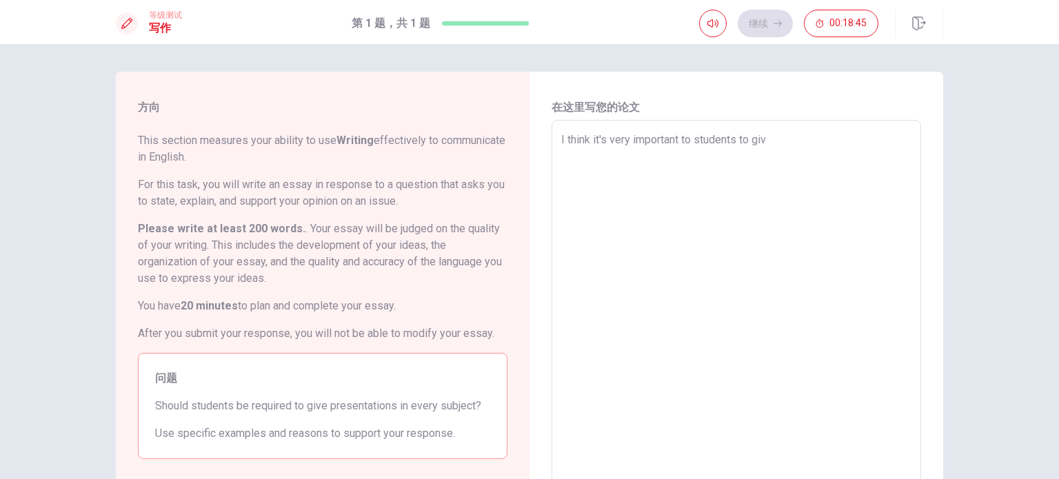
type textarea "I think it's very important to students to give"
type textarea "x"
type textarea "I think it's very important to students to give"
type textarea "x"
type textarea "I think it's very important to students to give p"
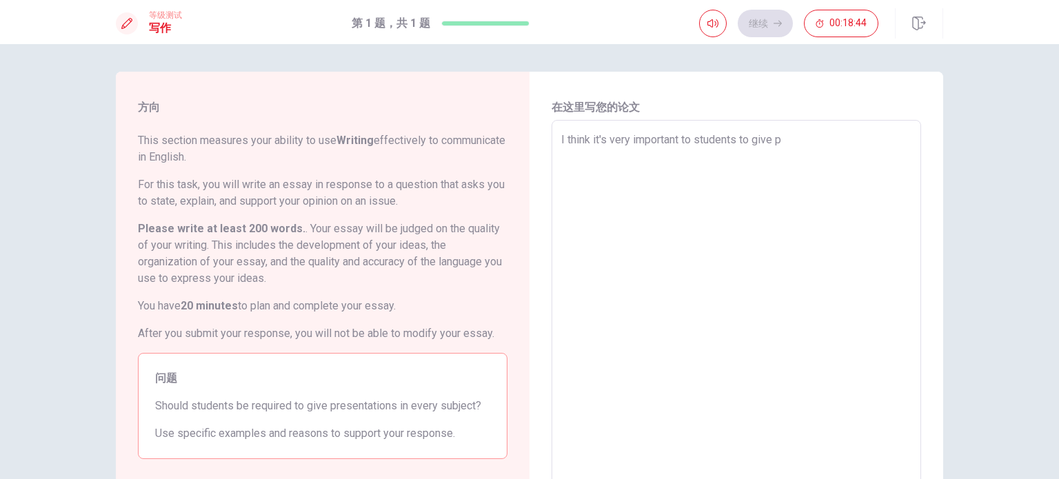
type textarea "x"
type textarea "I think it's very important to students to give pr"
type textarea "x"
type textarea "I think it's very important to students to give pre"
type textarea "x"
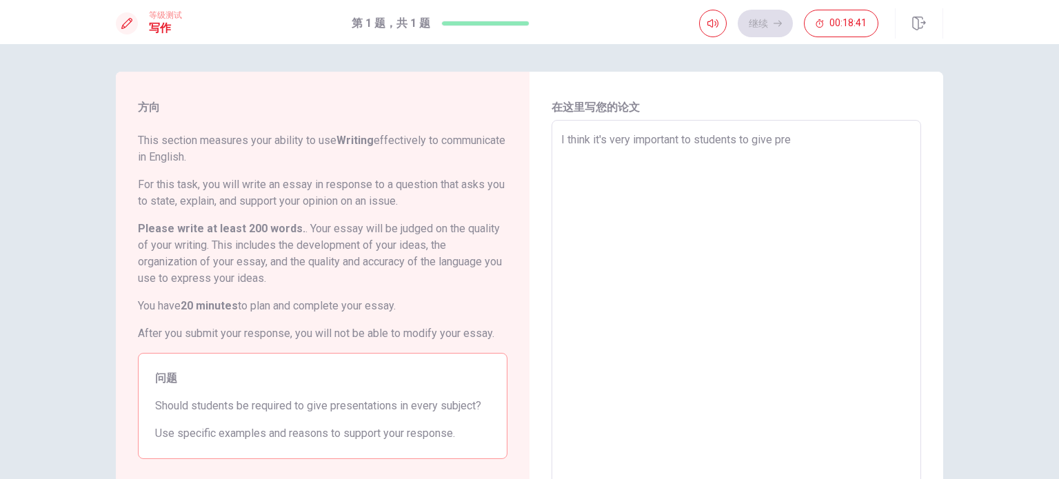
type textarea "I think it's very important to students to give pres"
type textarea "x"
type textarea "I think it's very important to students to give prese"
type textarea "x"
type textarea "I think it's very important to students to give presen"
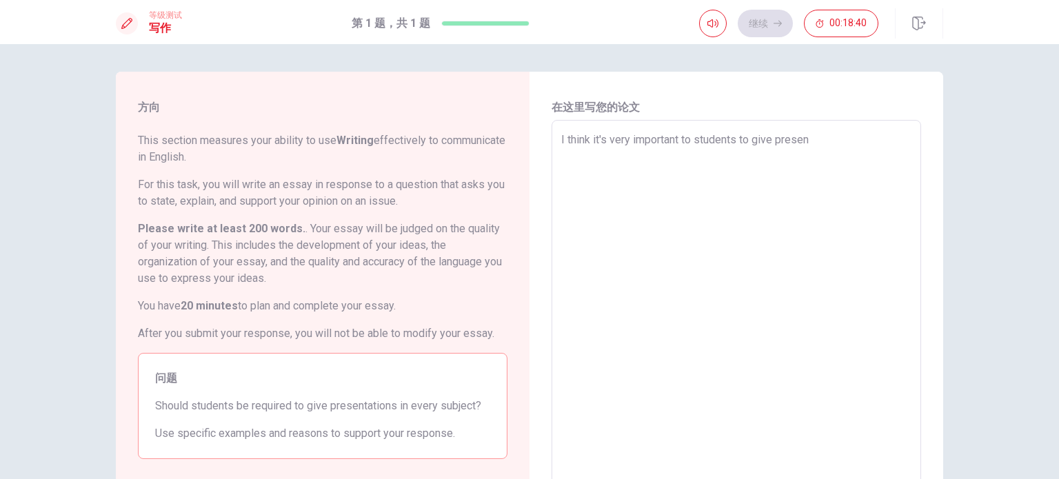
type textarea "x"
type textarea "I think it's very important to students to give present"
type textarea "x"
type textarea "I think it's very important to students to give presenta"
type textarea "x"
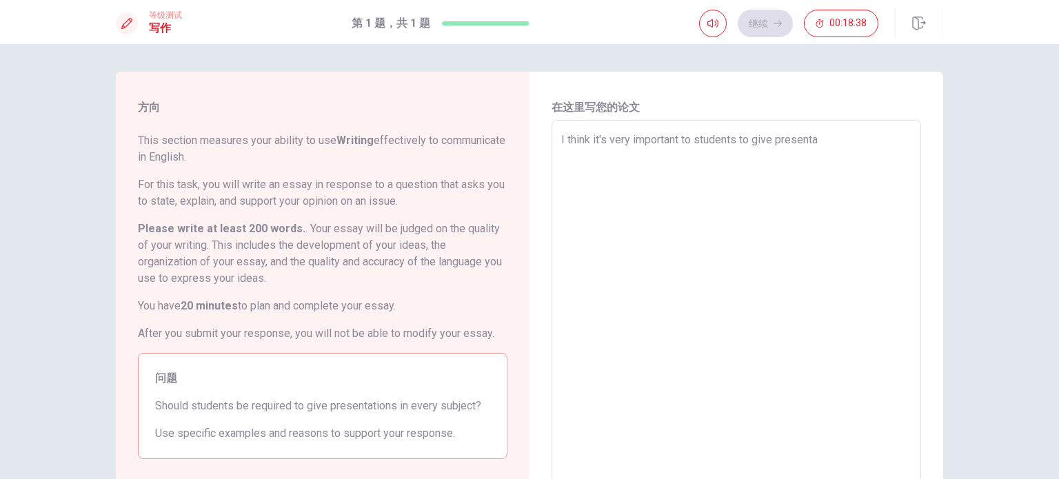
type textarea "I think it's very important to students to give presentat"
type textarea "x"
type textarea "I think it's very important to students to give presentati"
type textarea "x"
type textarea "I think it's very important to students to give presentatio"
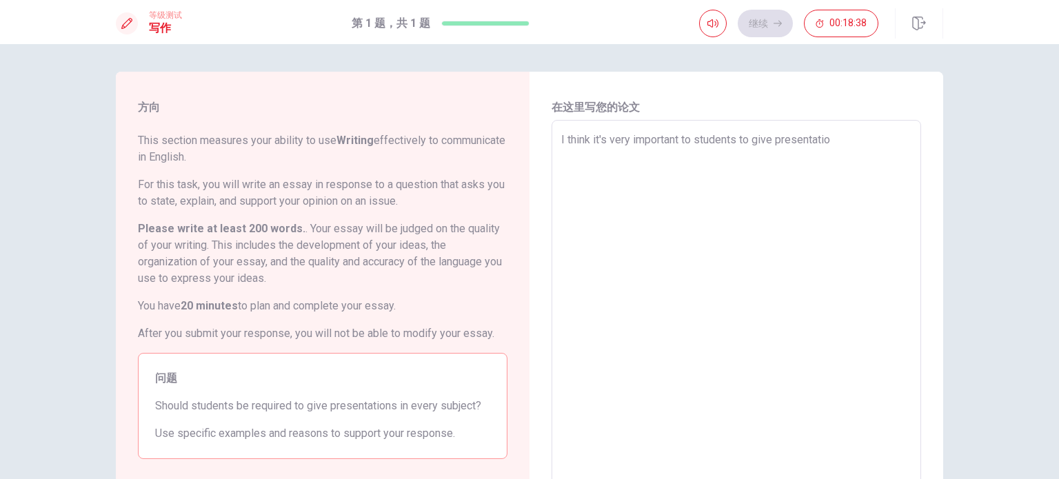
type textarea "x"
type textarea "I think it's very important to students to give presentation"
type textarea "x"
type textarea "I think it's very important to students to give presentations"
type textarea "x"
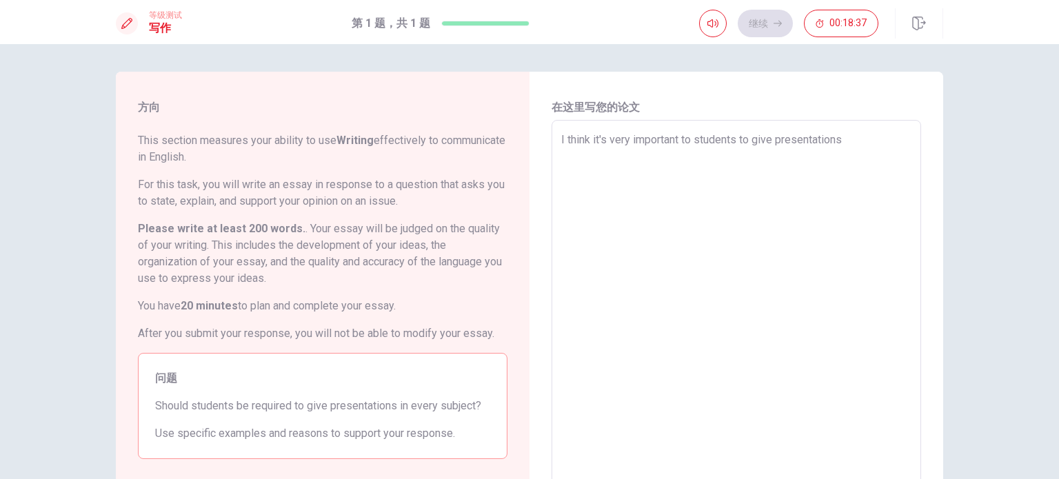
type textarea "I think it's very important to students to give presentations"
type textarea "x"
type textarea "I think it's very important to students to give presentations i"
type textarea "x"
type textarea "I think it's very important to students to give presentations in"
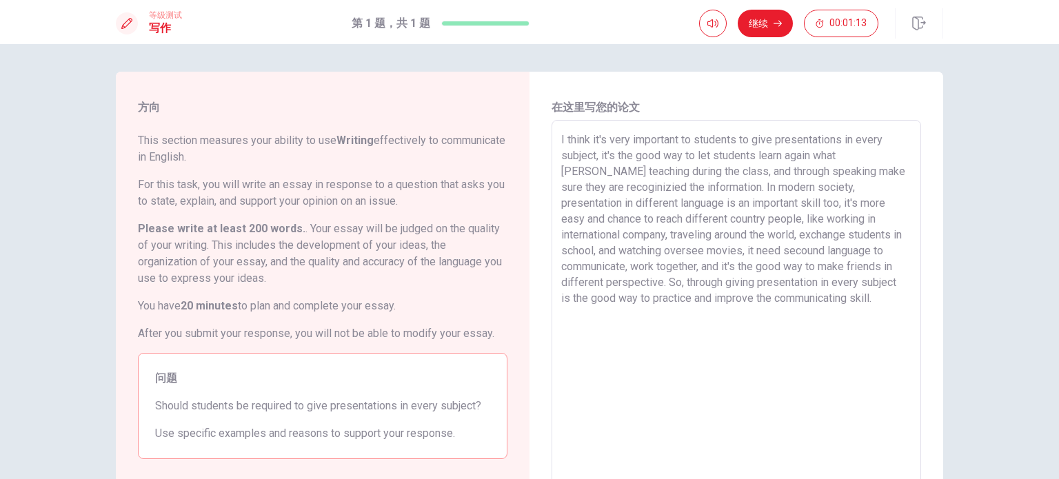
drag, startPoint x: 631, startPoint y: 176, endPoint x: 618, endPoint y: 178, distance: 13.9
click at [604, 178] on textarea "I think it's very important to students to give presentations in every subject,…" at bounding box center [736, 311] width 350 height 358
click at [767, 175] on textarea "I think it's very important to students to give presentations in every subject,…" at bounding box center [736, 311] width 350 height 358
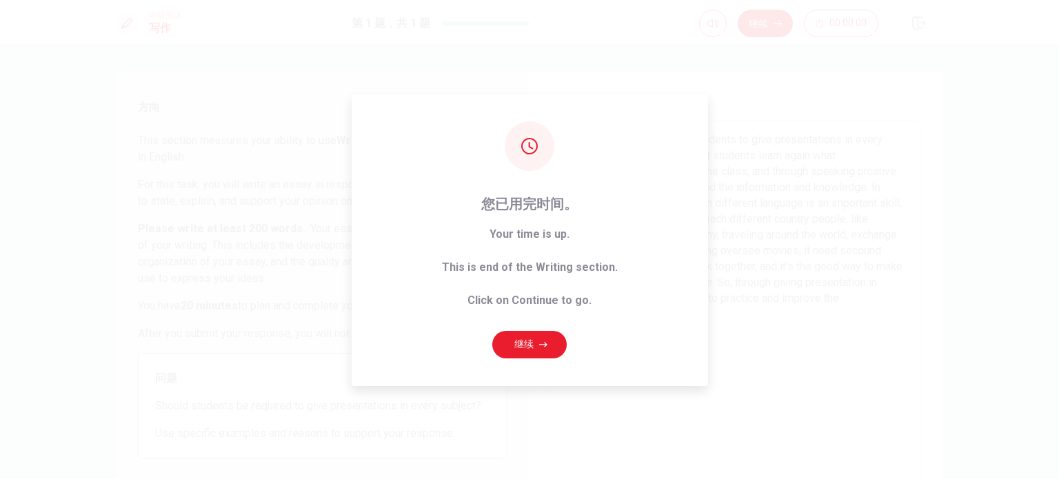
click at [527, 352] on button "继续" at bounding box center [529, 345] width 74 height 28
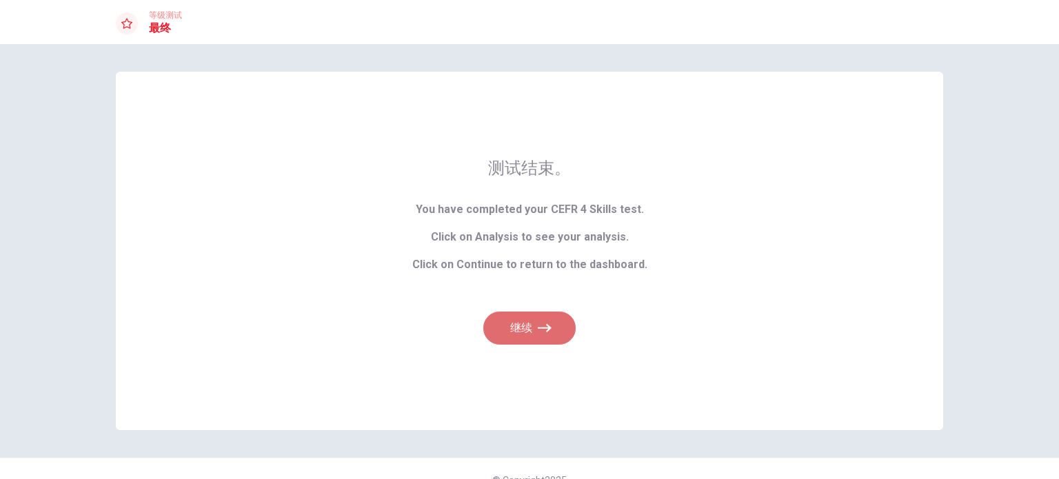
click at [545, 323] on icon "button" at bounding box center [545, 328] width 14 height 14
